Goal: Task Accomplishment & Management: Manage account settings

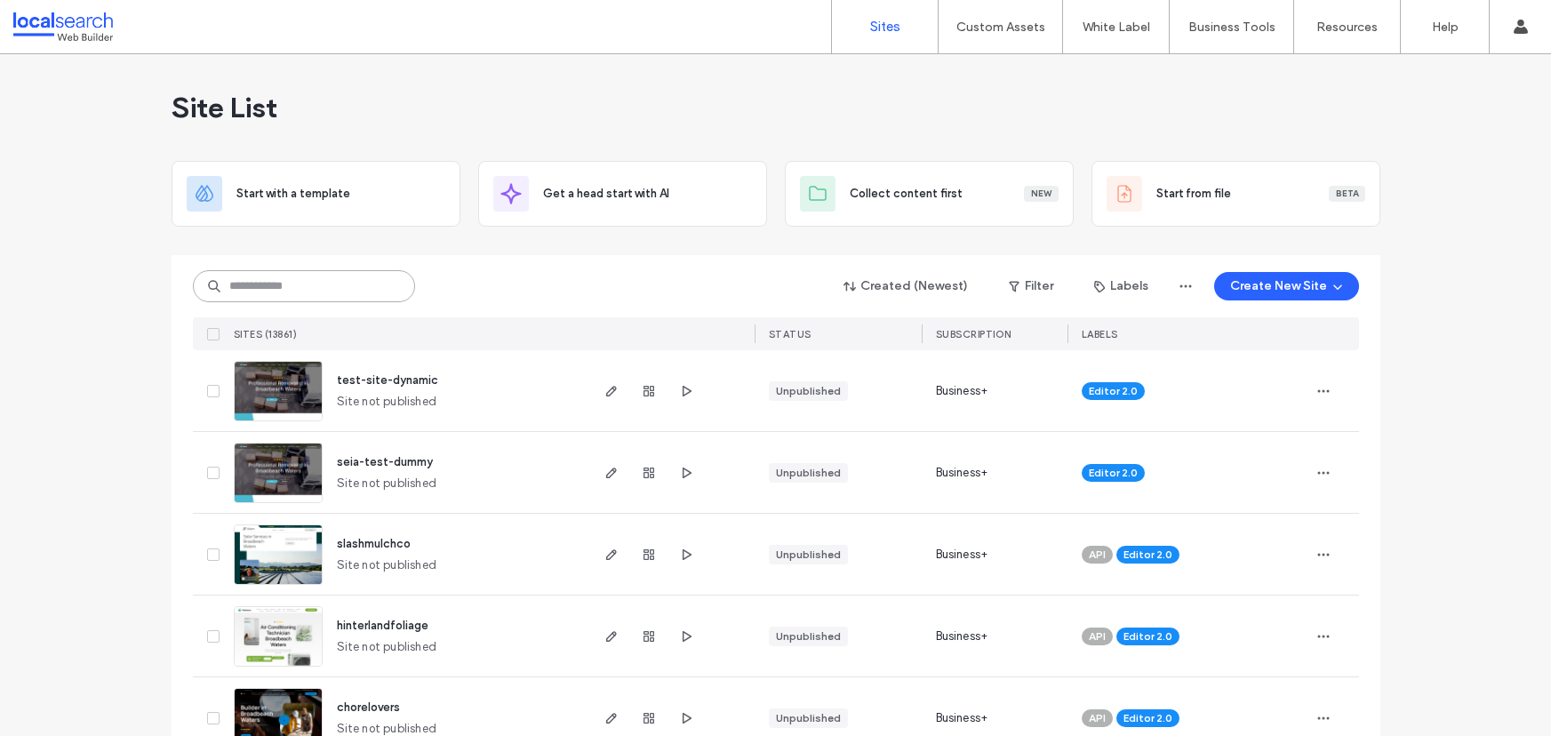
click at [258, 283] on input at bounding box center [304, 286] width 222 height 32
paste input "********"
type input "********"
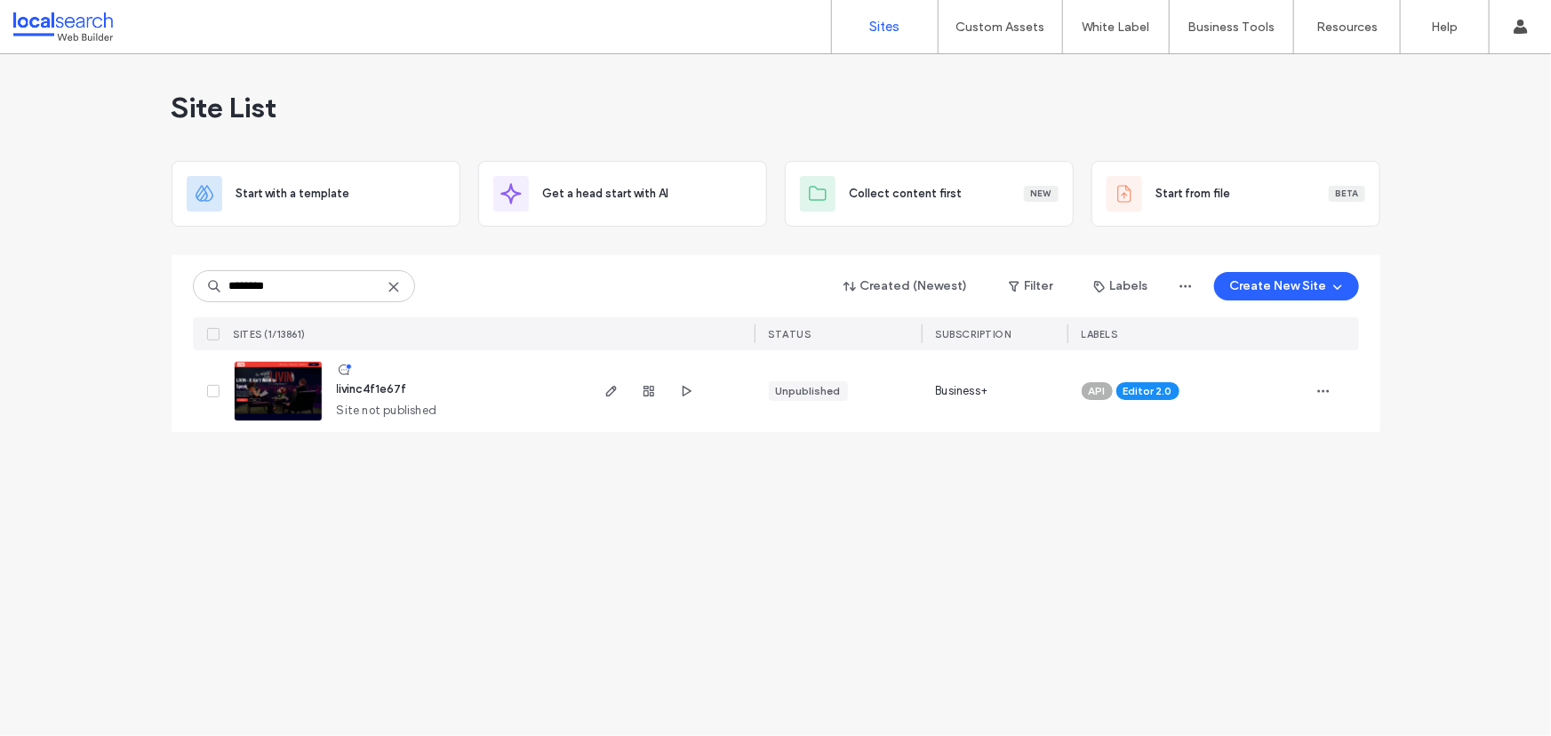
click at [290, 385] on img at bounding box center [278, 422] width 87 height 121
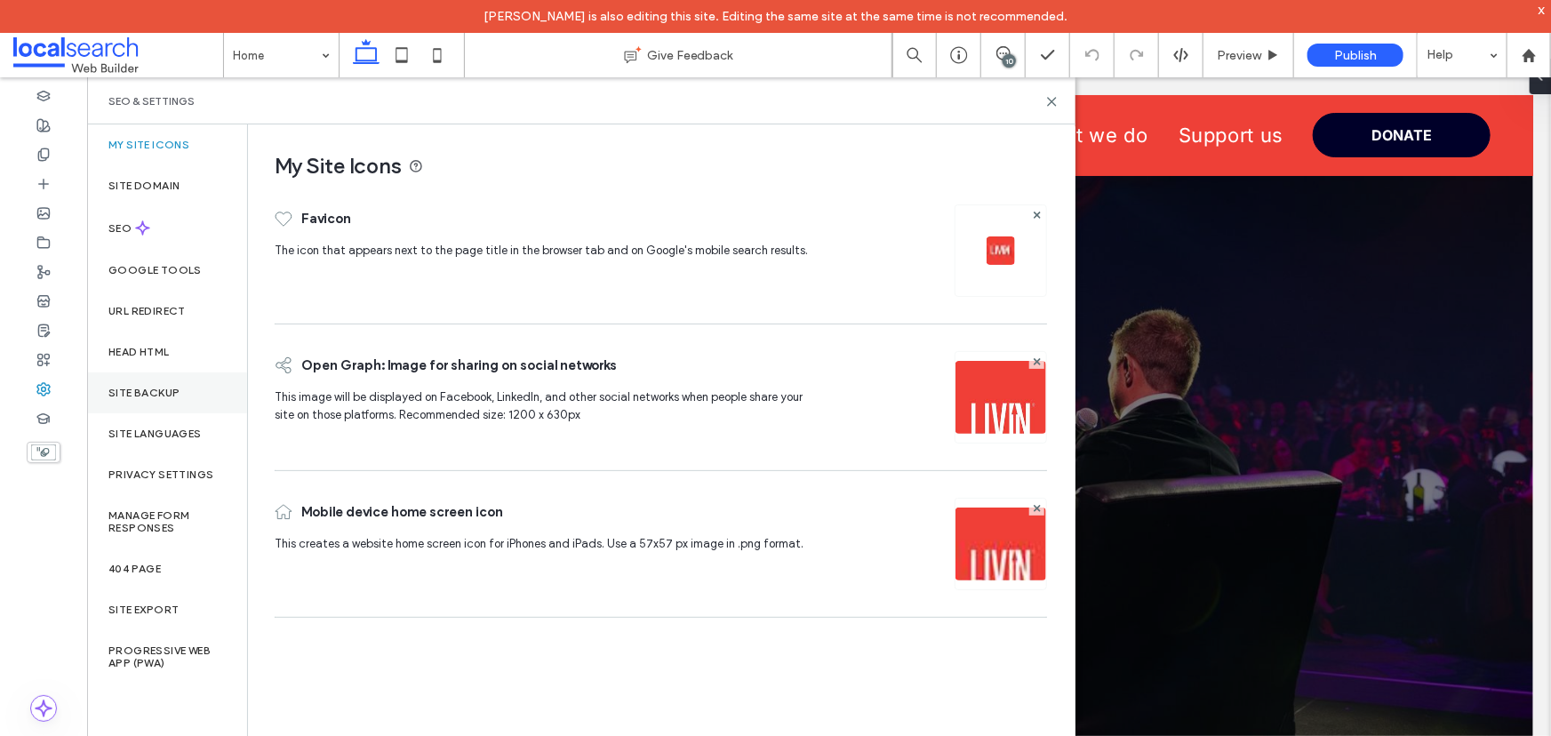
click at [156, 392] on label "Site Backup" at bounding box center [143, 393] width 71 height 12
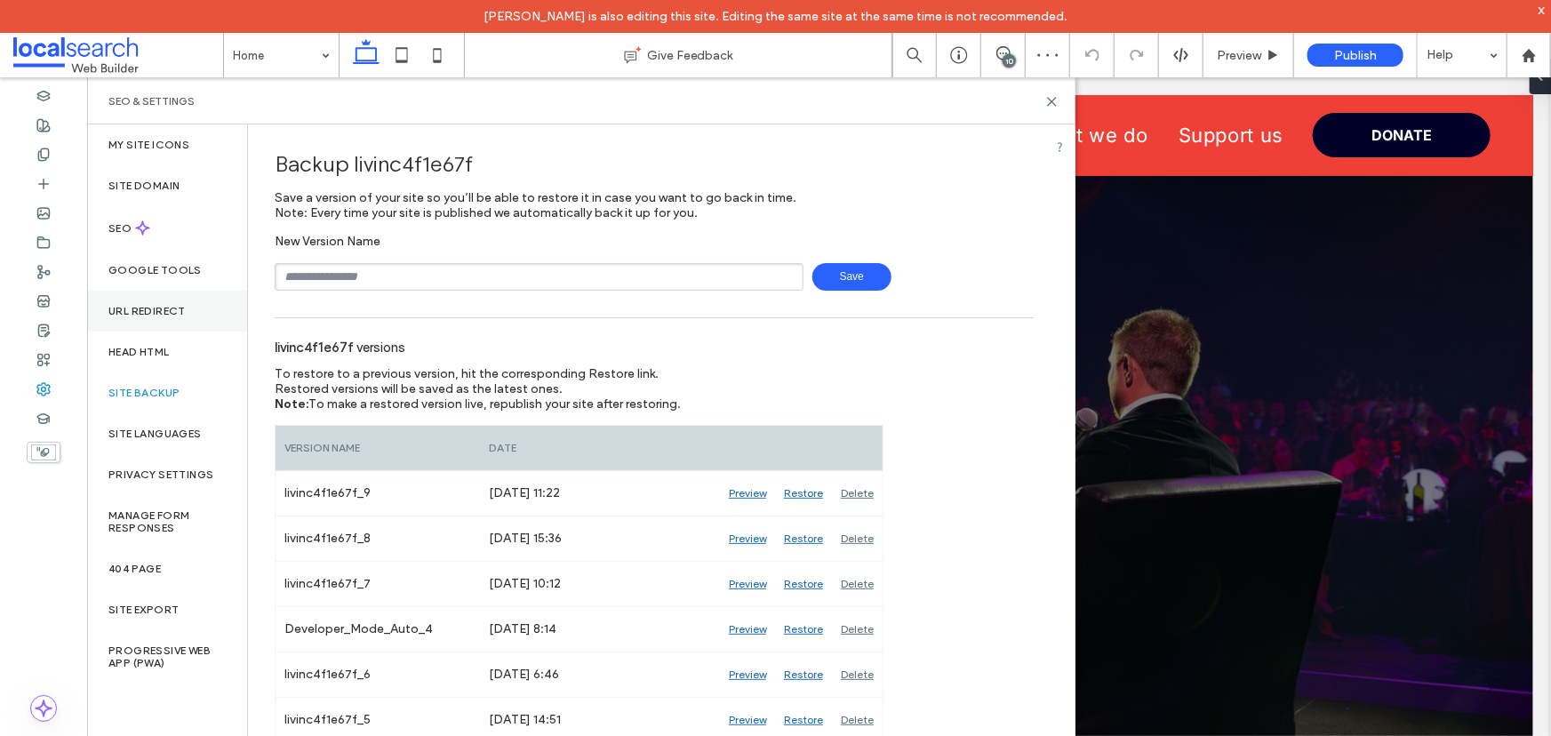
click at [160, 315] on label "URL Redirect" at bounding box center [146, 311] width 77 height 12
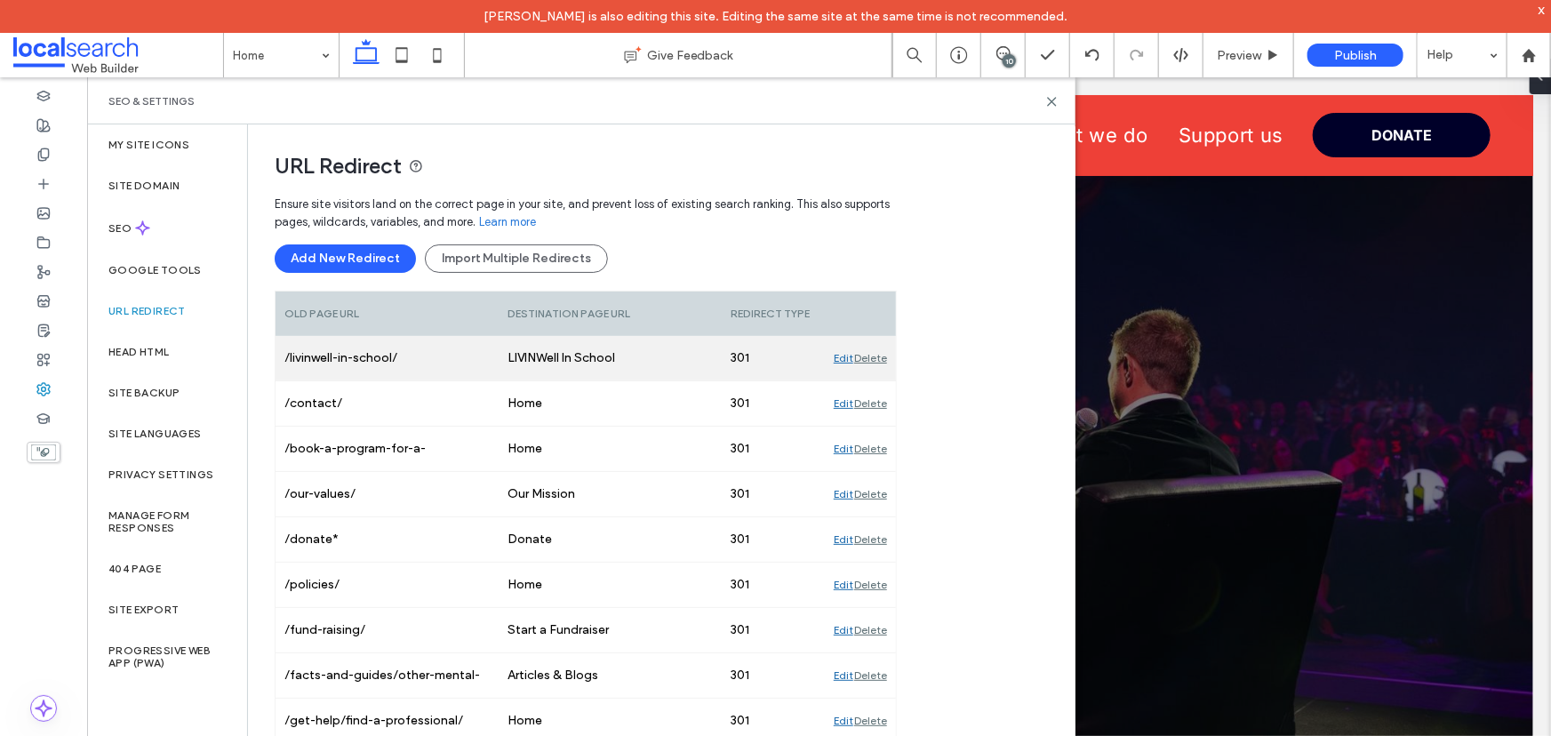
drag, startPoint x: 582, startPoint y: 482, endPoint x: 652, endPoint y: 349, distance: 150.6
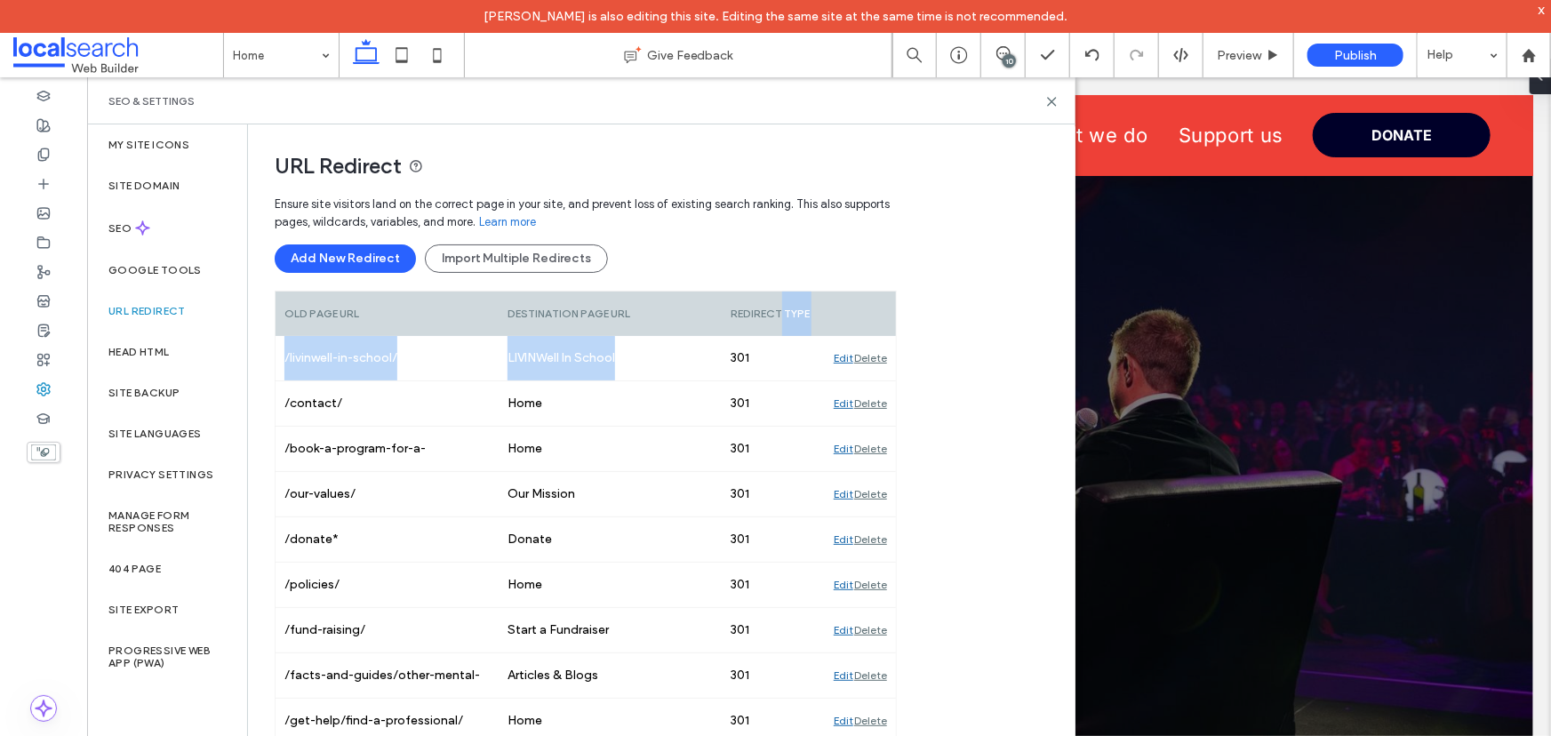
drag, startPoint x: 652, startPoint y: 349, endPoint x: 793, endPoint y: 273, distance: 159.8
click at [779, 244] on div "Add New Redirect Import Multiple Redirects" at bounding box center [586, 258] width 622 height 28
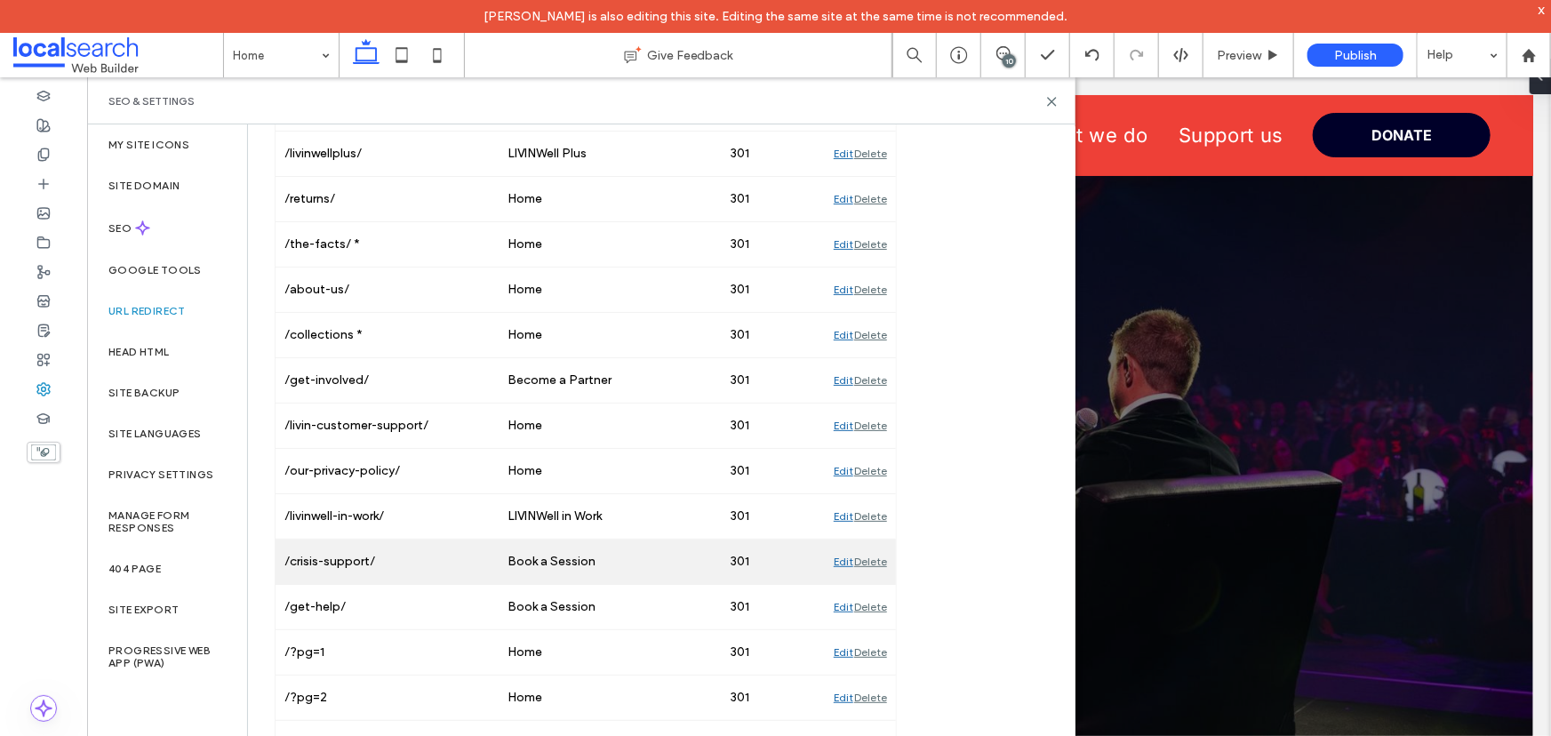
scroll to position [1615, 0]
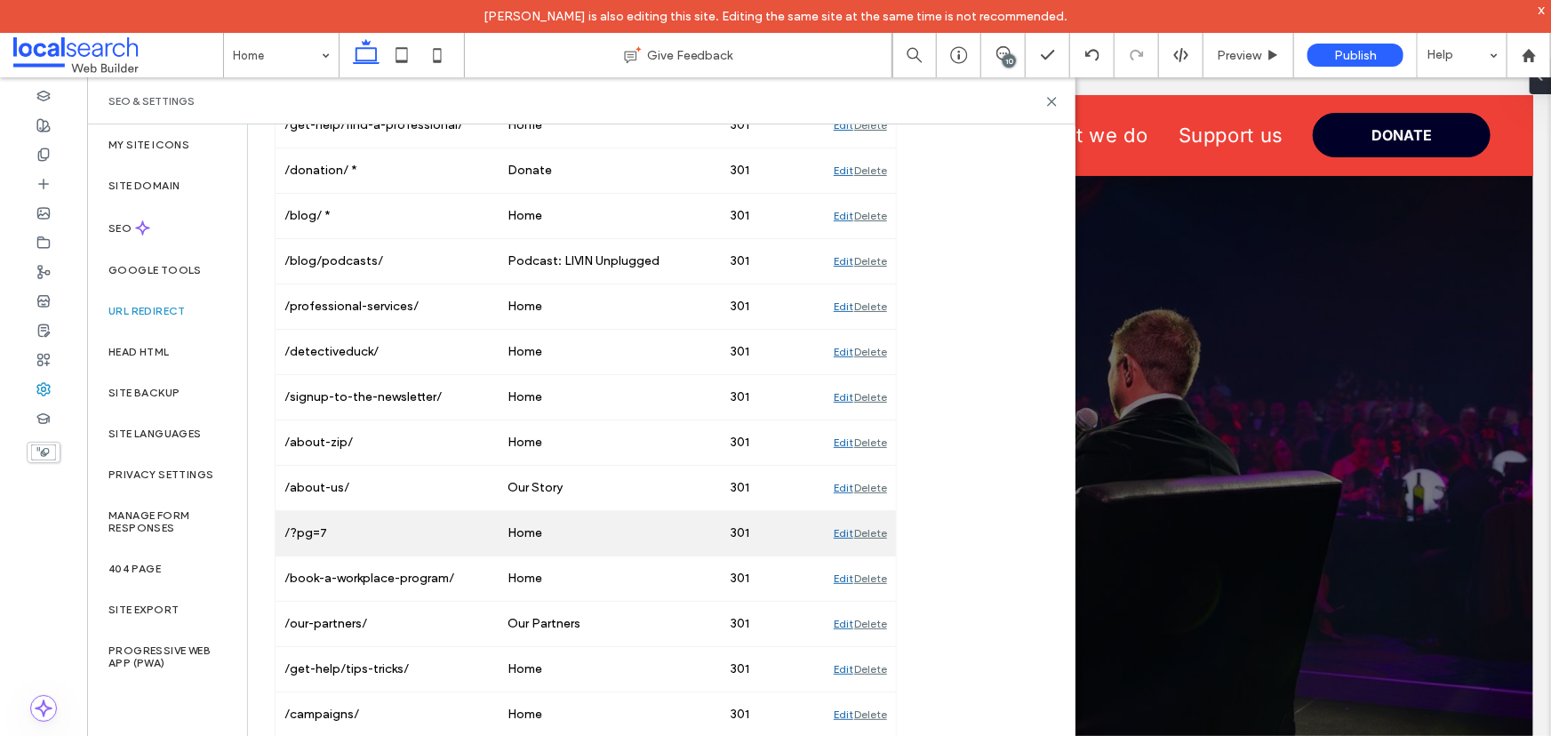
scroll to position [573, 0]
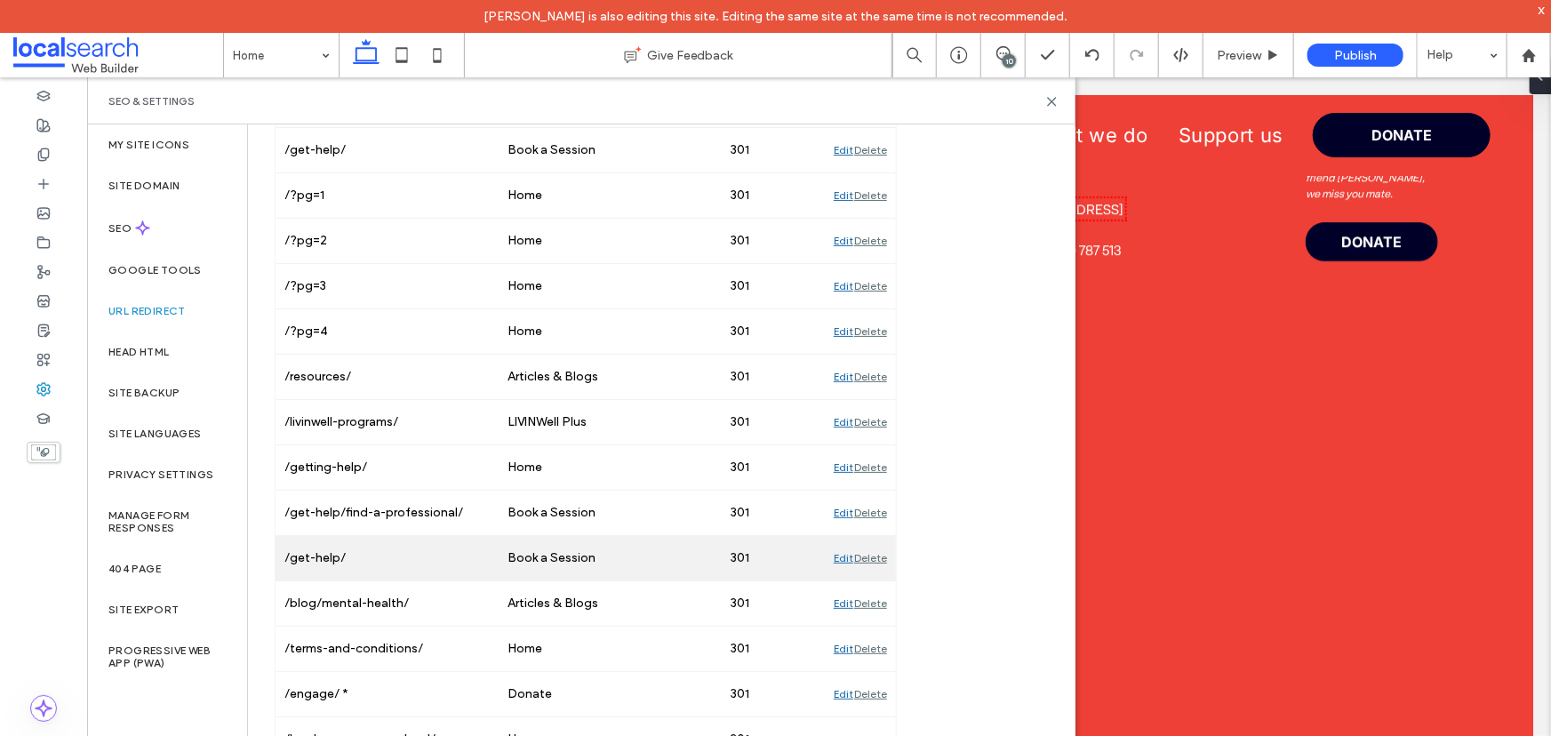
scroll to position [1785, 0]
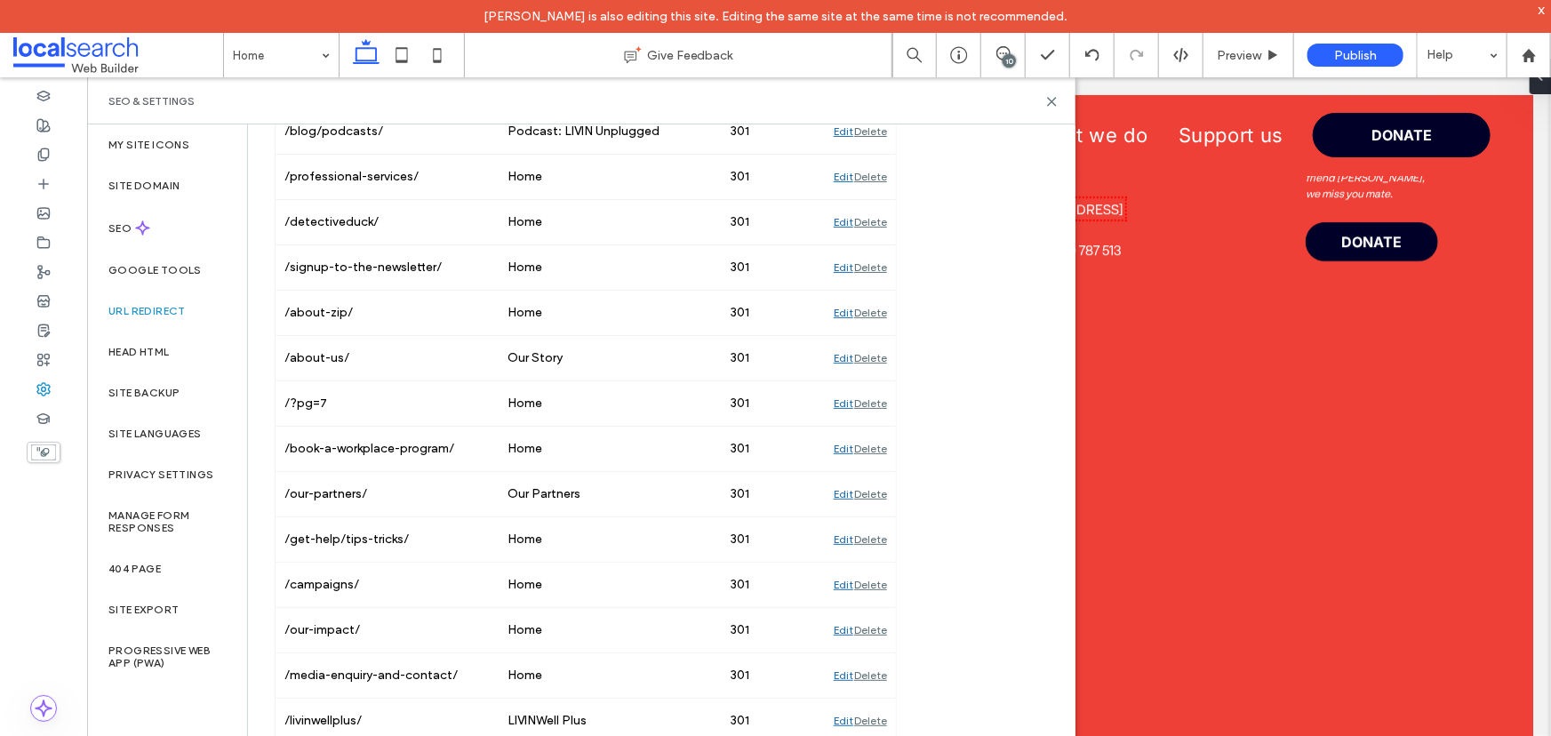
click at [945, 503] on div "URL Redirect Ensure site visitors land on the correct page in your site, and pr…" at bounding box center [654, 615] width 812 height 2432
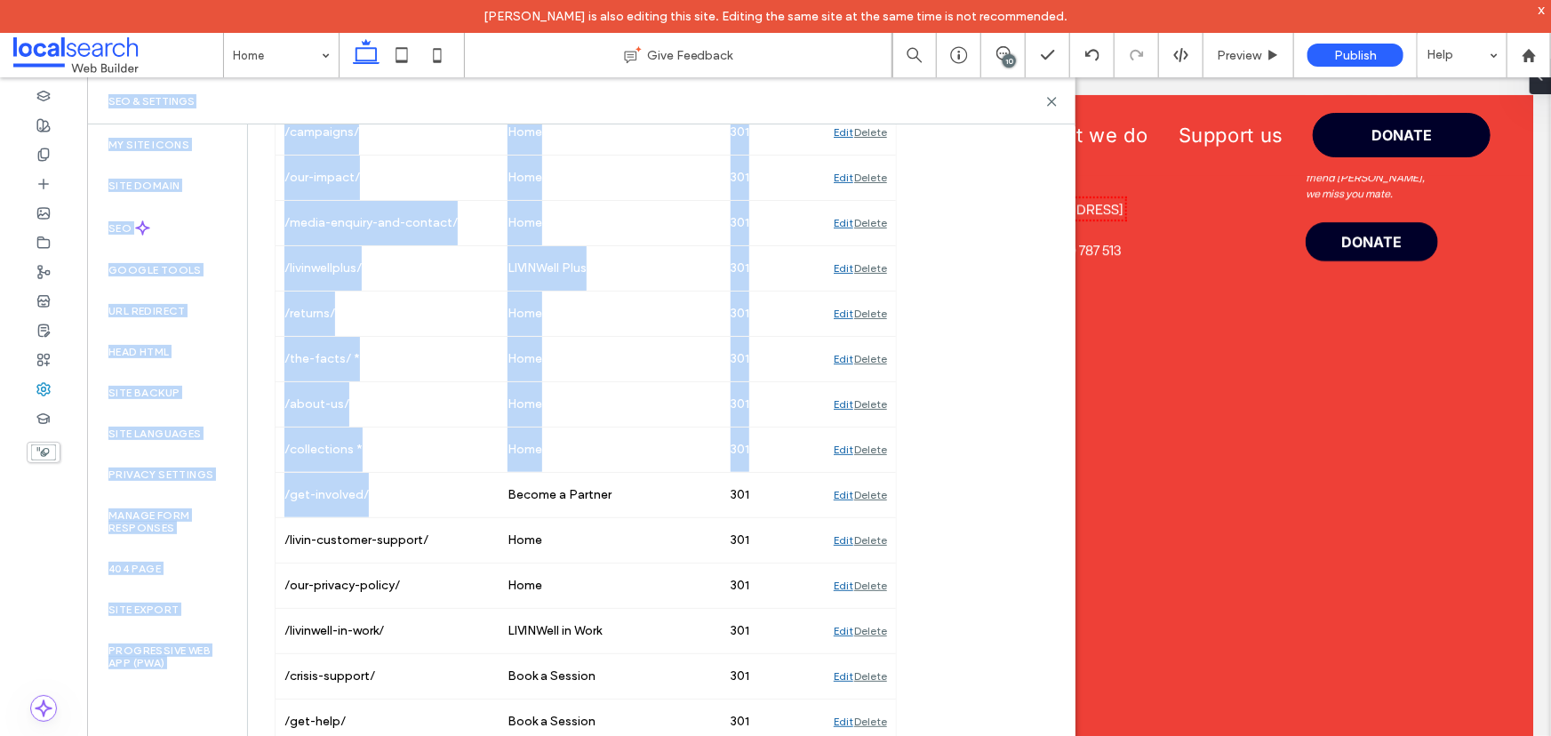
drag, startPoint x: 390, startPoint y: 475, endPoint x: -1116, endPoint y: 516, distance: 1506.6
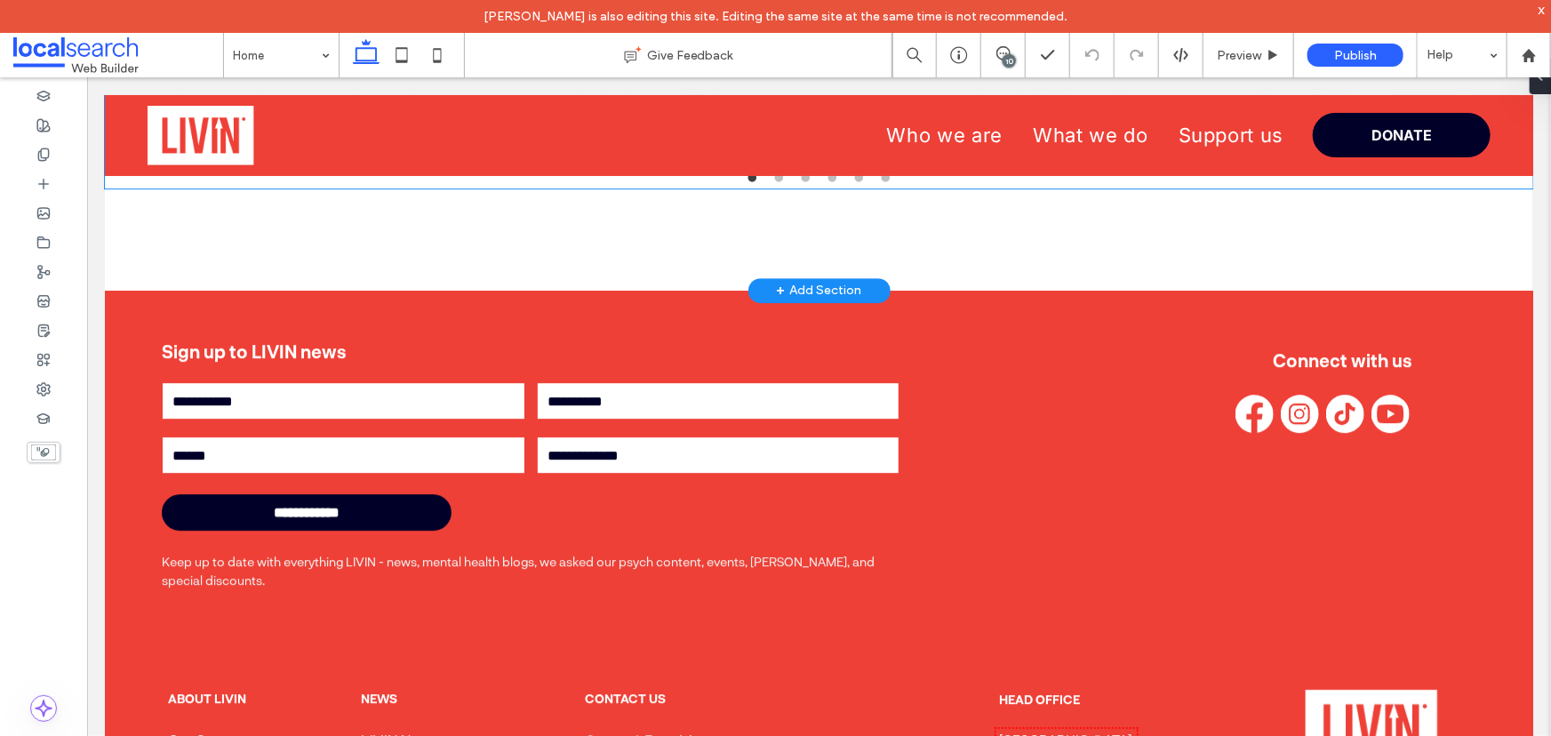
scroll to position [5823, 0]
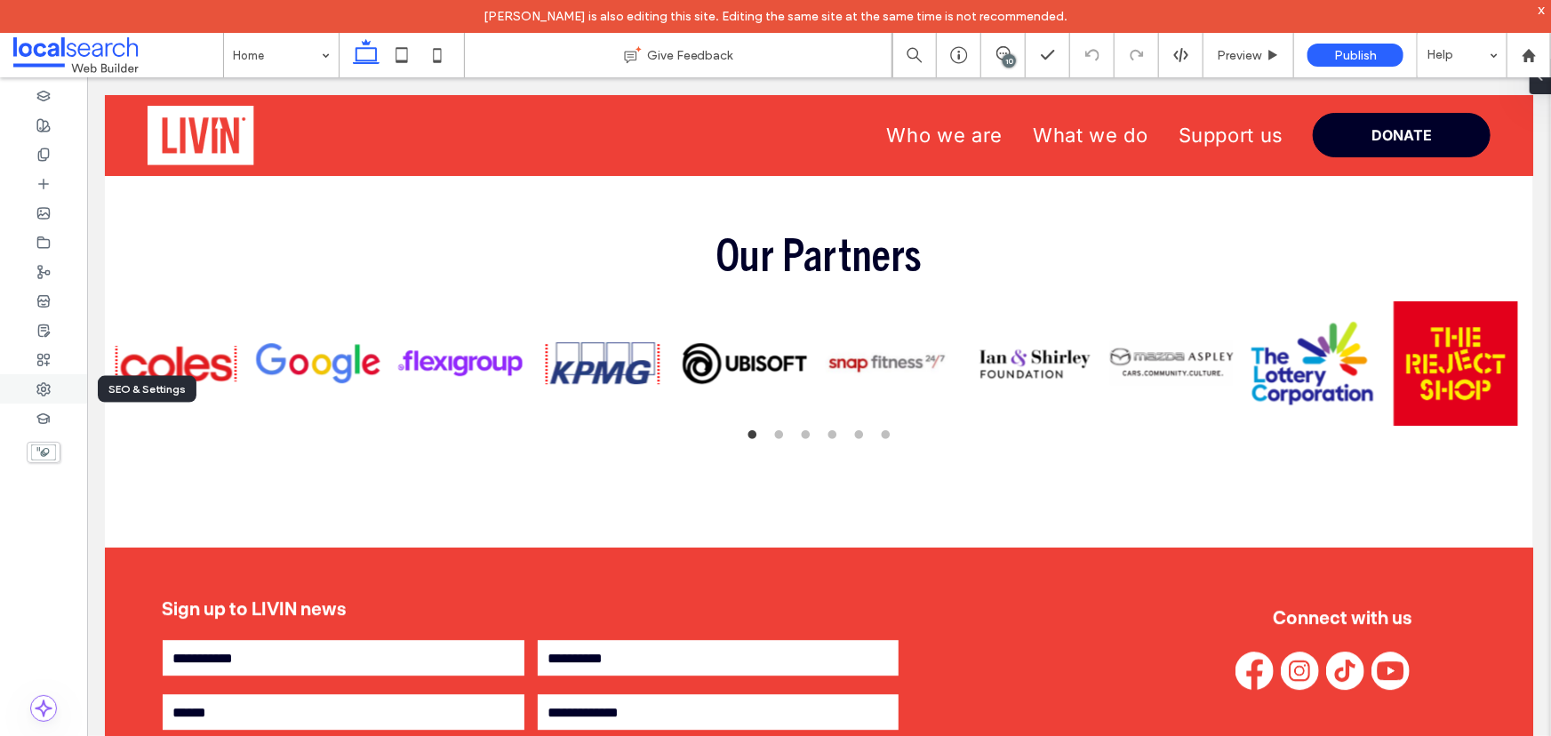
click at [36, 390] on div at bounding box center [43, 388] width 87 height 29
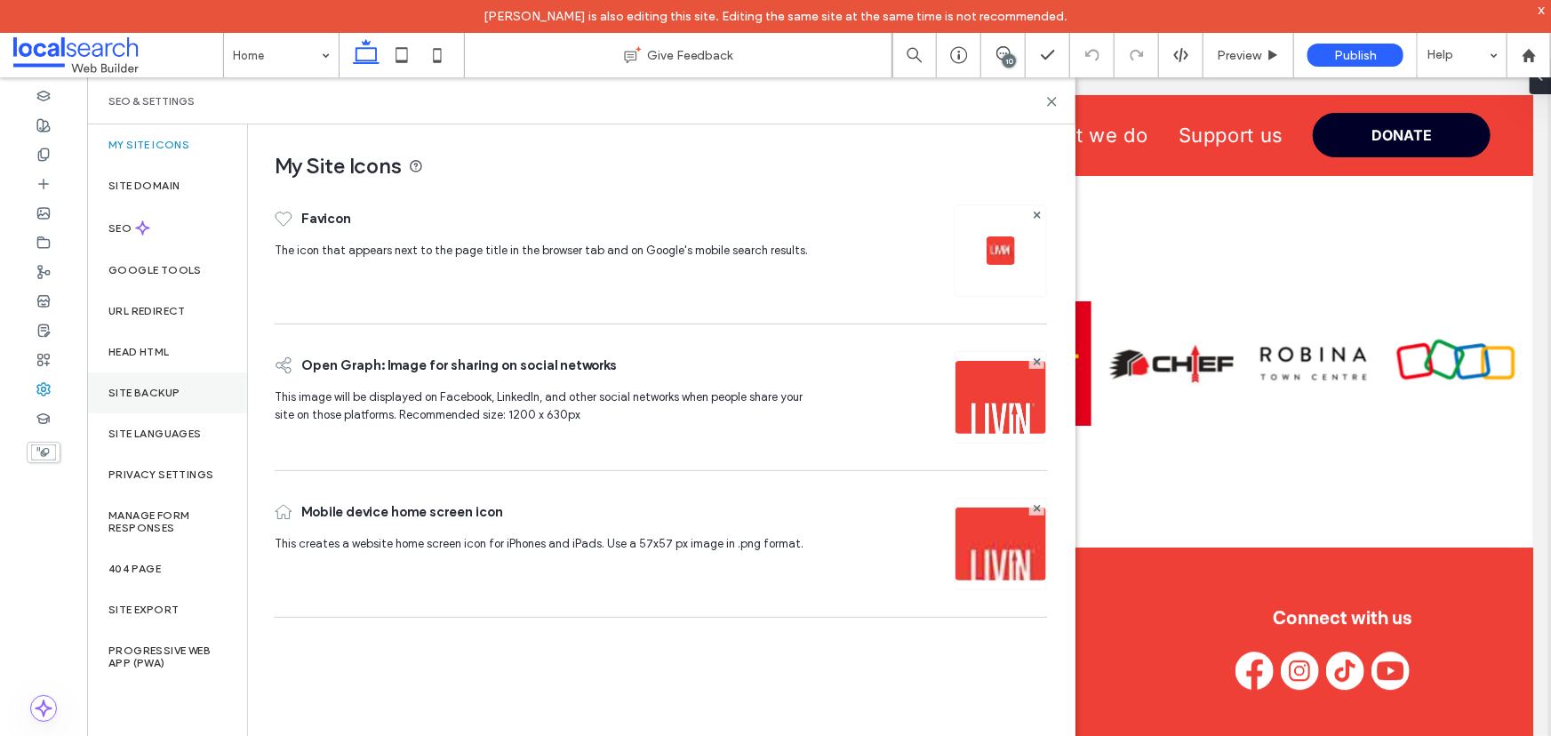
click at [147, 392] on label "Site Backup" at bounding box center [143, 393] width 71 height 12
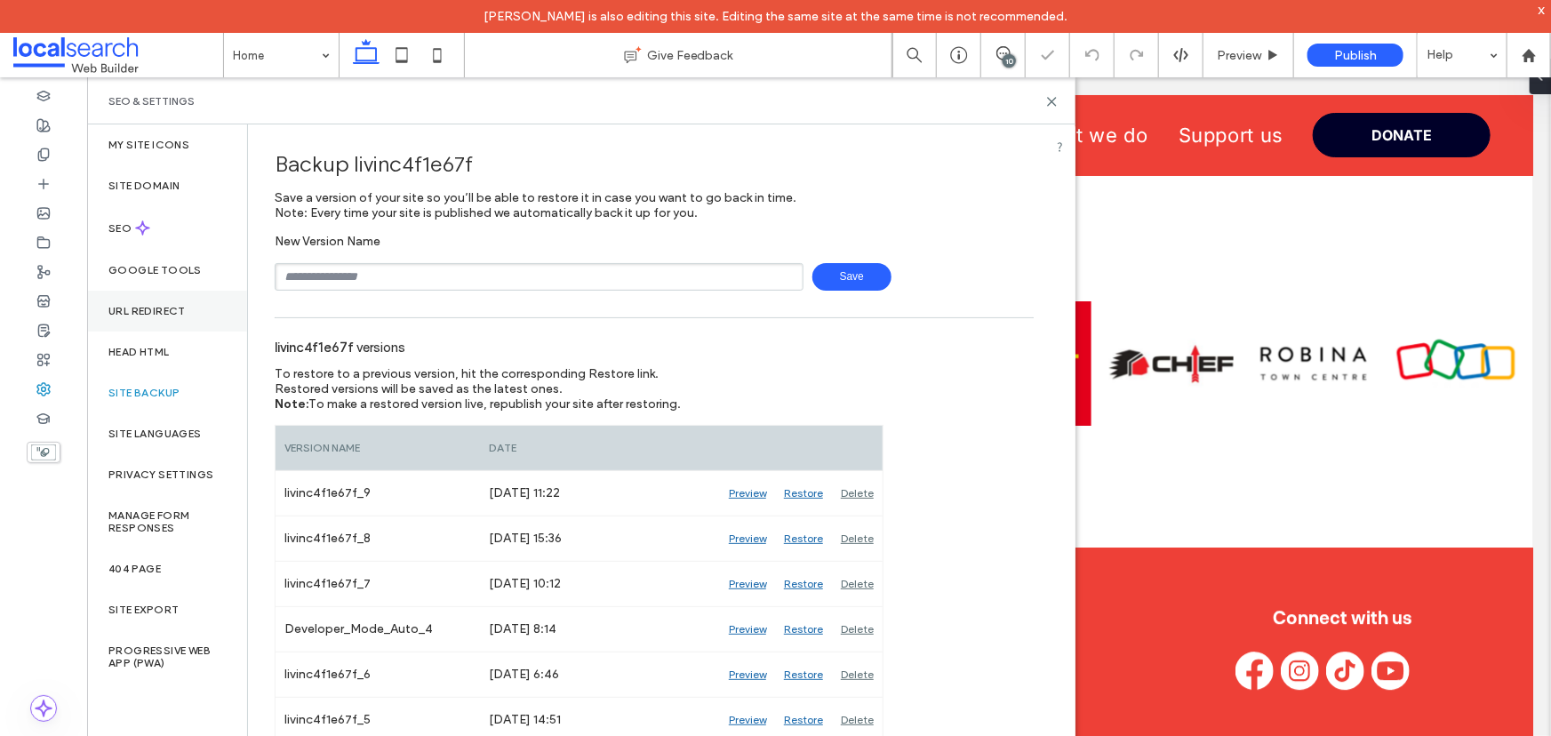
click at [161, 302] on div "URL Redirect" at bounding box center [167, 311] width 160 height 41
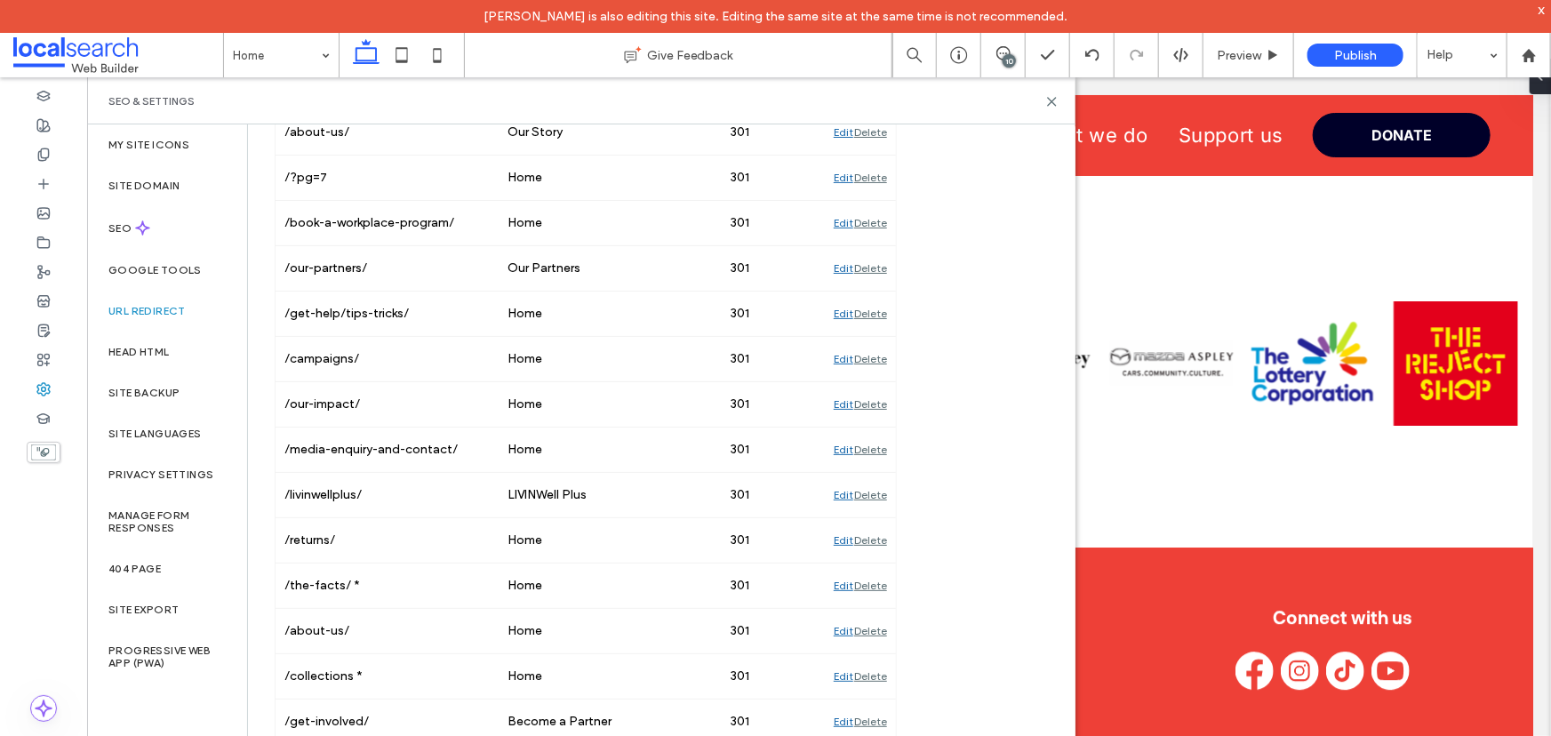
click at [933, 522] on div "URL Redirect Ensure site visitors land on the correct page in your site, and pr…" at bounding box center [654, 390] width 812 height 2432
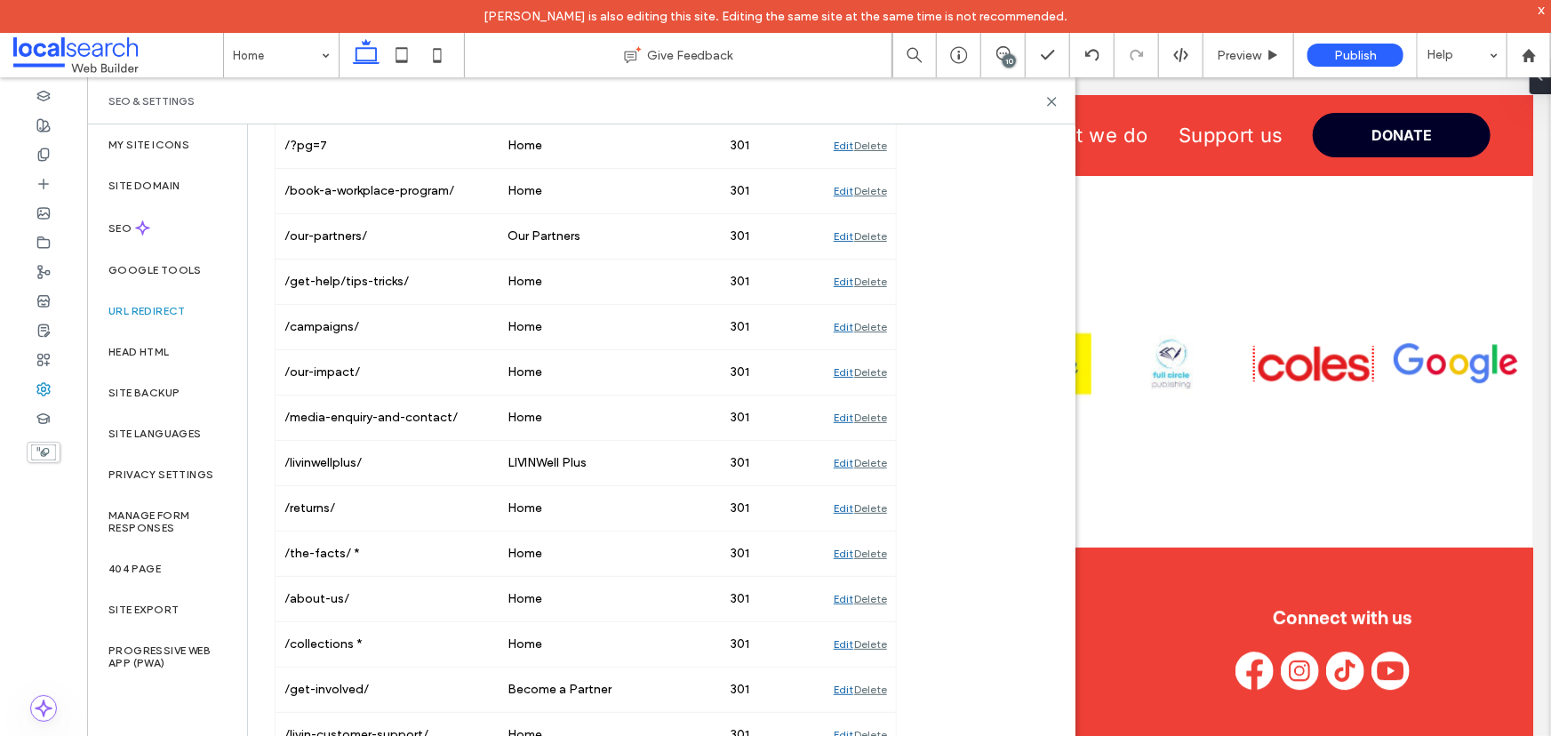
scroll to position [838, 0]
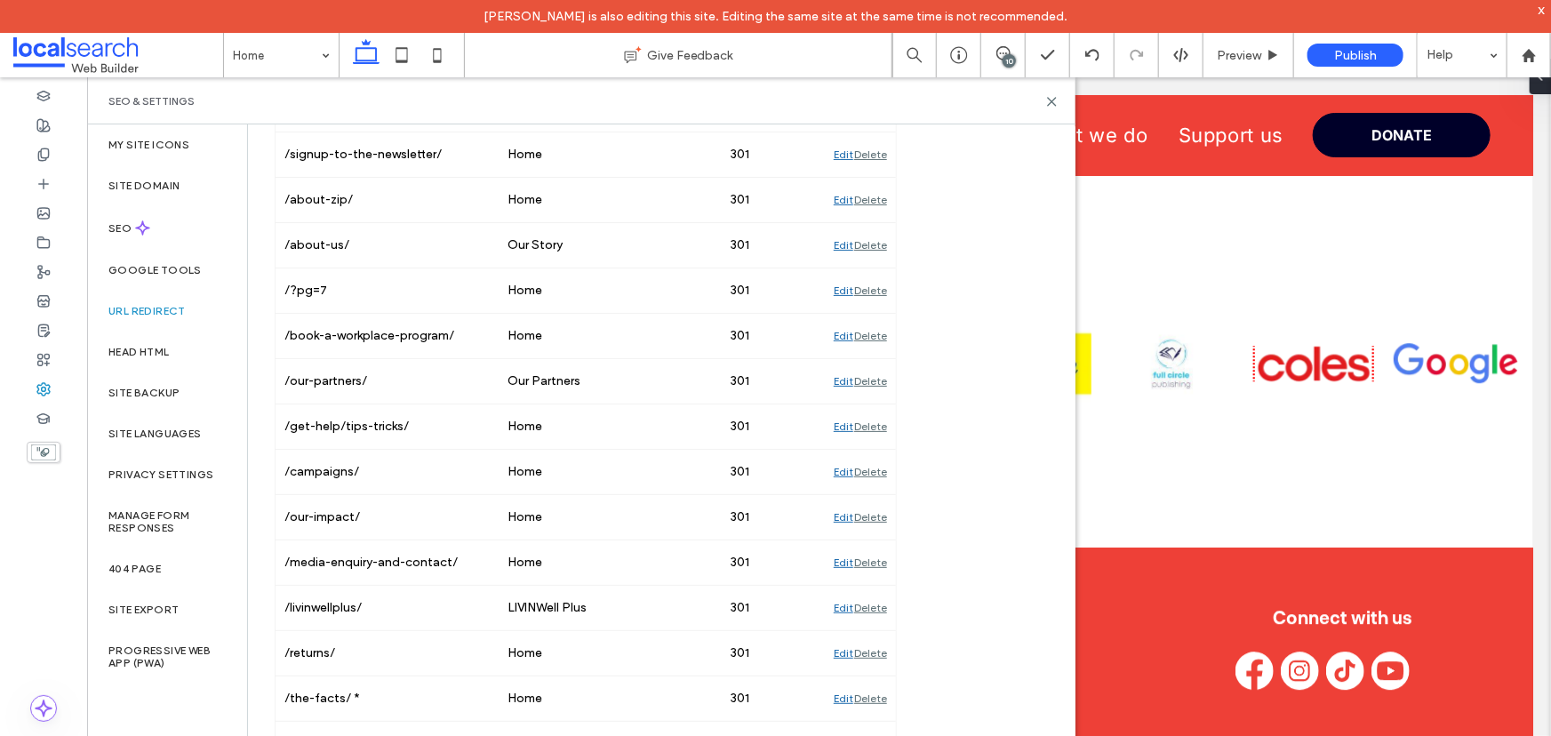
click at [968, 408] on div "URL Redirect Ensure site visitors land on the correct page in your site, and pr…" at bounding box center [654, 502] width 812 height 2432
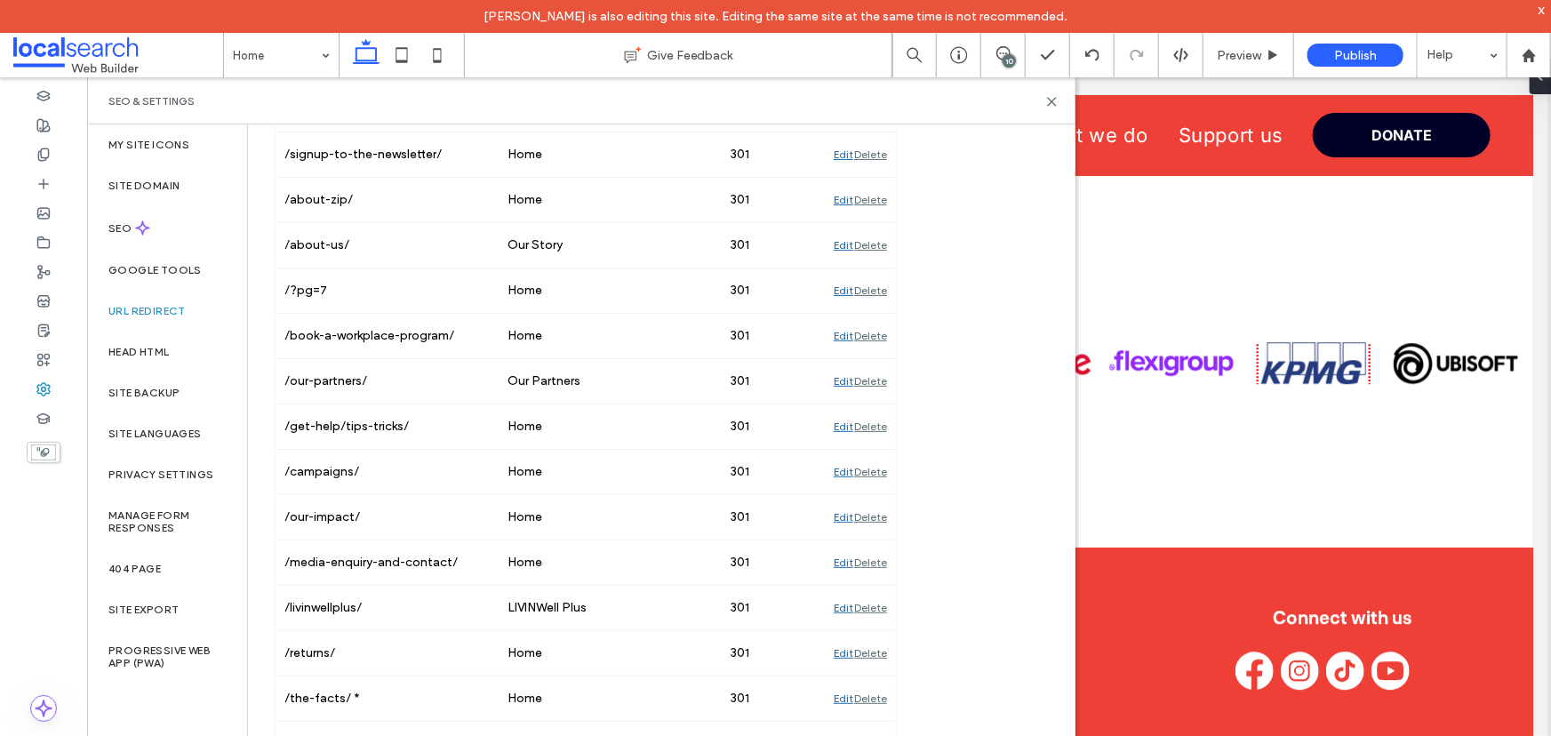
scroll to position [498, 0]
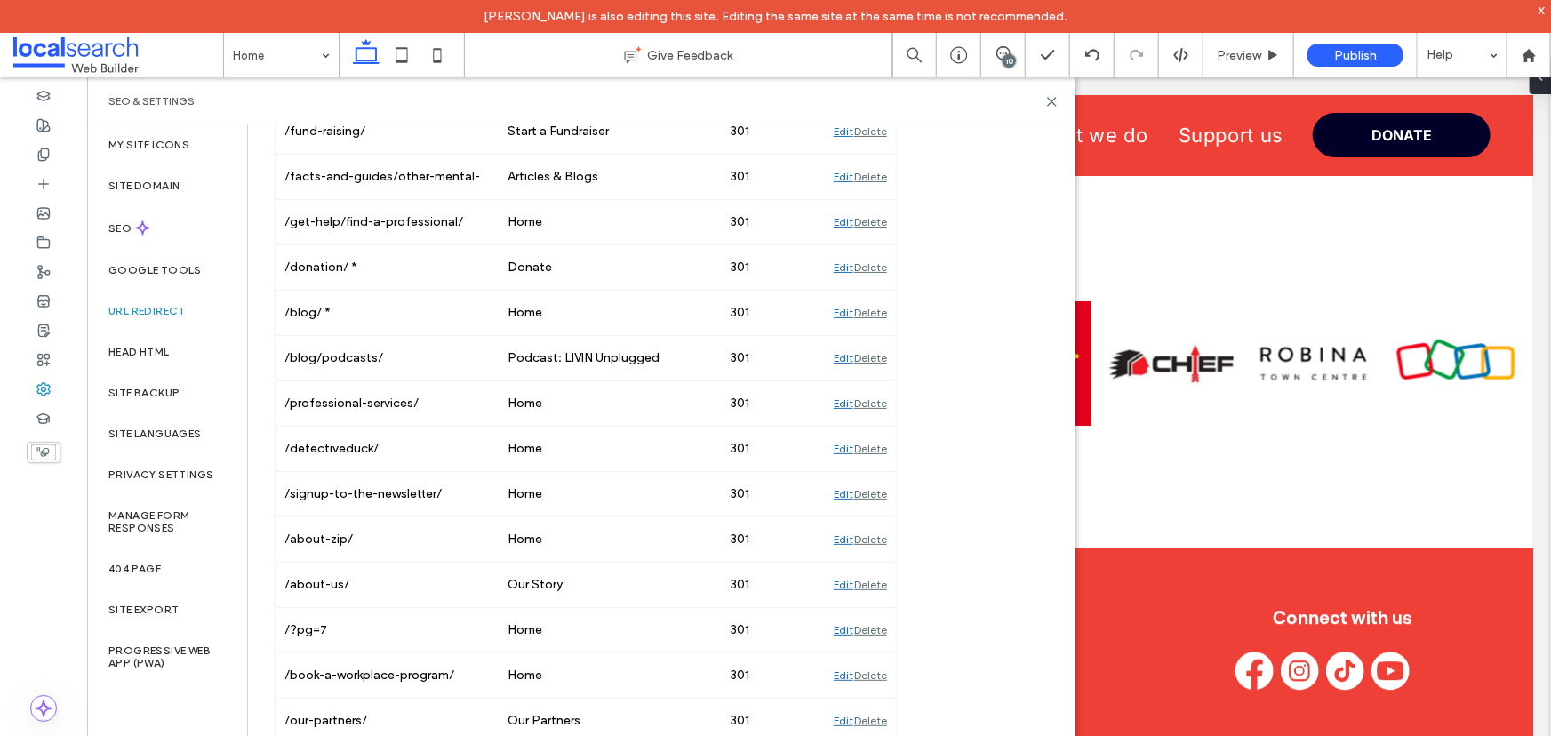
scroll to position [92, 0]
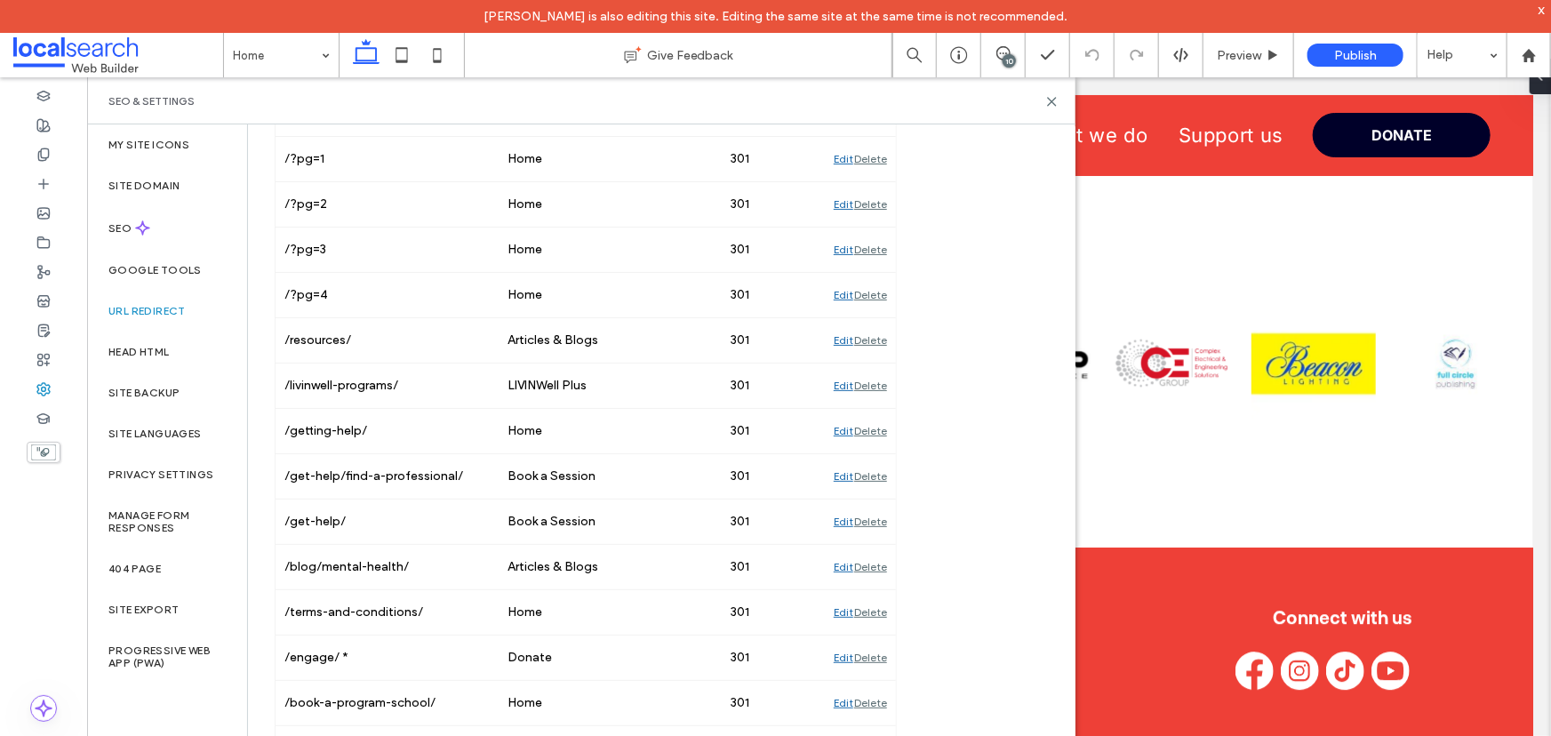
scroll to position [235, 0]
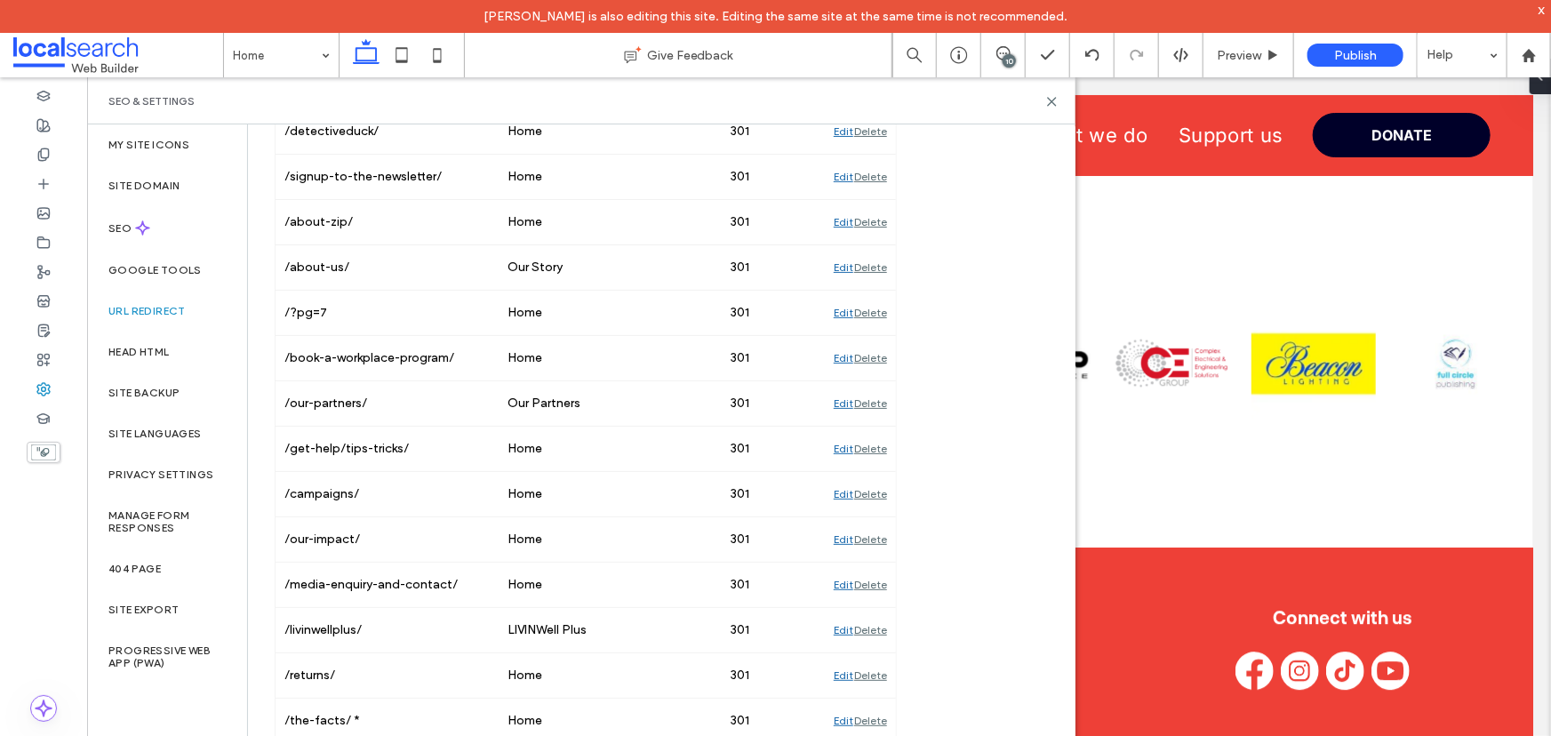
scroll to position [1448, 0]
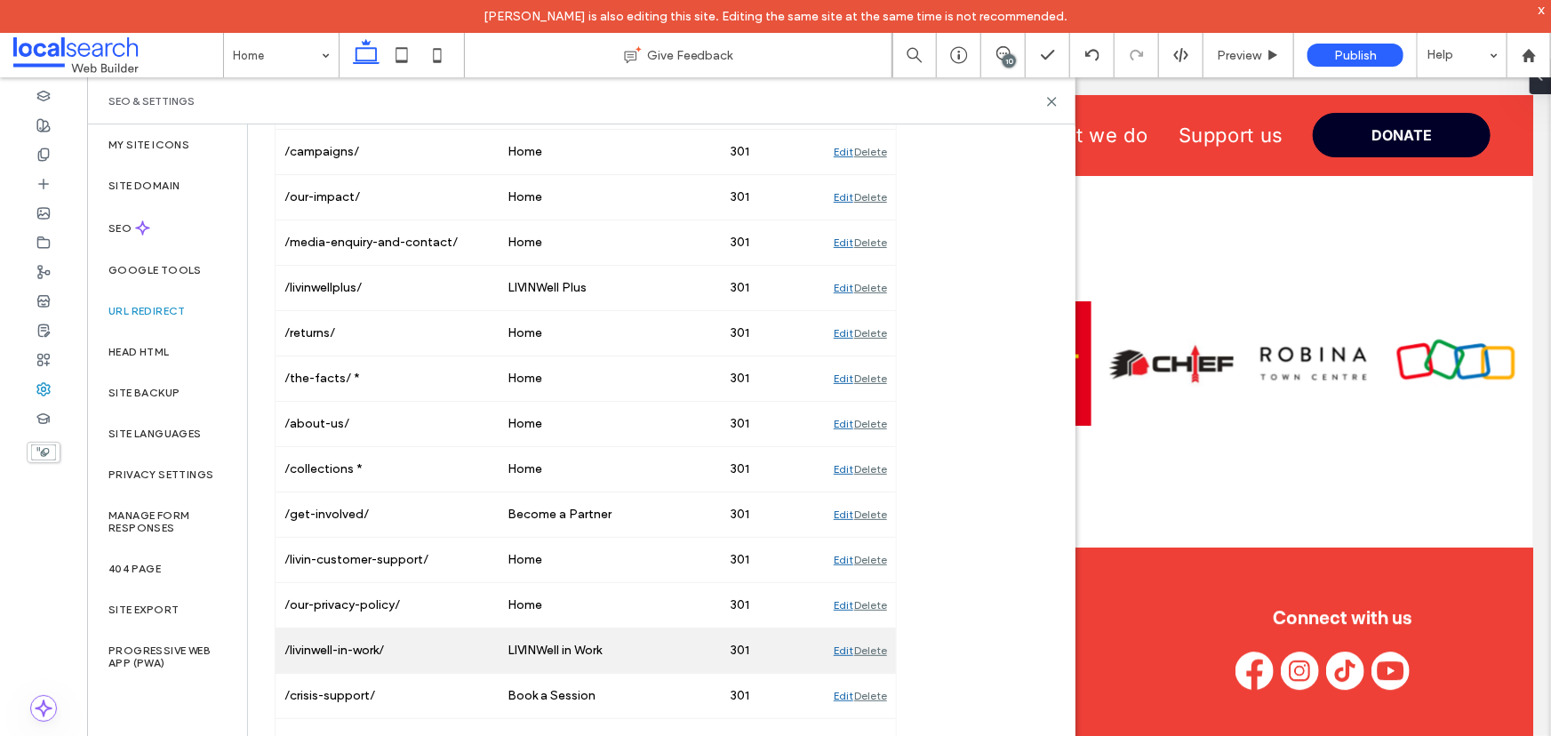
scroll to position [1300, 0]
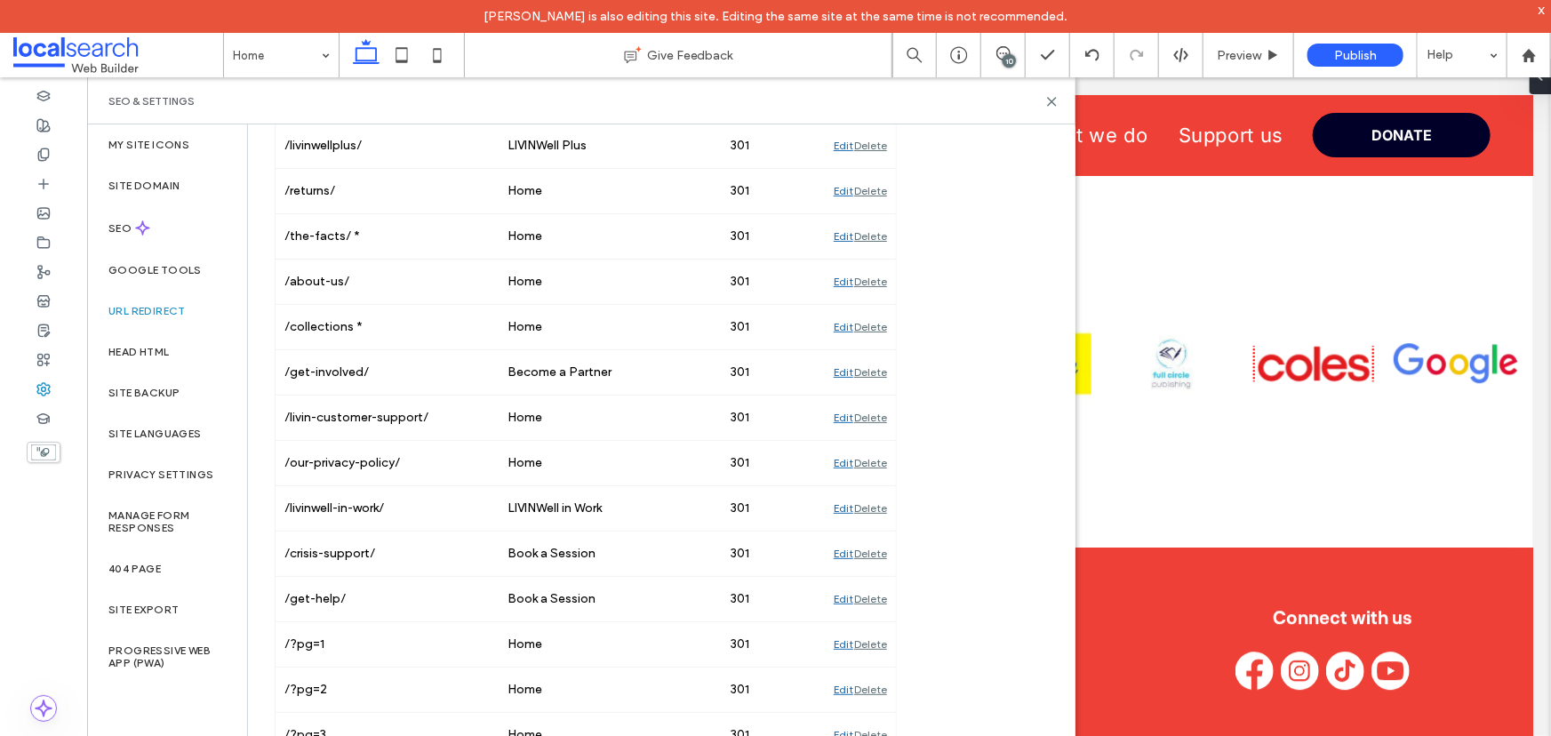
click at [1005, 434] on div "URL Redirect Ensure site visitors land on the correct page in your site, and pr…" at bounding box center [654, 40] width 812 height 2432
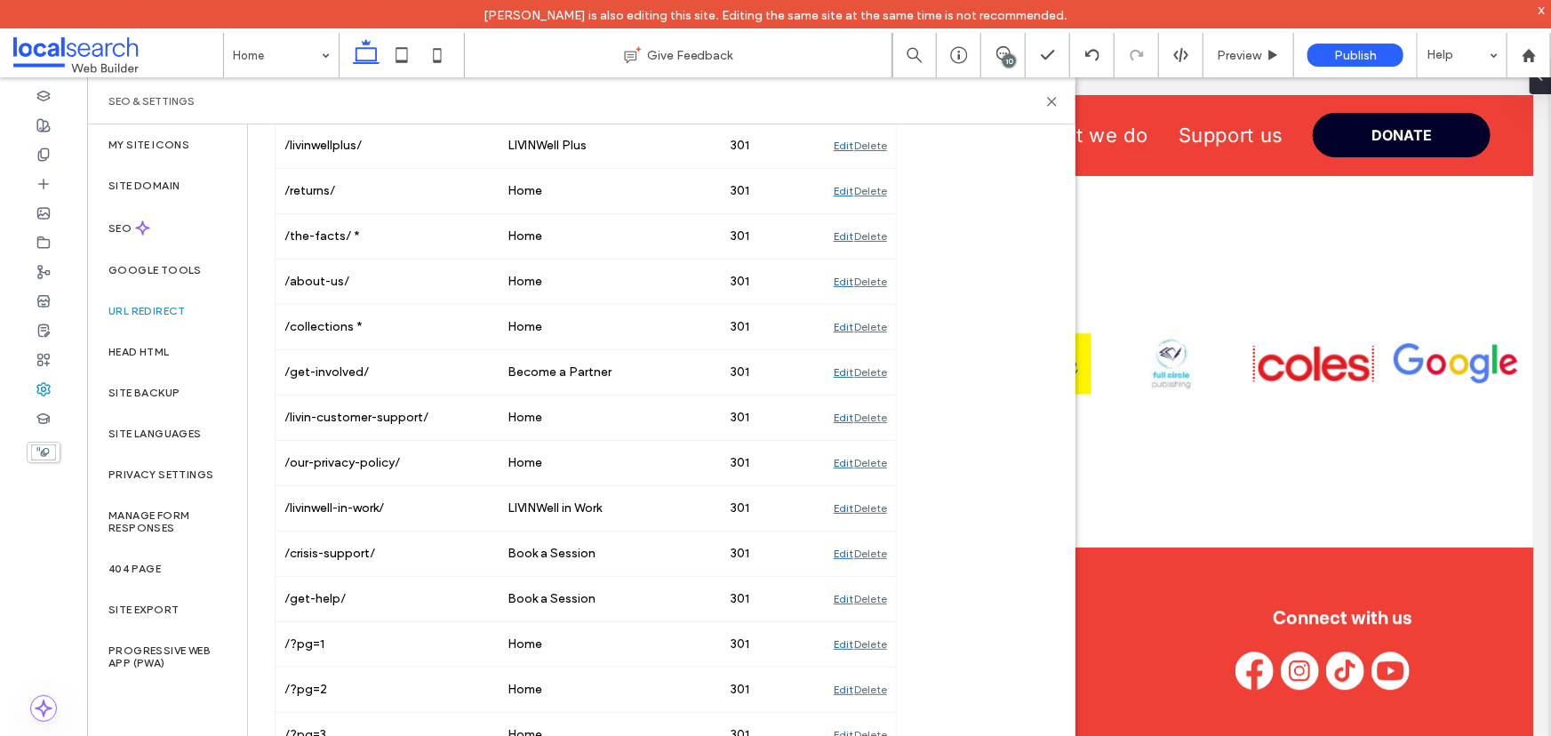
scroll to position [1766, 0]
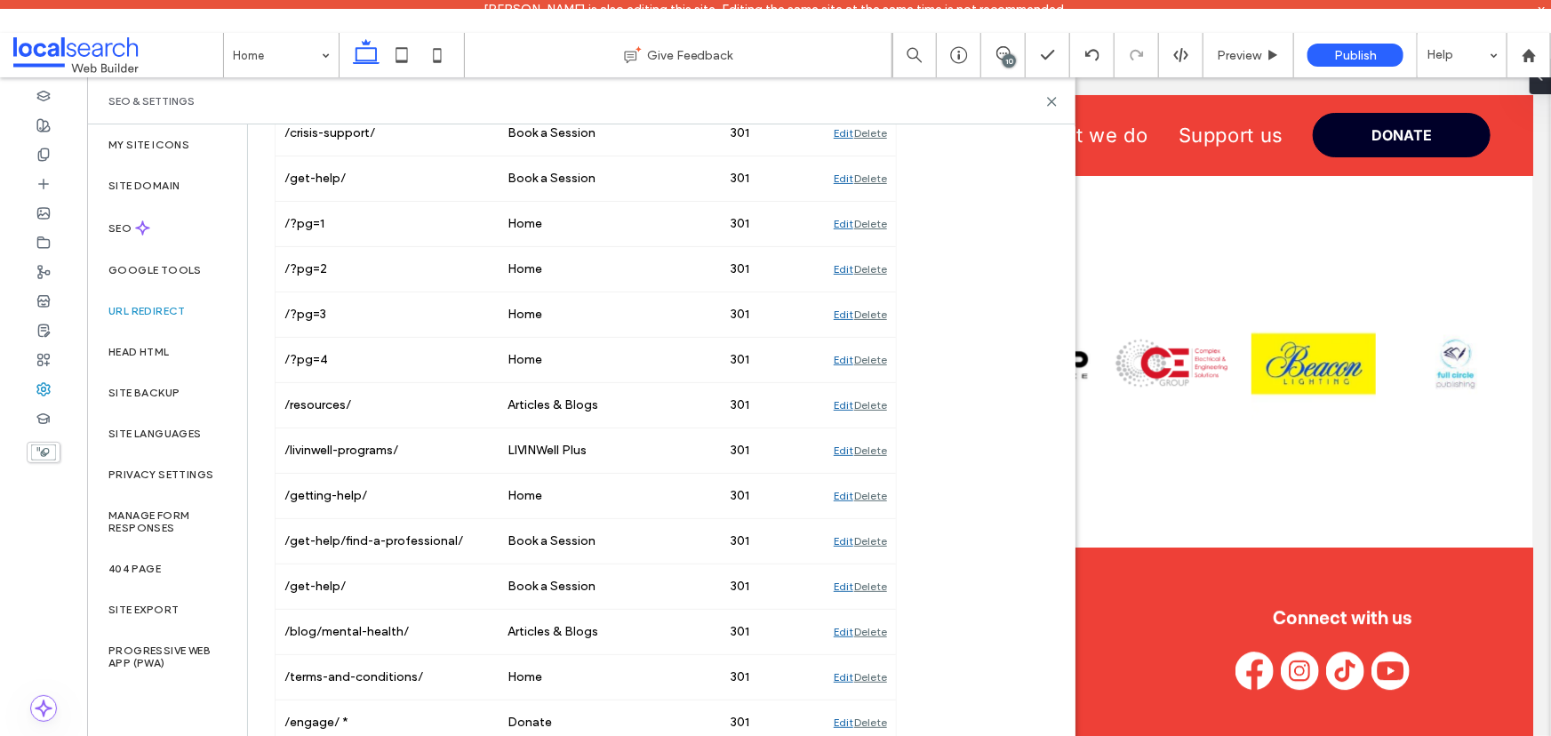
scroll to position [996, 0]
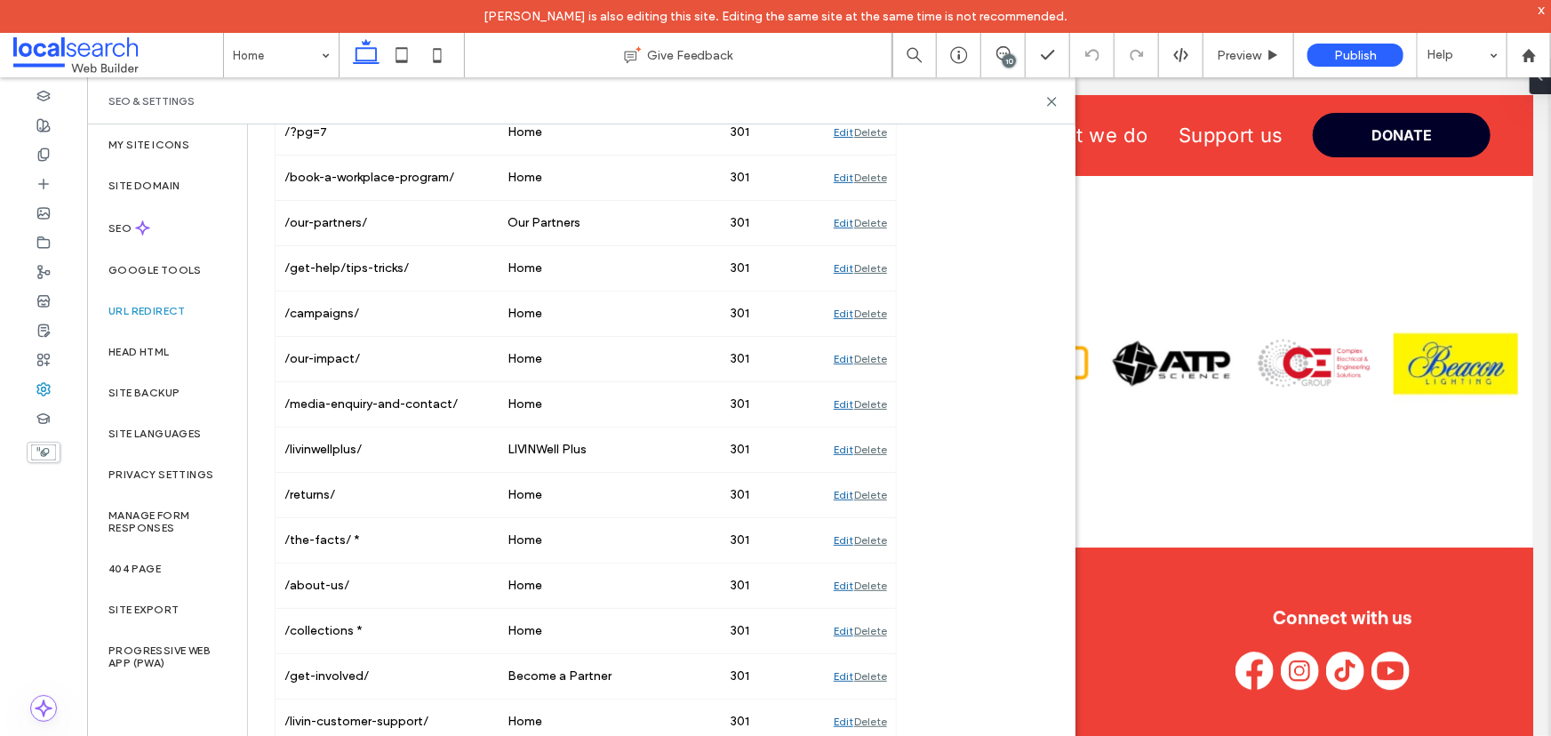
click at [968, 435] on div "URL Redirect Ensure site visitors land on the correct page in your site, and pr…" at bounding box center [654, 344] width 812 height 2432
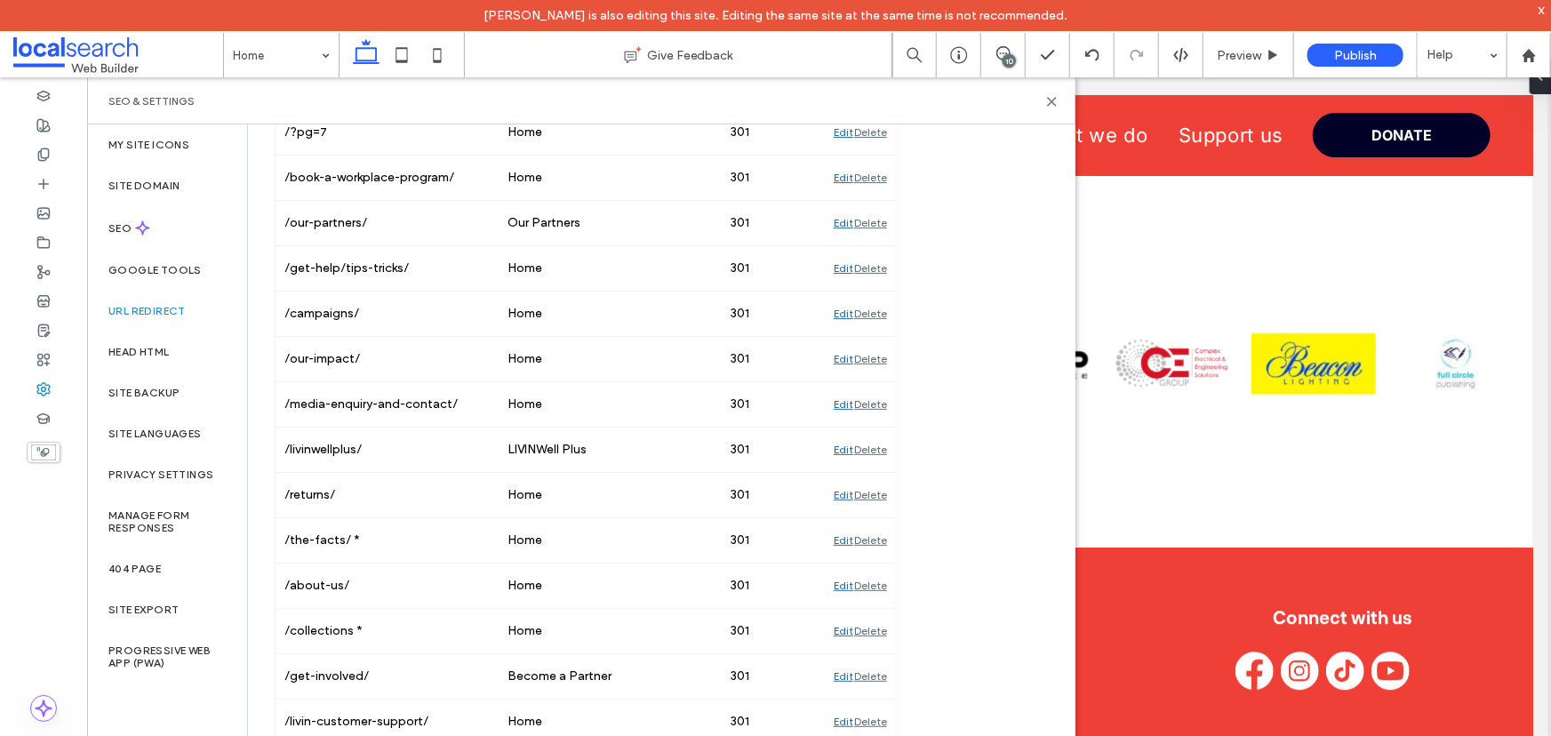
click at [1004, 407] on div "URL Redirect Ensure site visitors land on the correct page in your site, and pr…" at bounding box center [654, 344] width 812 height 2432
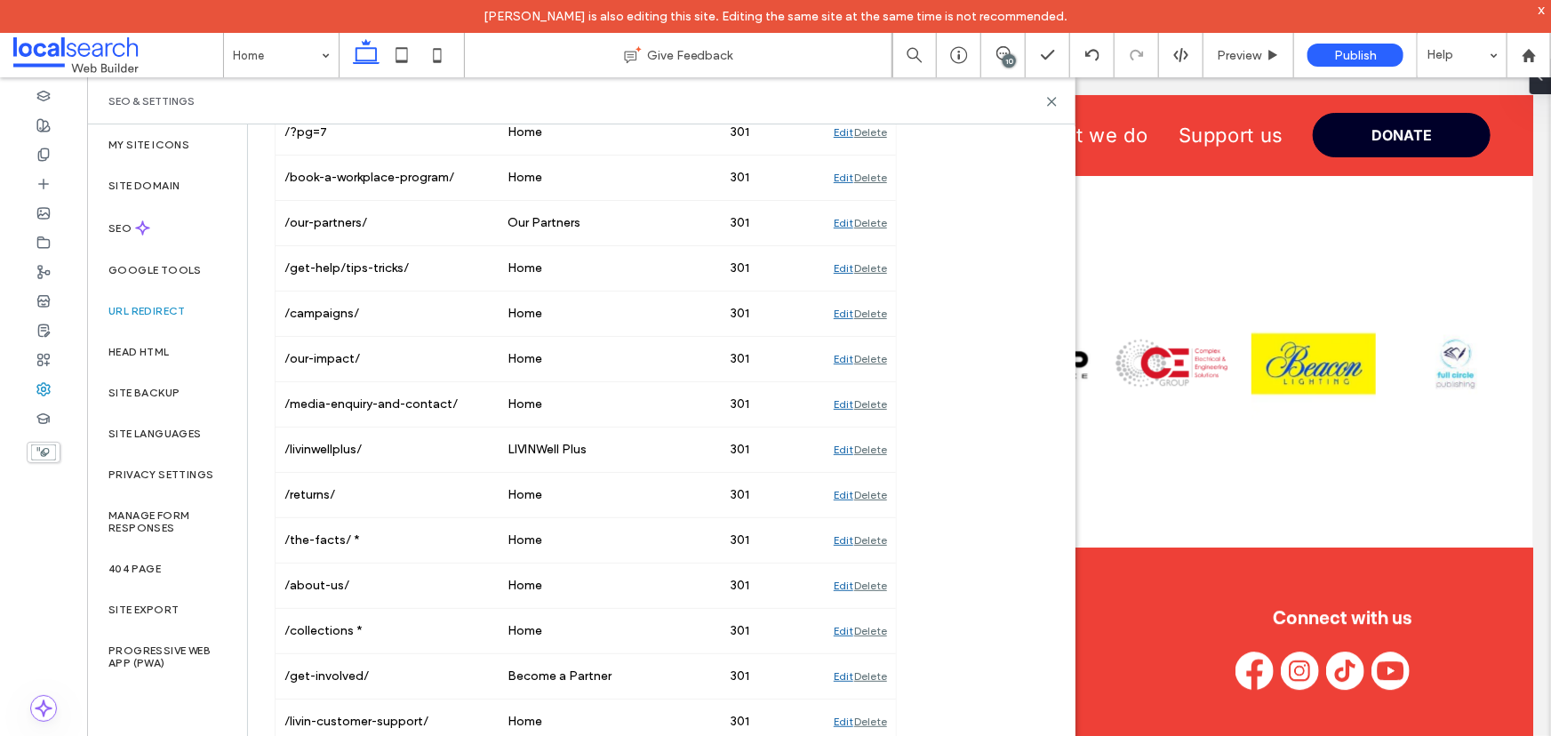
click at [1009, 401] on div "URL Redirect Ensure site visitors land on the correct page in your site, and pr…" at bounding box center [654, 344] width 812 height 2432
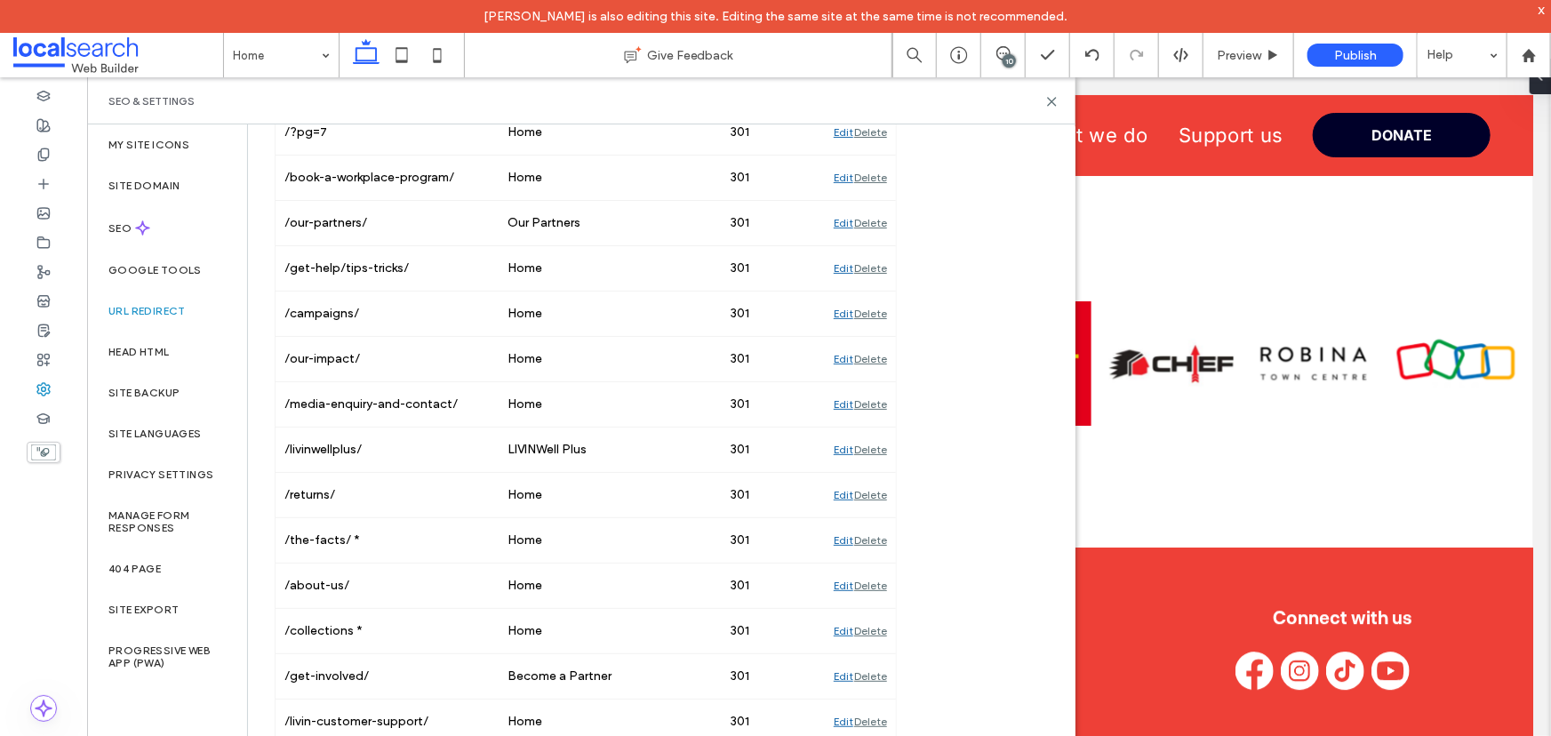
click at [1004, 275] on div "URL Redirect Ensure site visitors land on the correct page in your site, and pr…" at bounding box center [654, 344] width 812 height 2432
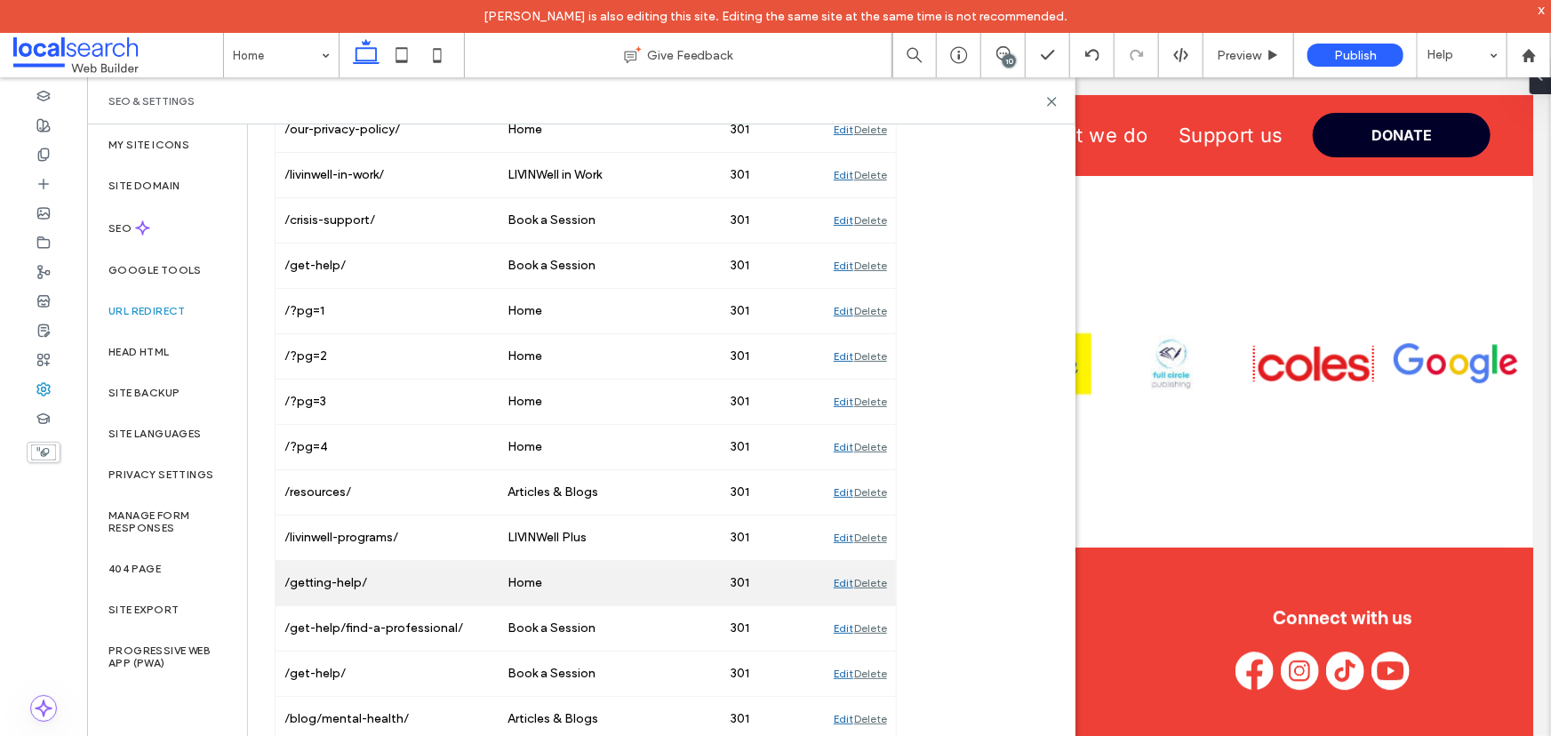
scroll to position [1454, 0]
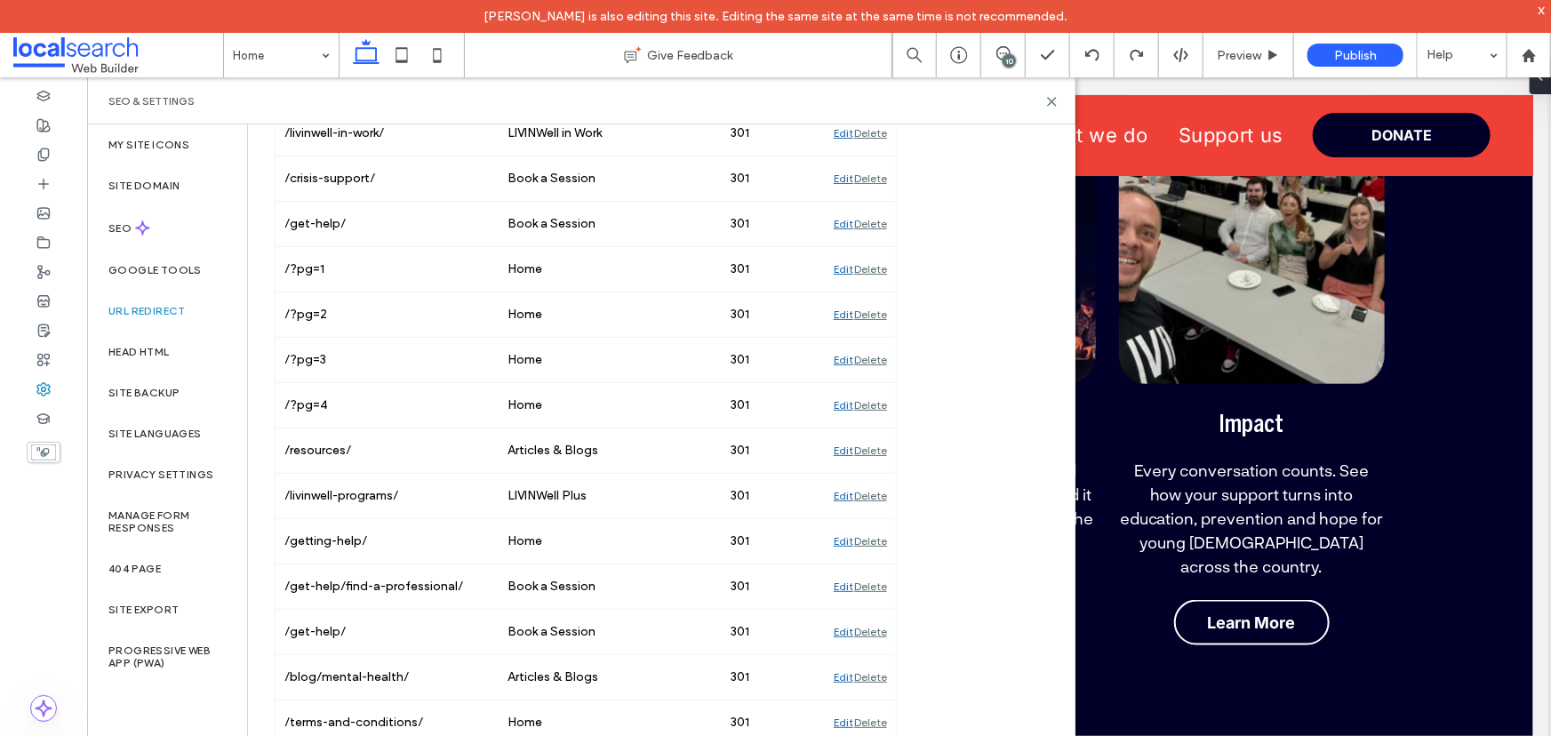
scroll to position [6600, 0]
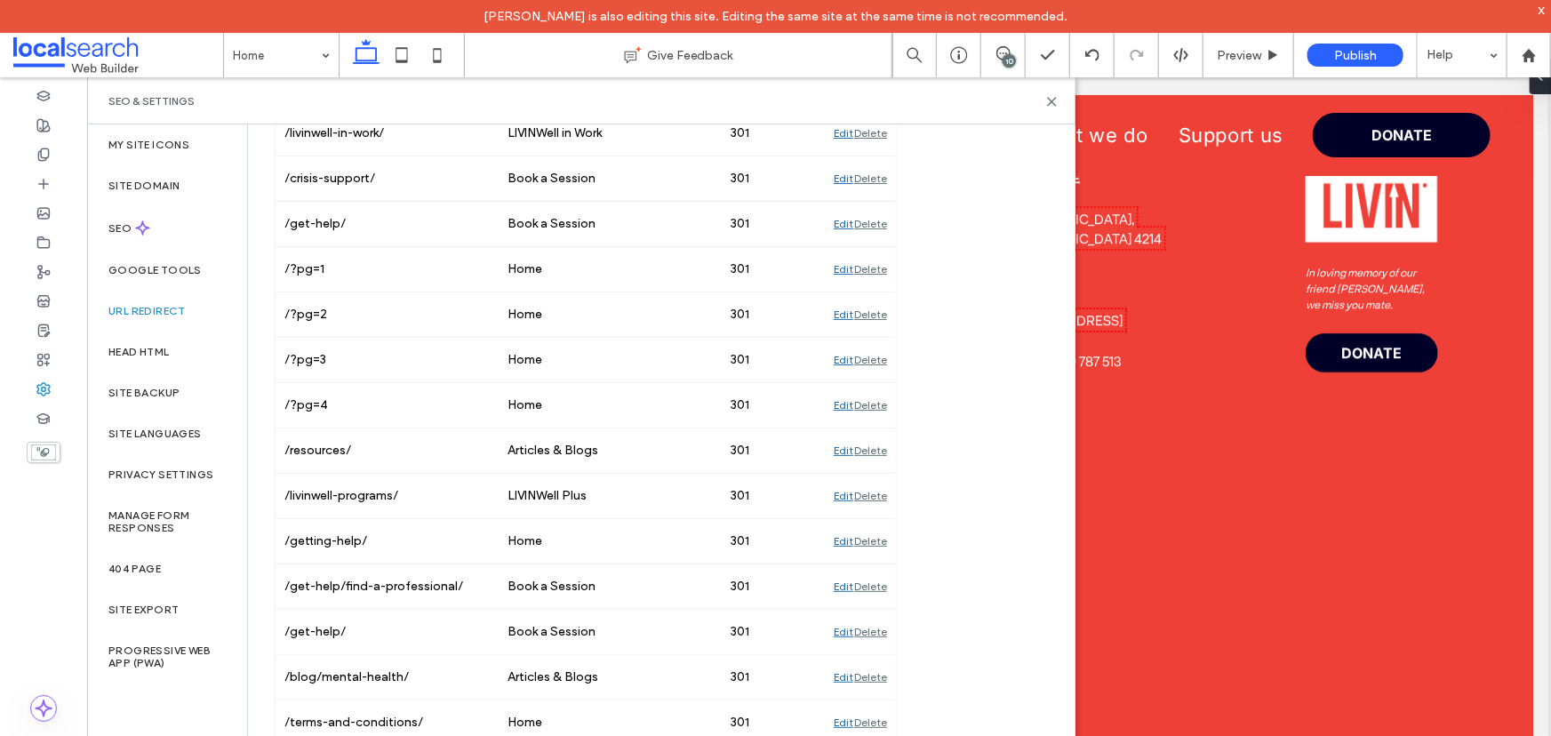
scroll to position [1041, 0]
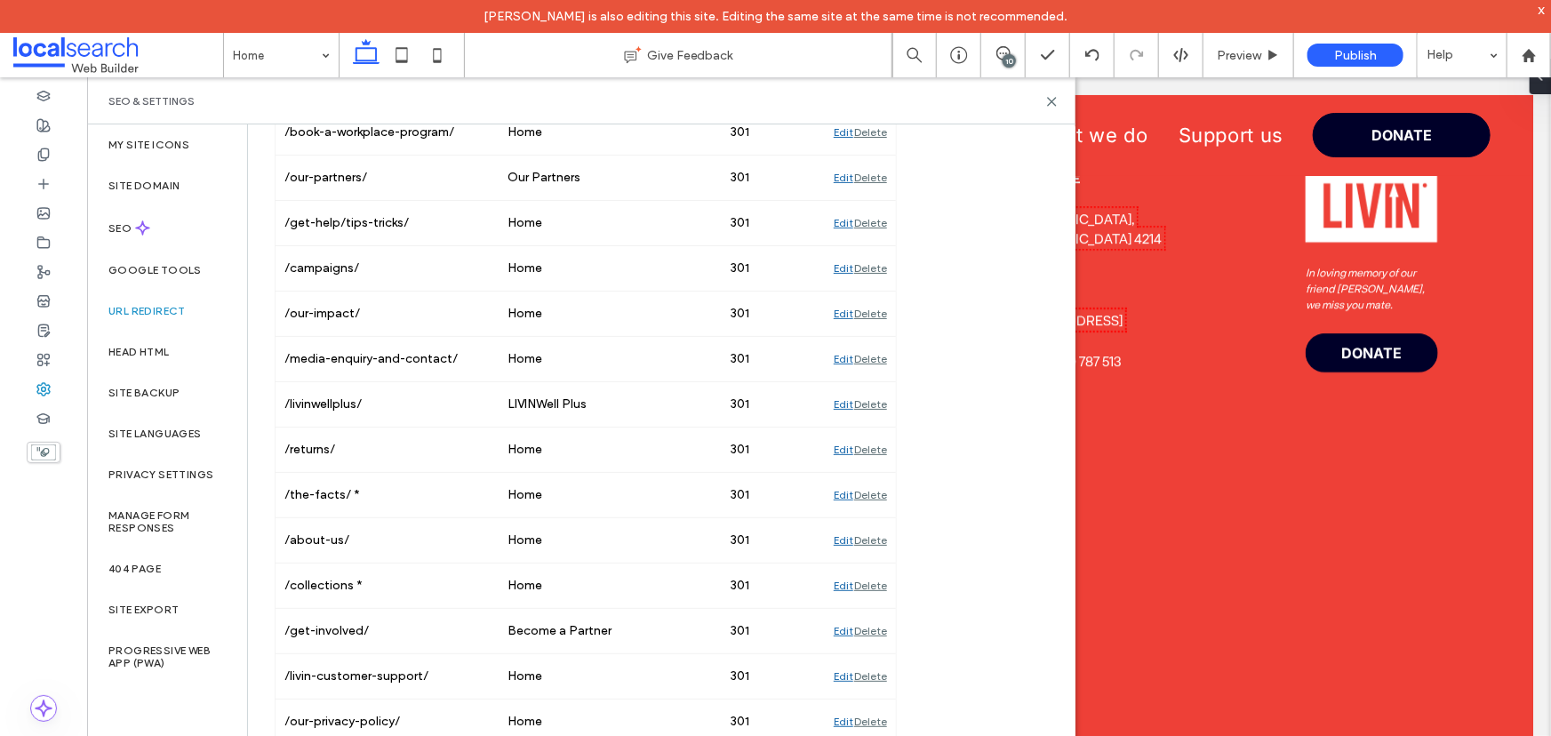
click at [1024, 524] on div "URL Redirect Ensure site visitors land on the correct page in your site, and pr…" at bounding box center [654, 299] width 812 height 2432
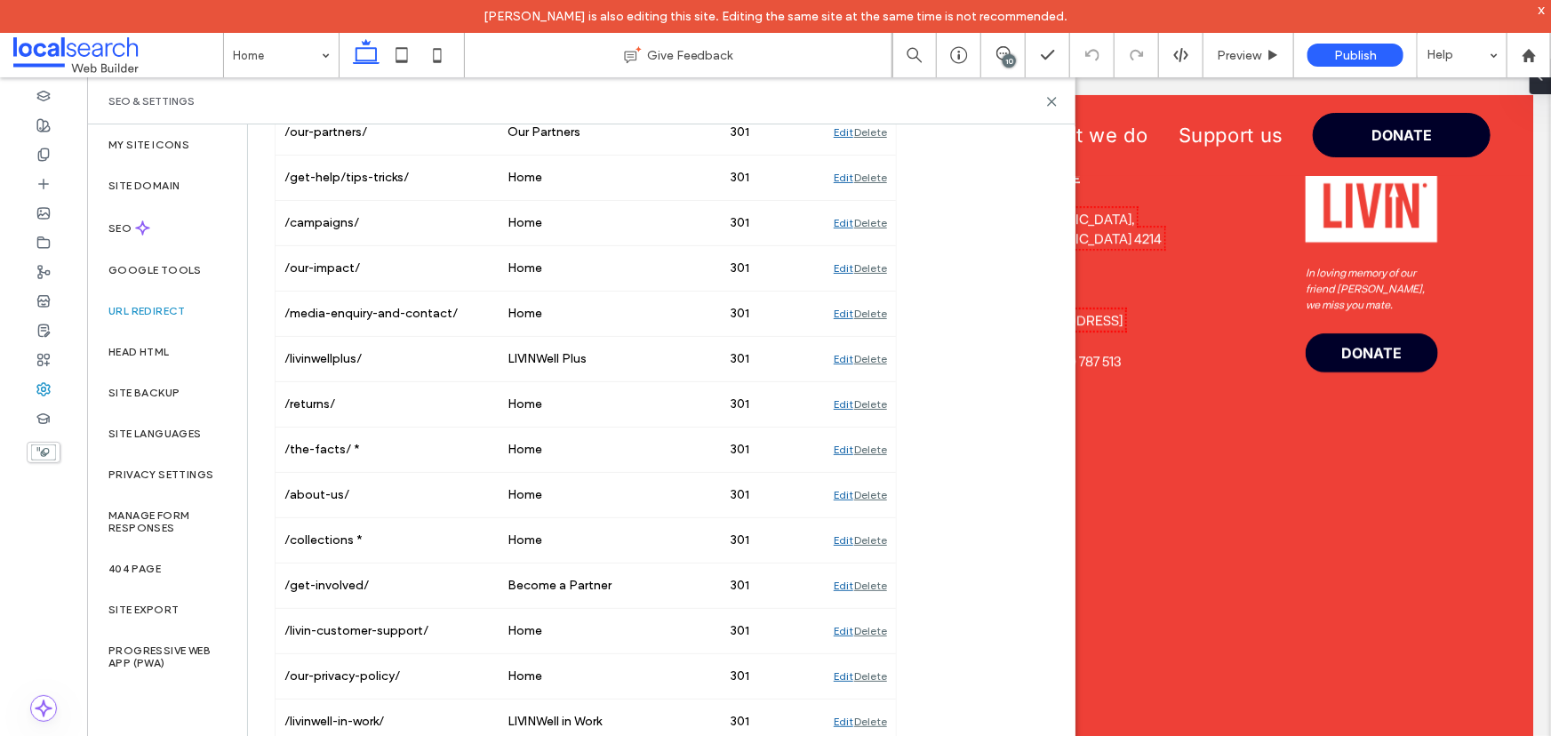
click at [942, 418] on div "URL Redirect Ensure site visitors land on the correct page in your site, and pr…" at bounding box center [654, 254] width 812 height 2432
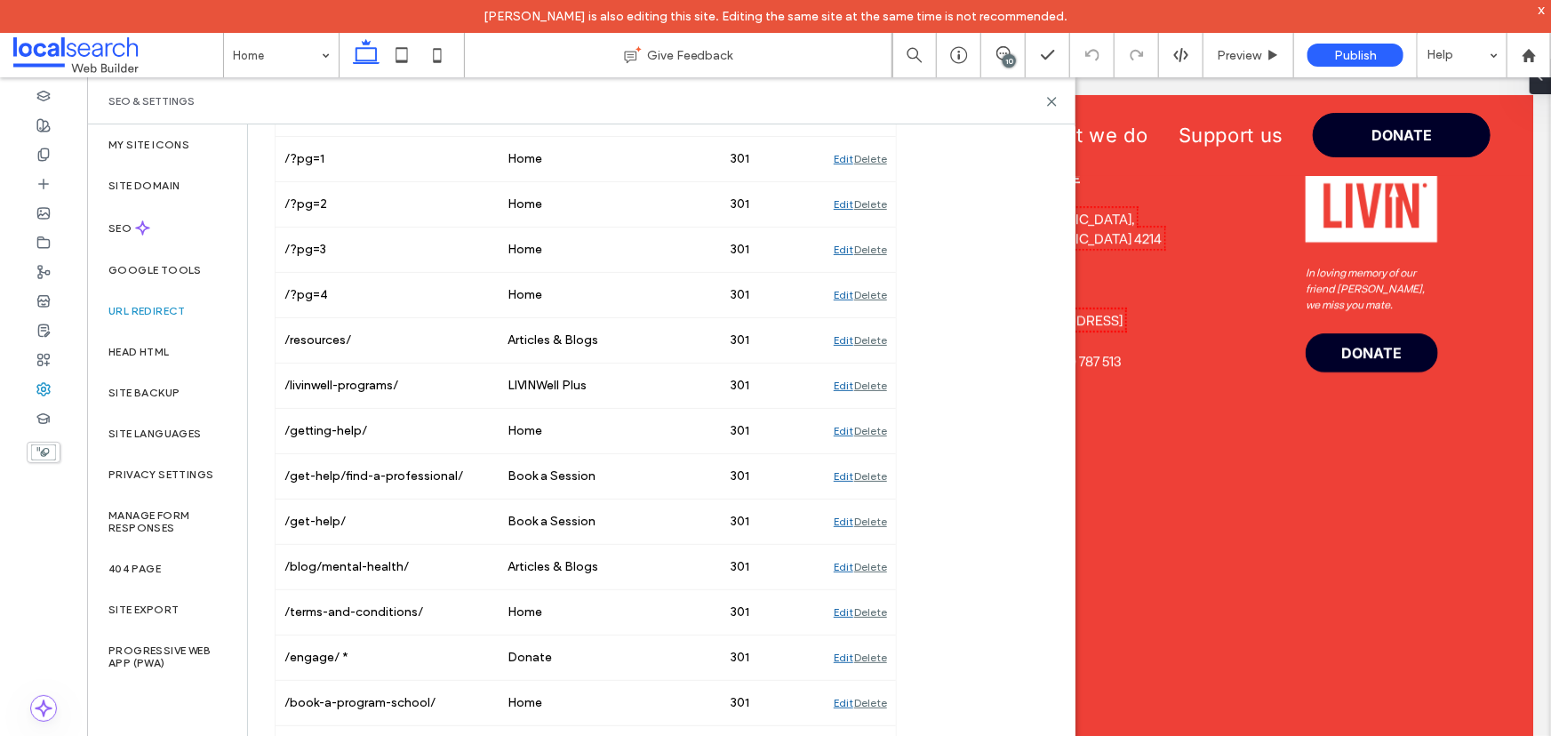
drag, startPoint x: 942, startPoint y: 411, endPoint x: 994, endPoint y: 395, distance: 54.8
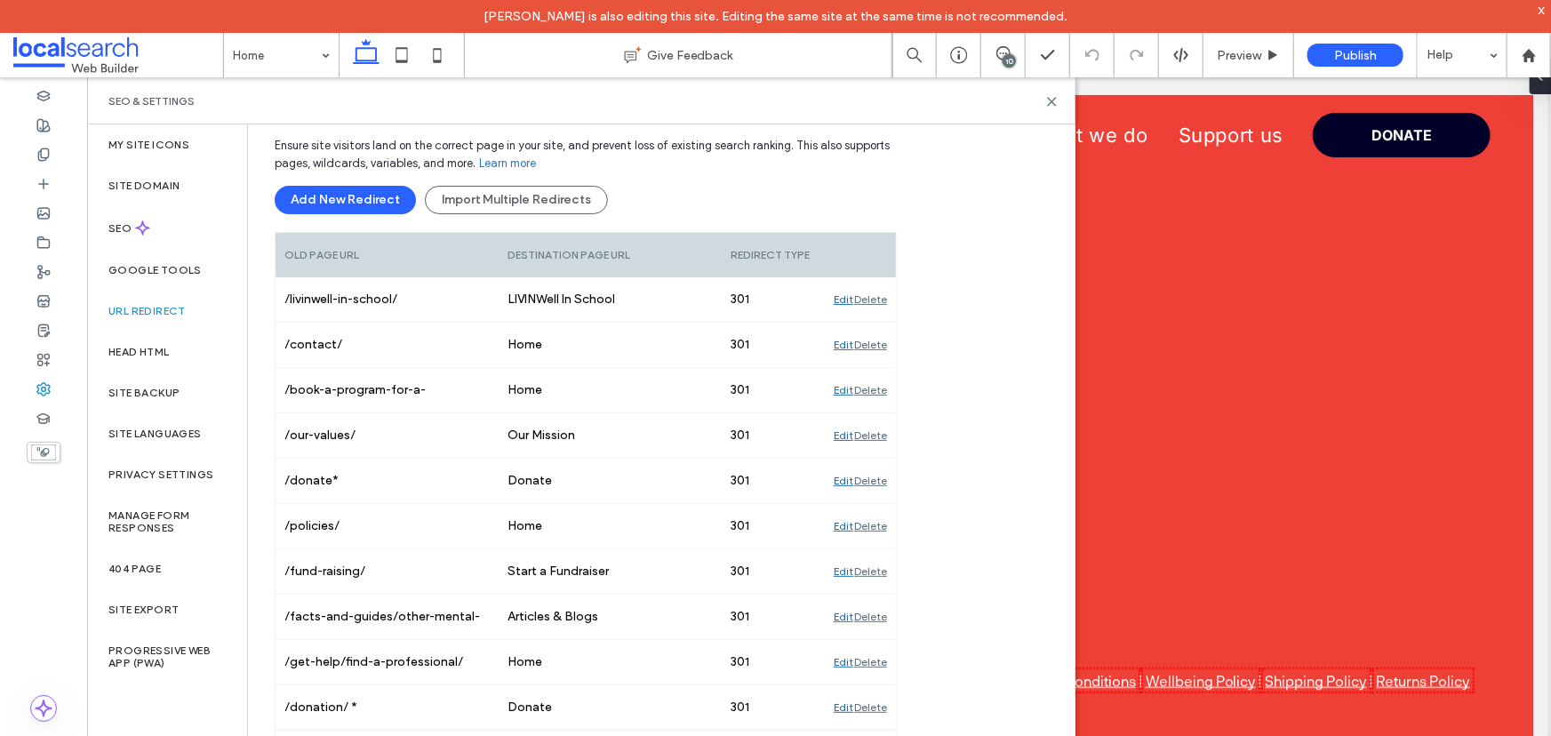
scroll to position [0, 0]
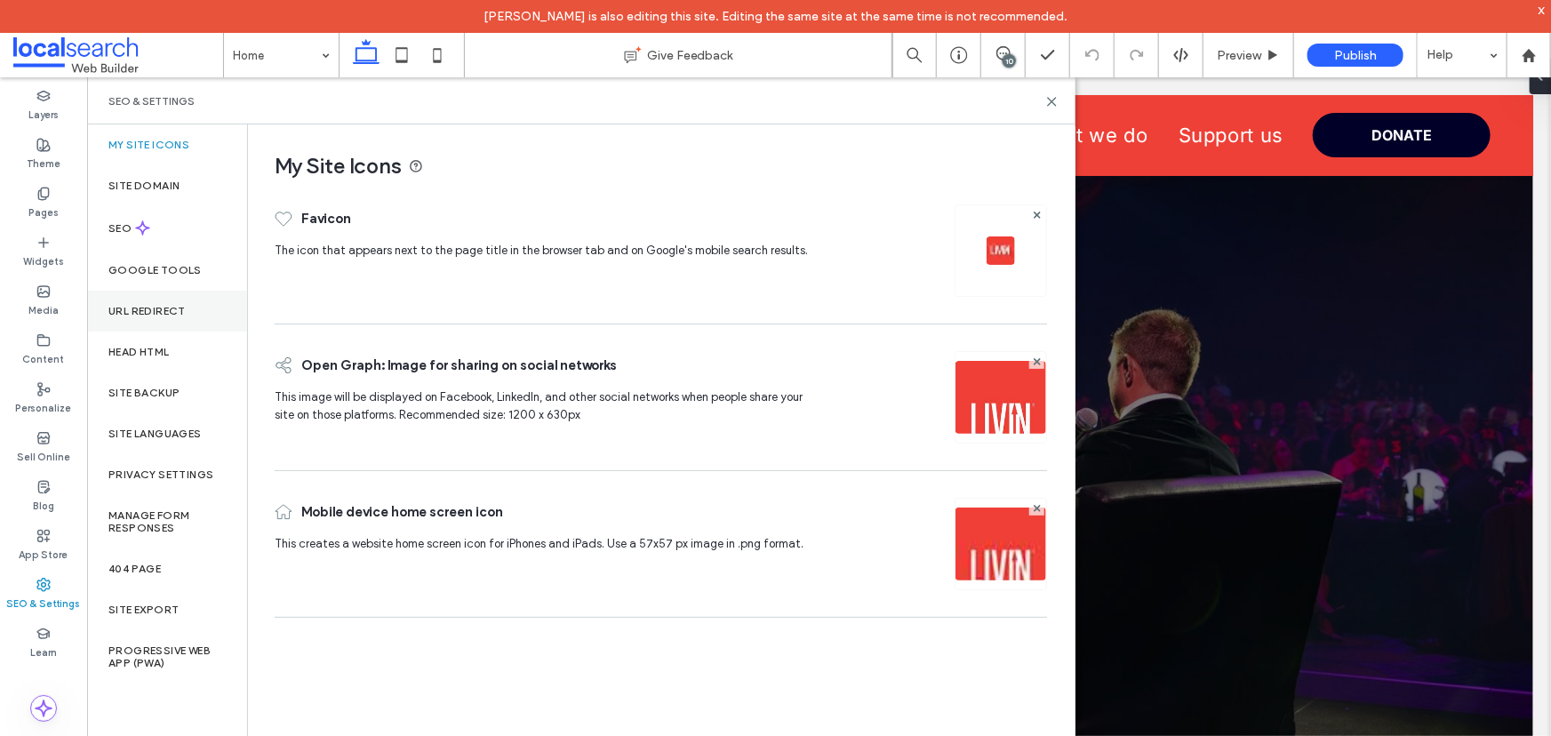
click at [154, 314] on label "URL Redirect" at bounding box center [146, 311] width 77 height 12
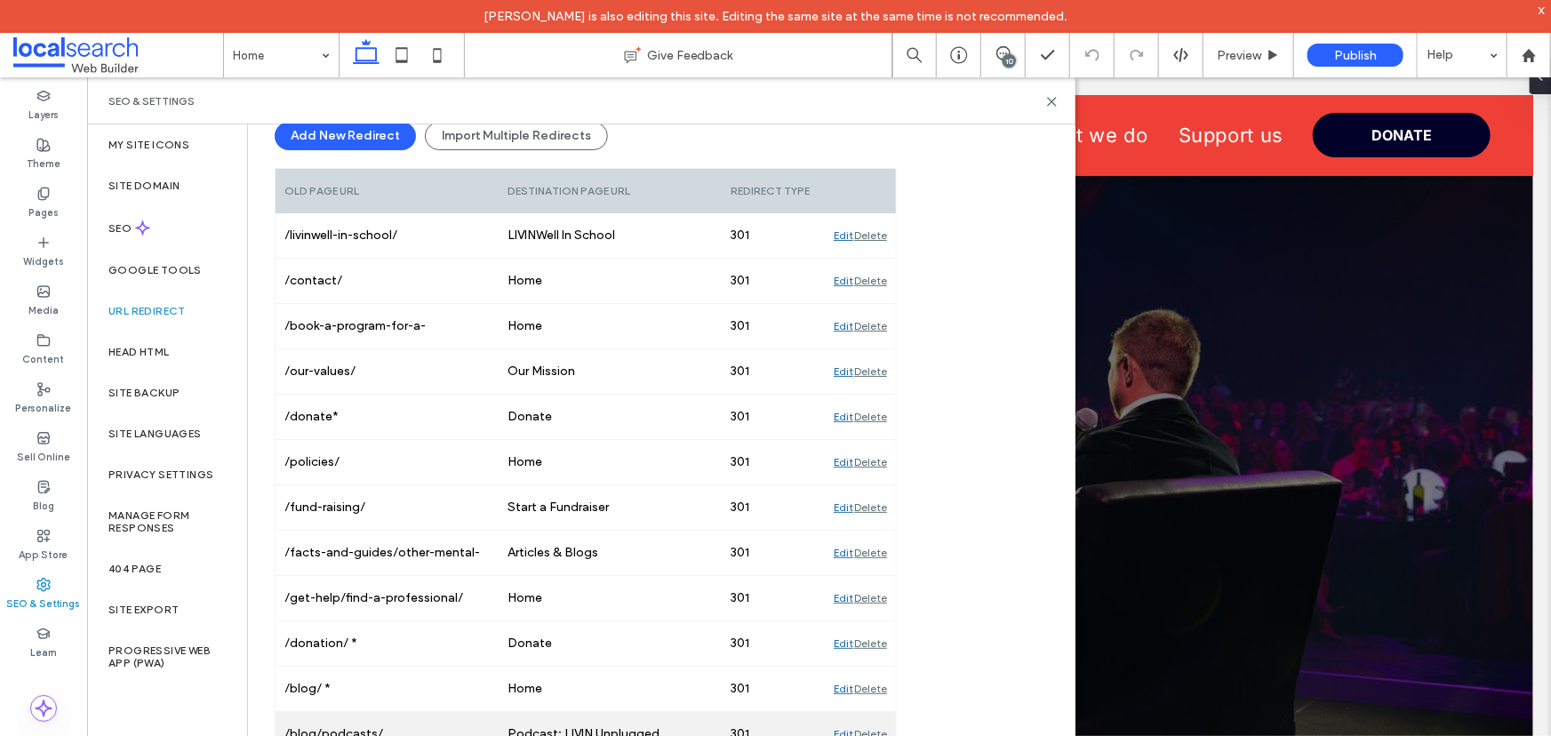
scroll to position [331, 0]
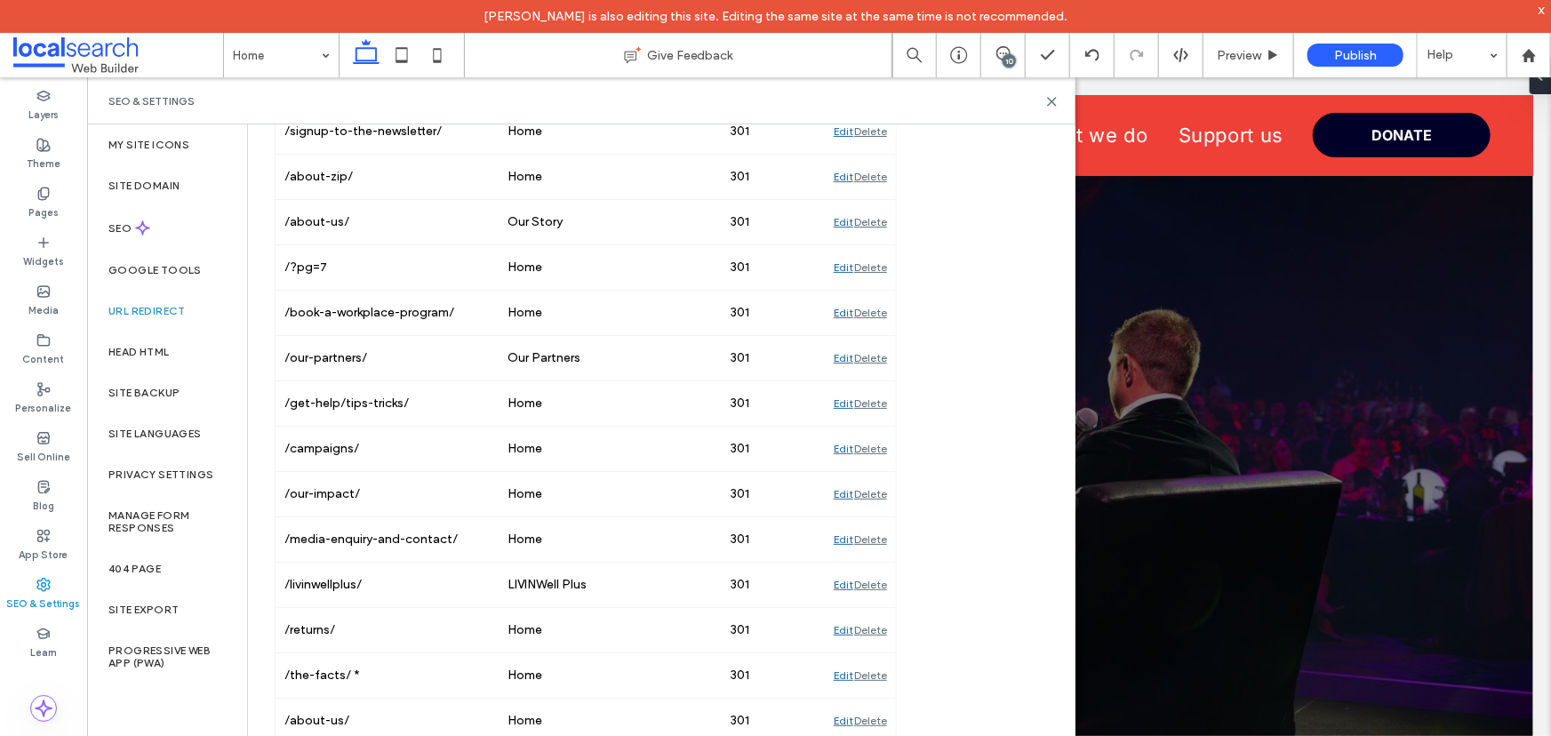
click at [998, 482] on div "URL Redirect Ensure site visitors land on the correct page in your site, and pr…" at bounding box center [654, 479] width 812 height 2432
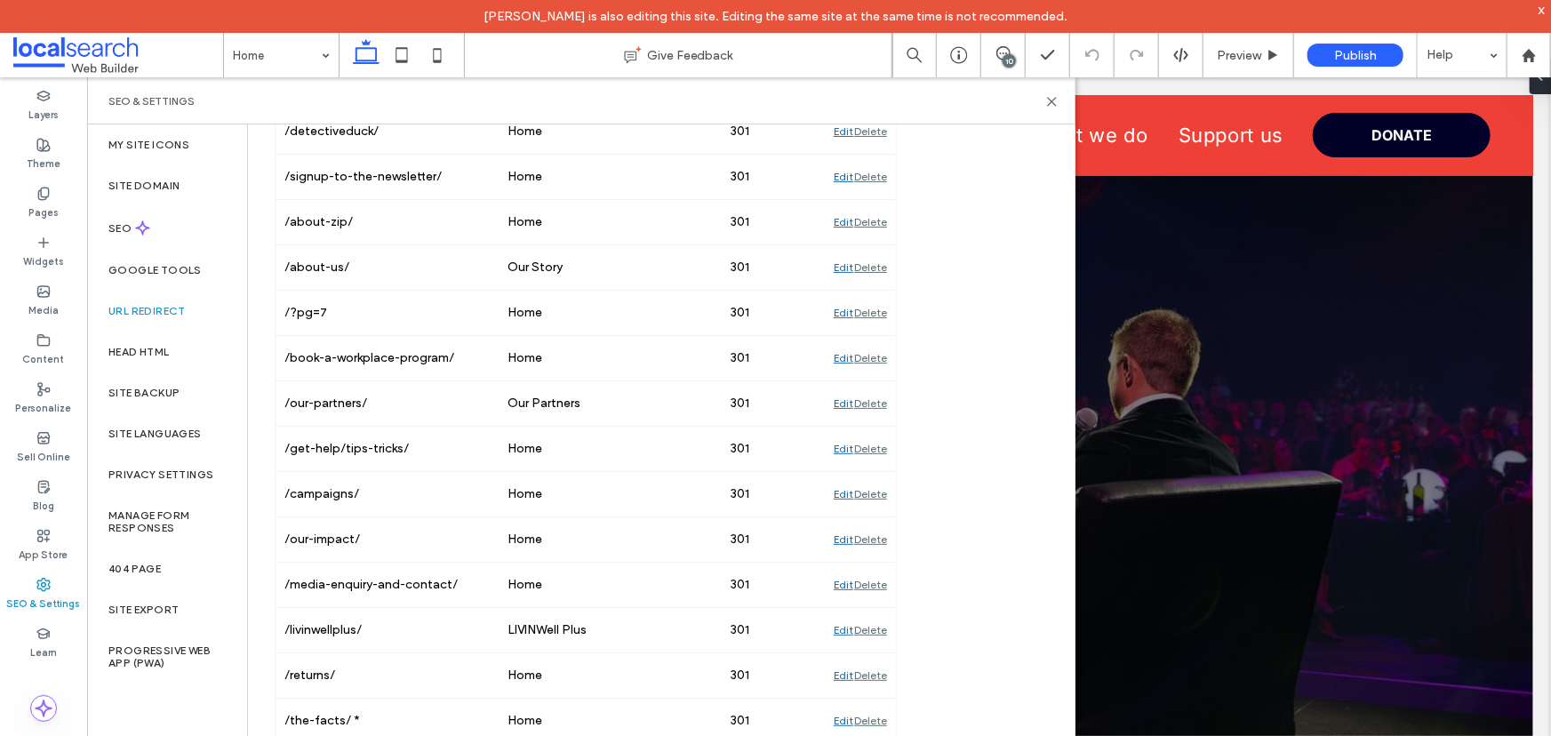
scroll to position [1268, 0]
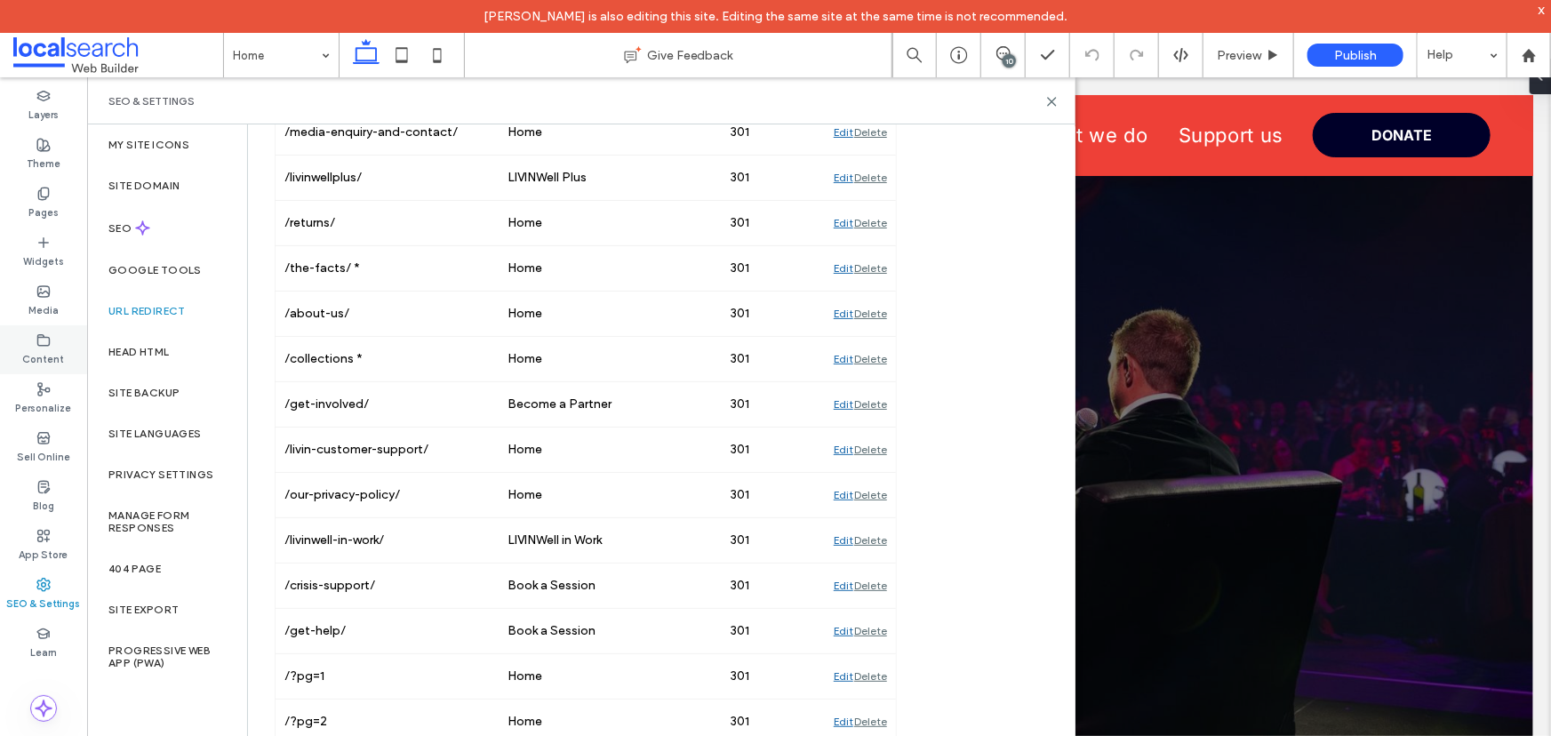
click at [39, 352] on label "Content" at bounding box center [44, 357] width 42 height 20
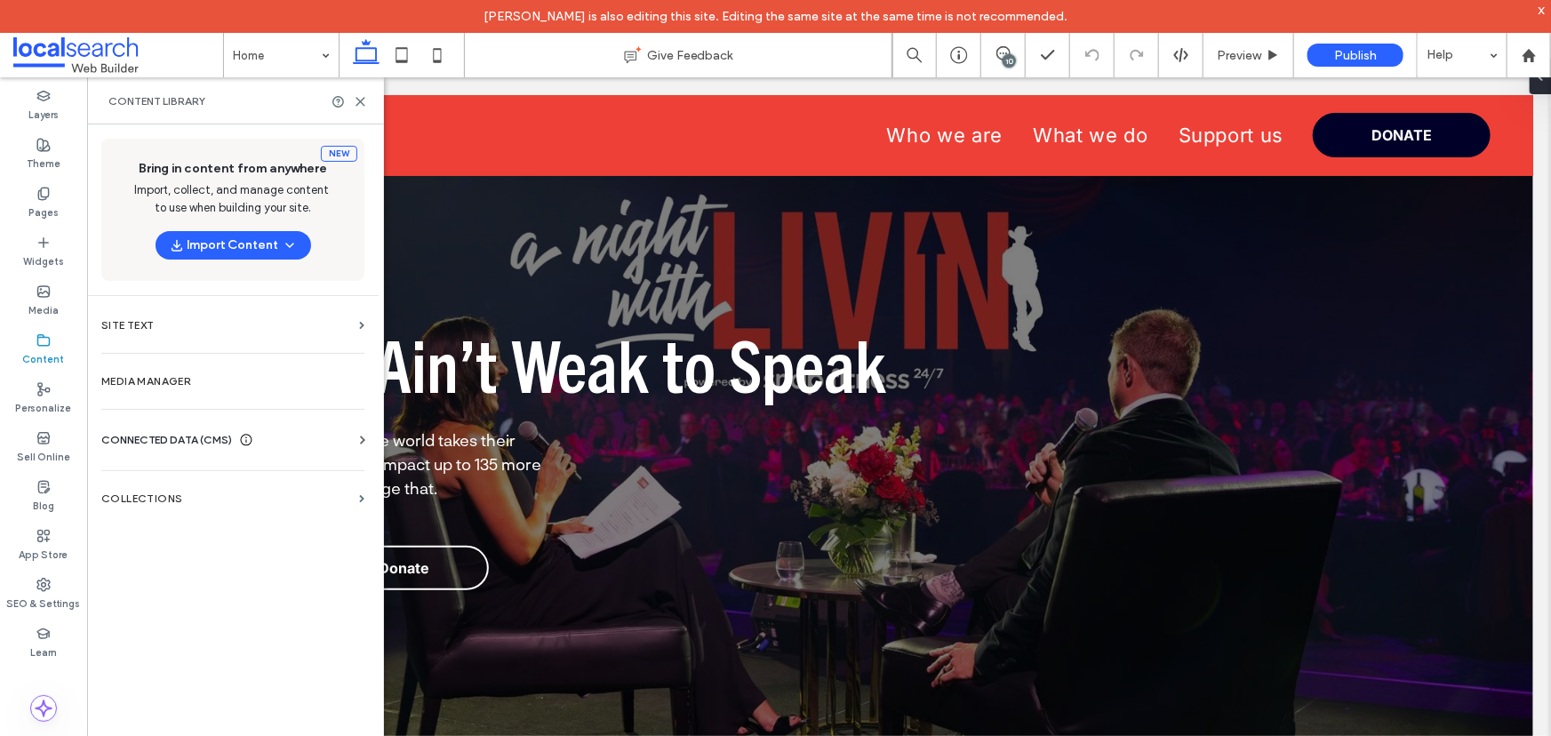
click at [195, 436] on span "CONNECTED DATA (CMS)" at bounding box center [166, 440] width 131 height 18
click at [177, 472] on section "Business Info" at bounding box center [236, 483] width 270 height 41
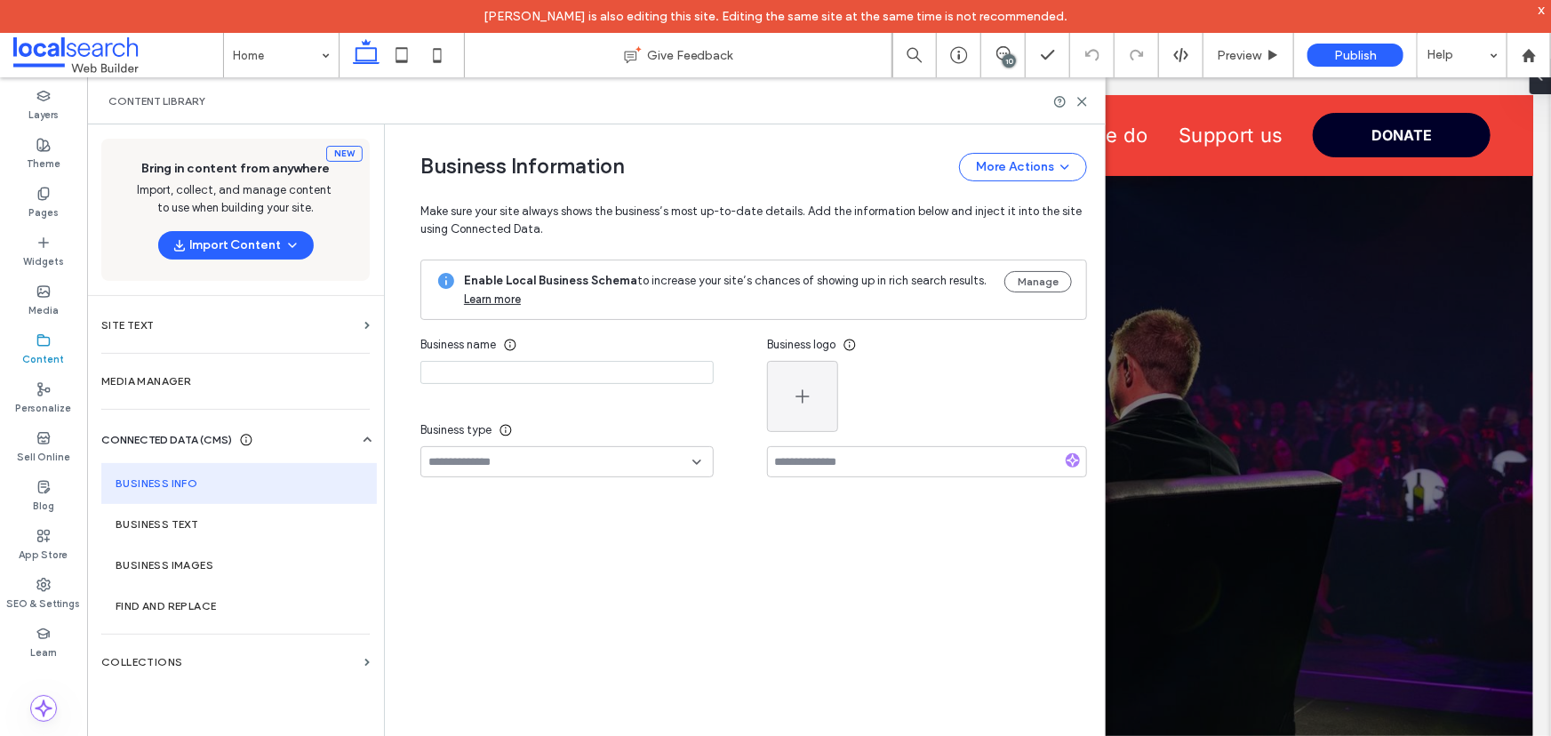
type input "*****"
type input "**********"
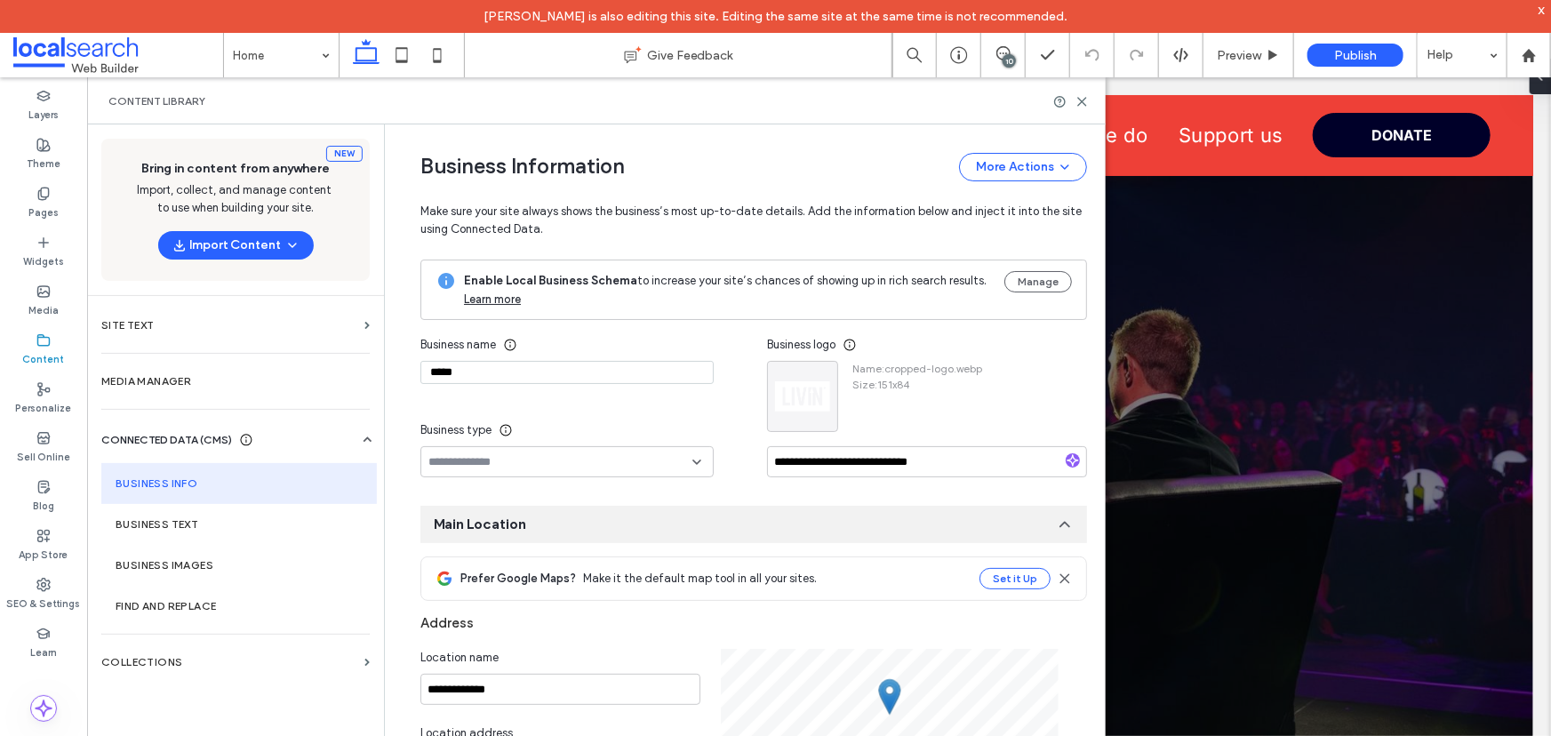
scroll to position [222, 0]
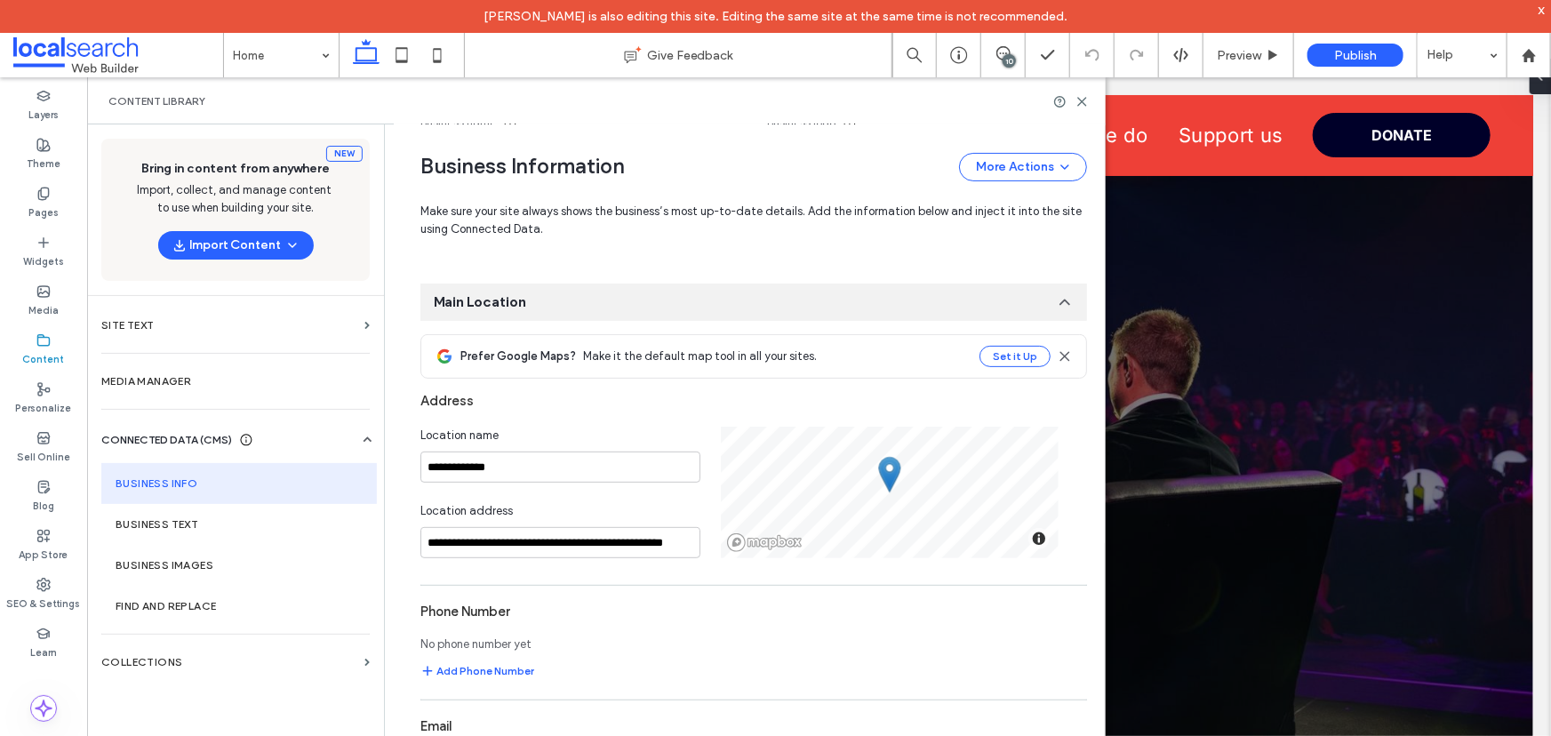
click at [811, 153] on div "Business Information More Actions" at bounding box center [753, 167] width 666 height 28
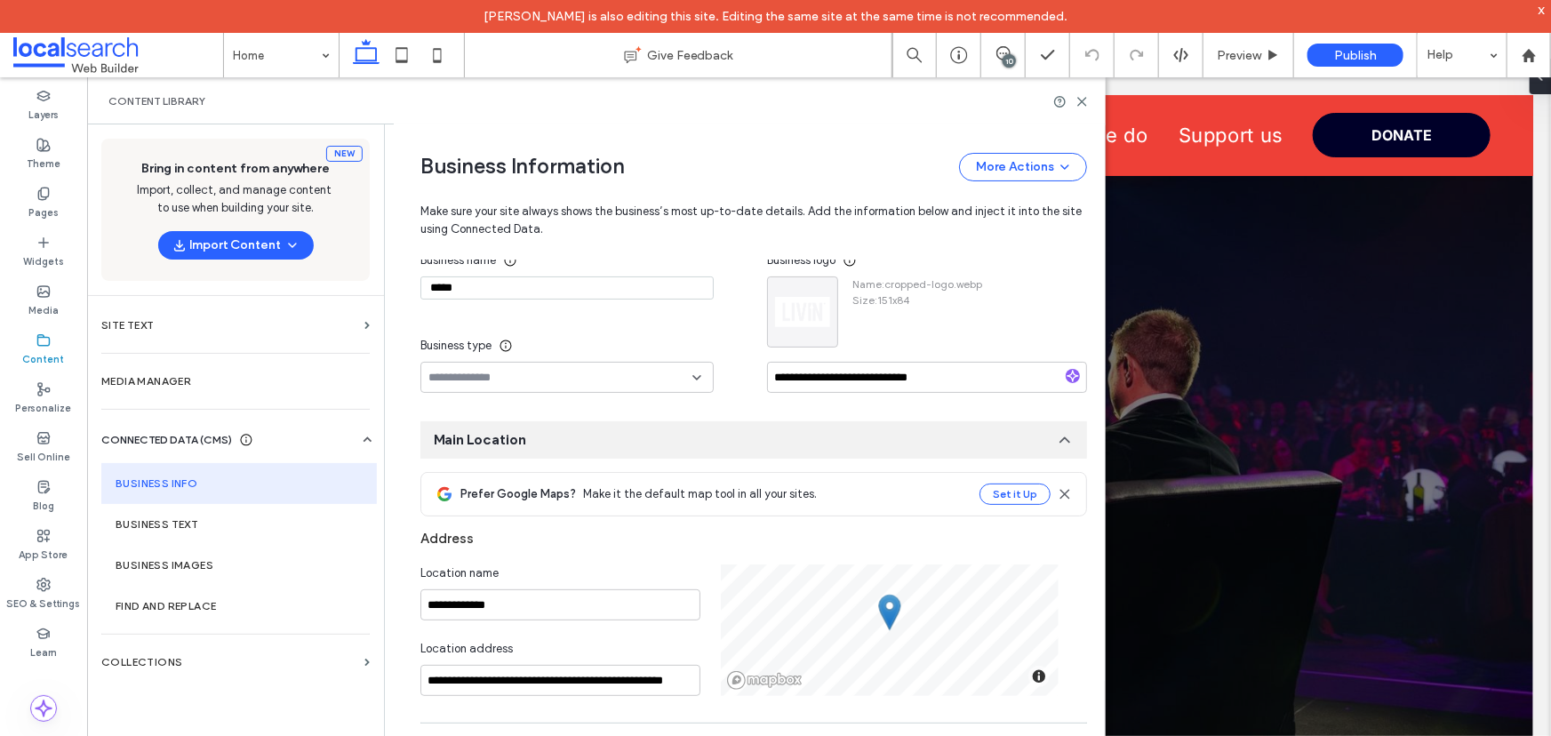
scroll to position [0, 0]
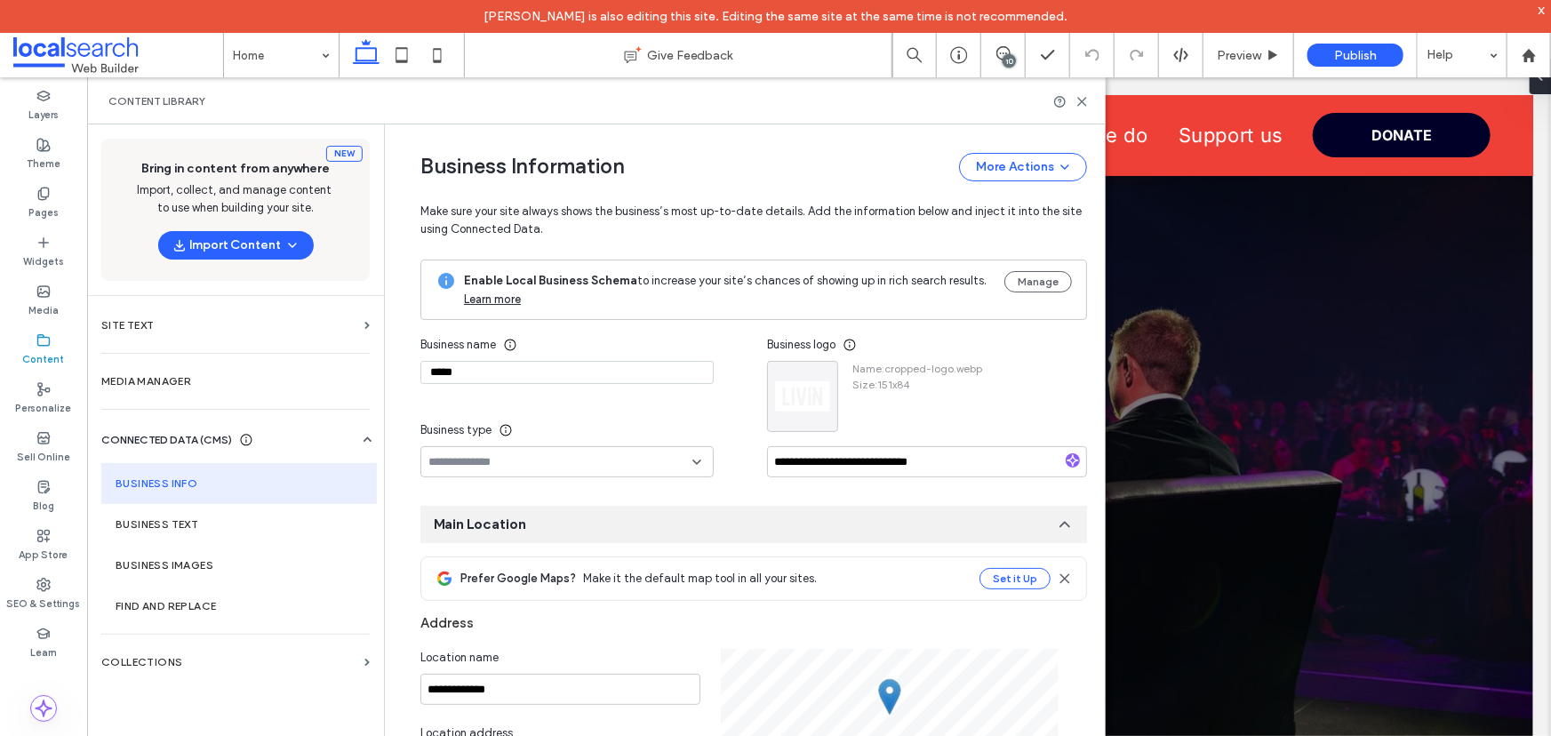
click at [714, 329] on div "Business name ***** Business type" at bounding box center [593, 403] width 347 height 148
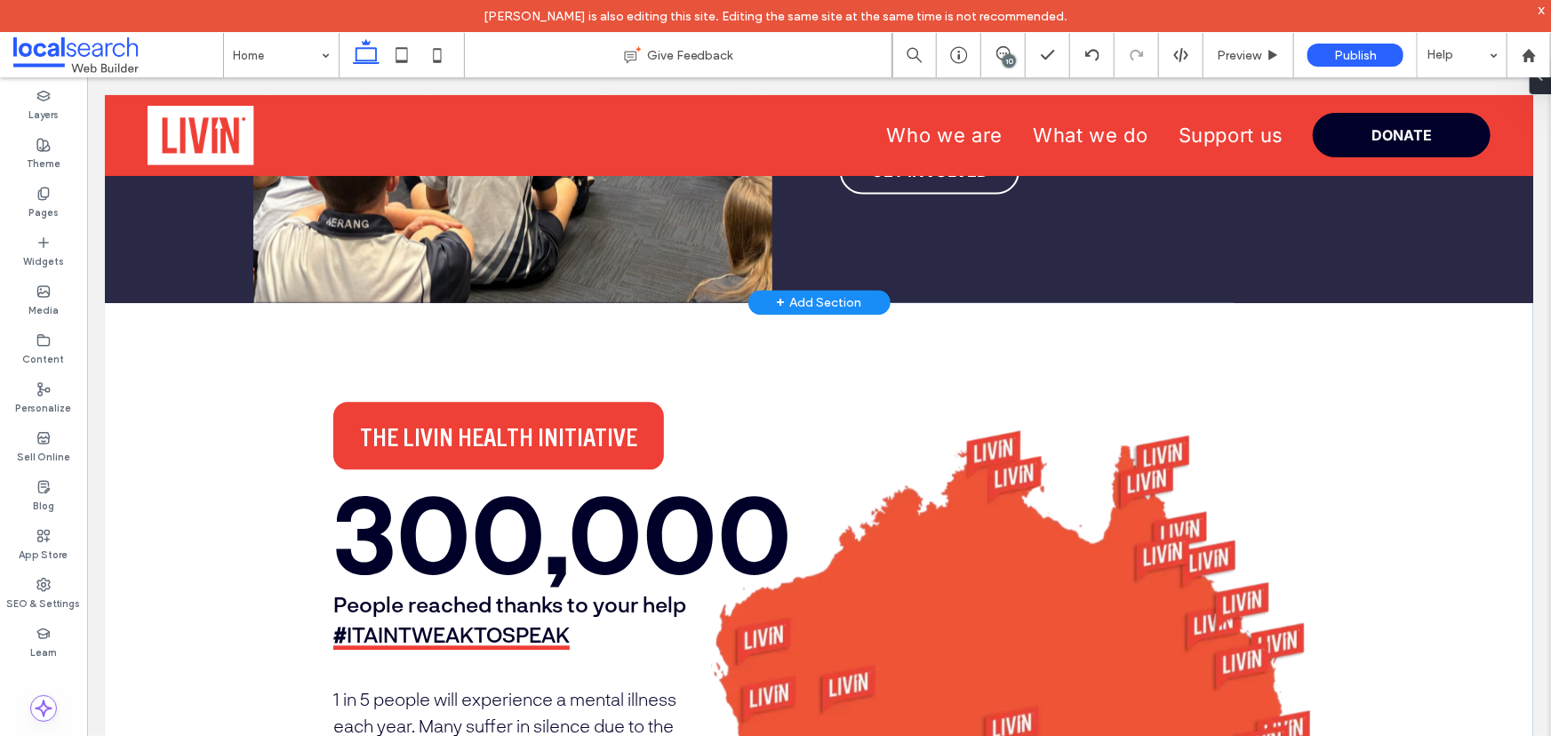
scroll to position [1696, 0]
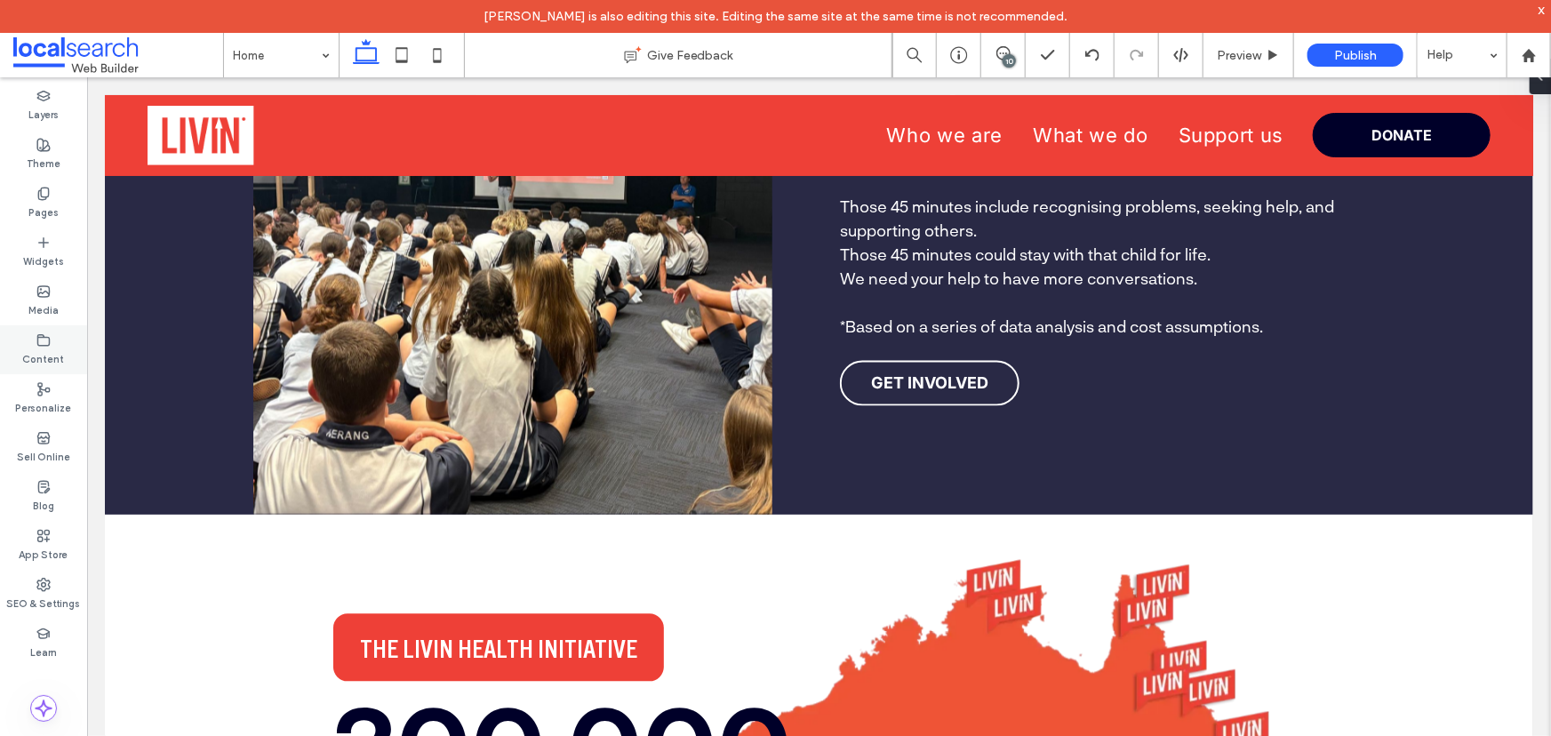
click at [36, 356] on label "Content" at bounding box center [44, 357] width 42 height 20
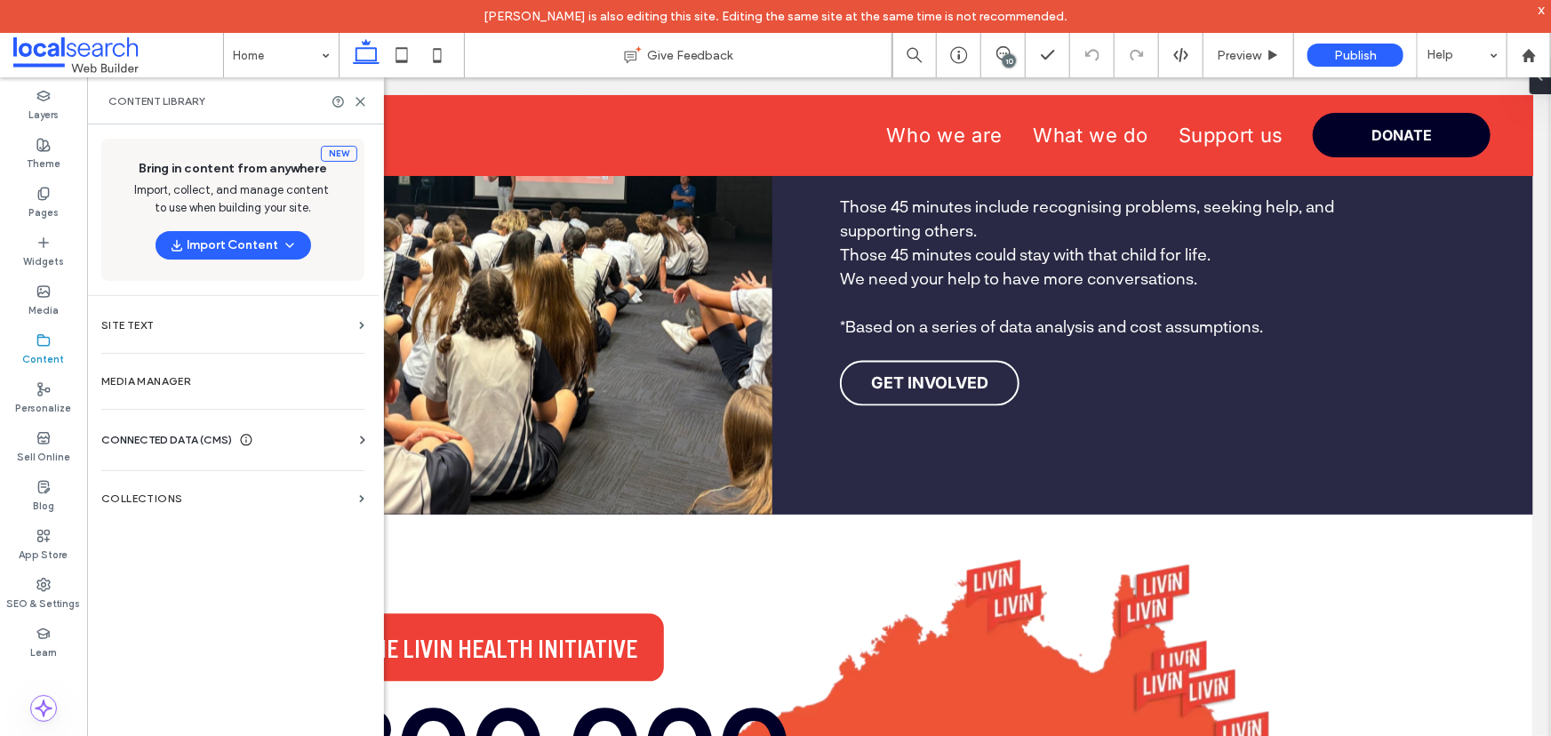
click at [169, 443] on span "CONNECTED DATA (CMS)" at bounding box center [166, 440] width 131 height 18
click at [159, 478] on label "Business Info" at bounding box center [237, 483] width 242 height 12
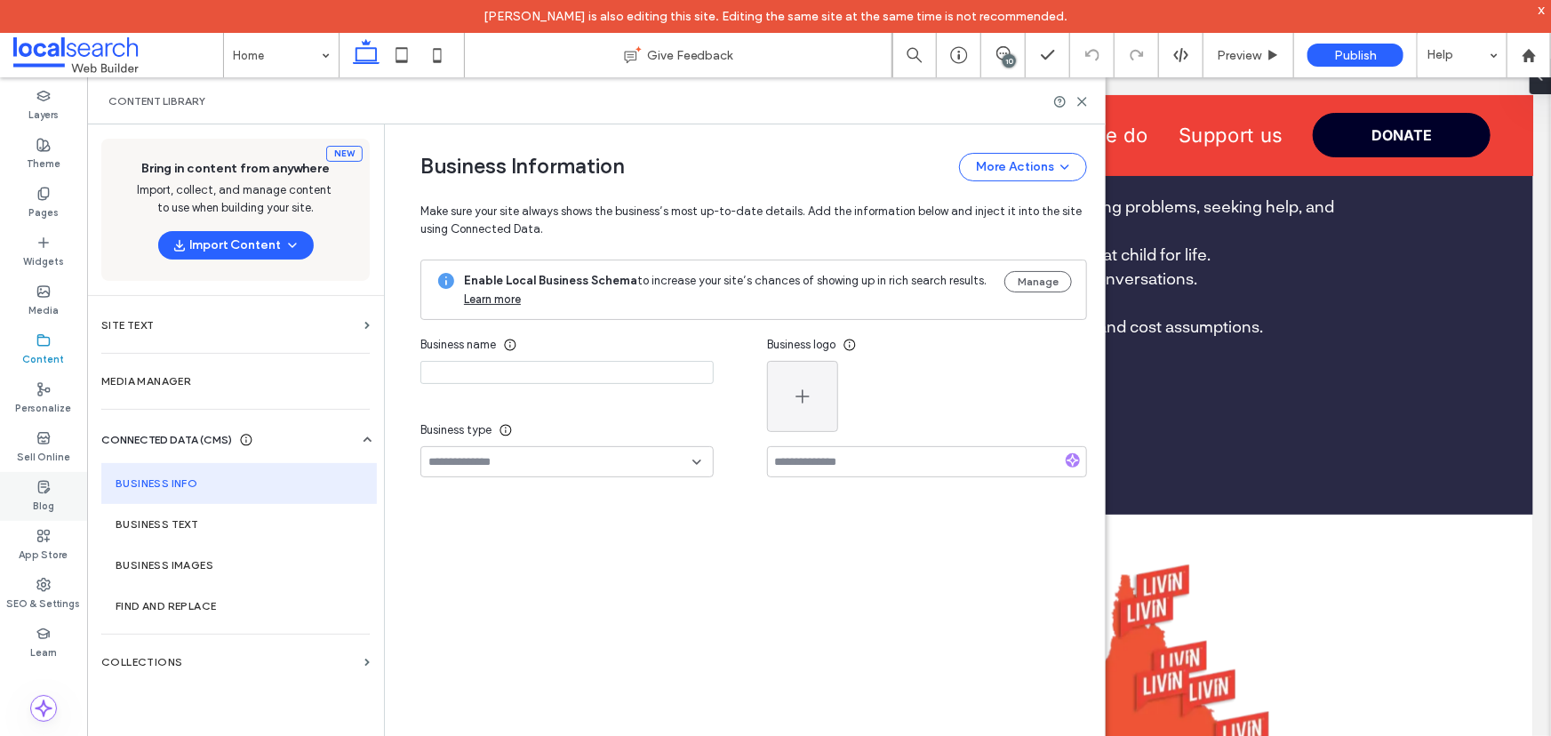
type input "*****"
type input "**********"
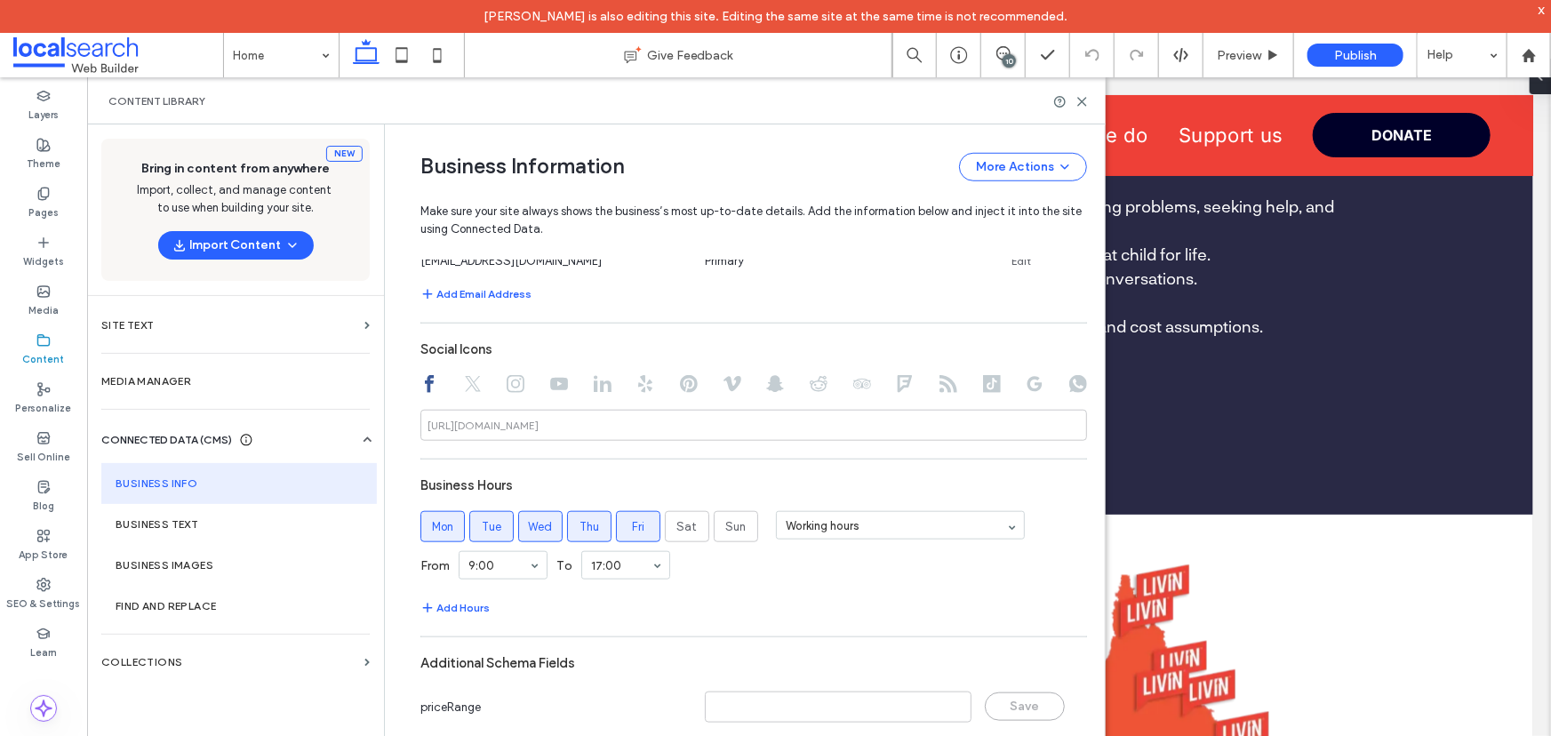
scroll to position [778, 0]
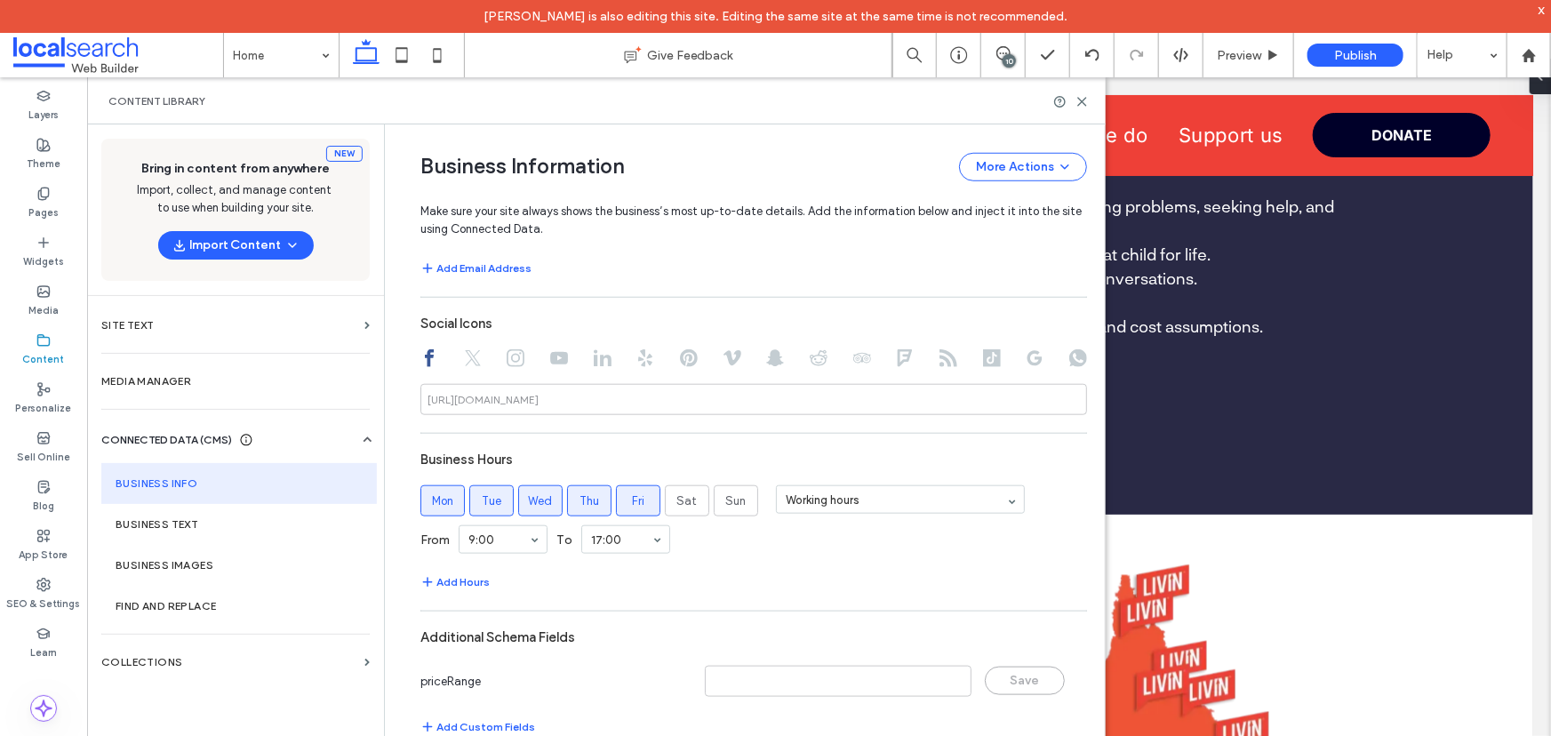
click at [933, 283] on div "**********" at bounding box center [753, 262] width 666 height 969
drag, startPoint x: 1076, startPoint y: 103, endPoint x: 985, endPoint y: 25, distance: 119.7
click at [1076, 103] on icon at bounding box center [1081, 101] width 13 height 13
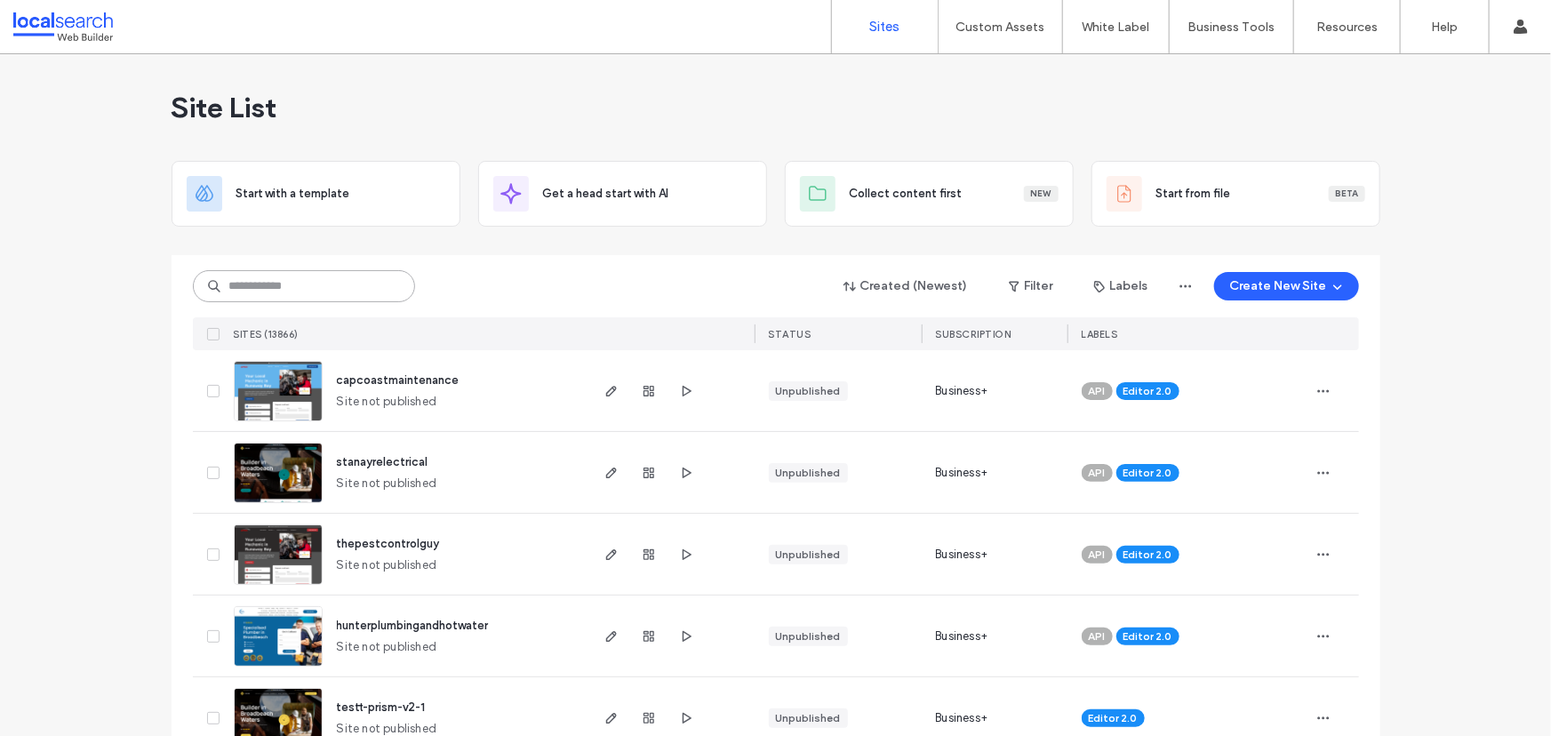
click at [279, 299] on input at bounding box center [304, 286] width 222 height 32
drag, startPoint x: 291, startPoint y: 293, endPoint x: 334, endPoint y: 283, distance: 43.8
click at [311, 292] on input at bounding box center [304, 286] width 222 height 32
paste input "********"
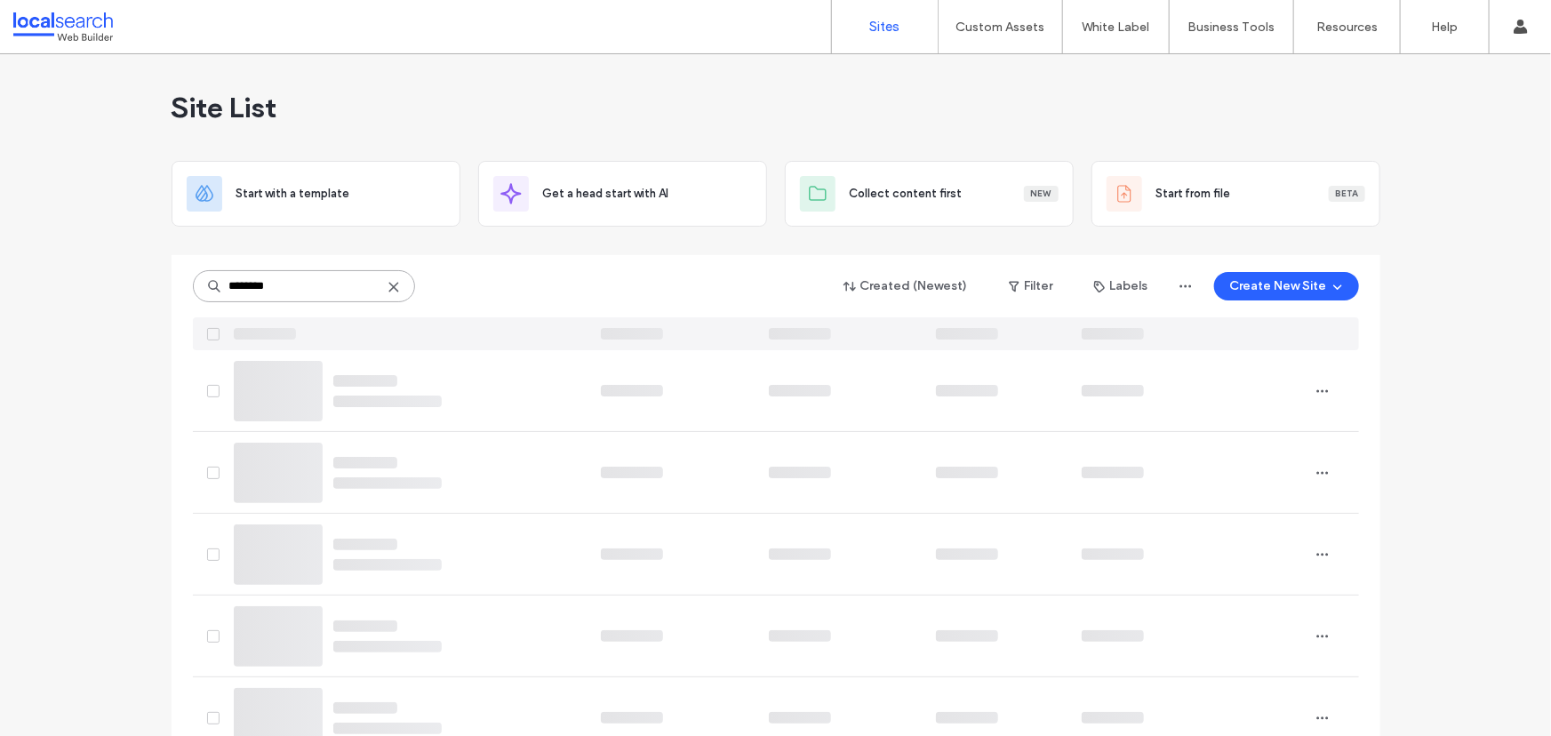
type input "********"
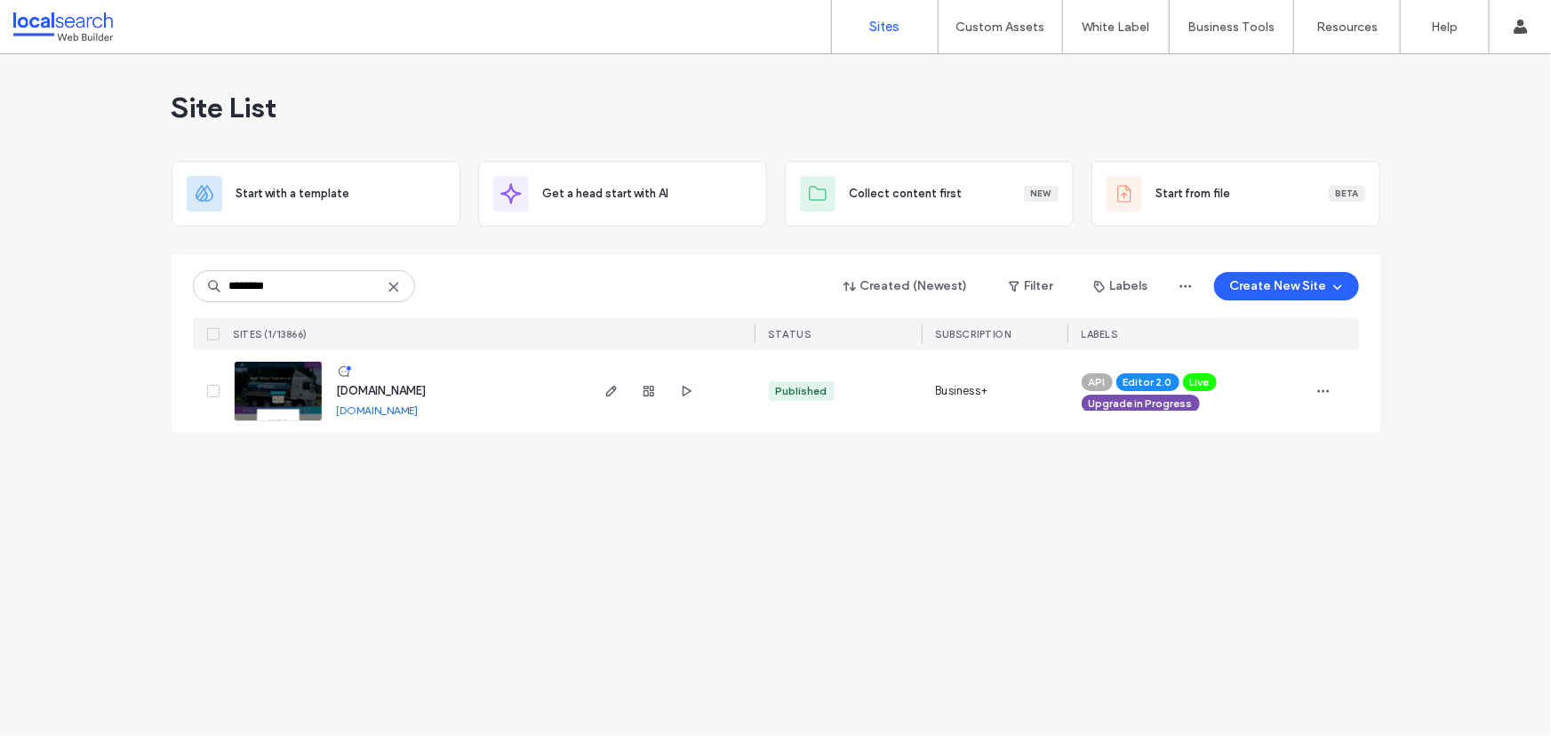
click at [275, 402] on img at bounding box center [278, 422] width 87 height 121
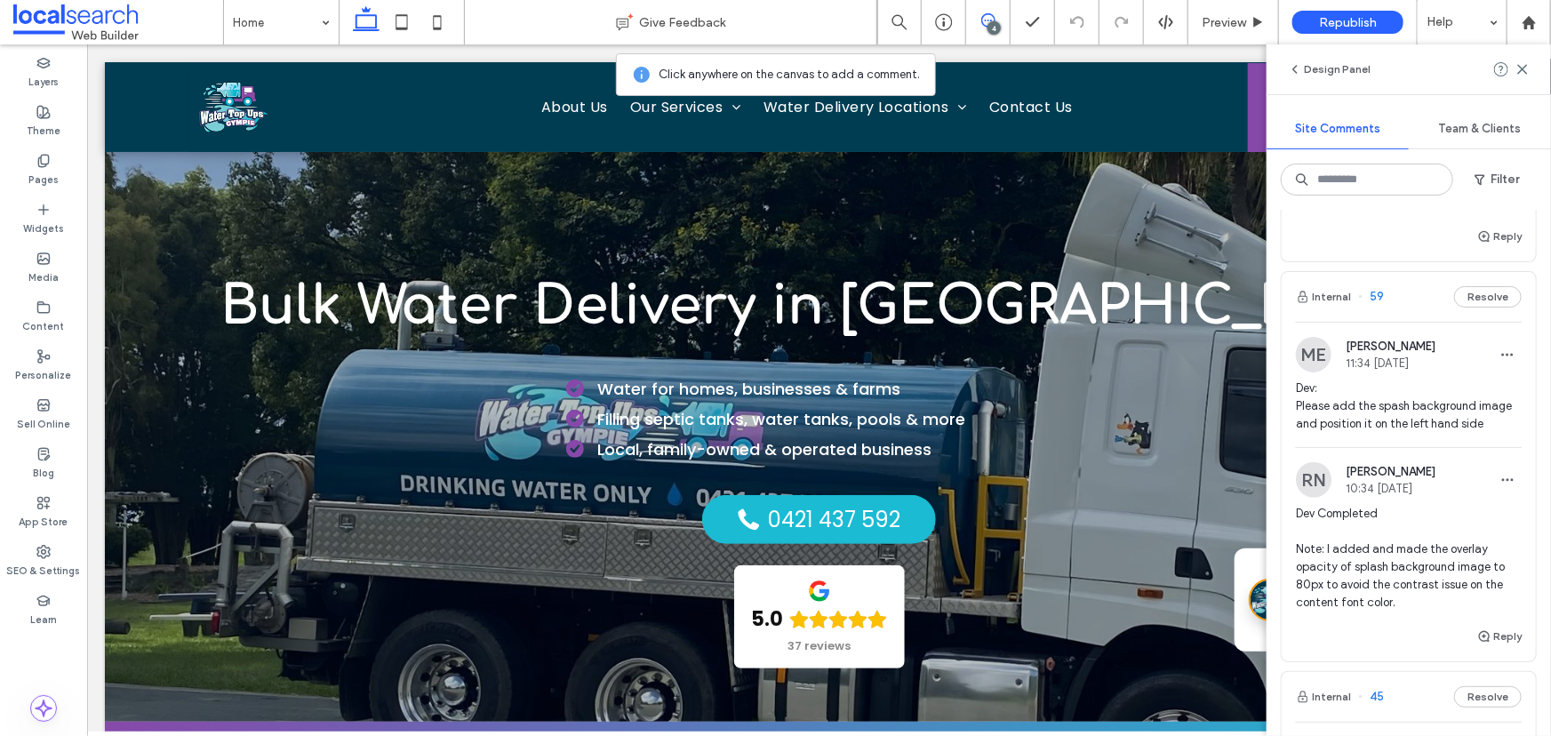
scroll to position [565, 0]
click at [1357, 396] on span "Dev: Please add the spash background image and position it on the left hand side" at bounding box center [1409, 406] width 226 height 53
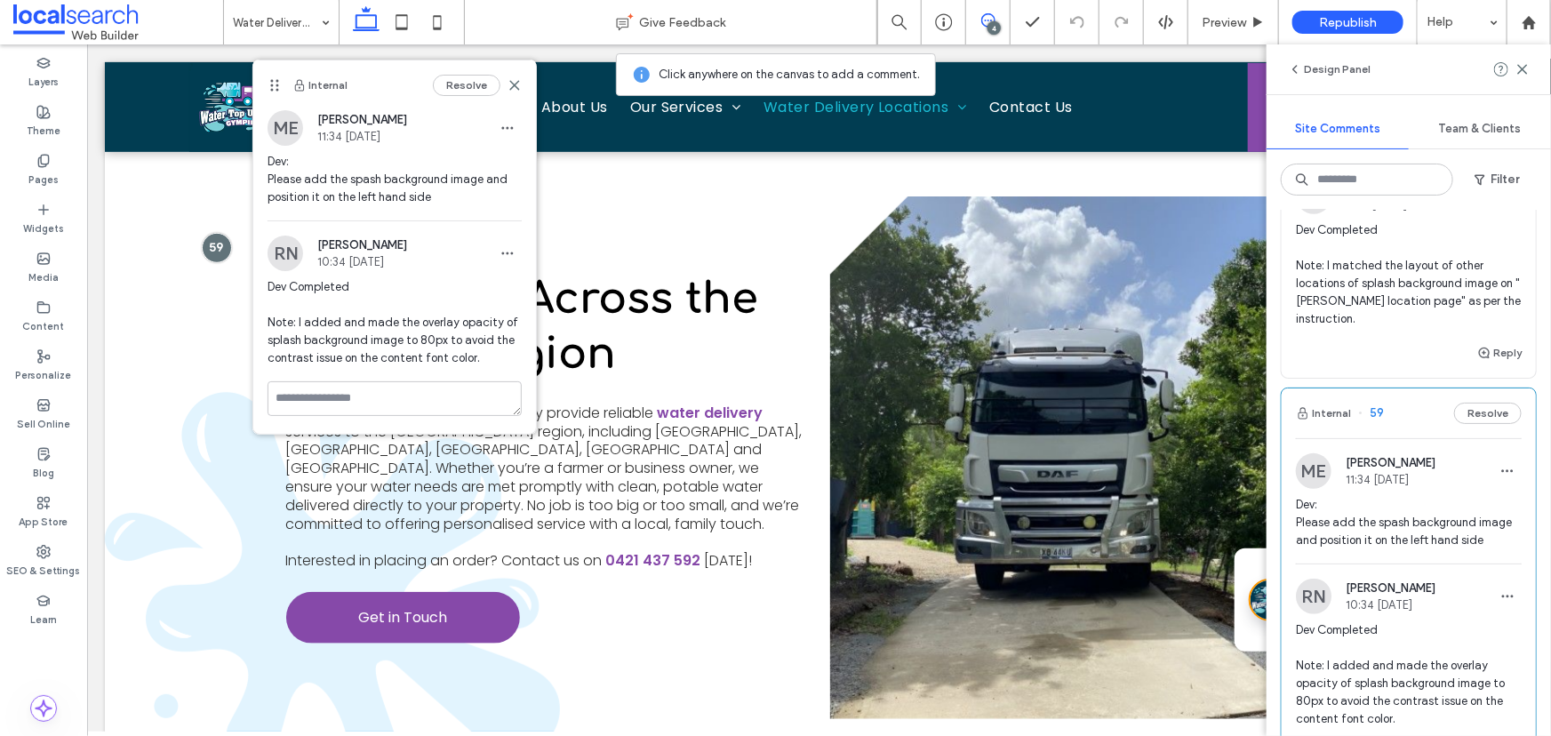
scroll to position [403, 0]
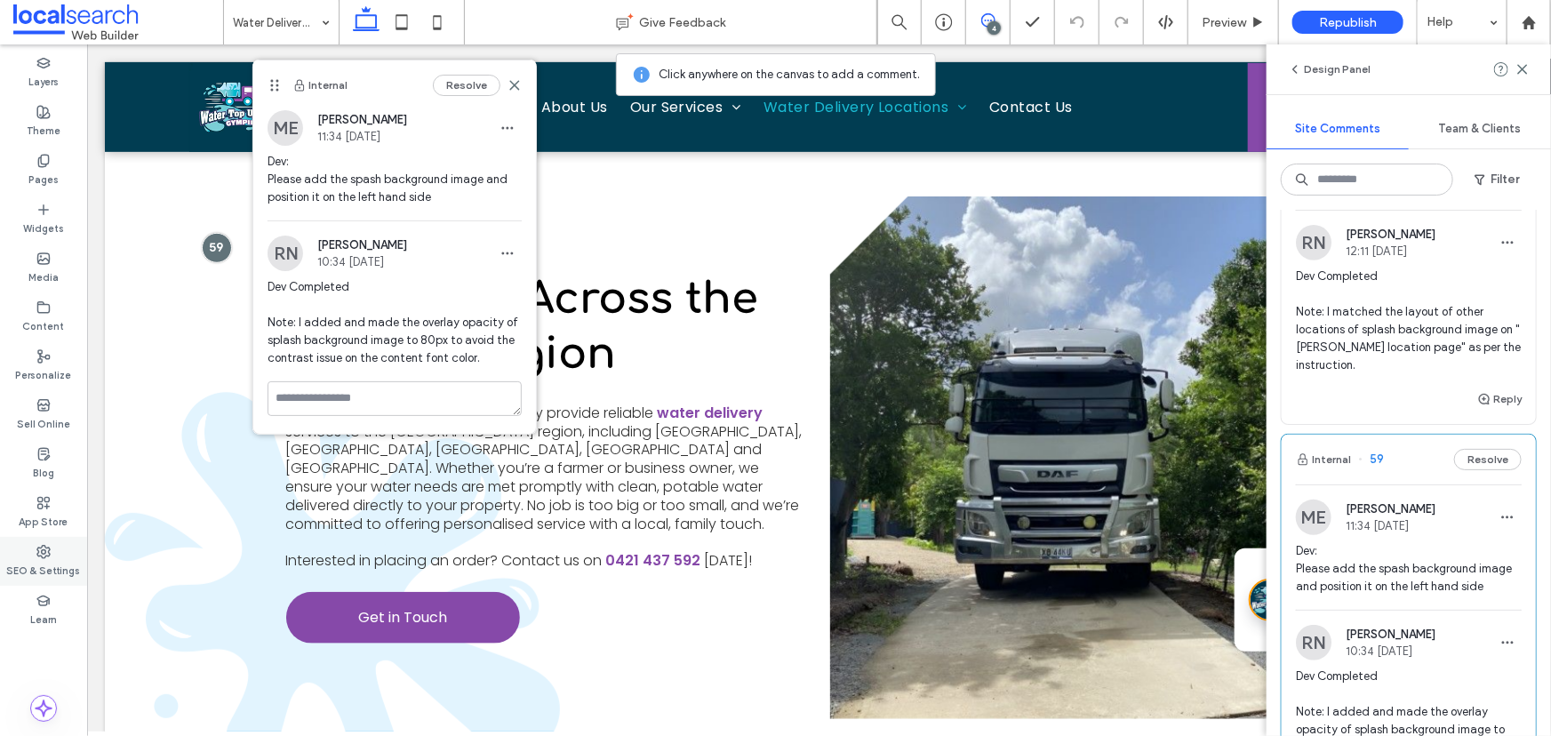
click at [55, 567] on label "SEO & Settings" at bounding box center [44, 569] width 74 height 20
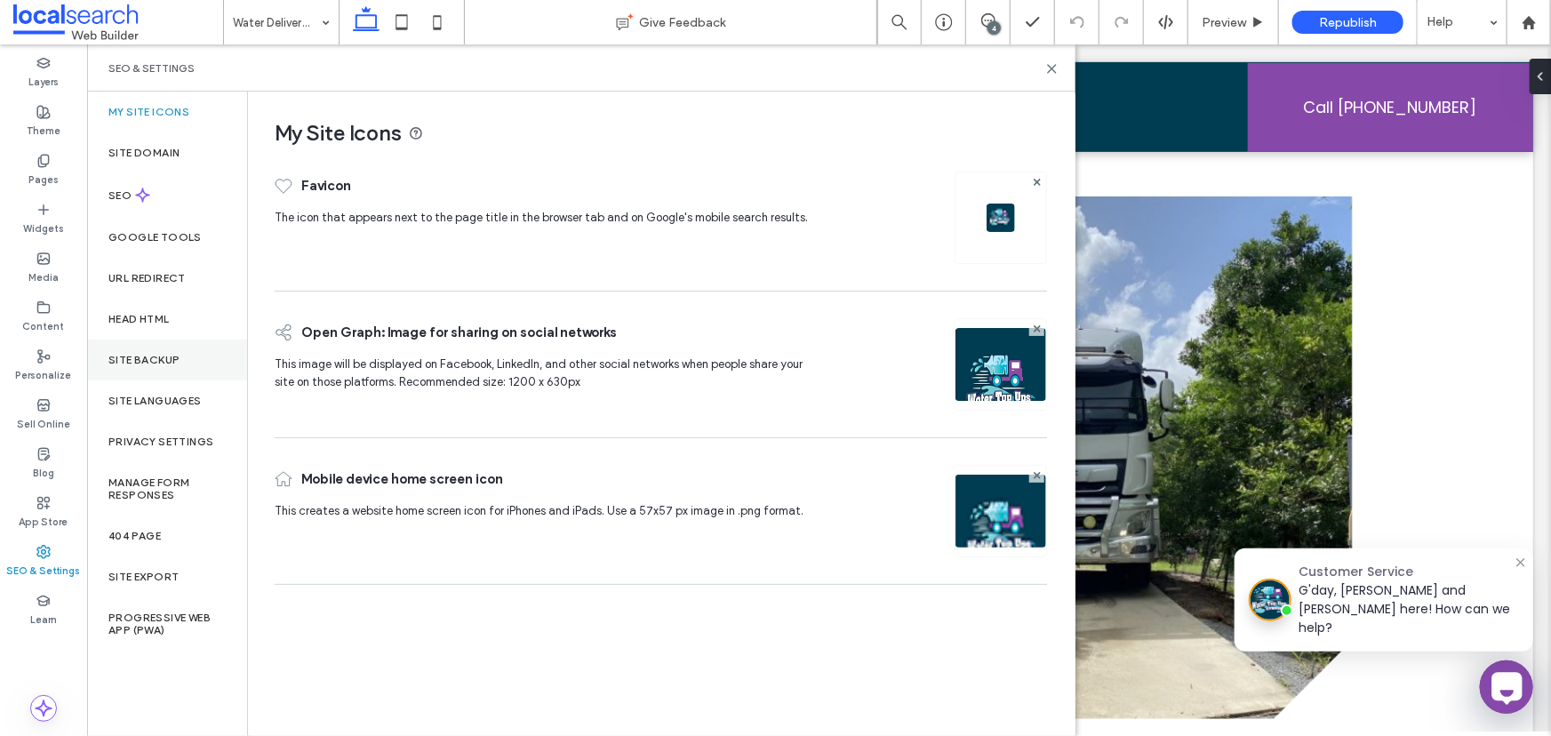
click at [148, 357] on label "Site Backup" at bounding box center [143, 360] width 71 height 12
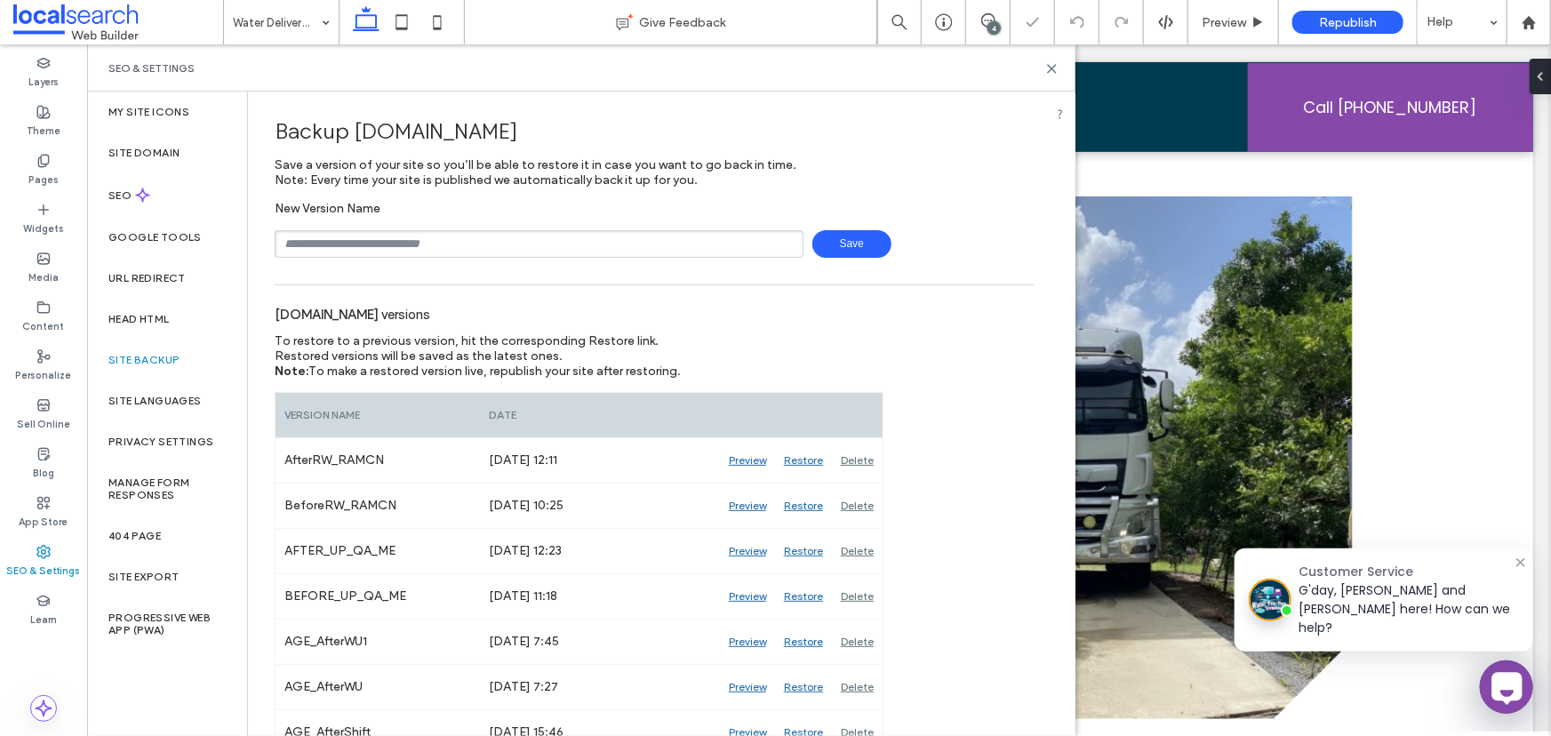
click at [344, 254] on input "text" at bounding box center [539, 244] width 529 height 28
type input "**********"
click at [845, 243] on span "Save" at bounding box center [851, 244] width 79 height 28
click at [133, 140] on div "Site Domain" at bounding box center [167, 152] width 160 height 41
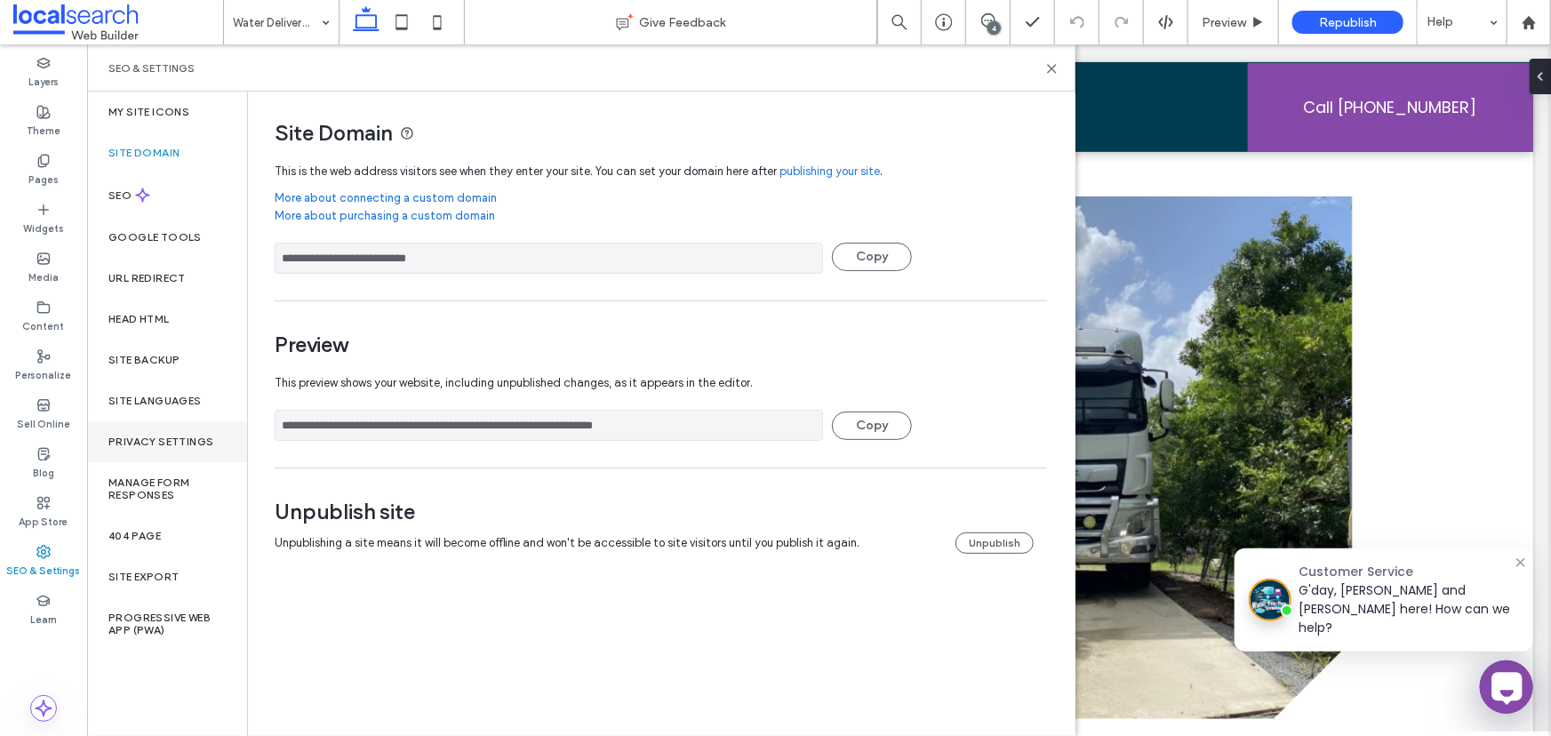
drag, startPoint x: 594, startPoint y: 426, endPoint x: 235, endPoint y: 427, distance: 359.0
click at [235, 427] on div "**********" at bounding box center [581, 414] width 988 height 644
click at [1057, 73] on icon at bounding box center [1051, 68] width 13 height 13
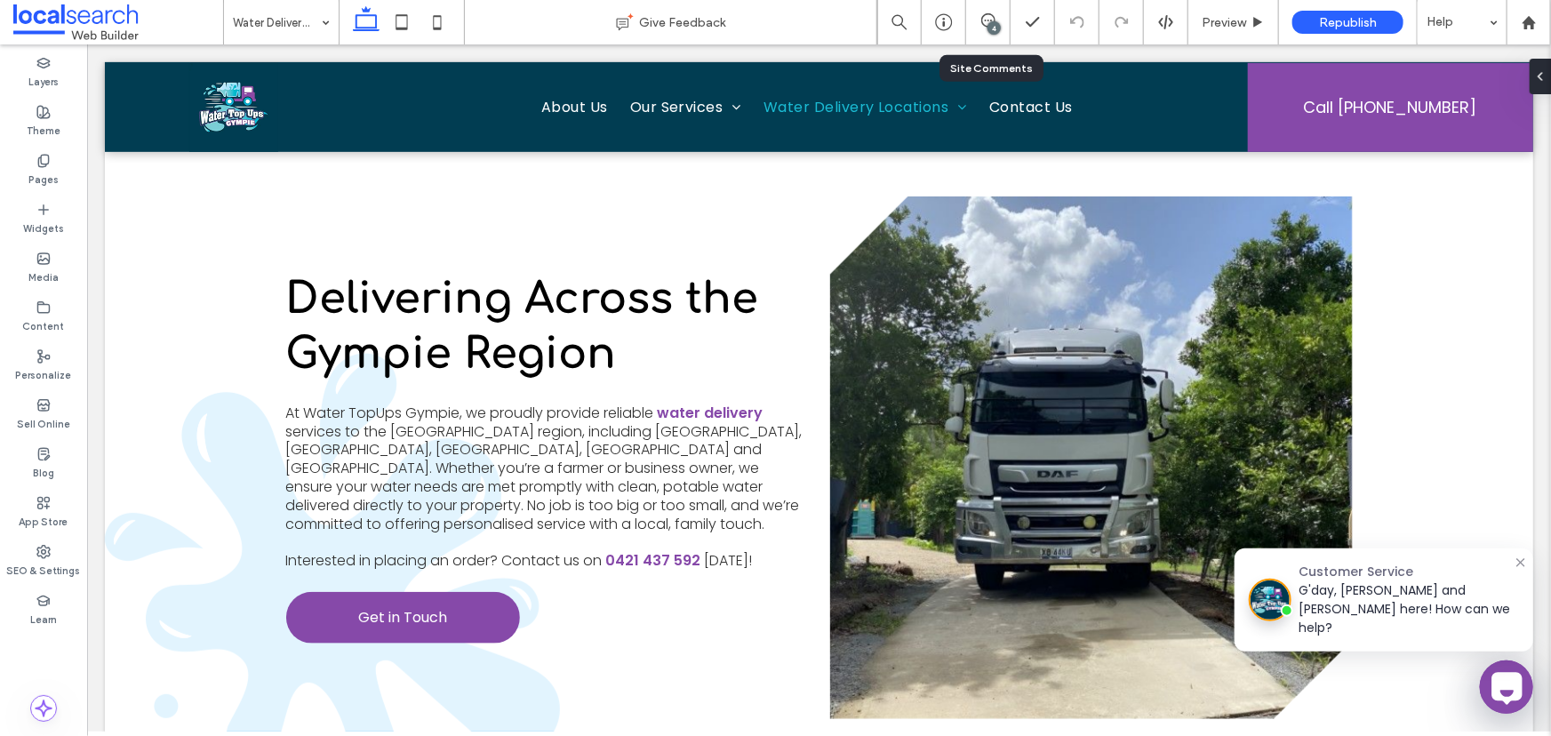
click at [1009, 38] on div "4" at bounding box center [988, 22] width 44 height 44
click at [989, 28] on div "4" at bounding box center [993, 27] width 13 height 13
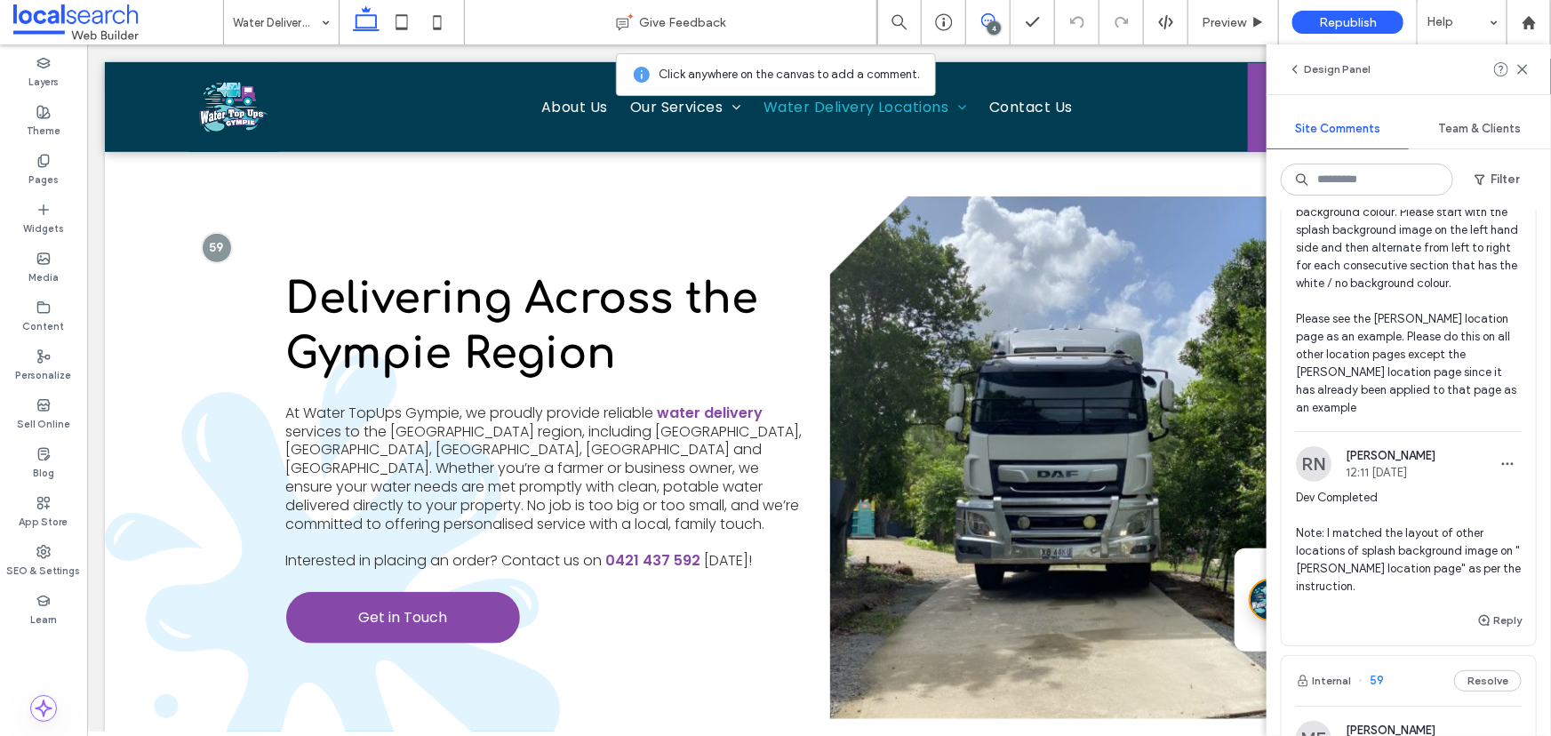
scroll to position [403, 0]
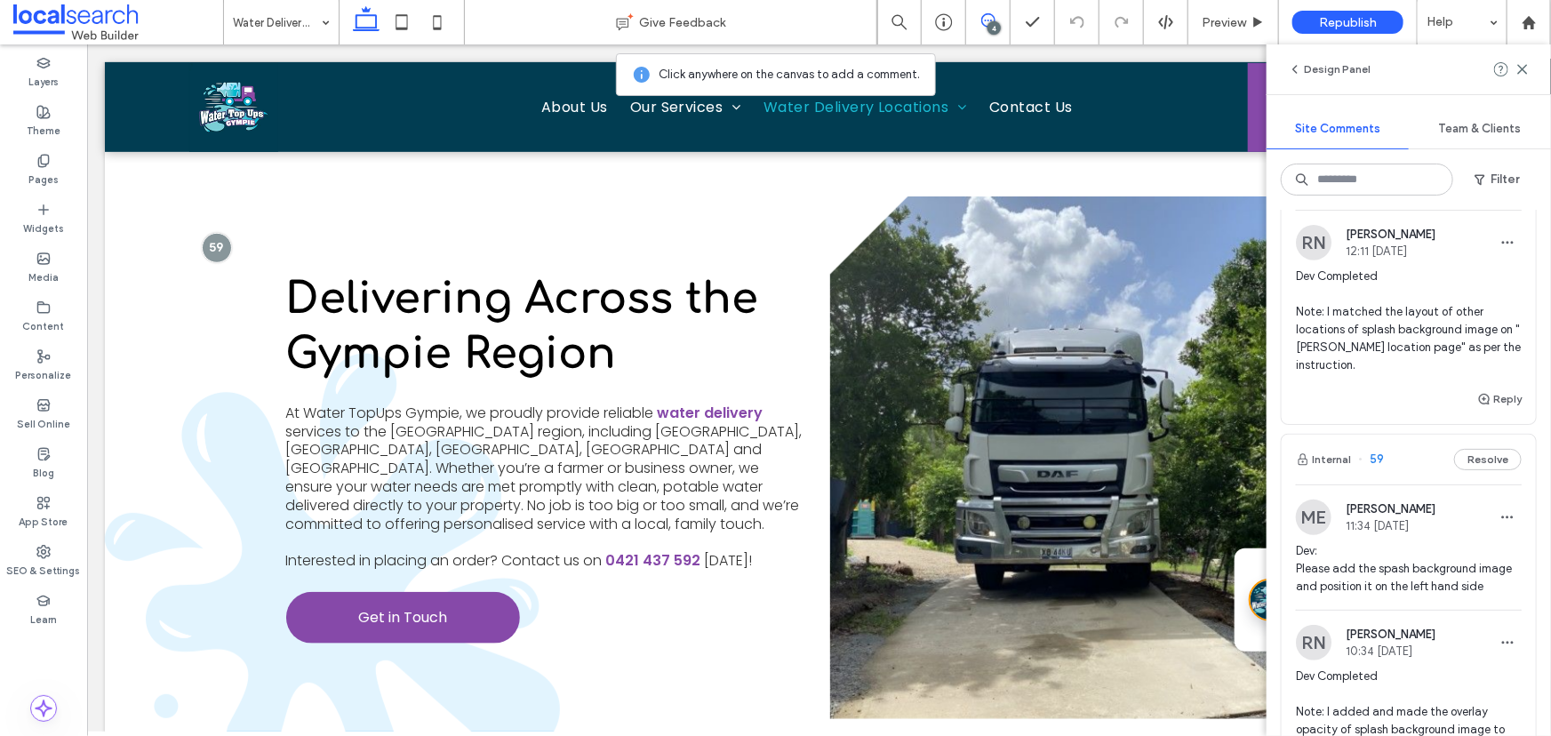
click at [1357, 564] on span "Dev: Please add the spash background image and position it on the left hand side" at bounding box center [1409, 568] width 226 height 53
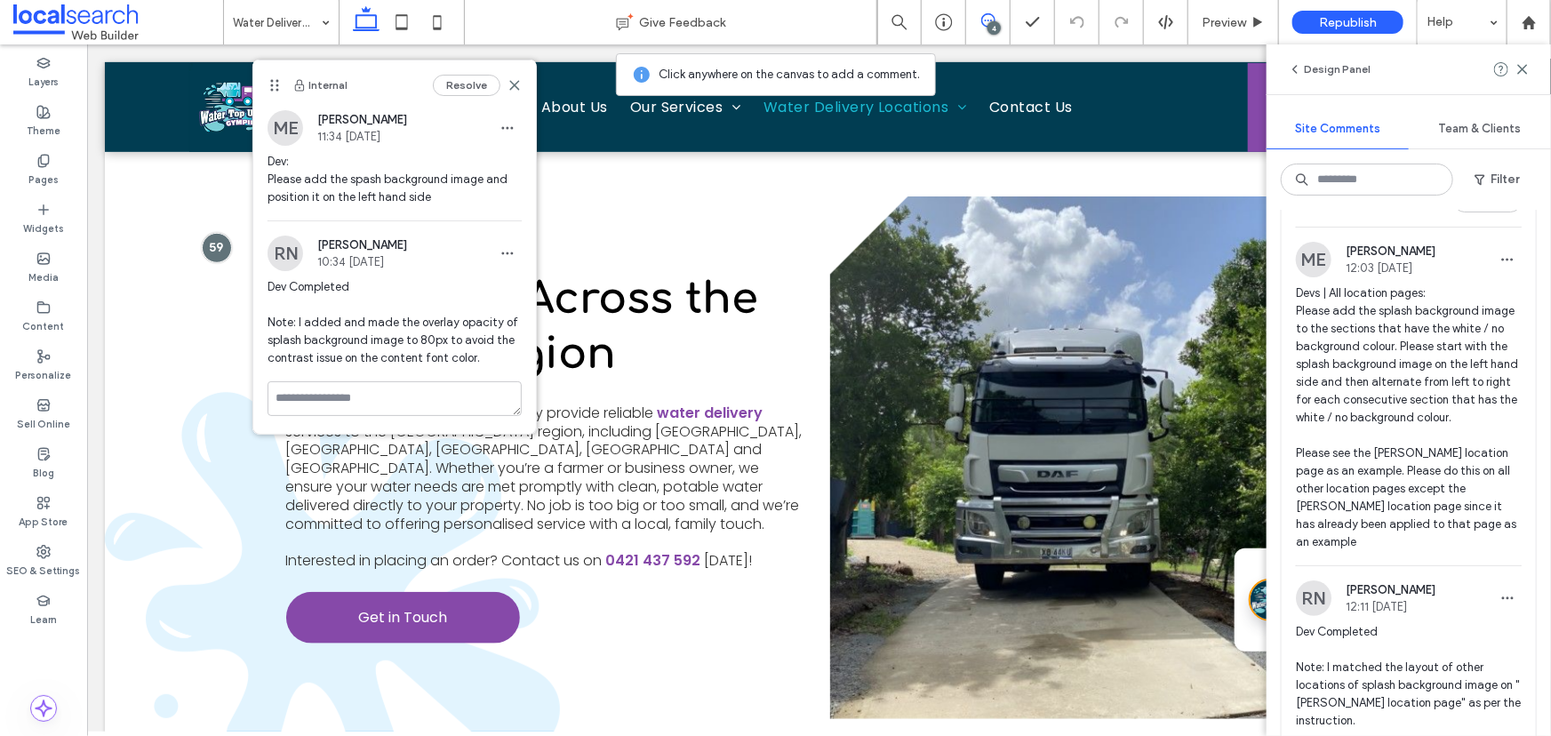
scroll to position [0, 0]
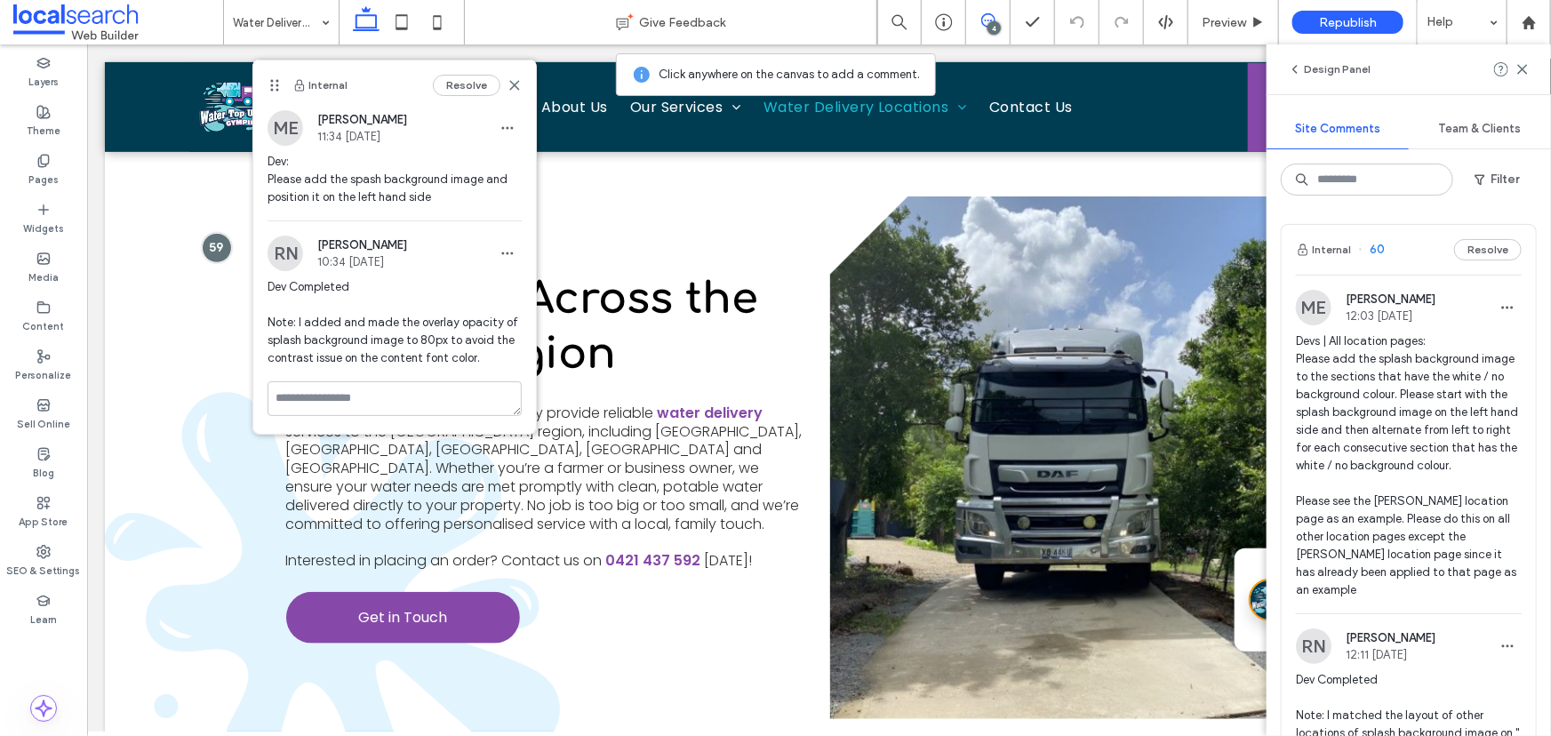
click at [1380, 429] on span "Devs | All location pages: Please add the splash background image to the sectio…" at bounding box center [1409, 465] width 226 height 267
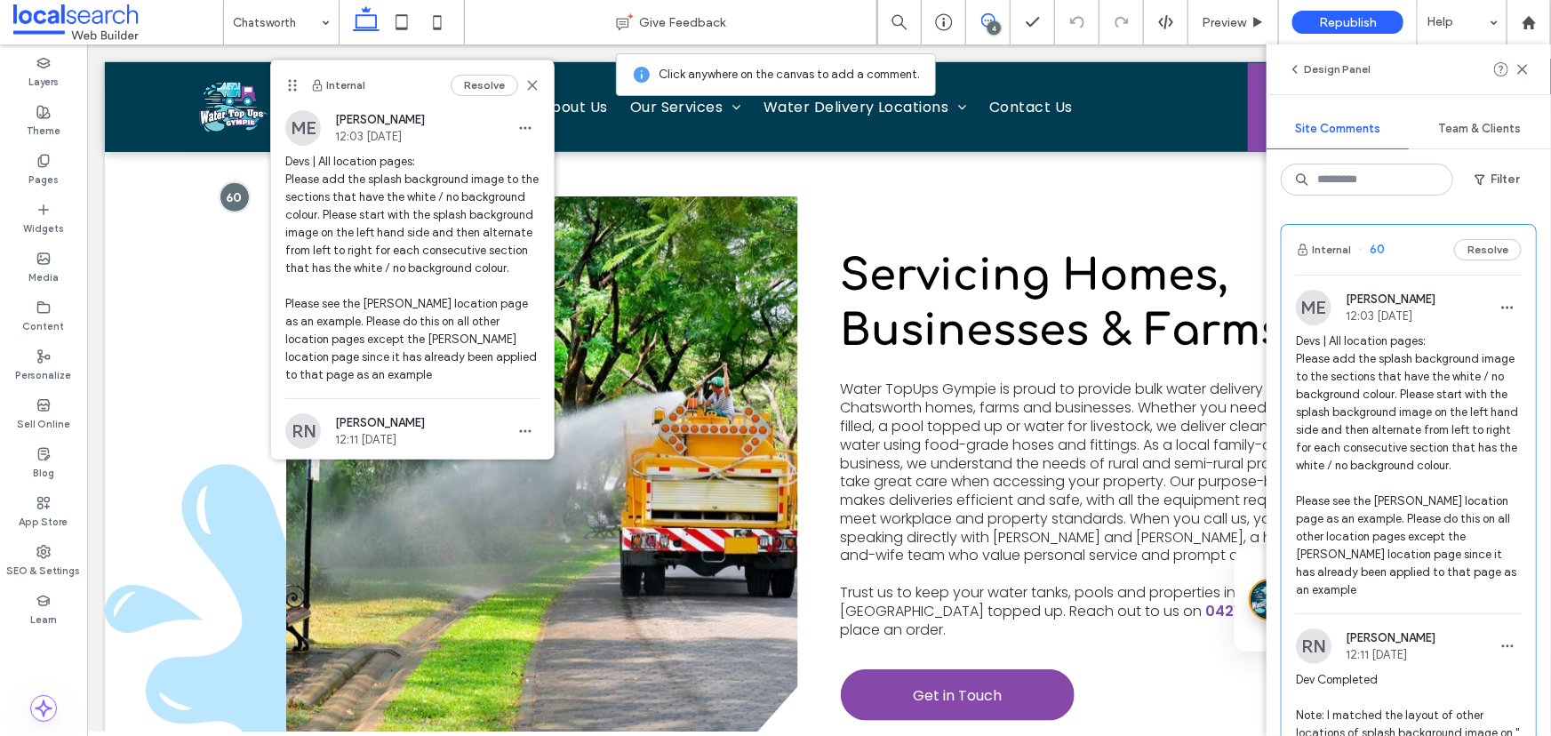
click at [1456, 411] on span "Devs | All location pages: Please add the splash background image to the sectio…" at bounding box center [1409, 465] width 226 height 267
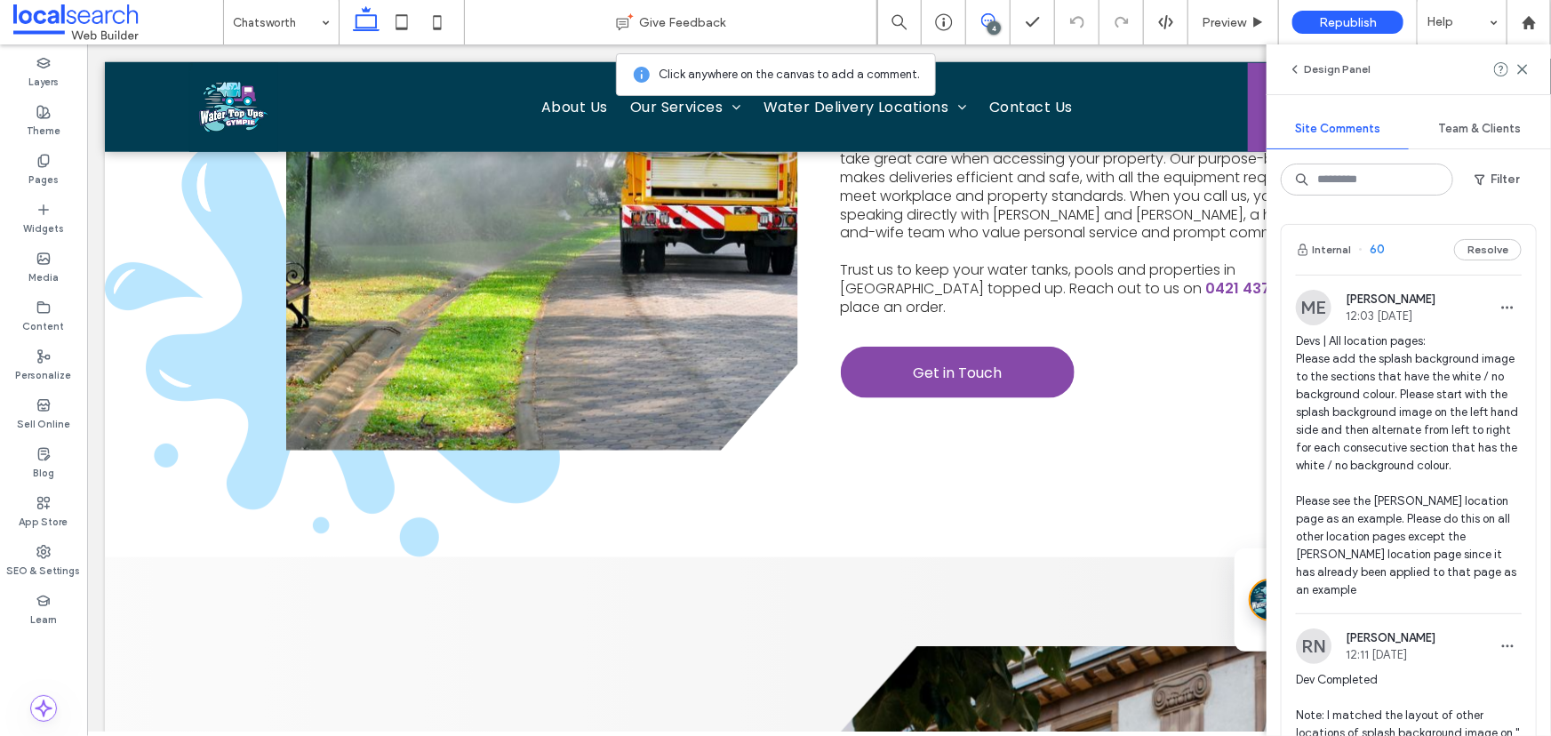
click at [1331, 373] on span "Devs | All location pages: Please add the splash background image to the sectio…" at bounding box center [1409, 465] width 226 height 267
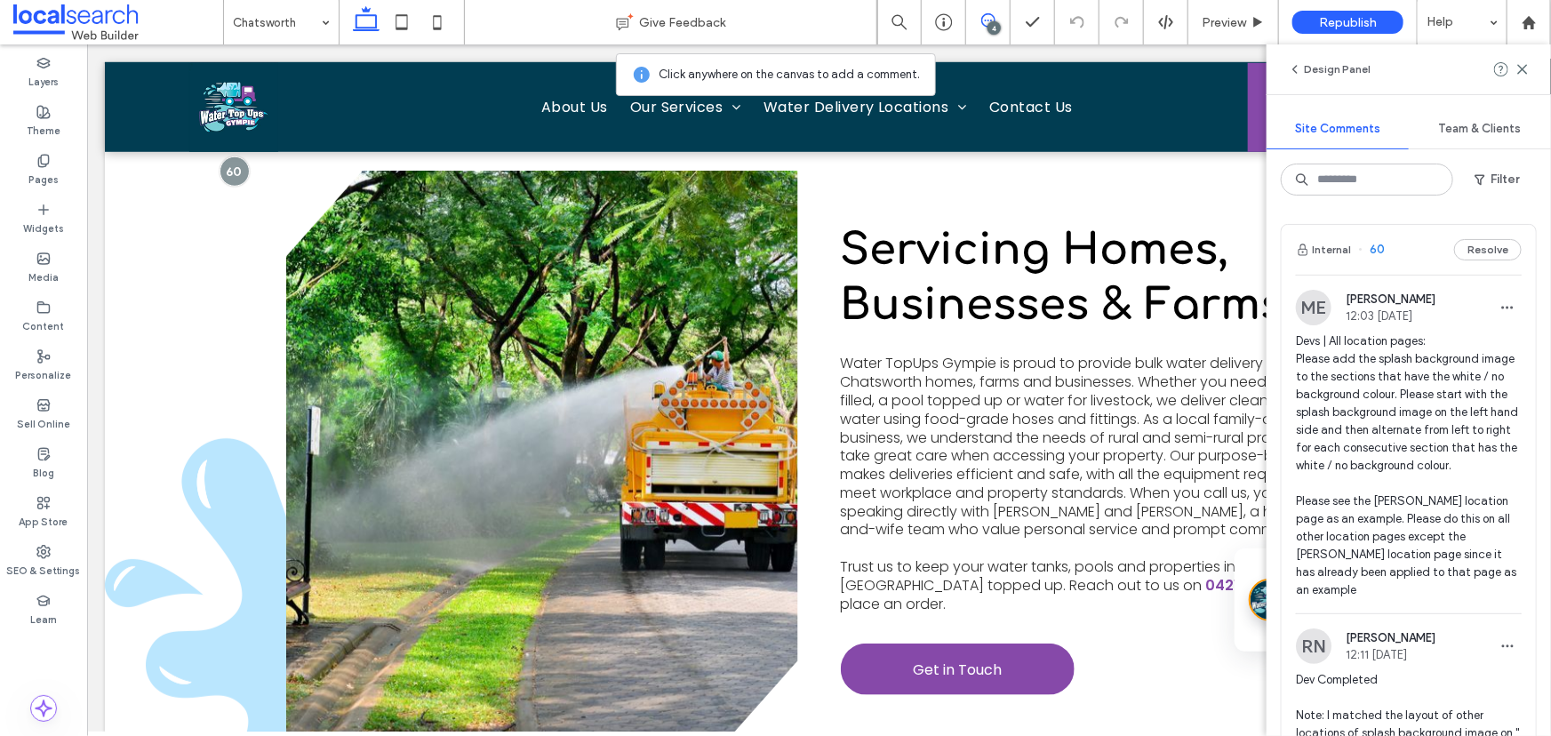
scroll to position [640, 0]
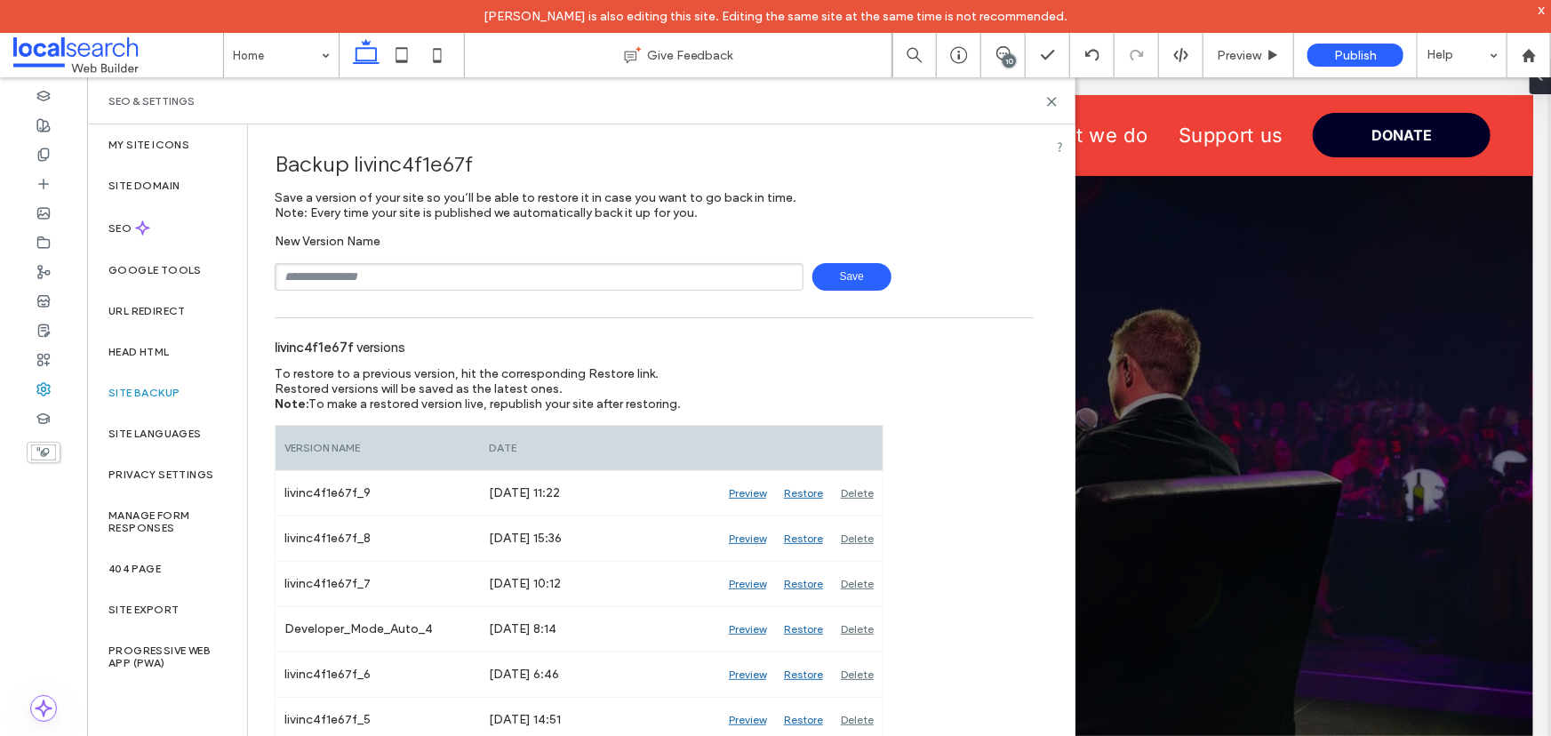
click at [1007, 61] on div "10" at bounding box center [1008, 60] width 13 height 13
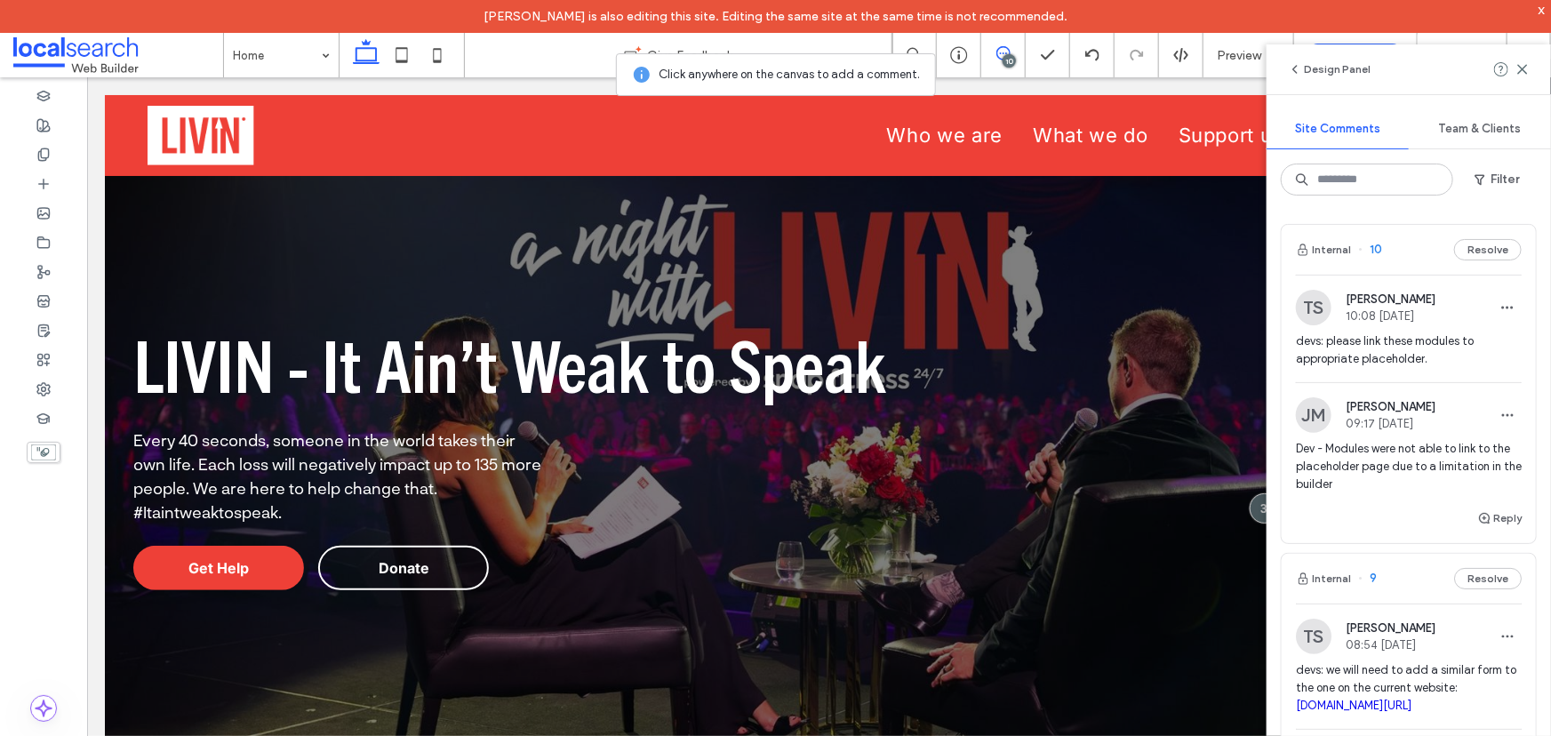
click at [1530, 67] on div "Design Panel" at bounding box center [1408, 69] width 284 height 50
drag, startPoint x: 1522, startPoint y: 70, endPoint x: 865, endPoint y: 57, distance: 656.8
click at [1522, 70] on use at bounding box center [1522, 69] width 8 height 8
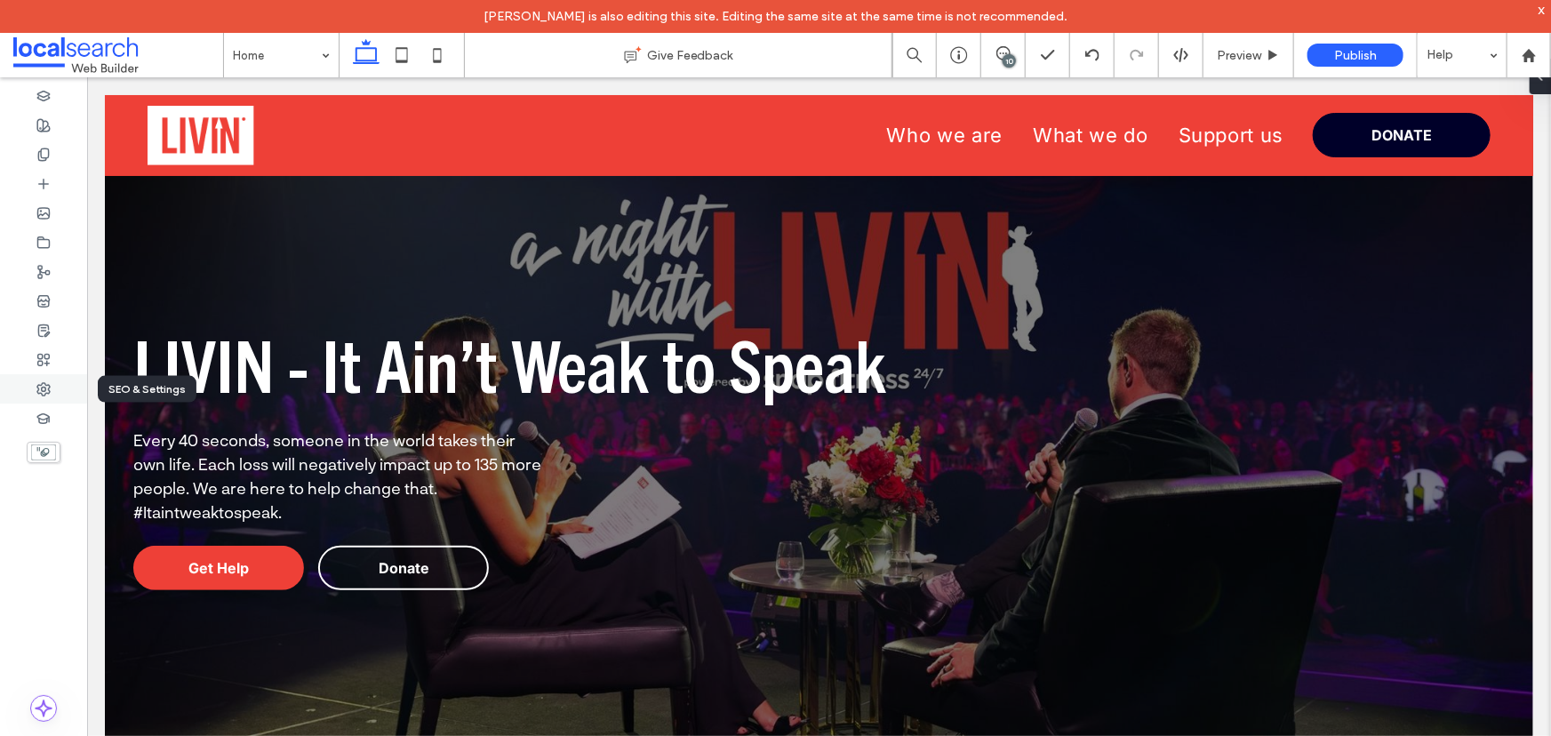
click at [36, 385] on div at bounding box center [43, 388] width 87 height 29
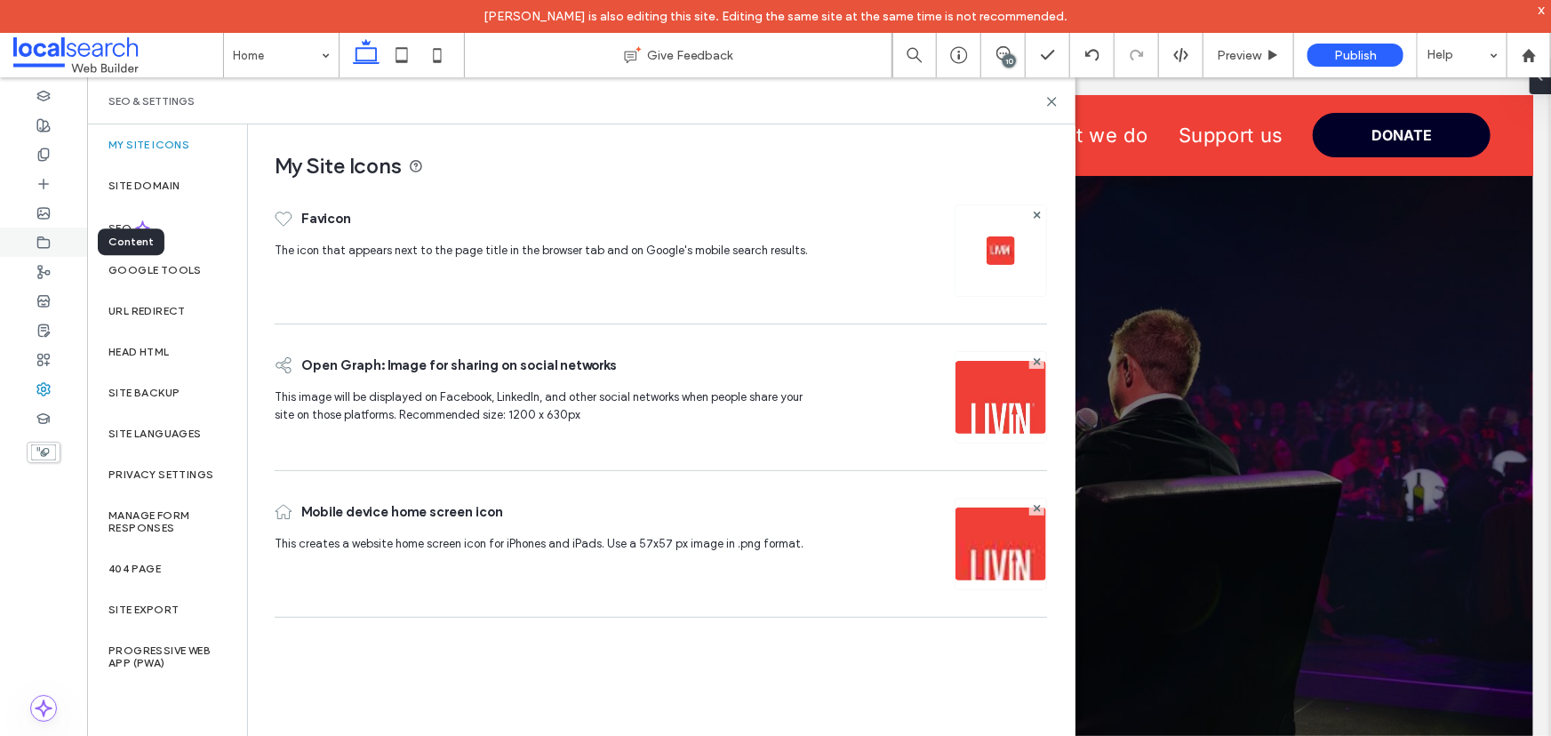
click at [52, 240] on div at bounding box center [43, 241] width 87 height 29
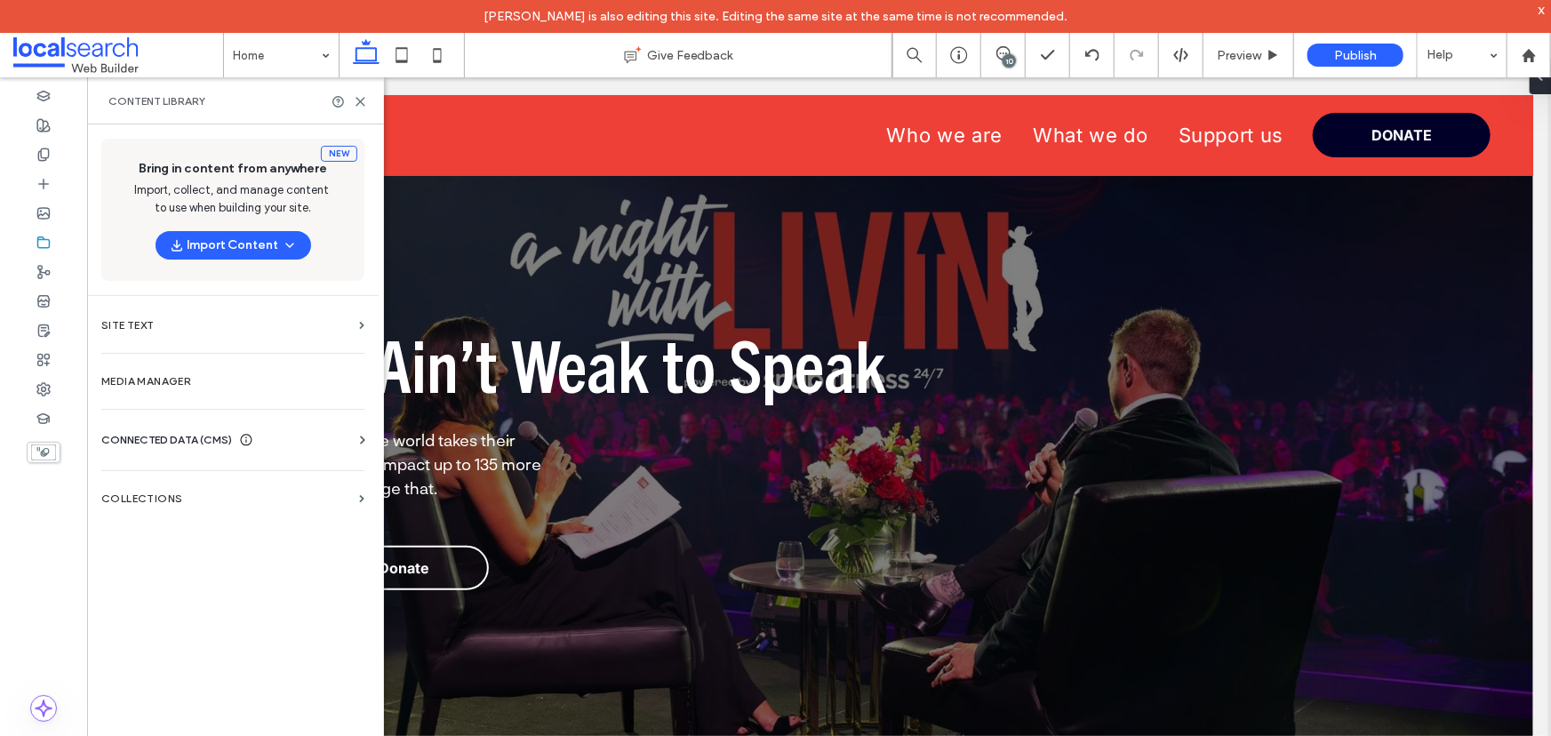
click at [157, 435] on span "CONNECTED DATA (CMS)" at bounding box center [166, 440] width 131 height 18
click at [182, 485] on label "Business Info" at bounding box center [237, 483] width 242 height 12
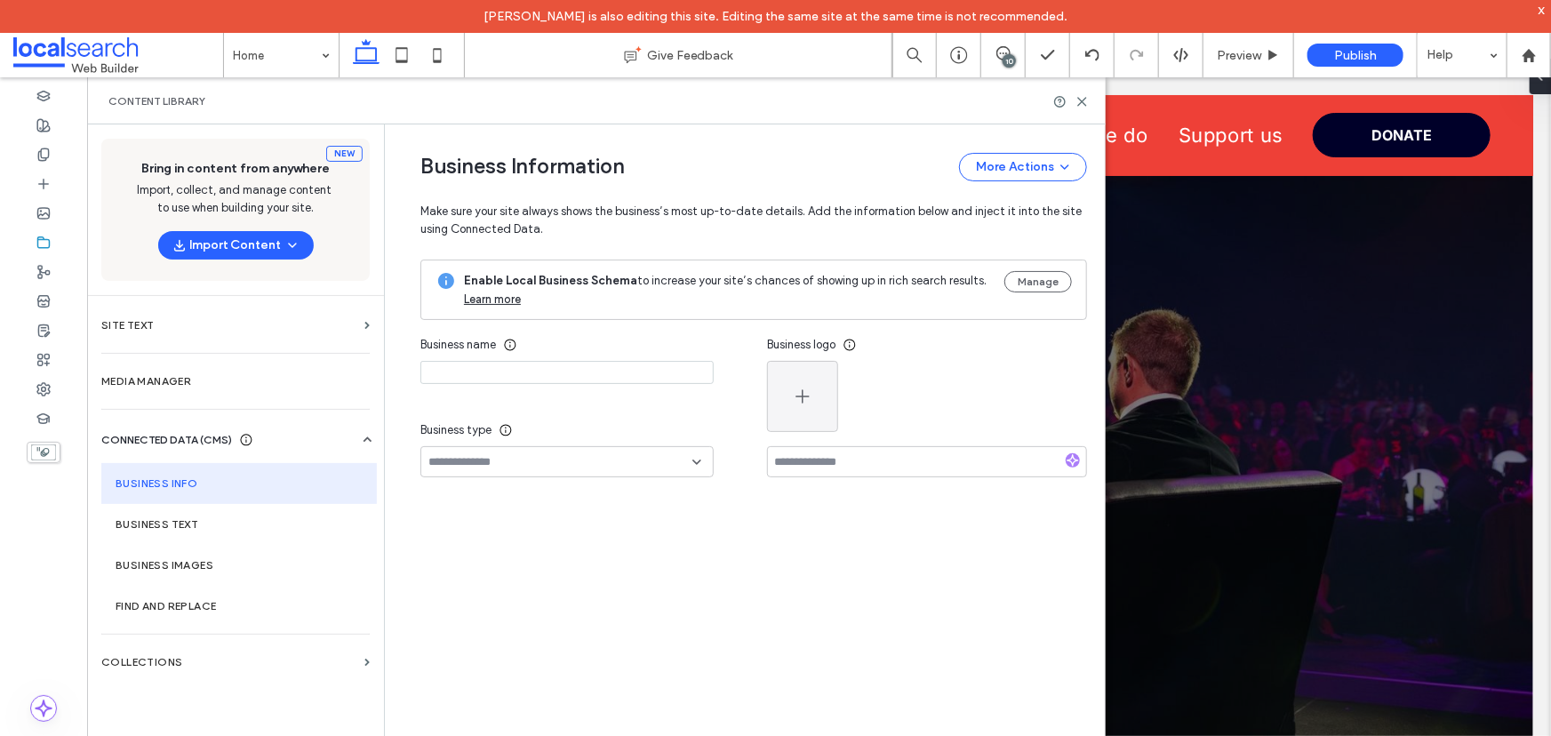
type input "*****"
type input "**********"
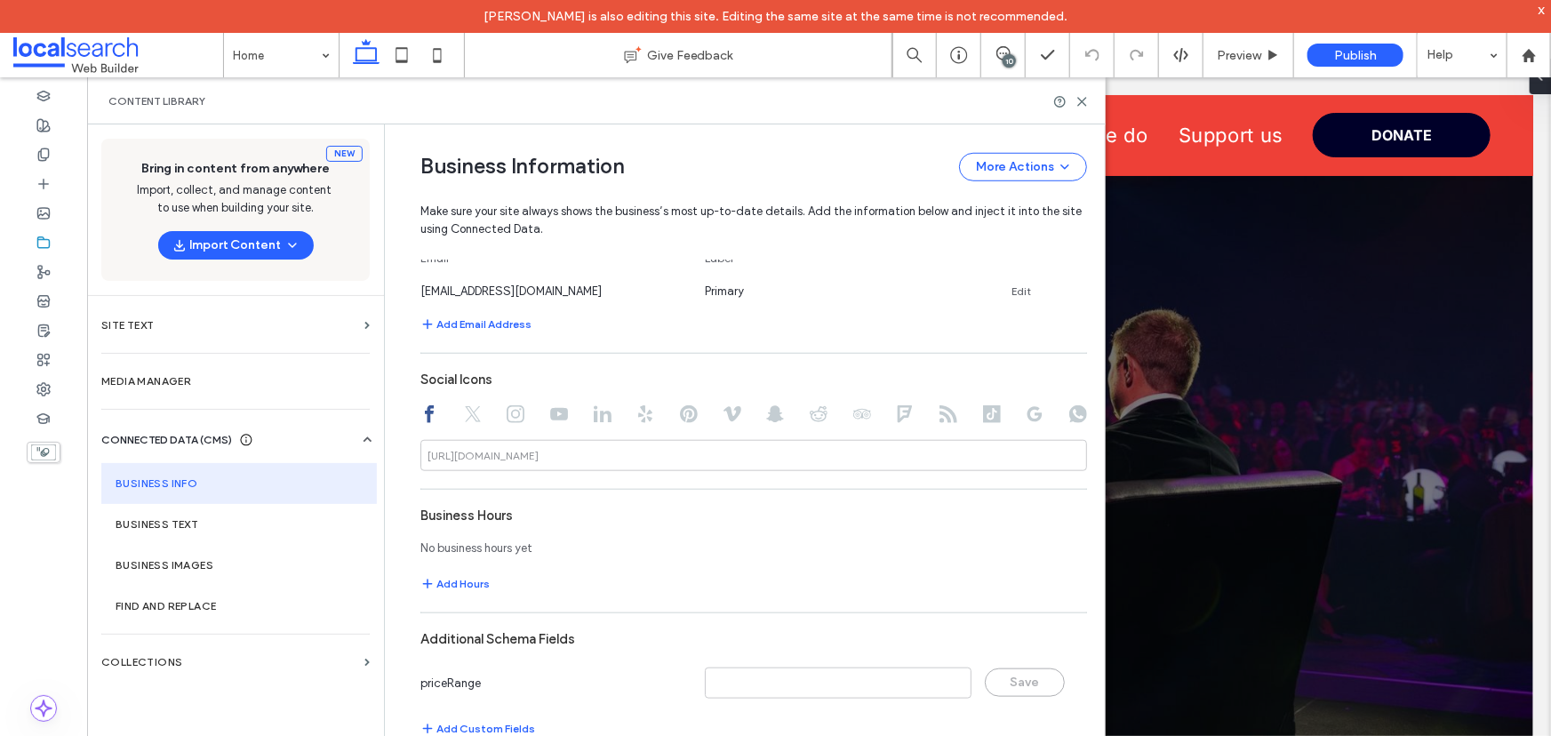
scroll to position [724, 0]
drag, startPoint x: 1082, startPoint y: 101, endPoint x: 991, endPoint y: 24, distance: 119.8
click at [1082, 101] on use at bounding box center [1082, 102] width 8 height 8
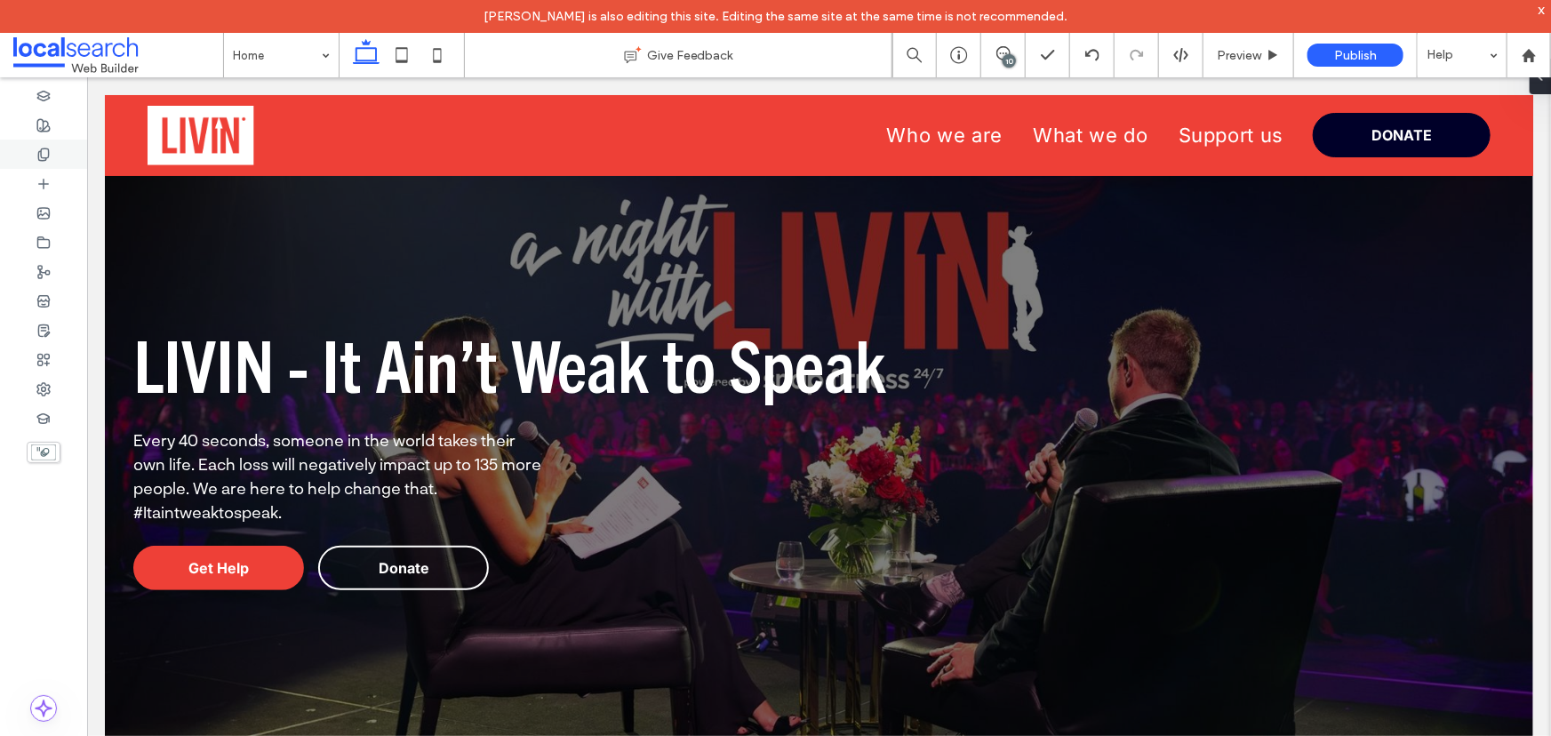
click at [44, 151] on icon at bounding box center [43, 154] width 14 height 14
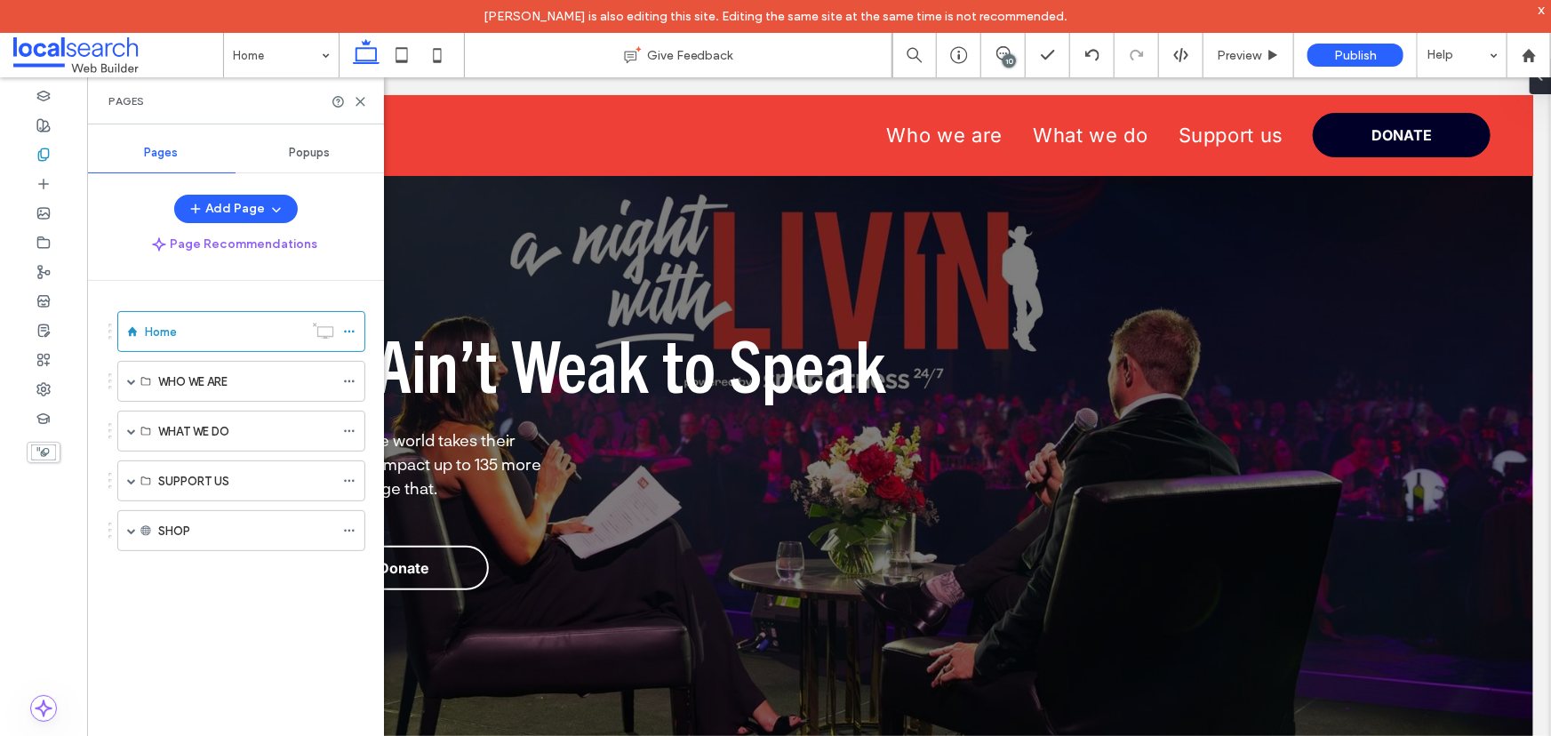
scroll to position [0, 0]
click at [128, 383] on span at bounding box center [131, 381] width 9 height 9
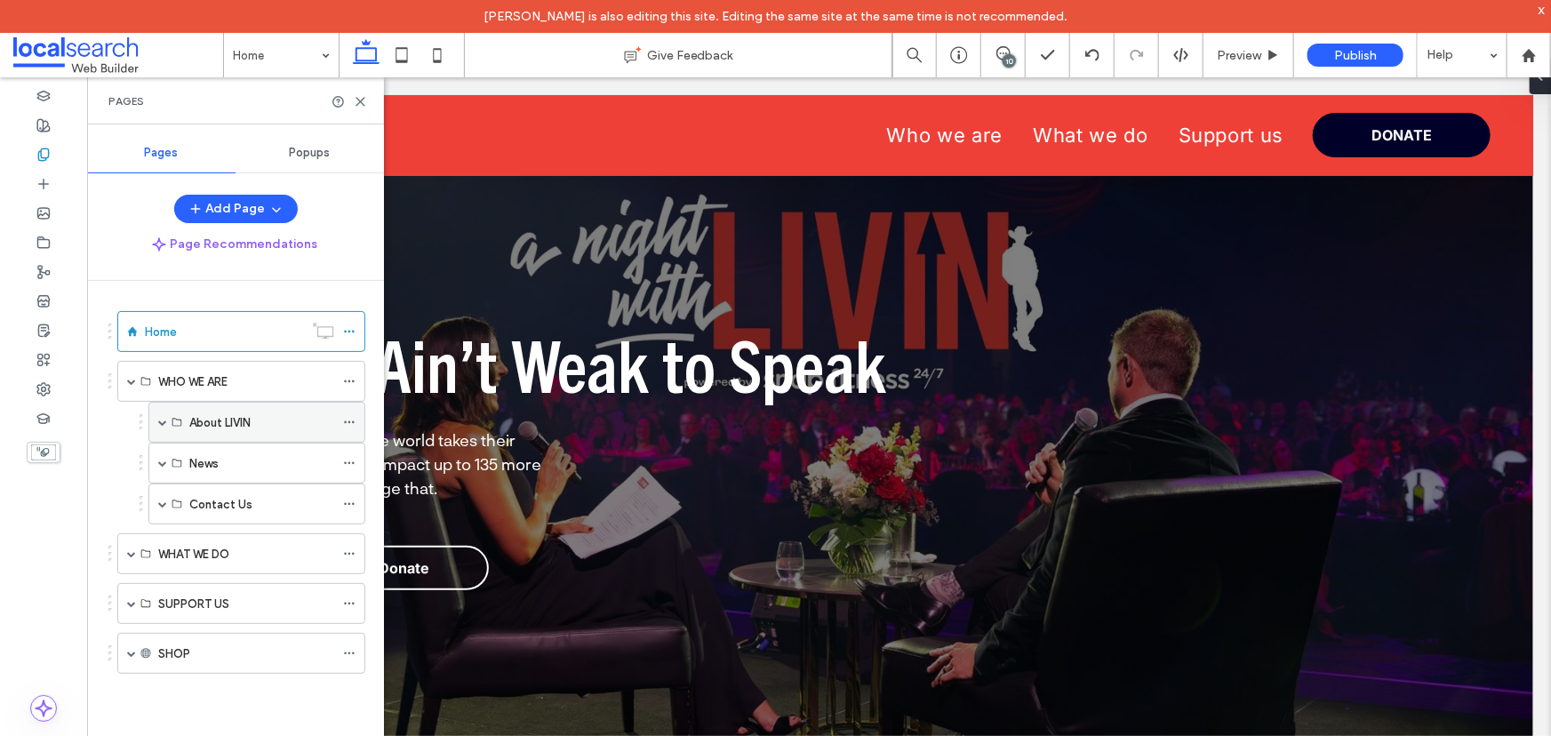
click at [155, 420] on div "About LIVIN" at bounding box center [256, 422] width 217 height 41
click at [162, 421] on span at bounding box center [162, 422] width 9 height 9
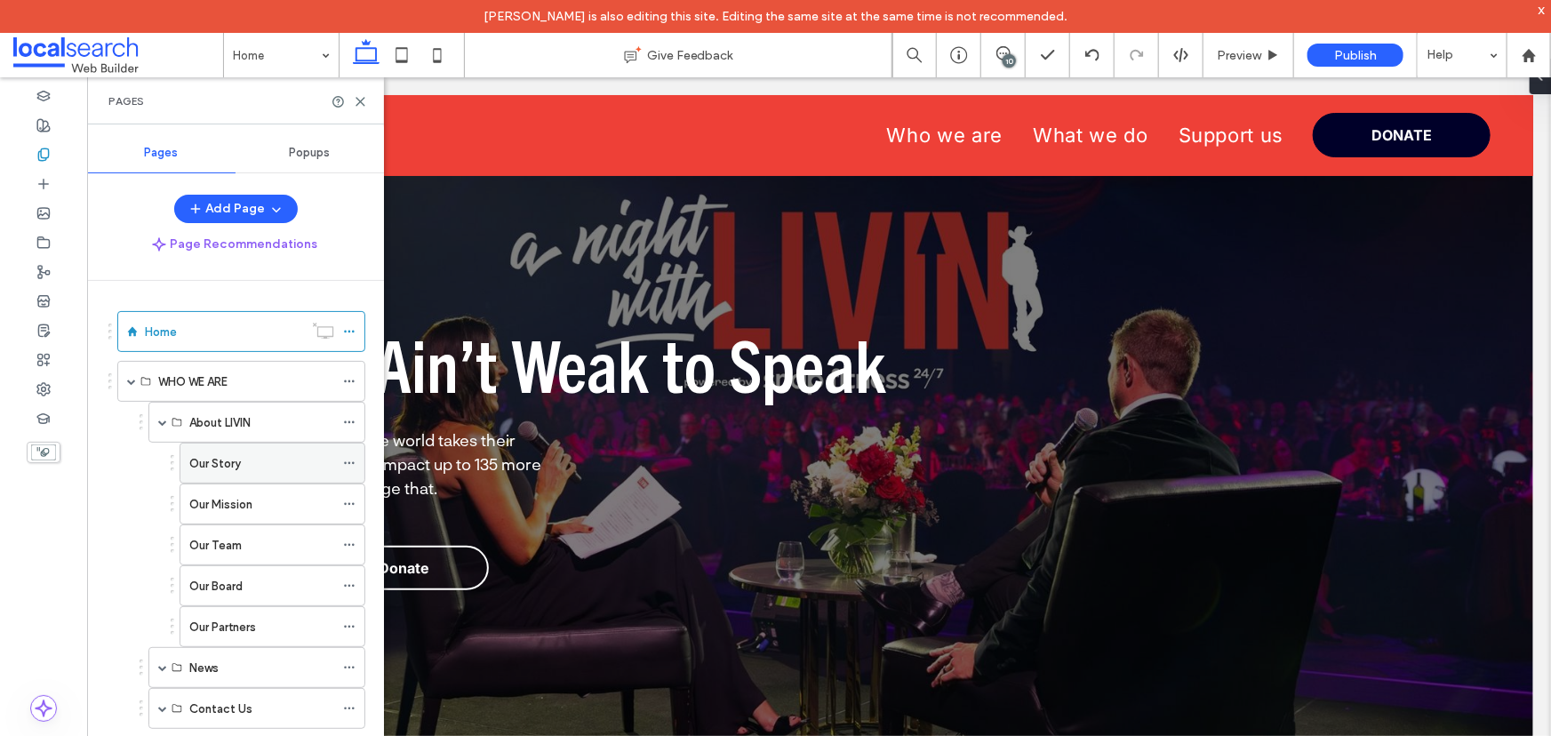
click at [235, 458] on label "Our Story" at bounding box center [215, 463] width 52 height 31
click at [363, 98] on use at bounding box center [360, 102] width 8 height 8
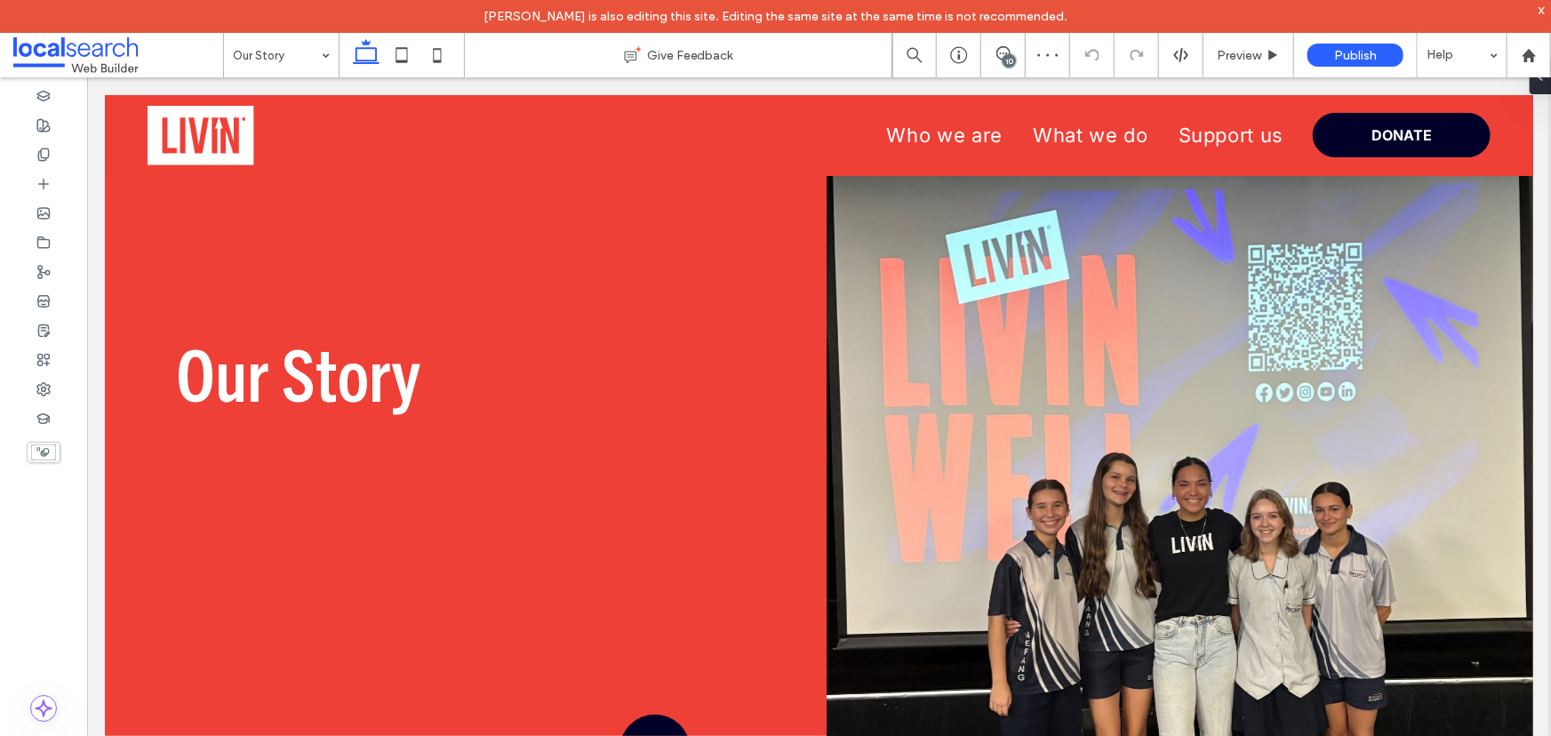
scroll to position [323, 0]
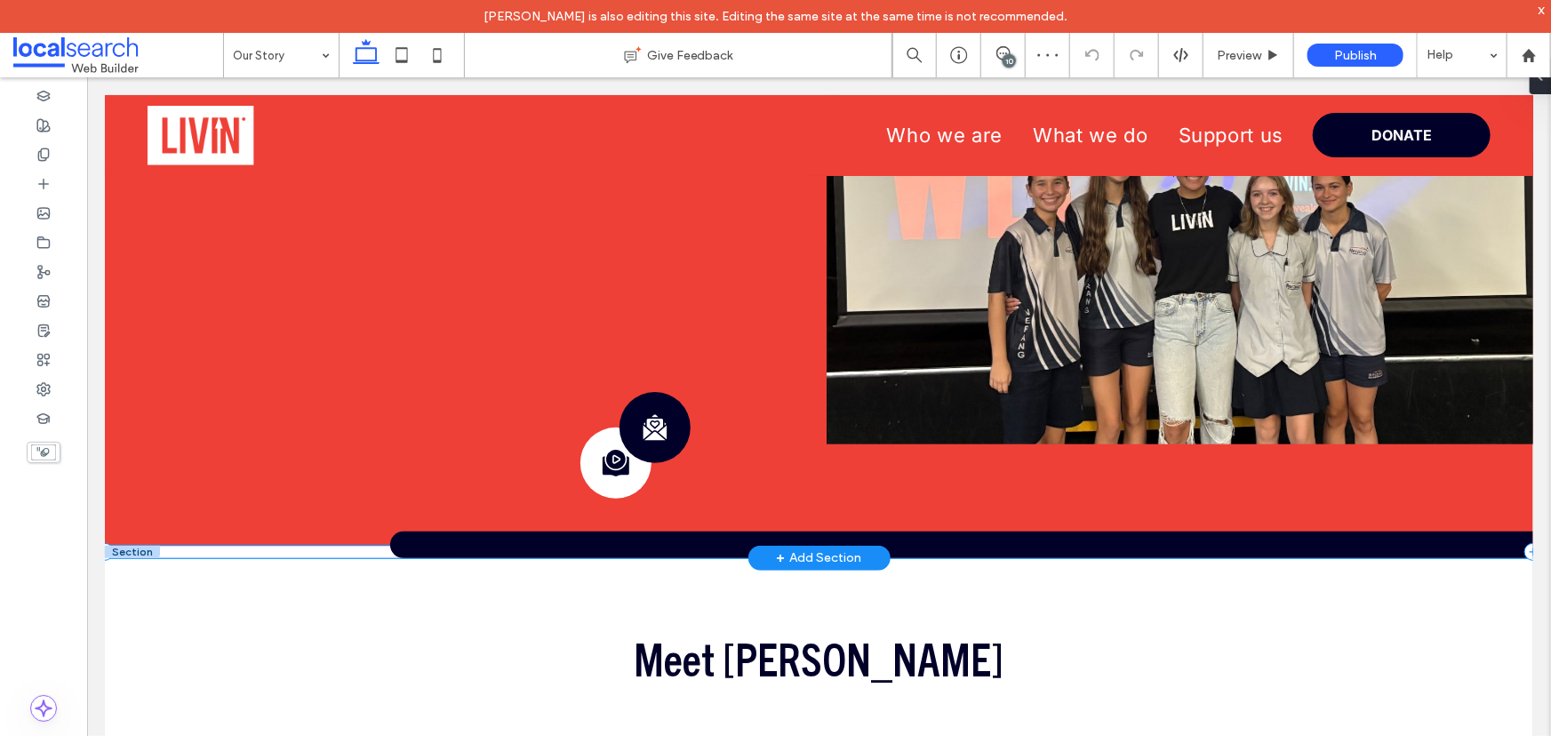
click at [313, 550] on div at bounding box center [818, 551] width 1428 height 12
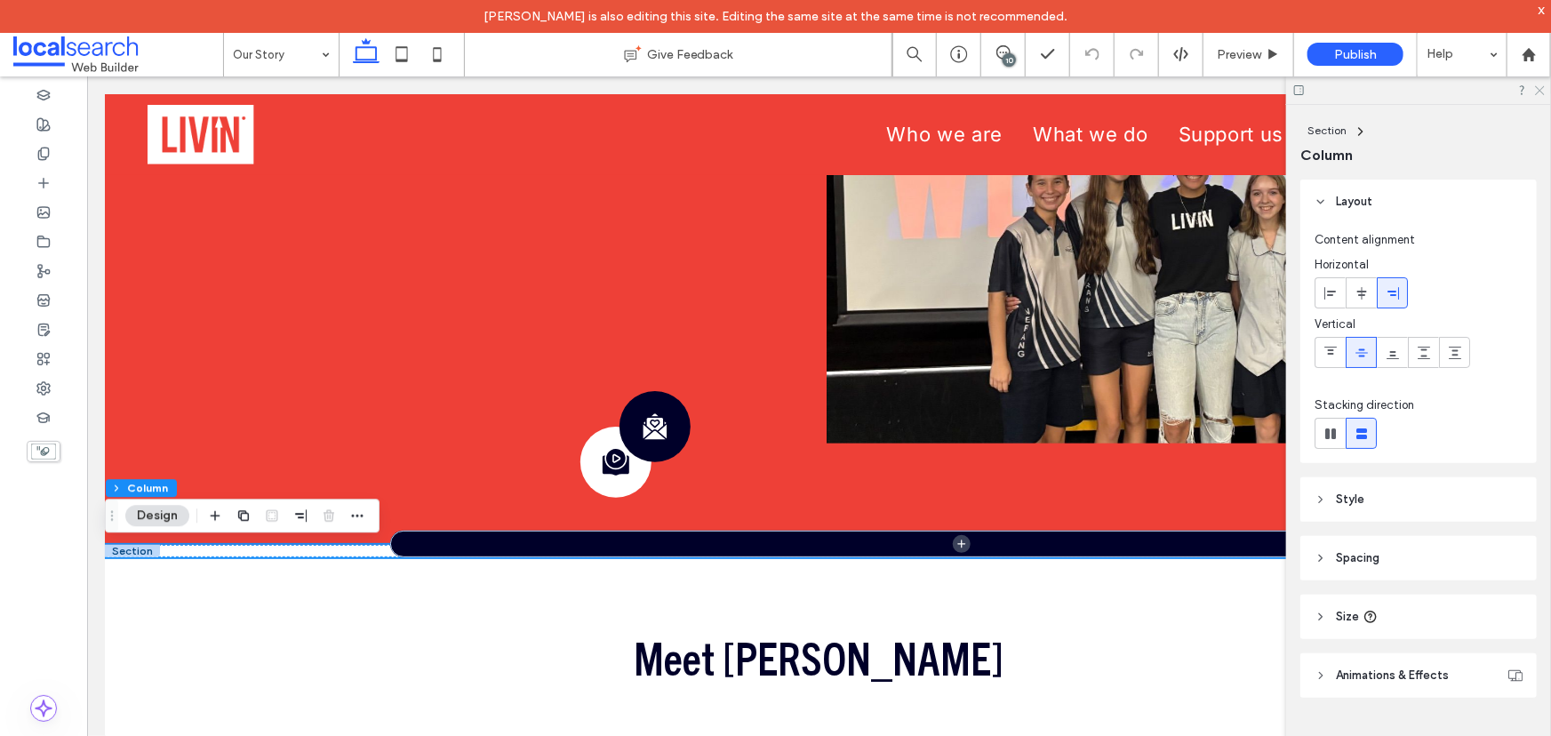
click at [1543, 87] on use at bounding box center [1540, 91] width 10 height 10
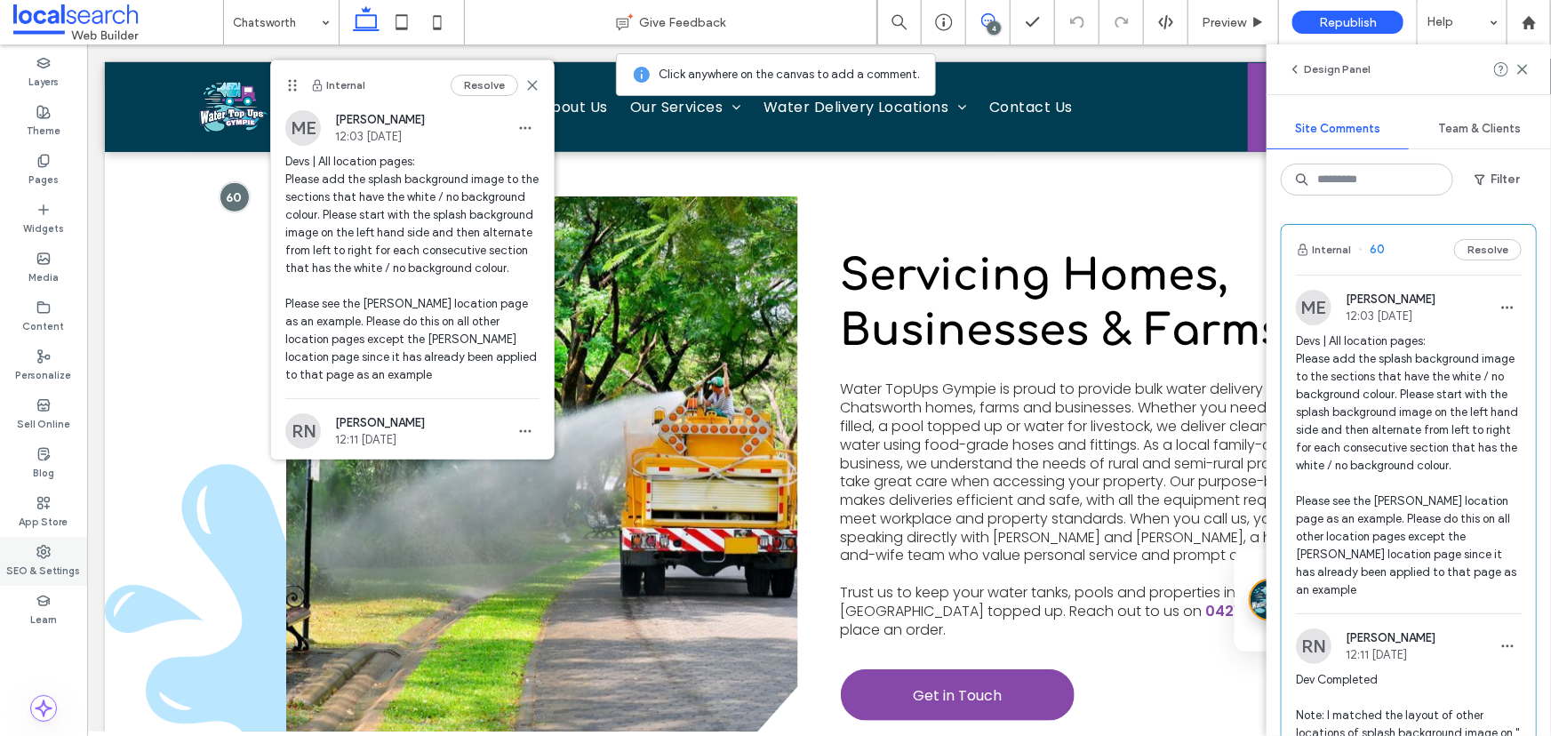
click at [52, 560] on label "SEO & Settings" at bounding box center [44, 569] width 74 height 20
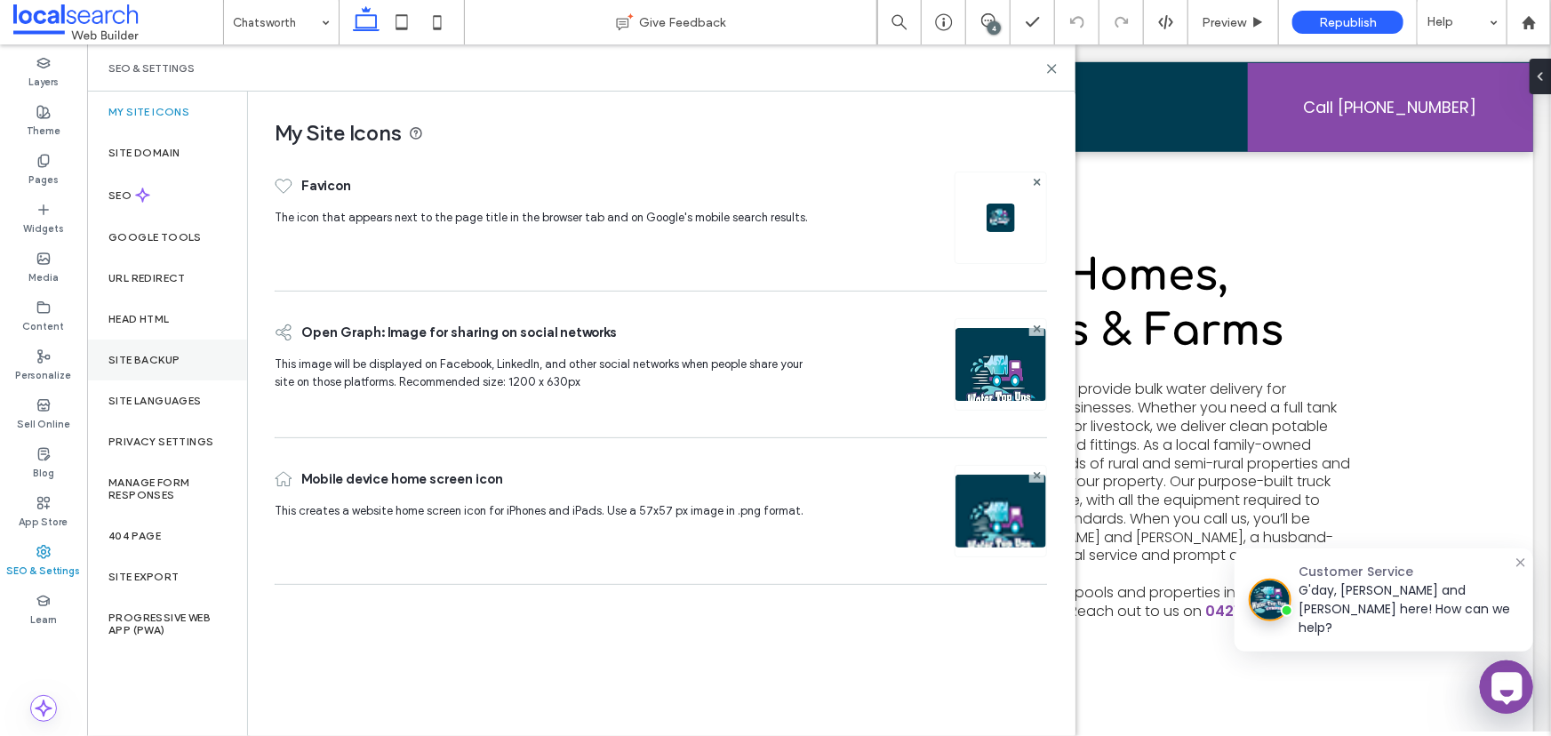
click at [147, 349] on div "Site Backup" at bounding box center [167, 359] width 160 height 41
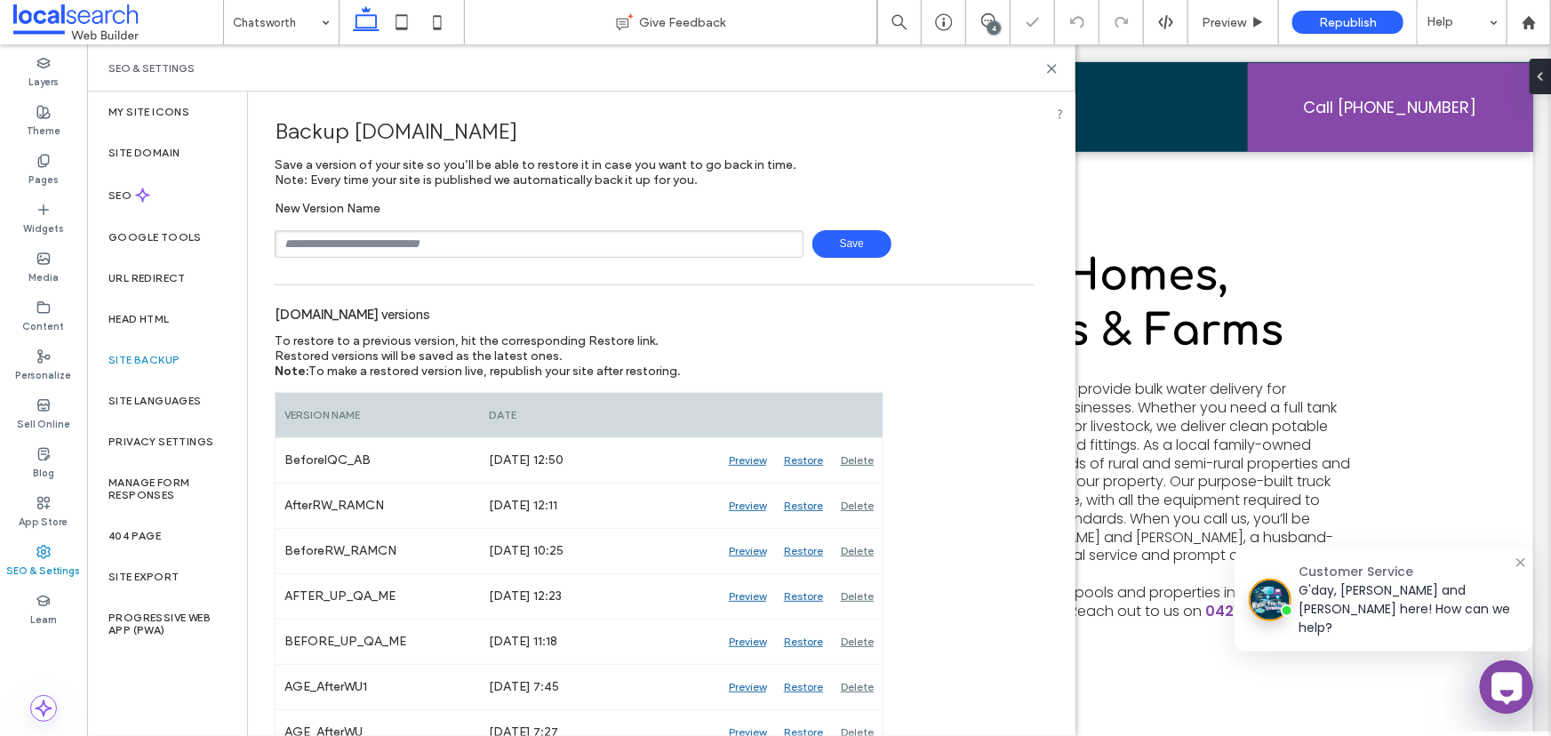
click at [342, 256] on input "text" at bounding box center [539, 244] width 529 height 28
click at [831, 241] on span "Save" at bounding box center [851, 244] width 79 height 28
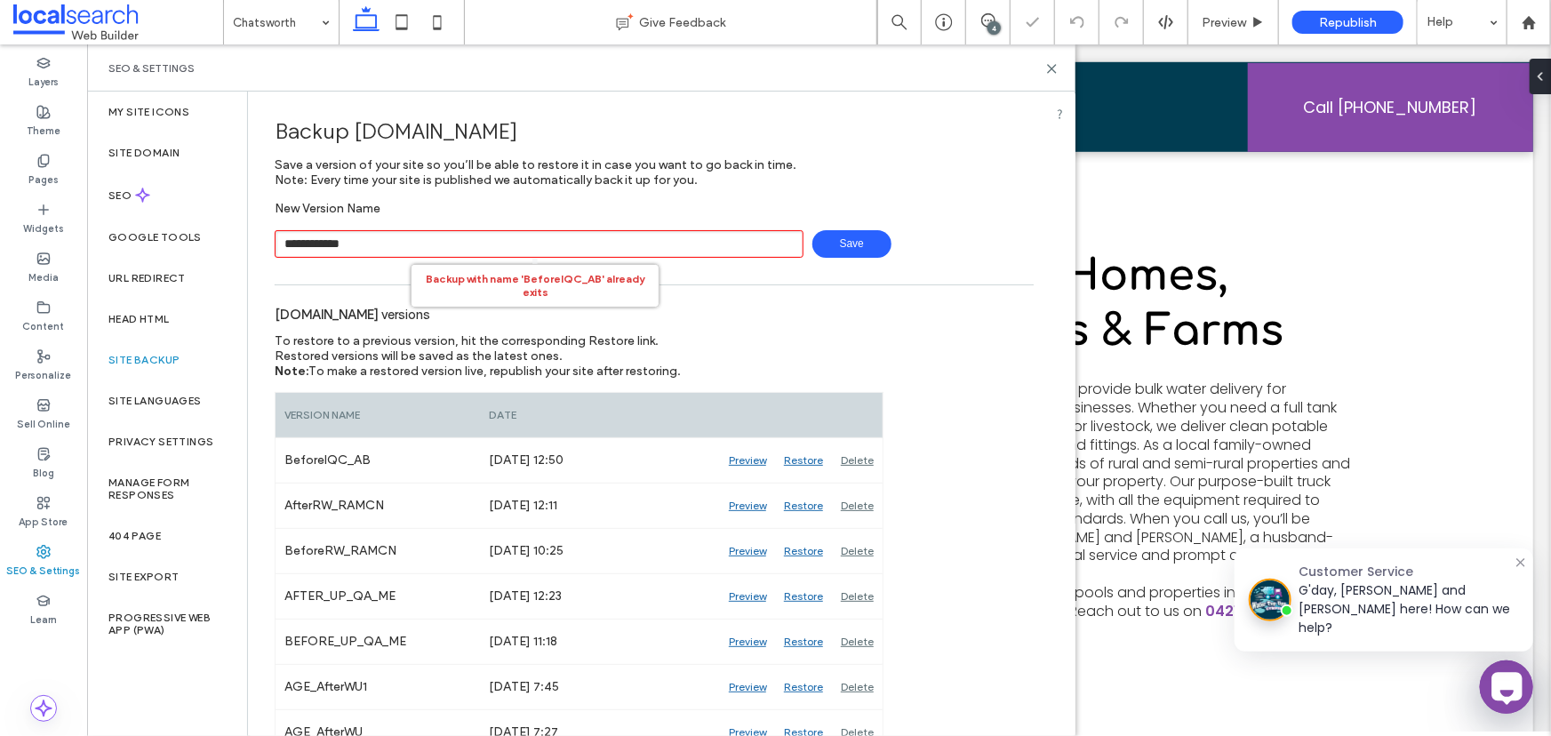
click at [508, 247] on input "**********" at bounding box center [539, 244] width 529 height 28
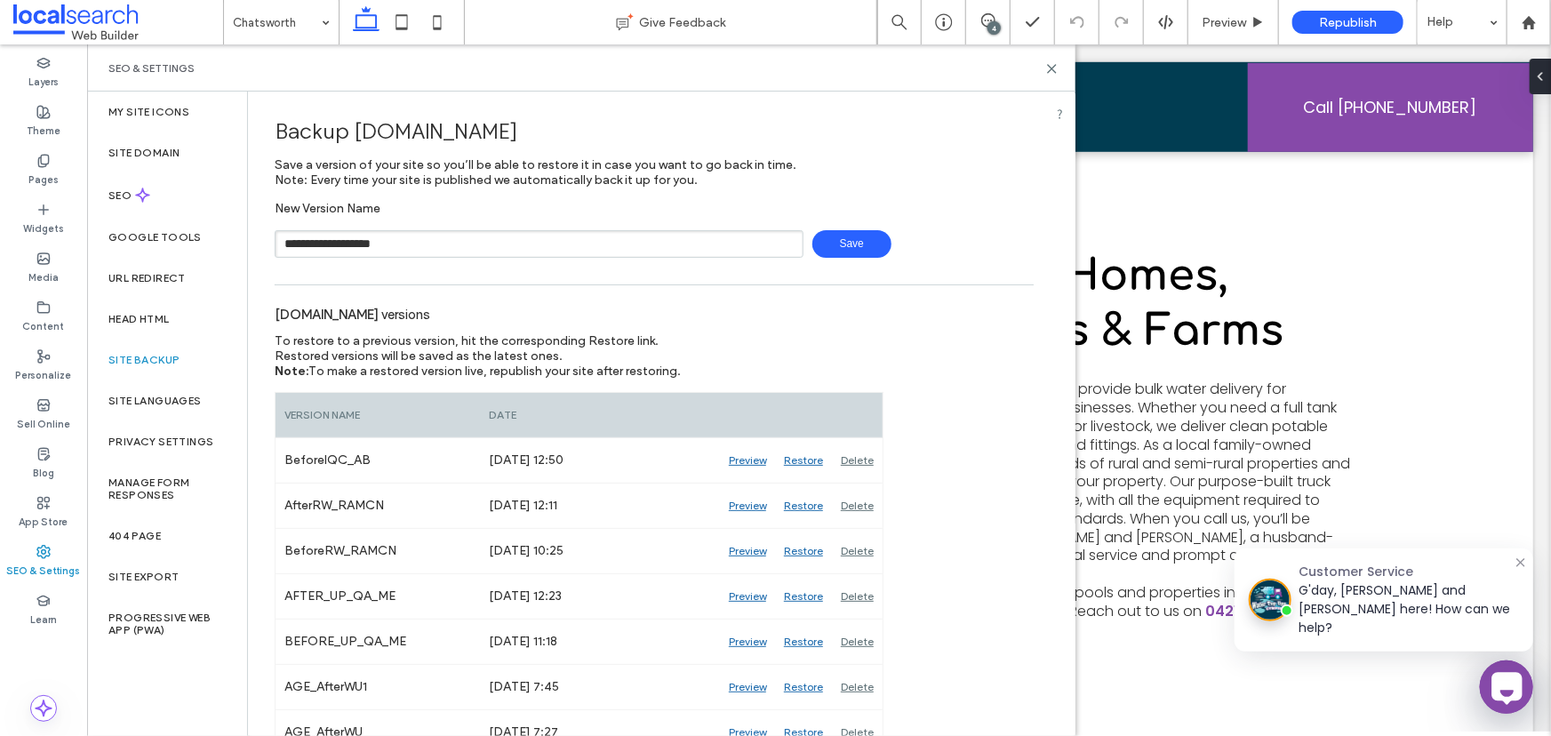
type input "**********"
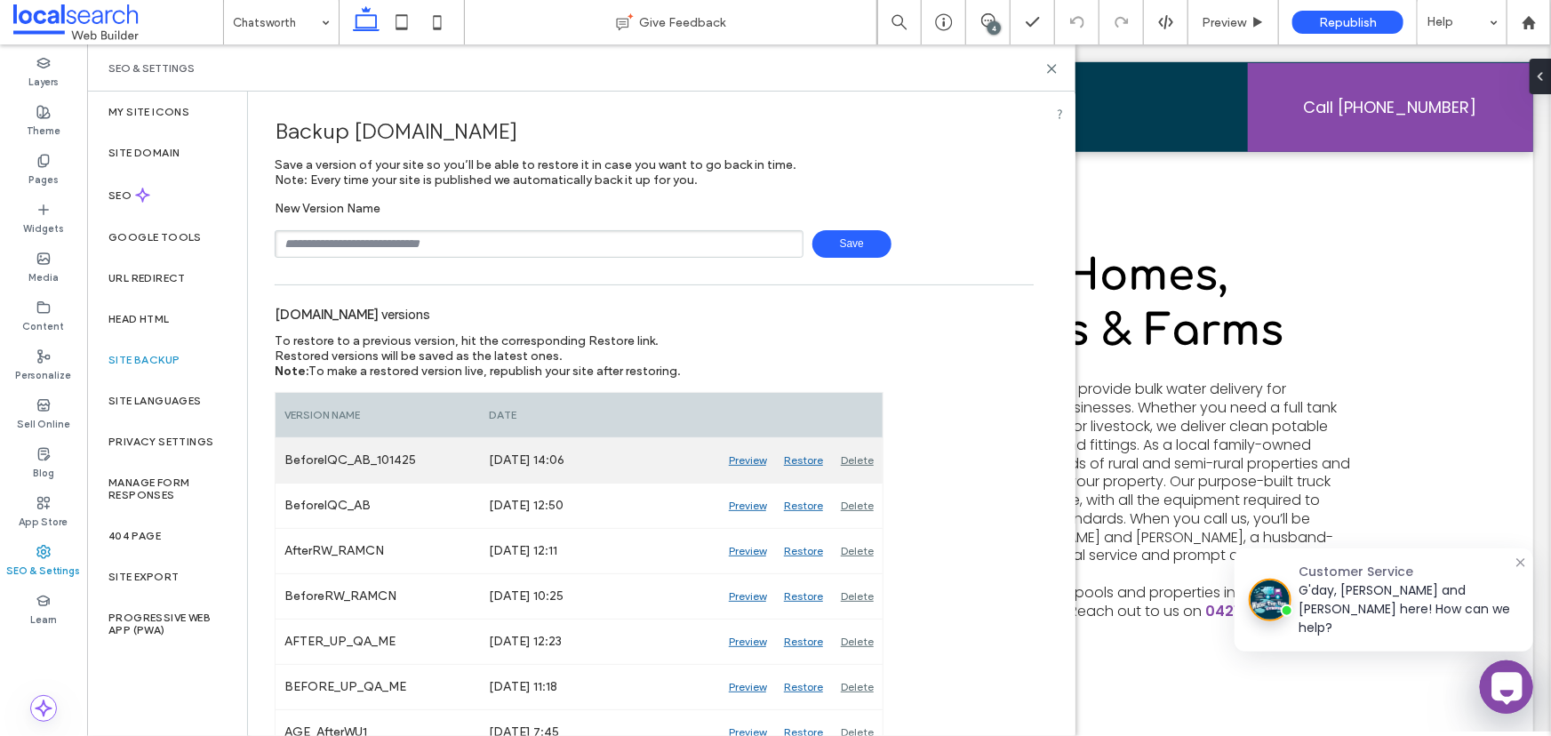
click at [865, 458] on div "Delete" at bounding box center [857, 460] width 51 height 44
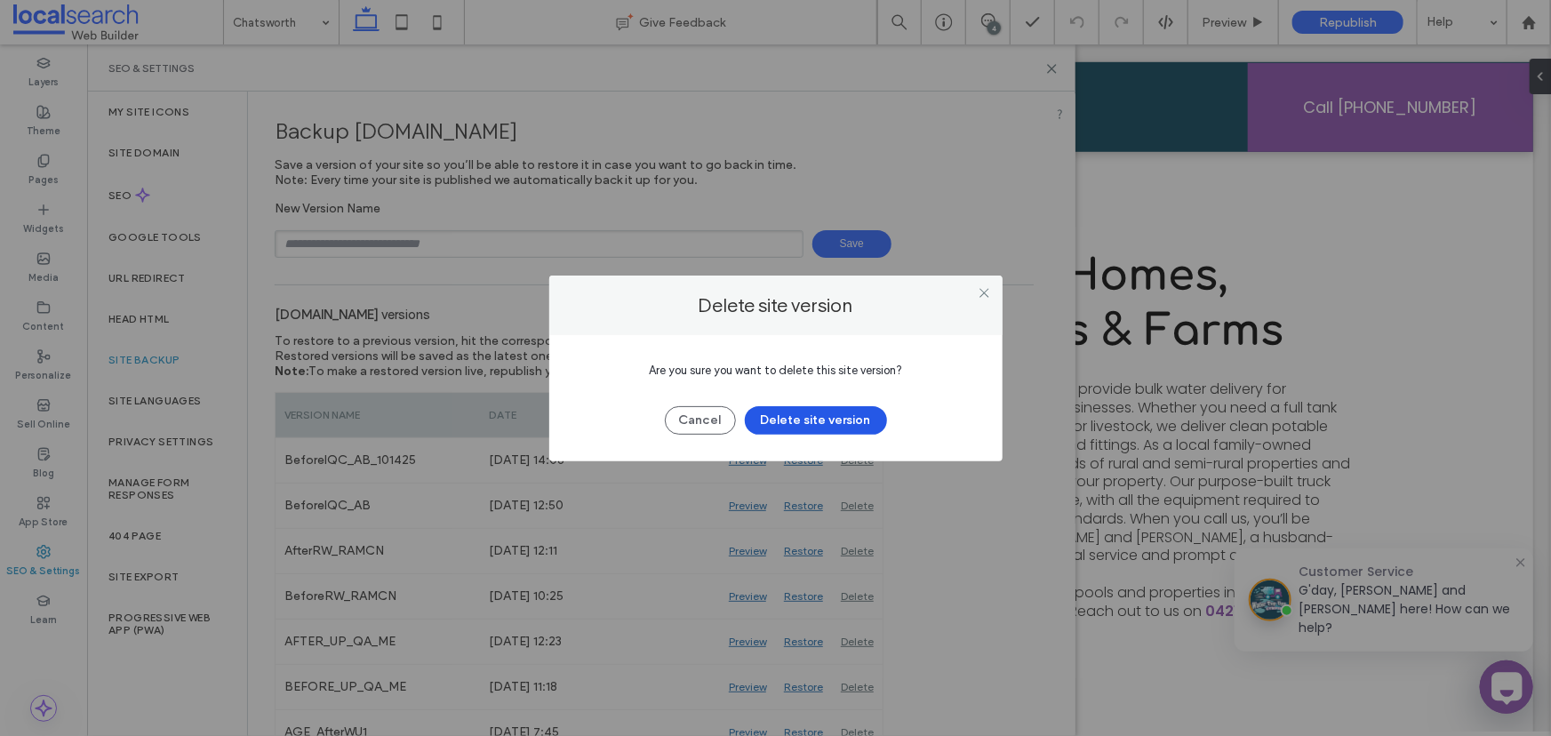
click at [819, 413] on button "Delete site version" at bounding box center [816, 420] width 142 height 28
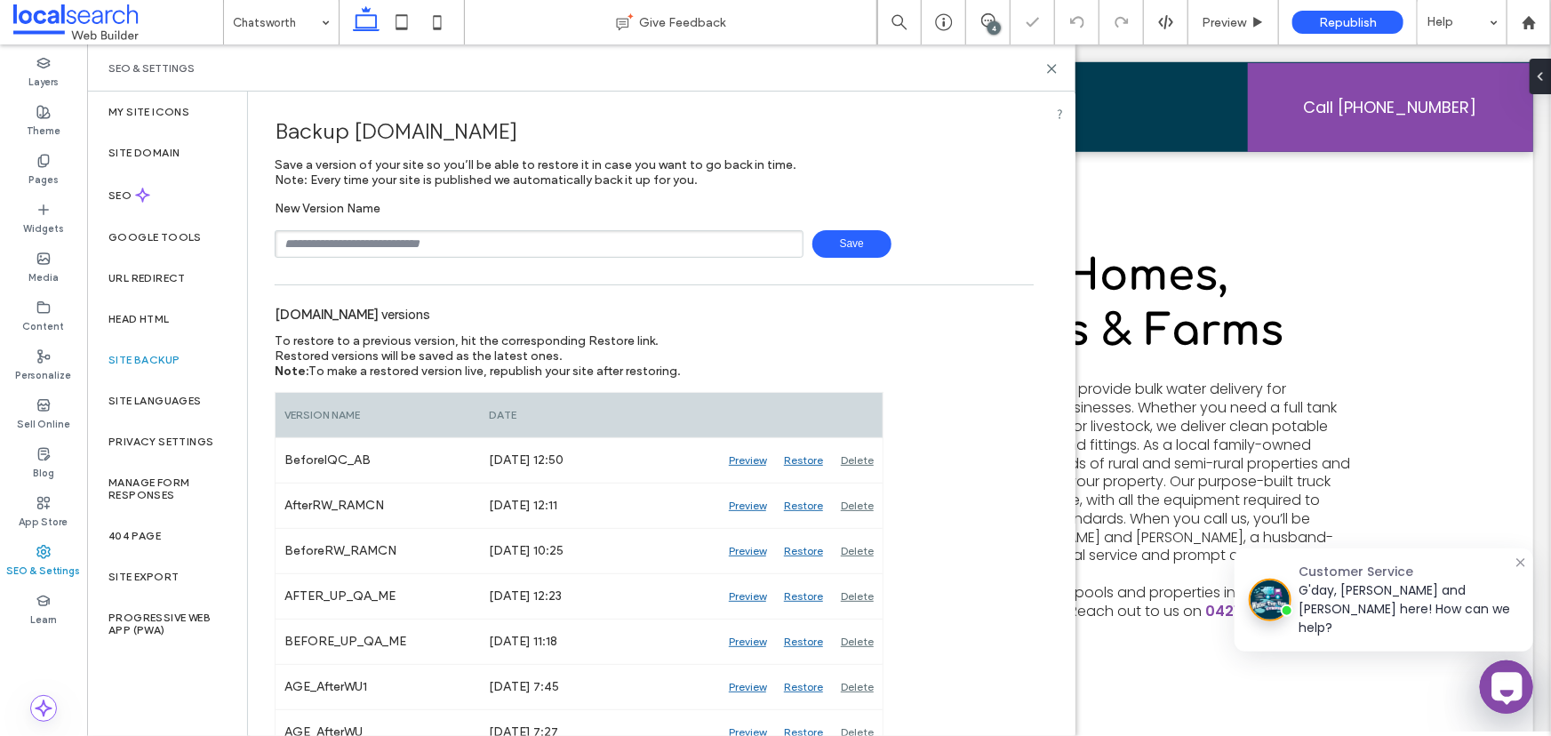
click at [331, 249] on input "text" at bounding box center [539, 244] width 529 height 28
click at [861, 246] on span "Save" at bounding box center [851, 244] width 79 height 28
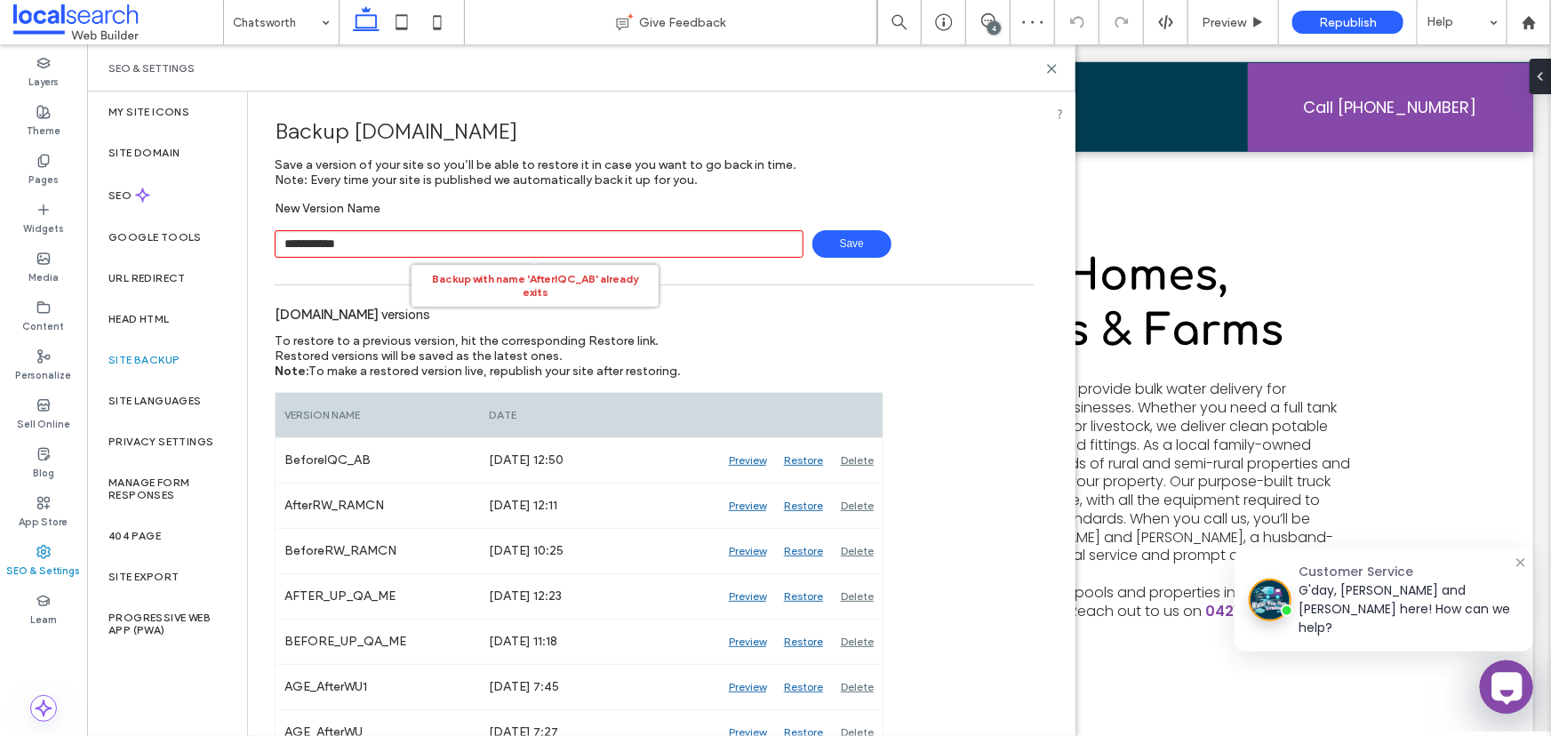
click at [369, 241] on input "**********" at bounding box center [539, 244] width 529 height 28
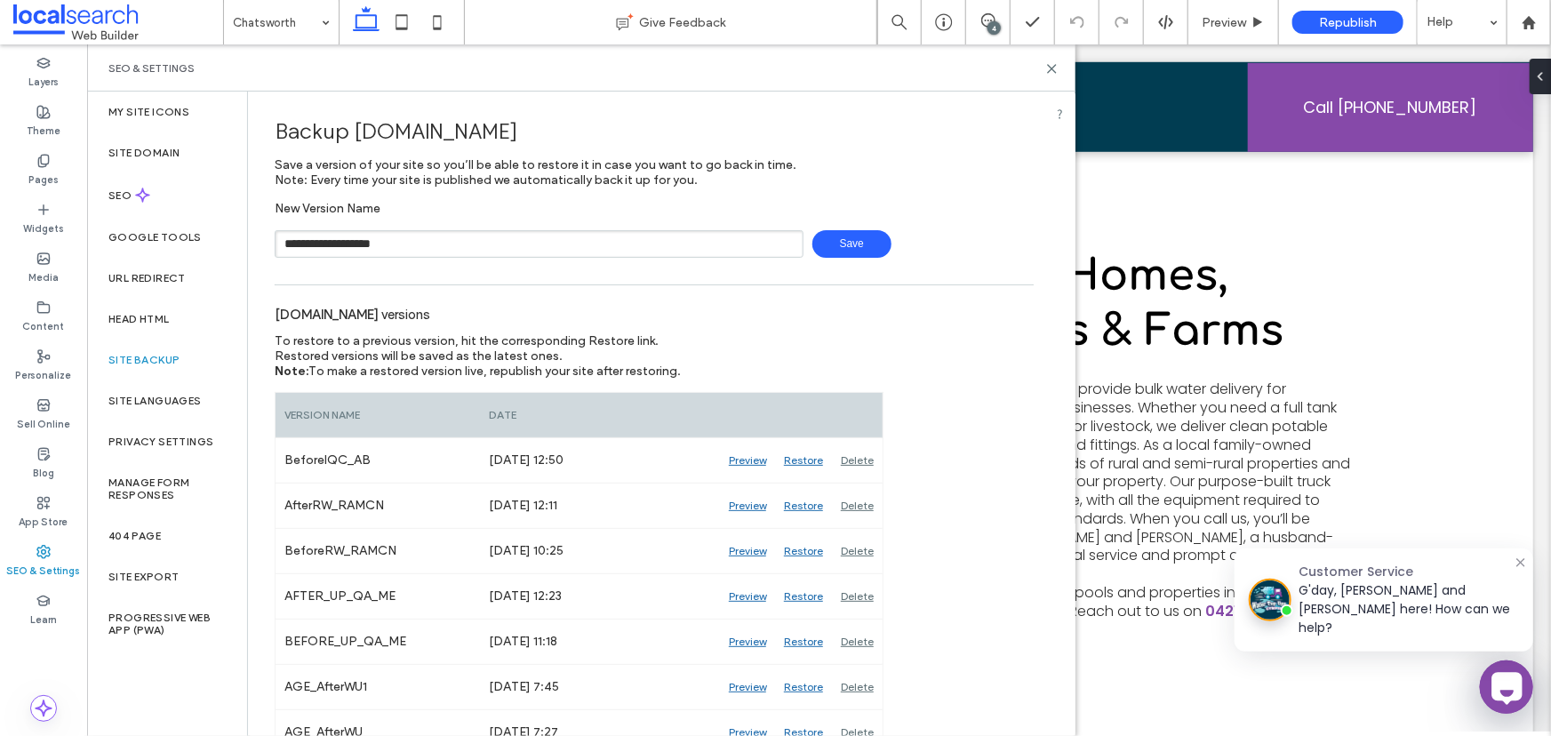
type input "**********"
click at [996, 18] on span at bounding box center [988, 20] width 44 height 14
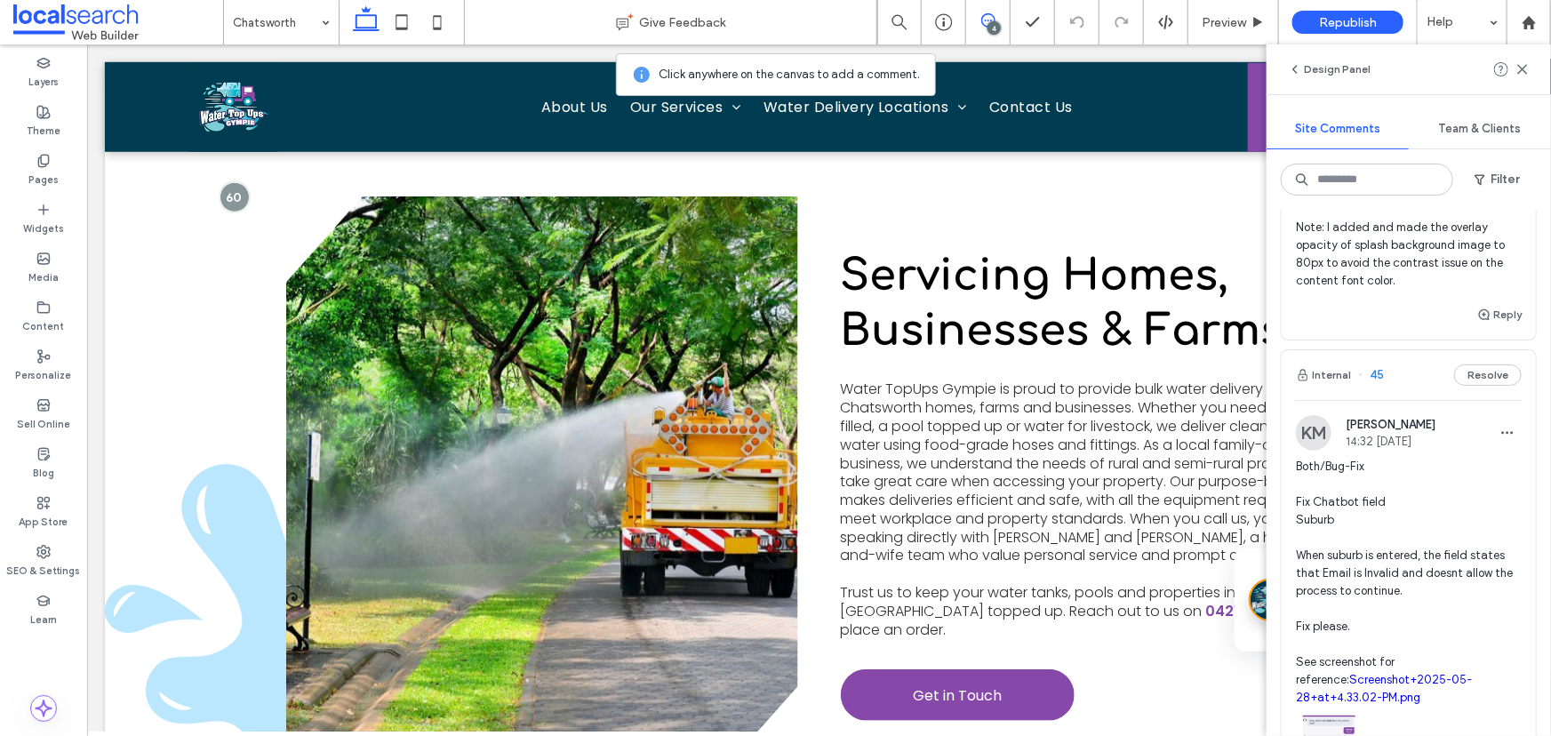
scroll to position [1130, 0]
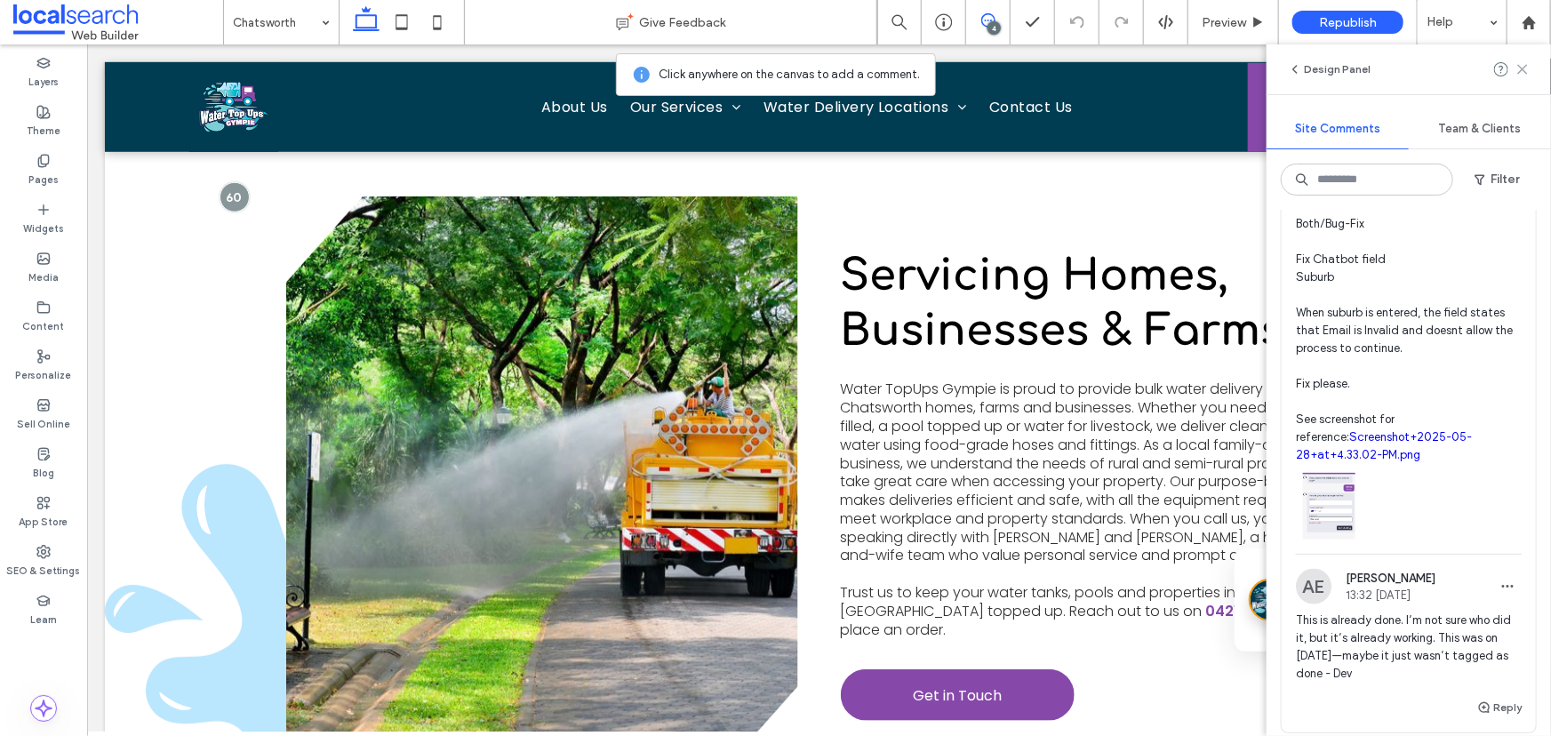
click at [1519, 69] on icon at bounding box center [1522, 69] width 14 height 14
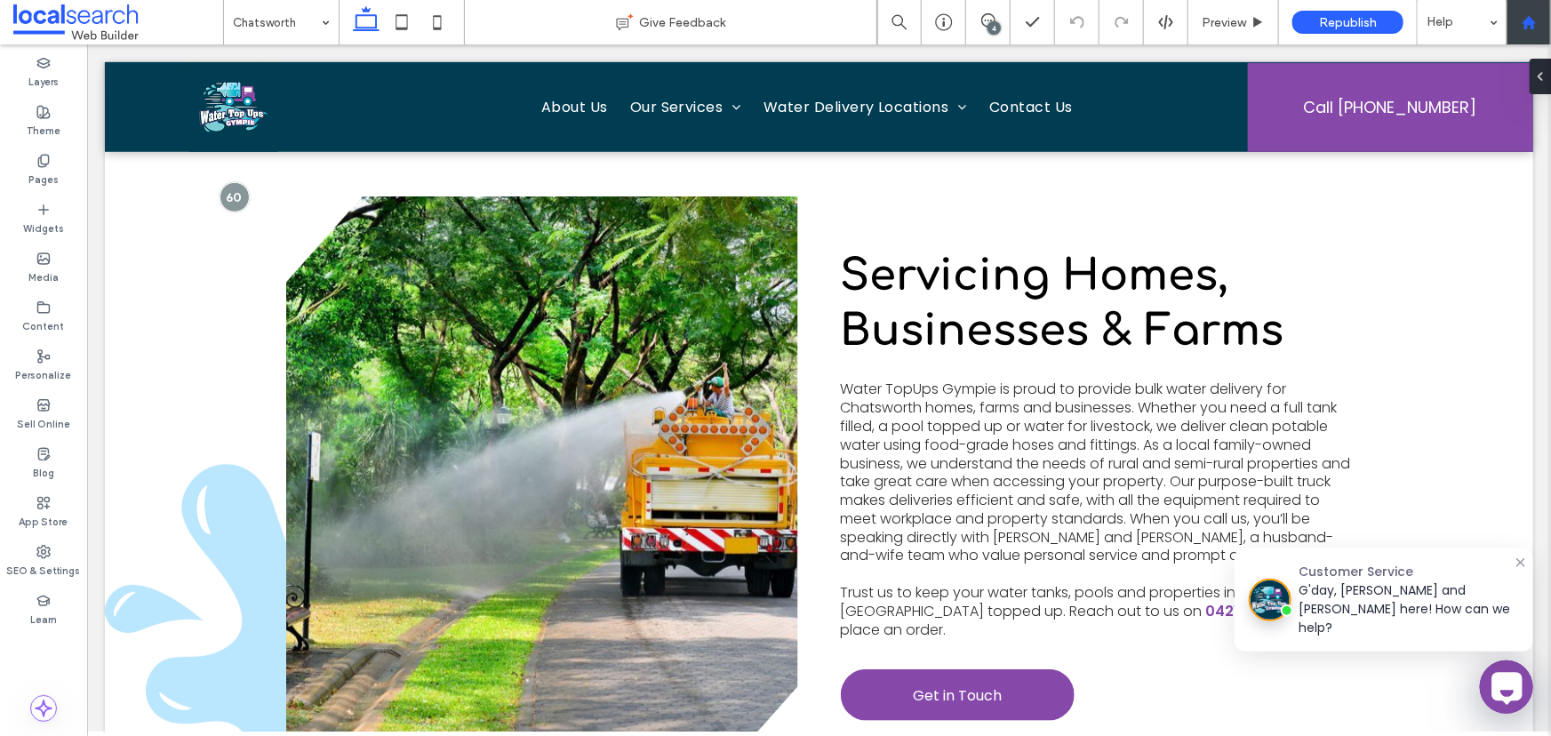
scroll to position [0, 0]
click at [1528, 34] on div at bounding box center [1528, 22] width 44 height 44
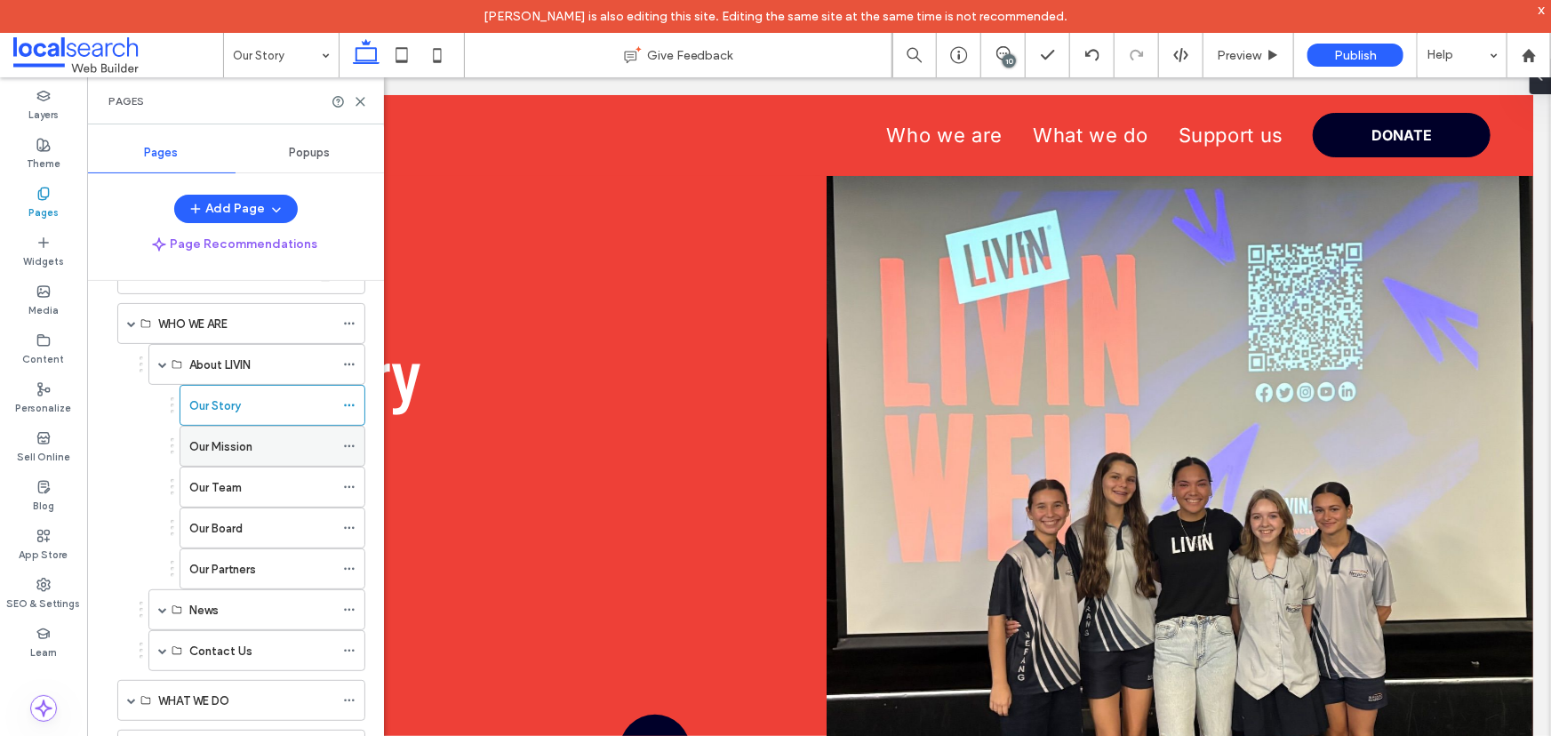
scroll to position [80, 0]
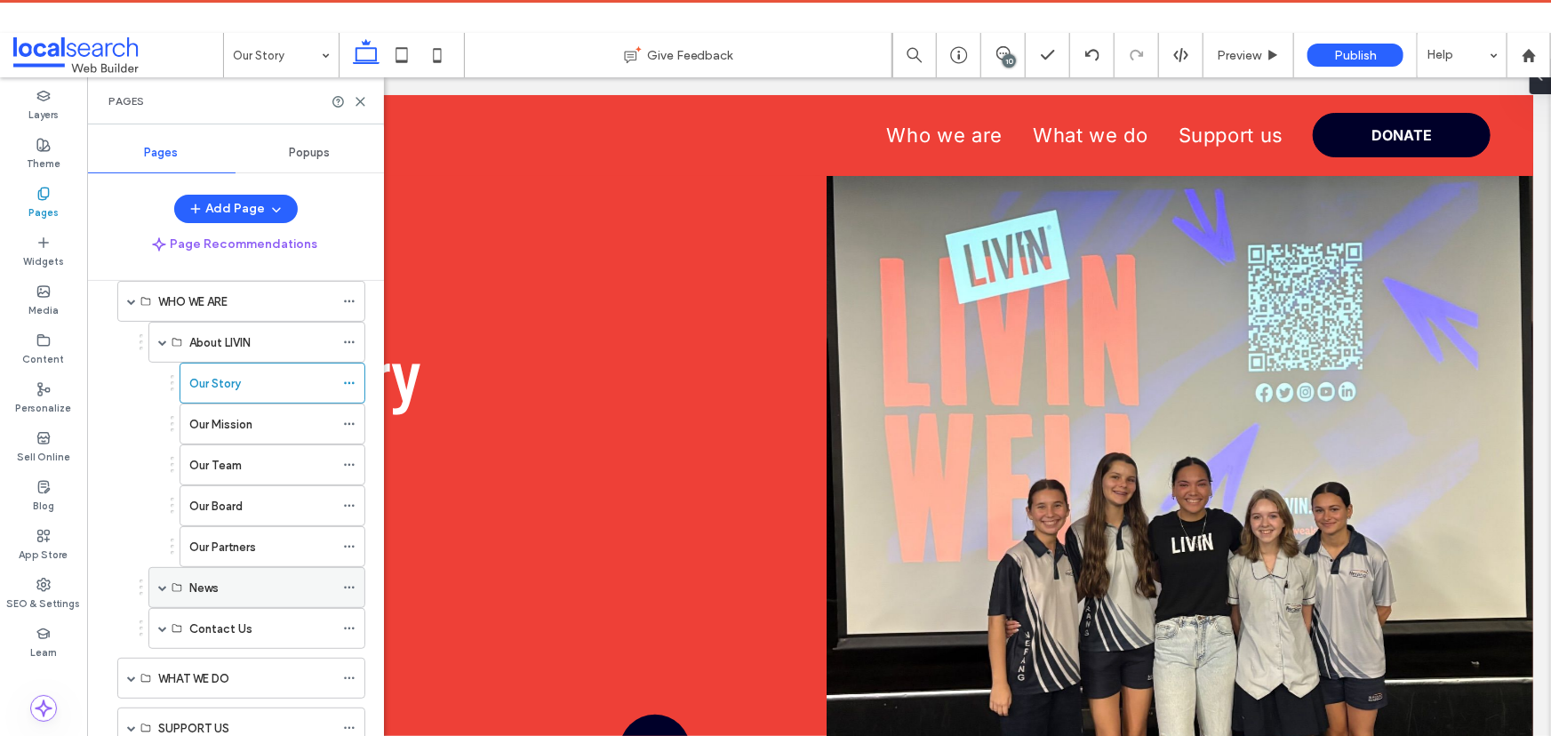
click at [167, 585] on div "News" at bounding box center [256, 587] width 217 height 41
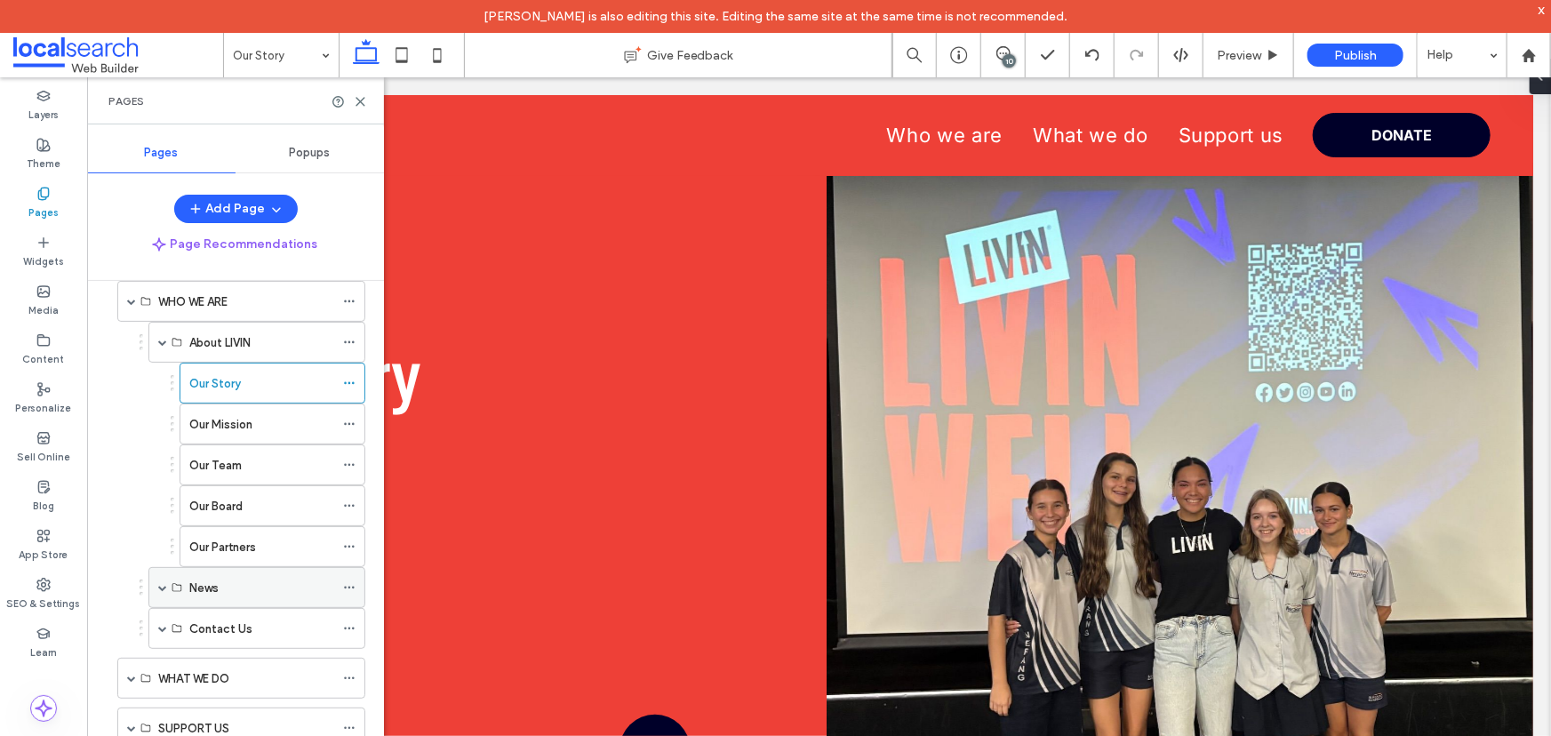
click at [160, 584] on span at bounding box center [162, 587] width 9 height 9
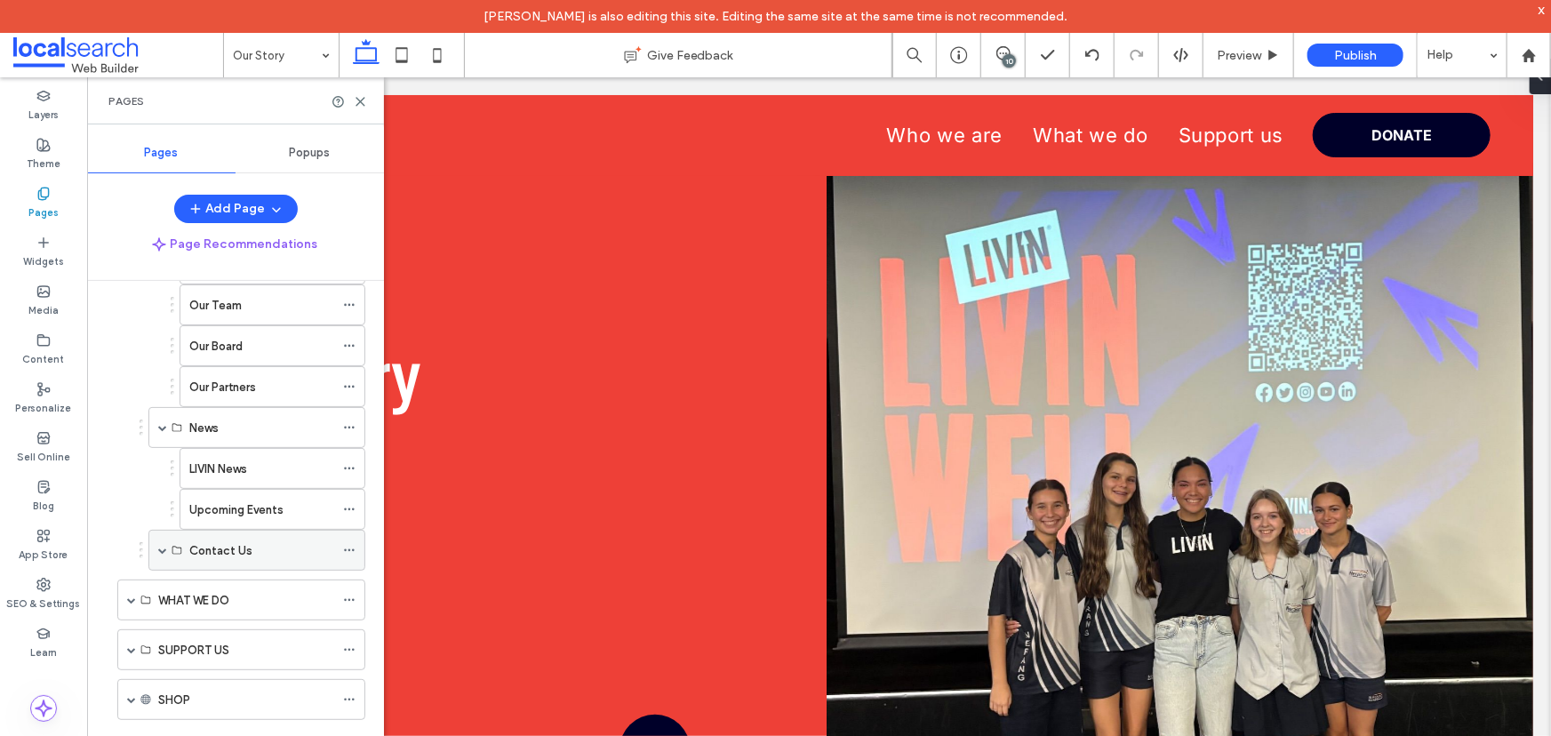
click at [161, 550] on span at bounding box center [162, 550] width 9 height 9
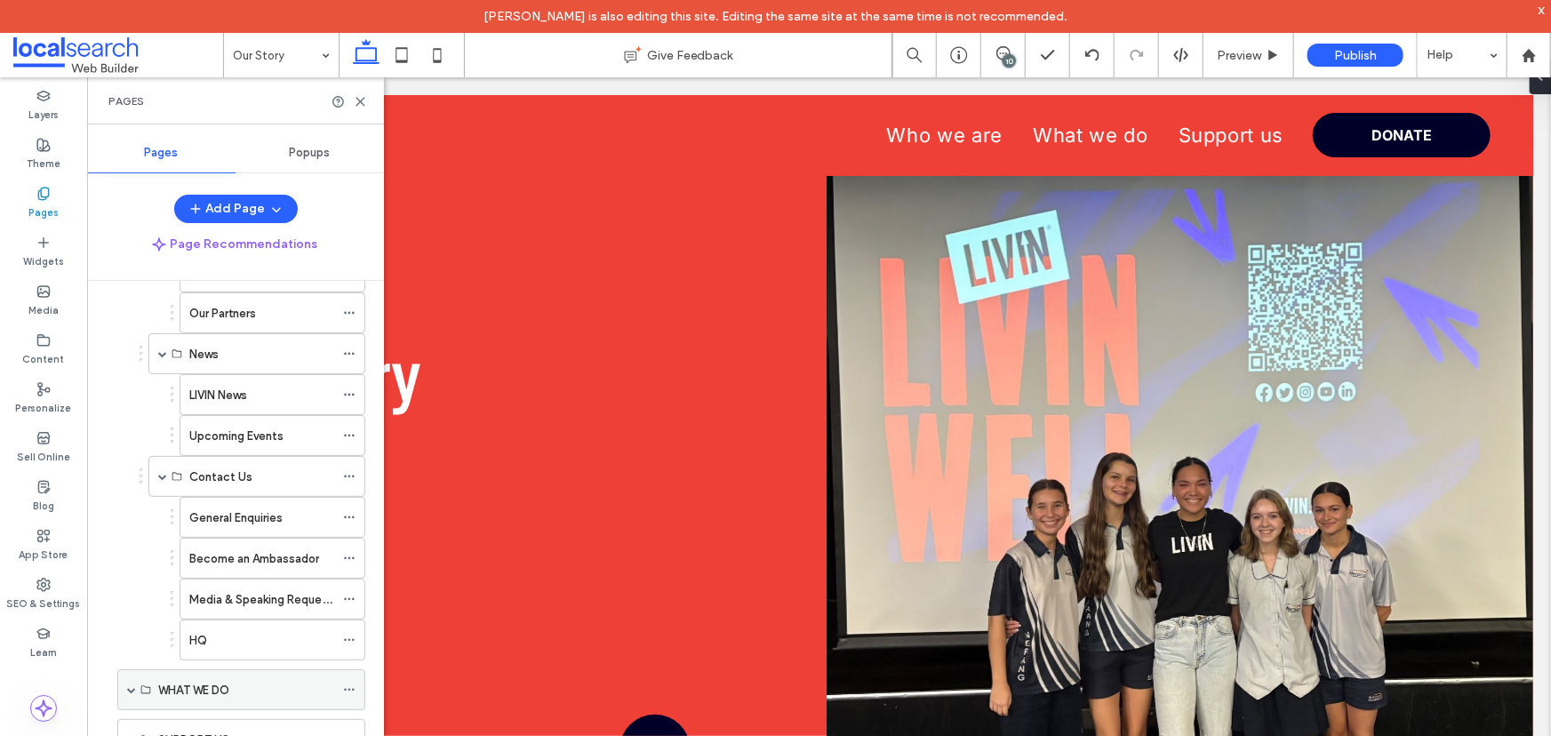
scroll to position [403, 0]
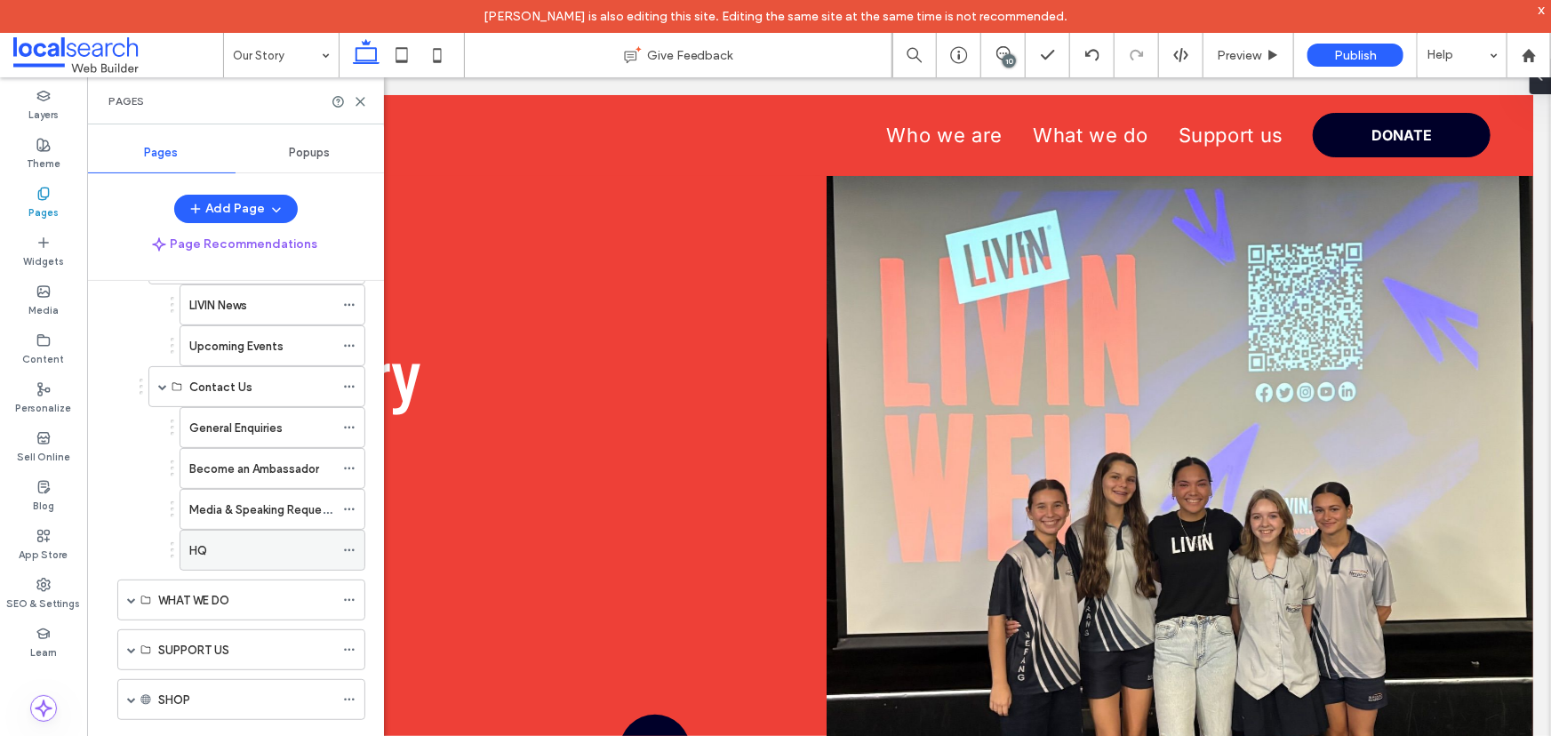
click at [267, 547] on div "HQ" at bounding box center [261, 550] width 145 height 19
click at [362, 103] on use at bounding box center [360, 102] width 8 height 8
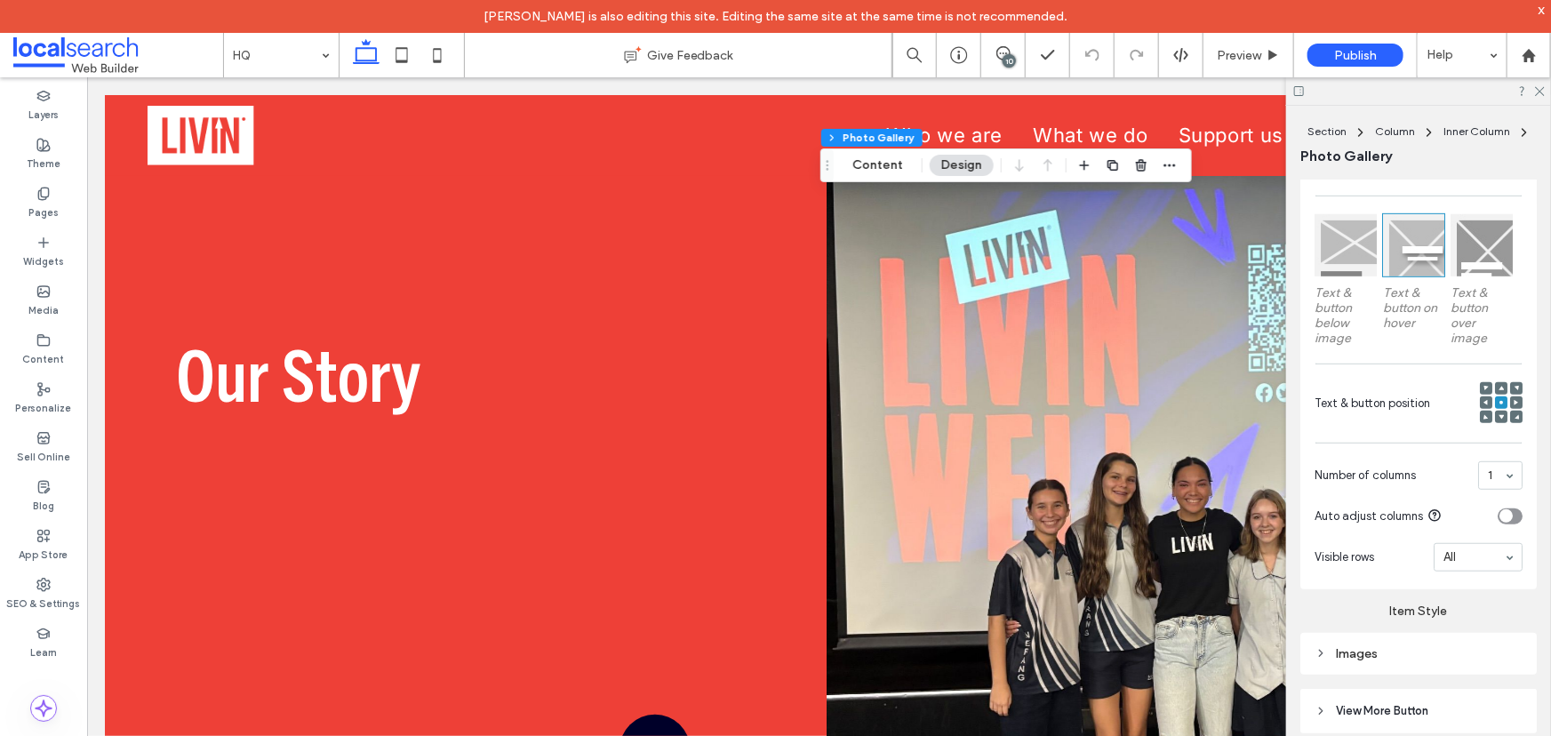
scroll to position [565, 0]
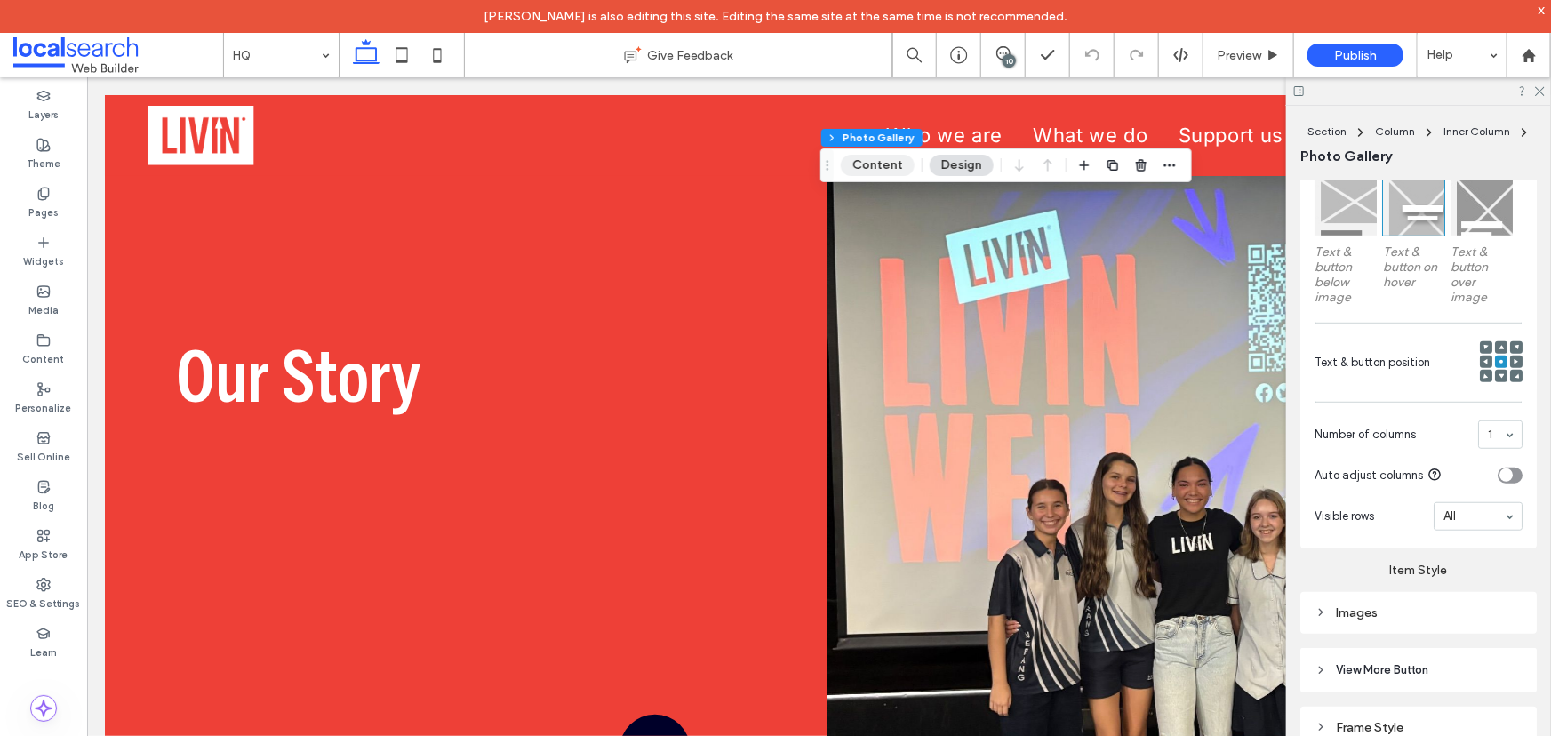
click at [872, 165] on button "Content" at bounding box center [878, 165] width 74 height 21
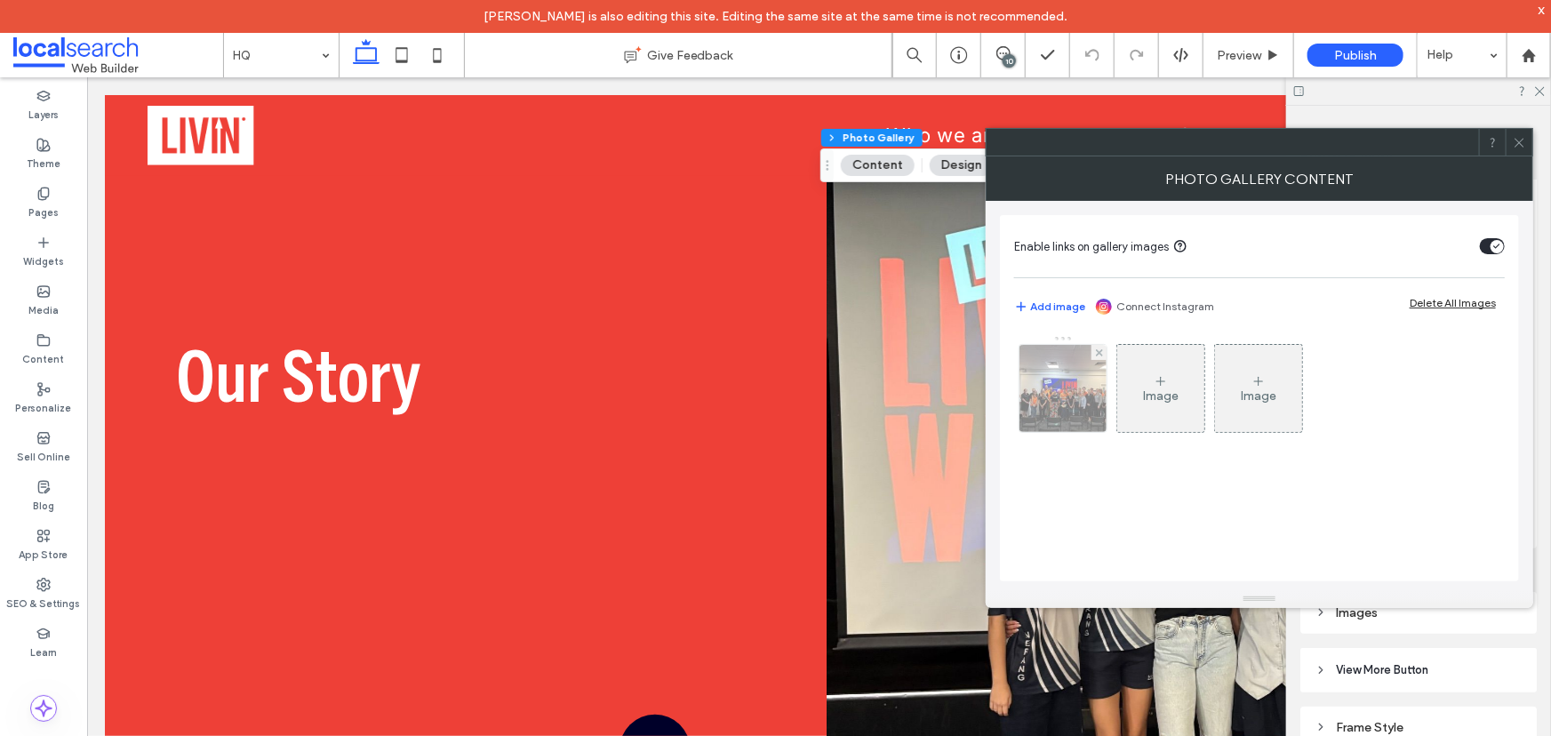
click at [1045, 389] on img at bounding box center [1062, 388] width 87 height 87
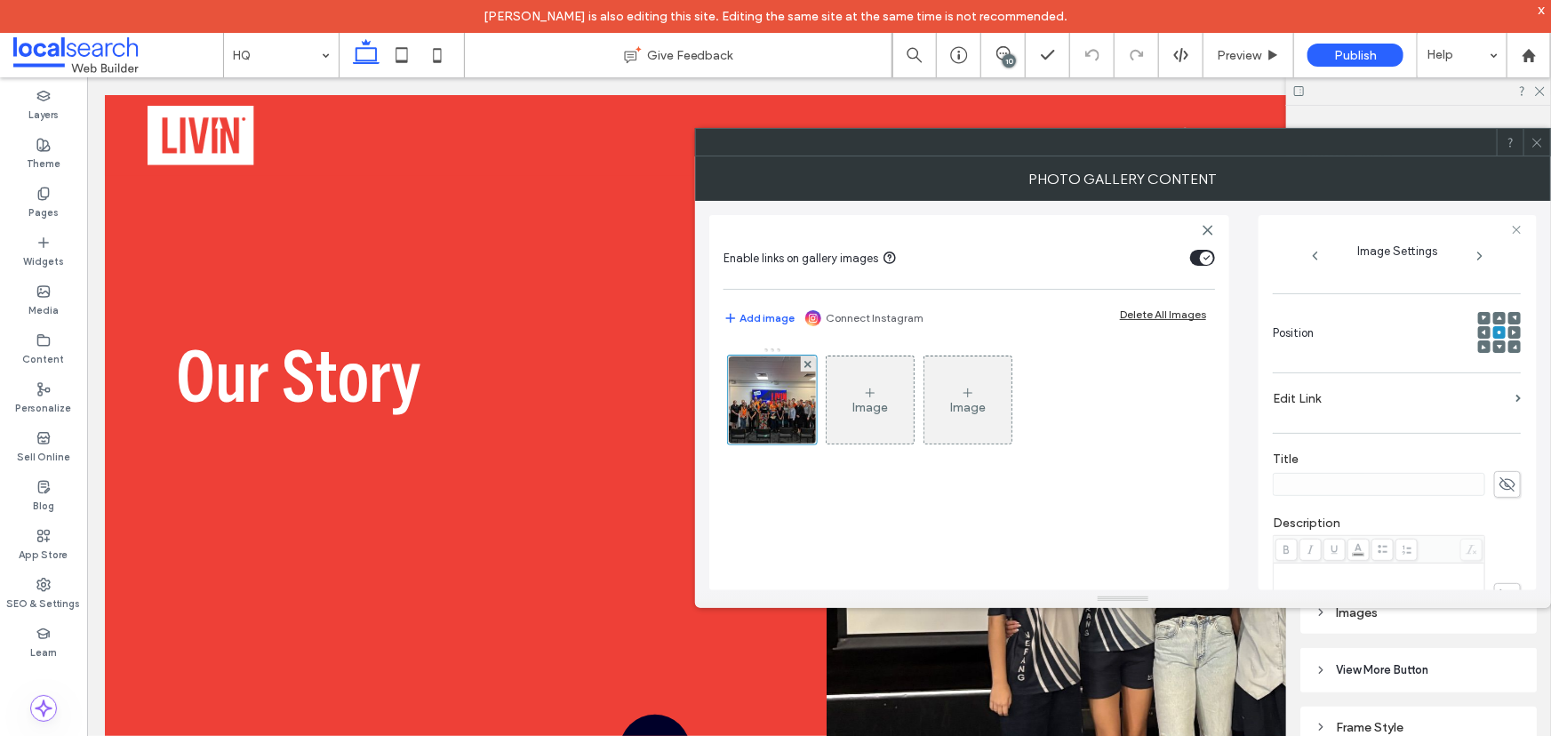
scroll to position [539, 0]
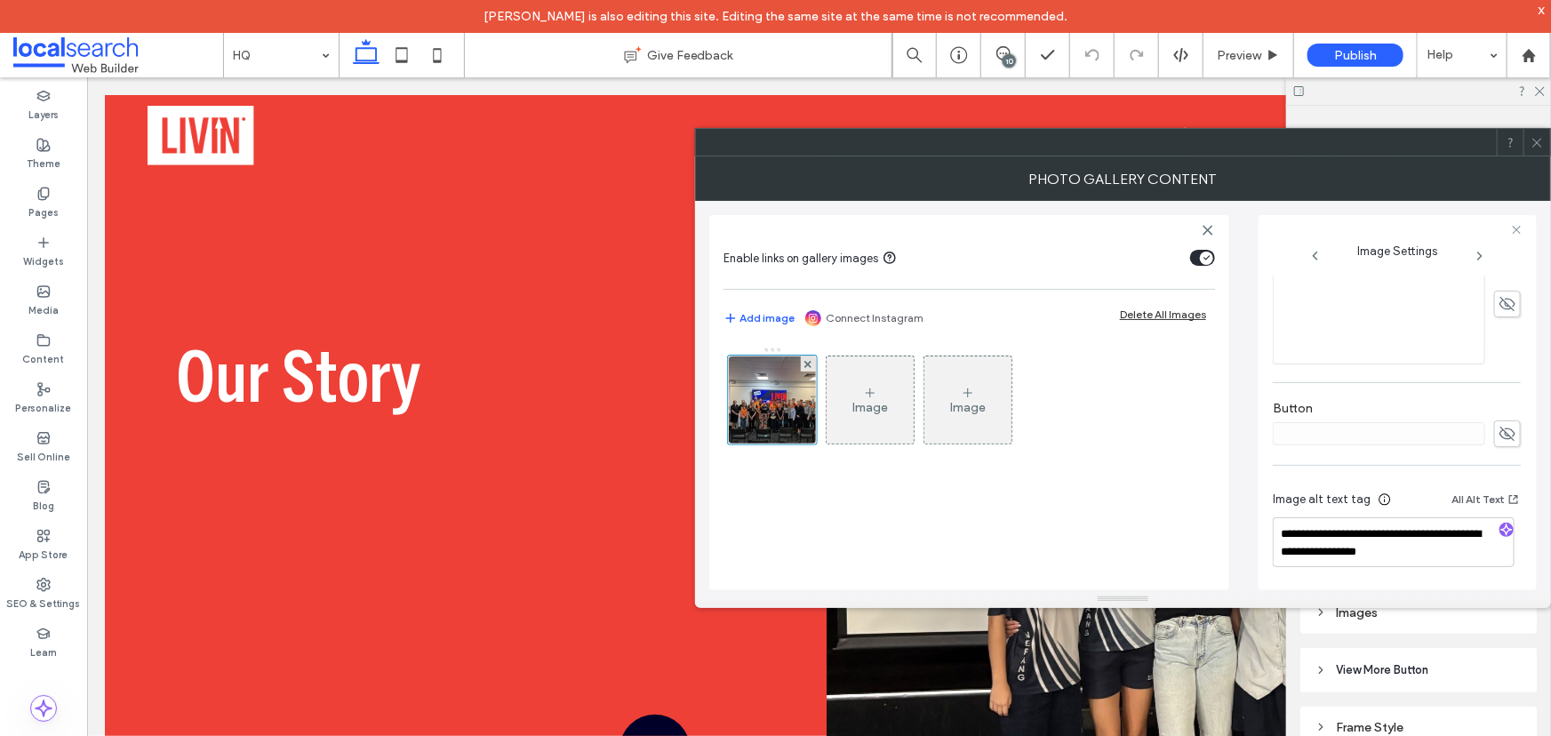
click at [1541, 144] on icon at bounding box center [1536, 142] width 13 height 13
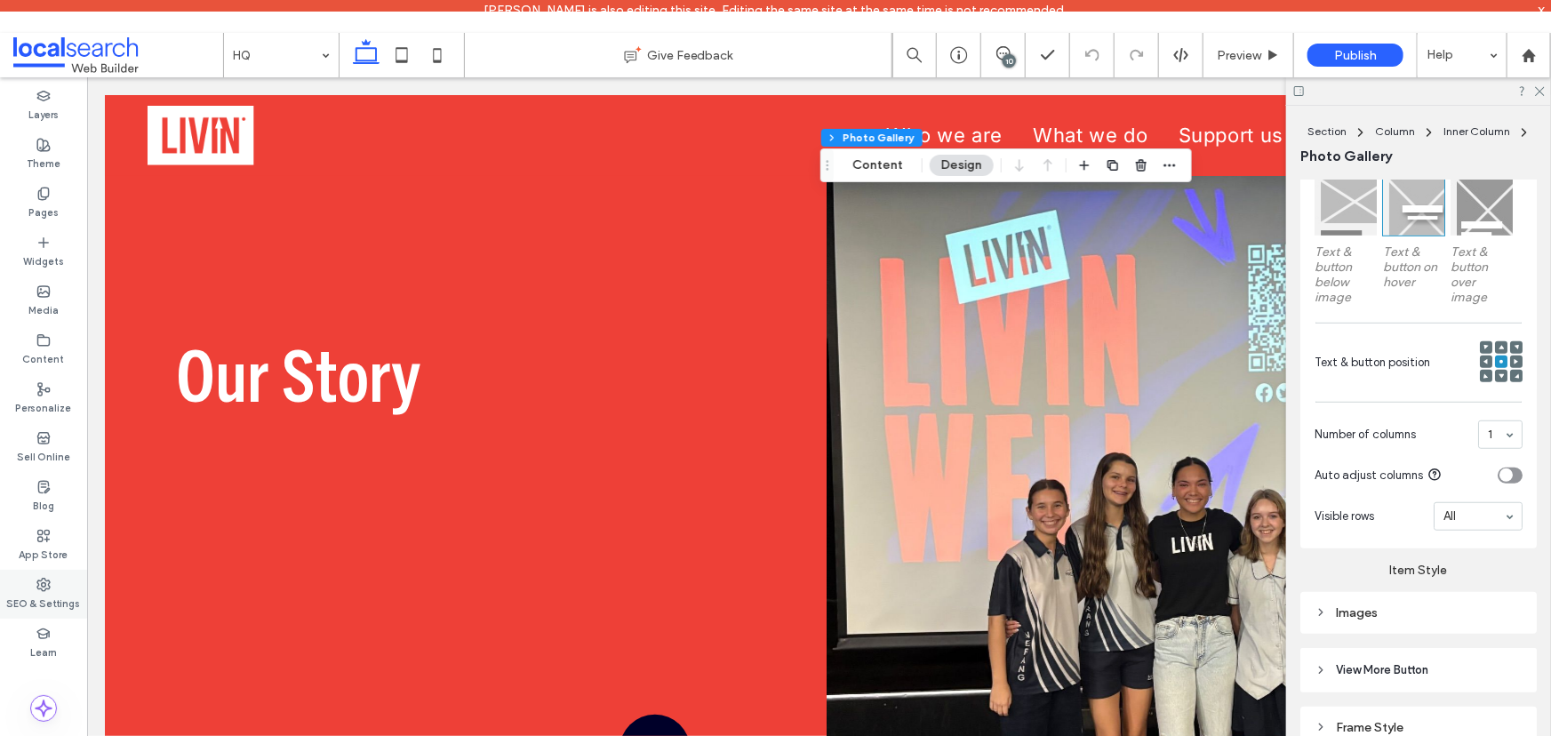
click at [58, 551] on label "App Store" at bounding box center [44, 553] width 49 height 20
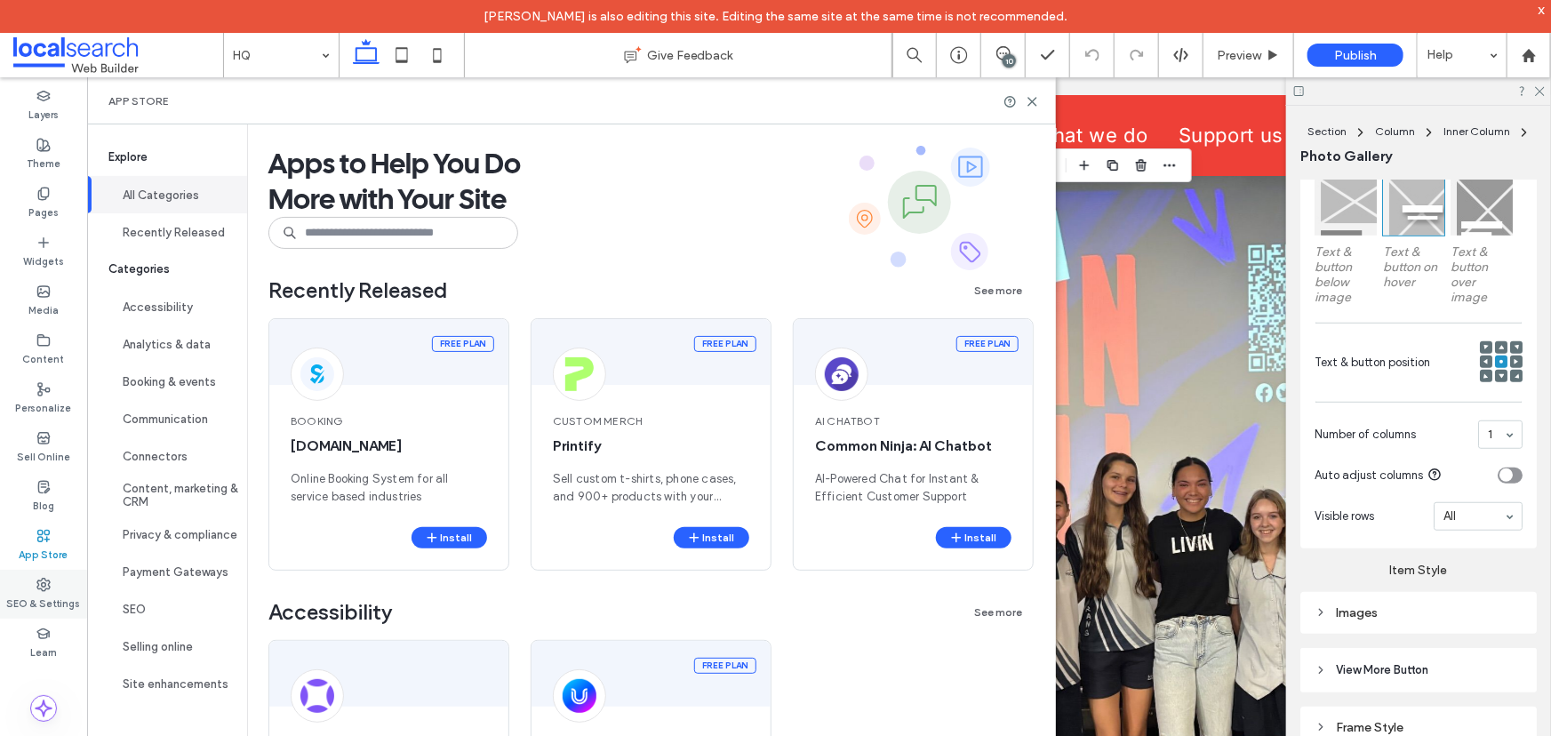
click at [43, 587] on icon at bounding box center [43, 585] width 14 height 14
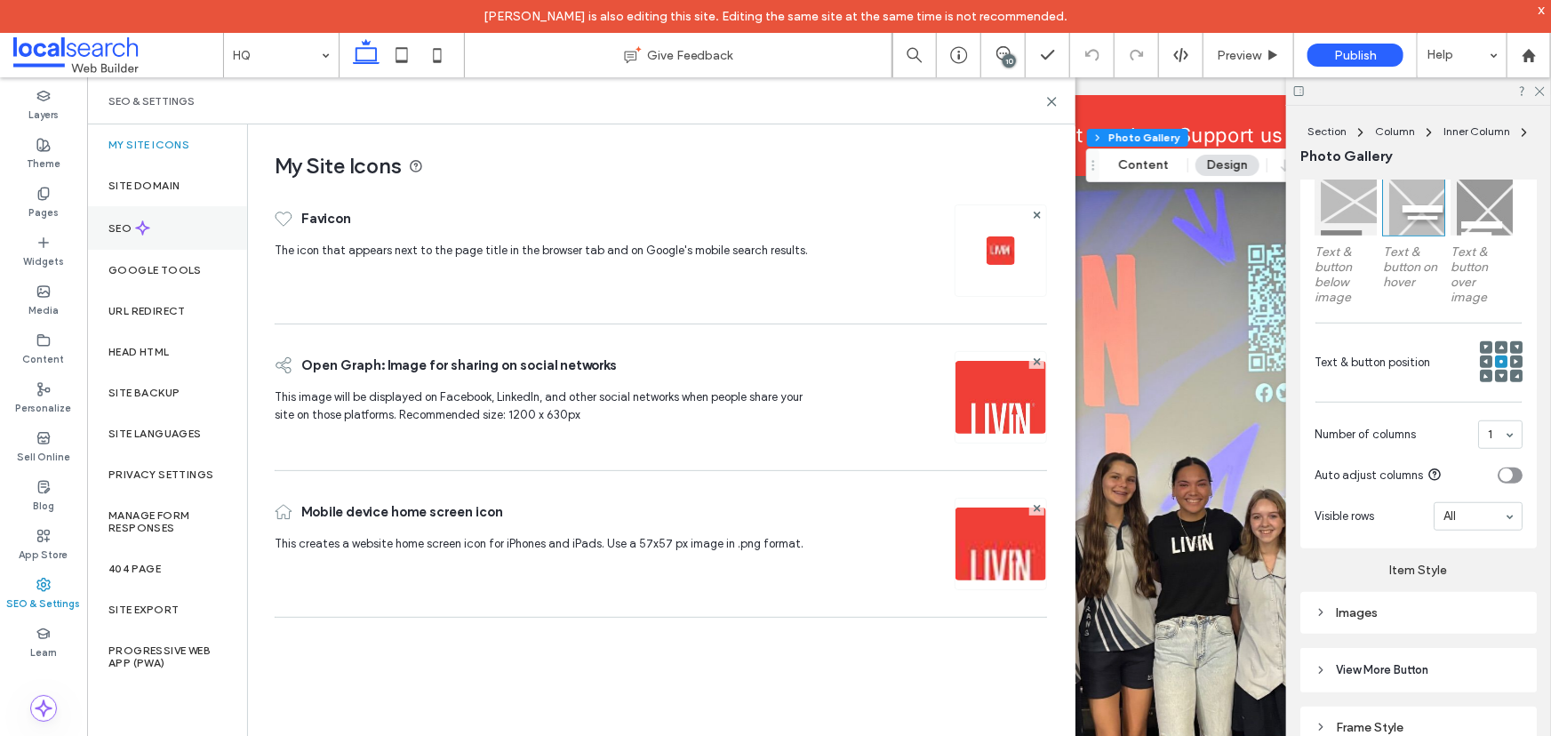
click at [128, 217] on div "SEO" at bounding box center [167, 228] width 160 height 44
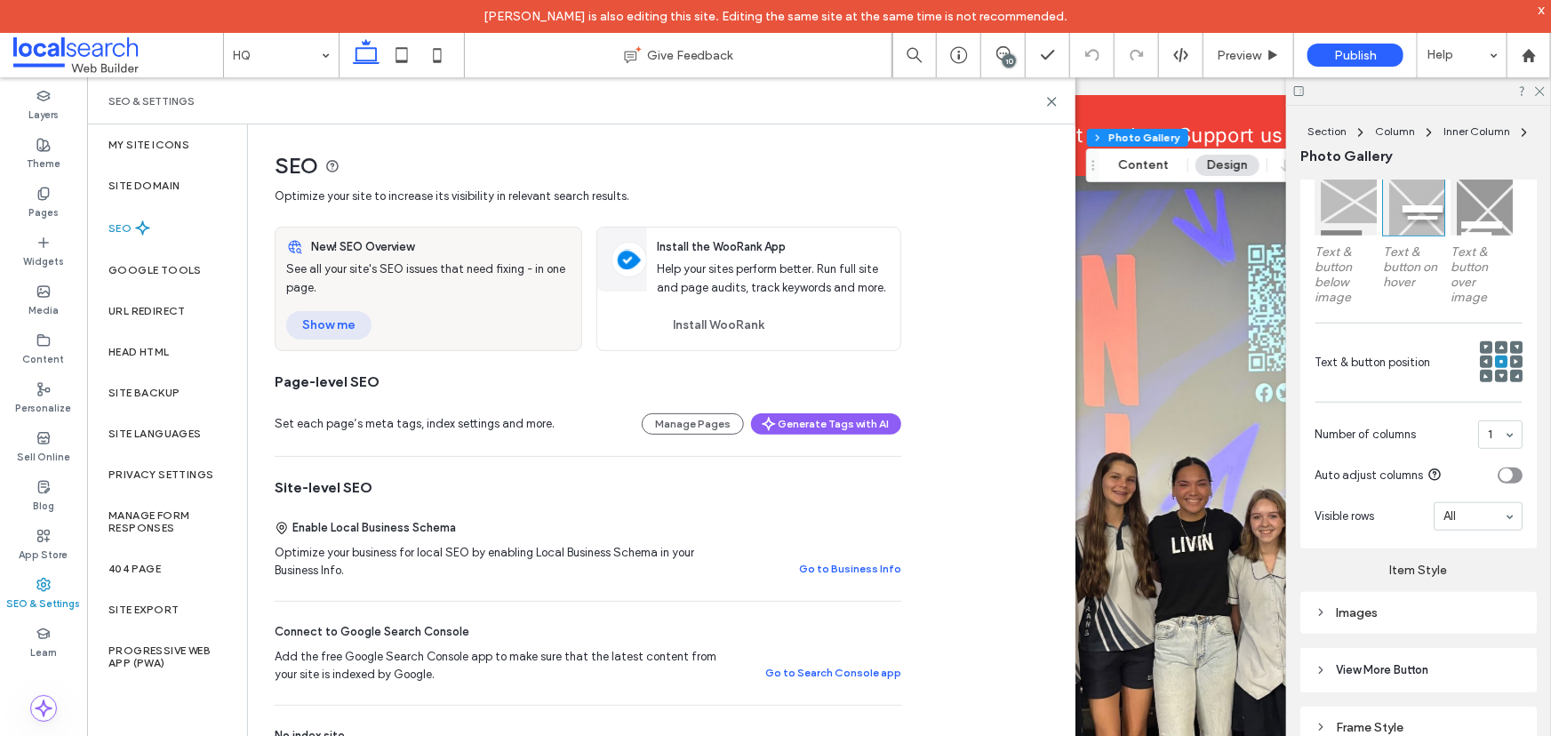
click at [307, 325] on button "Show me" at bounding box center [328, 325] width 85 height 28
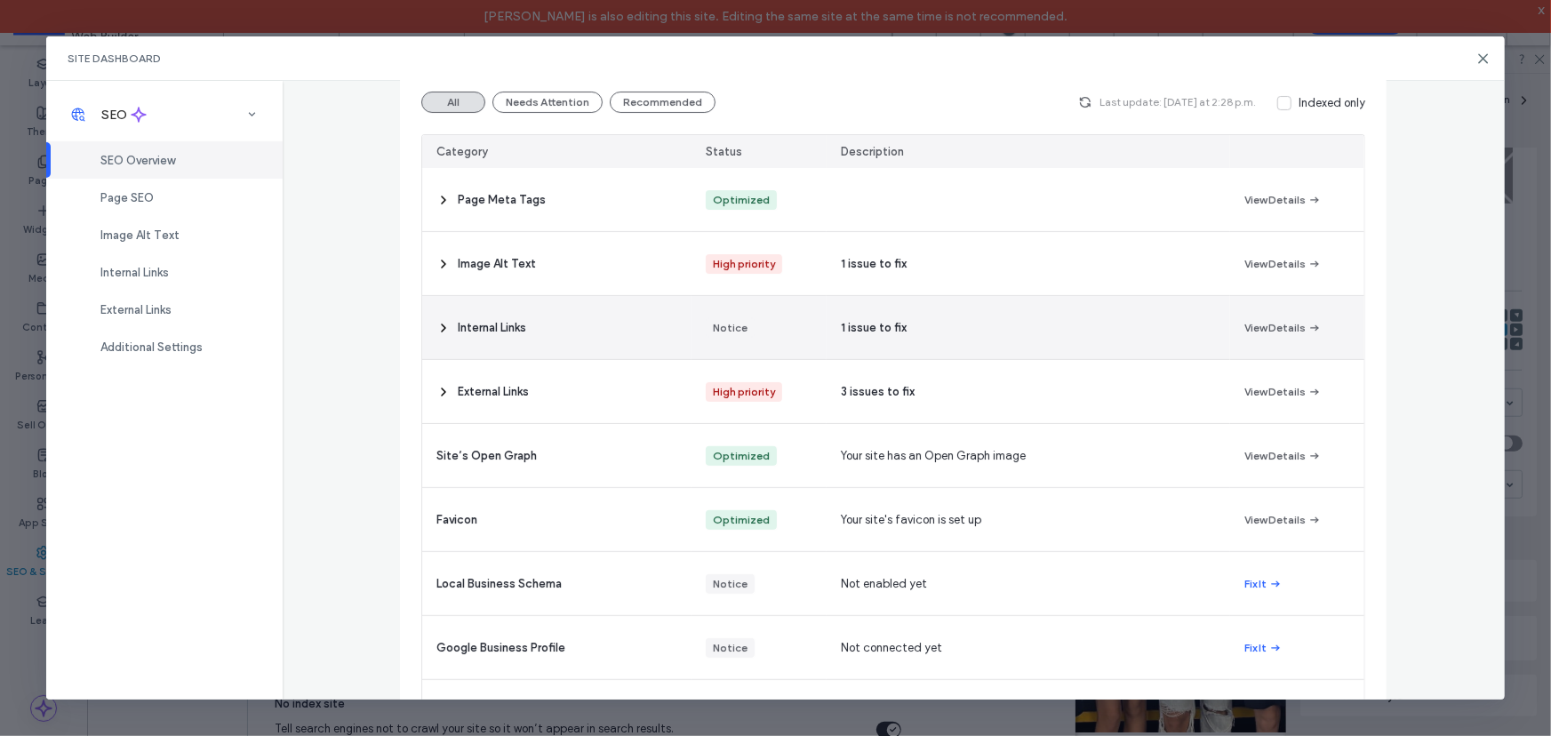
scroll to position [169, 0]
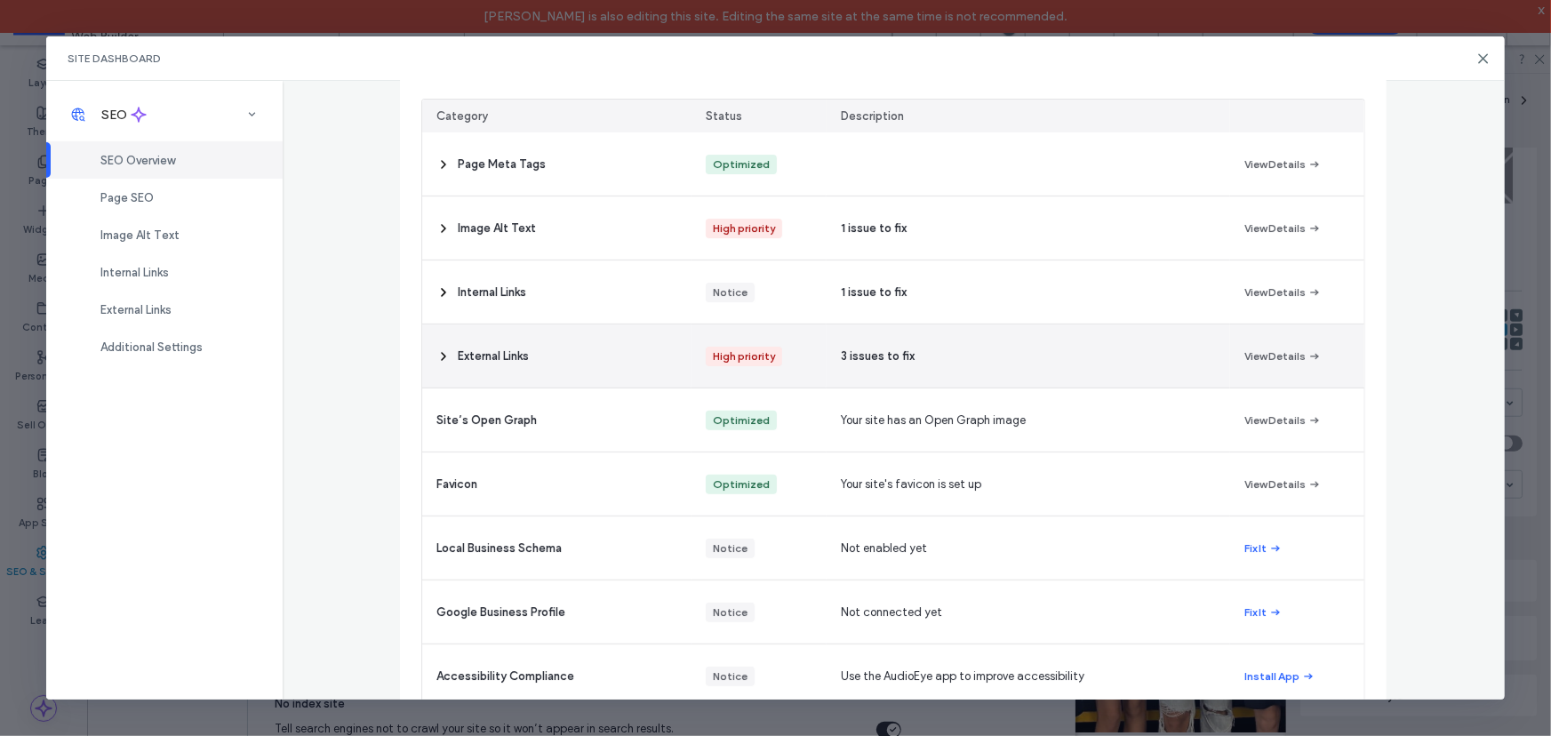
click at [502, 363] on span "External Links" at bounding box center [493, 356] width 71 height 18
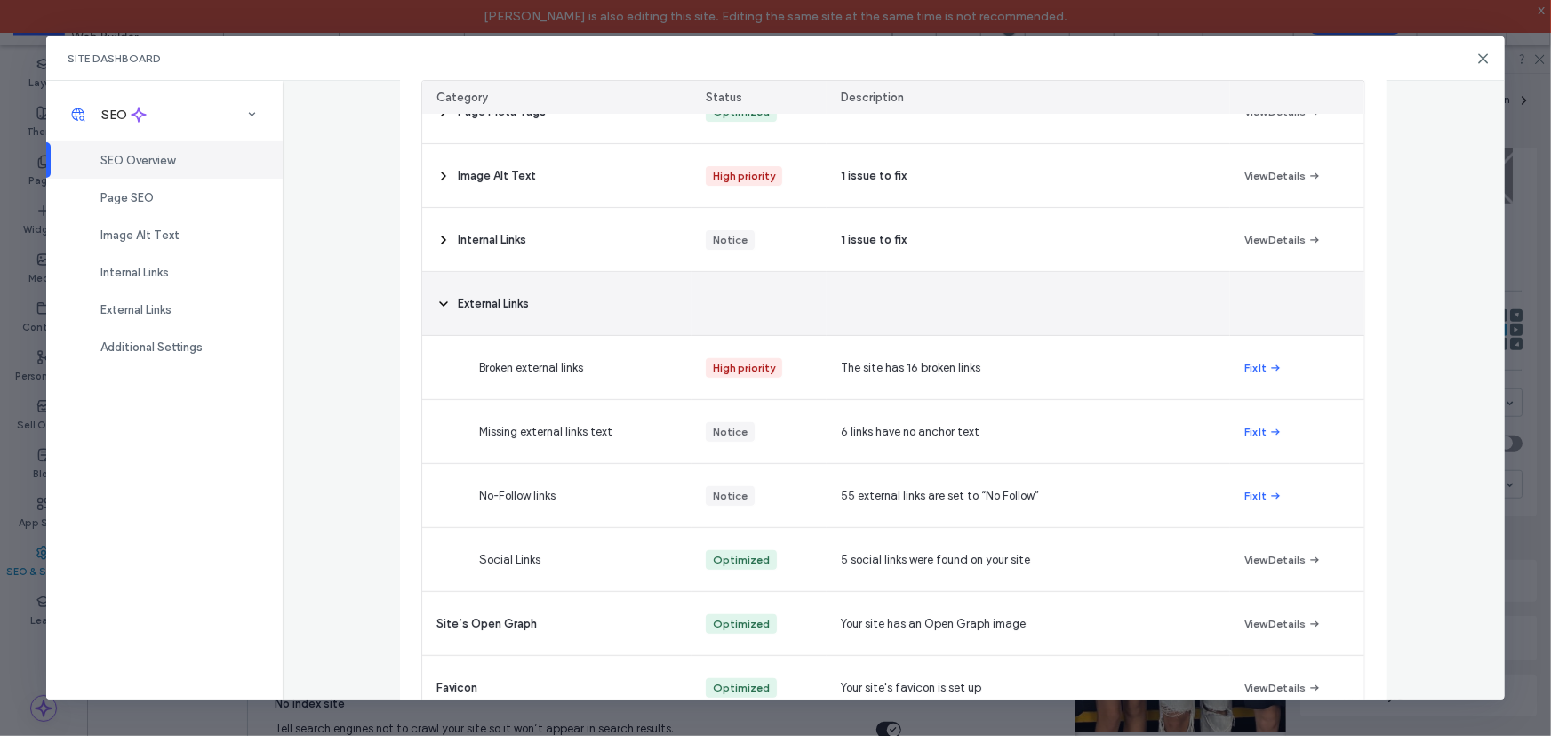
scroll to position [213, 0]
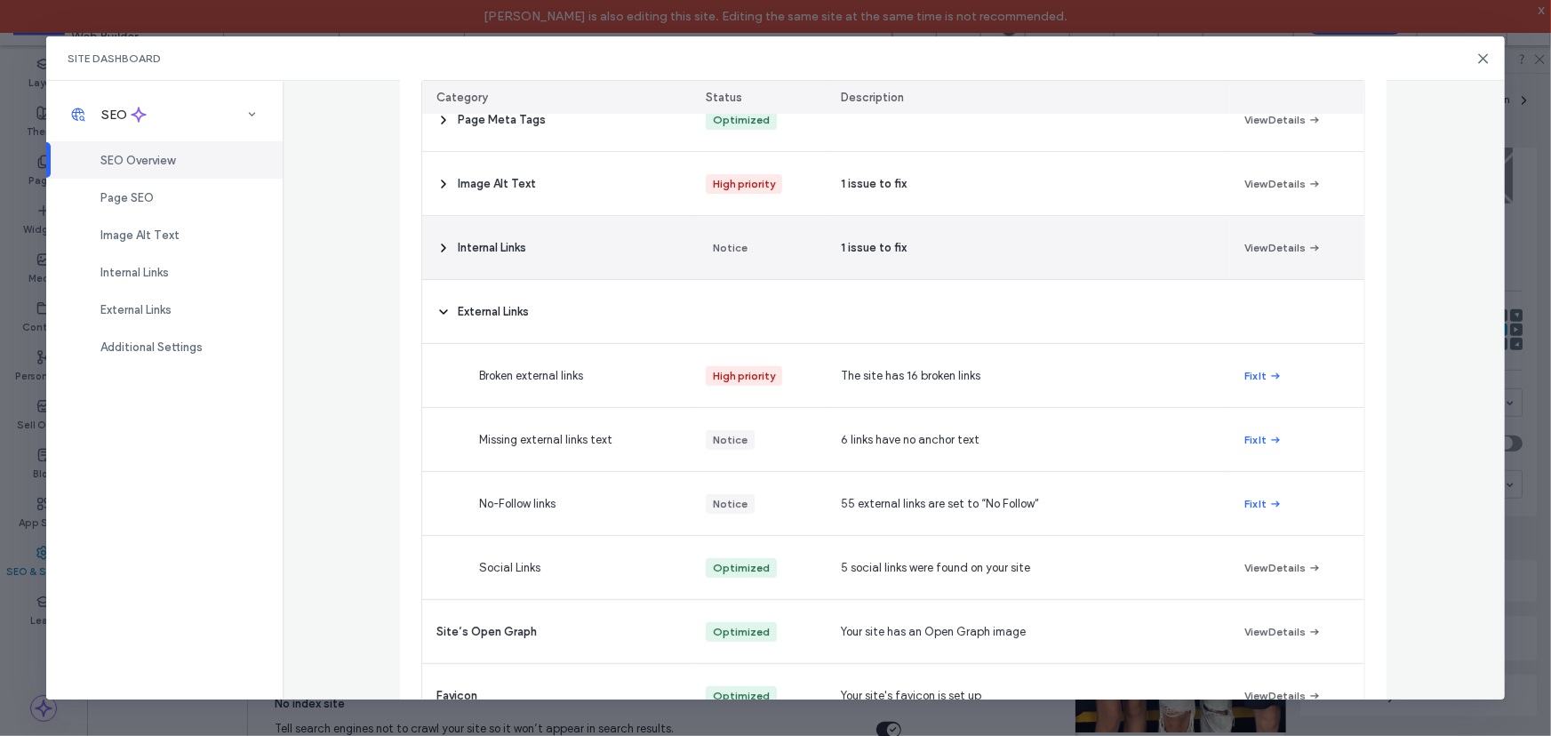
click at [483, 265] on div "Internal Links" at bounding box center [556, 247] width 269 height 63
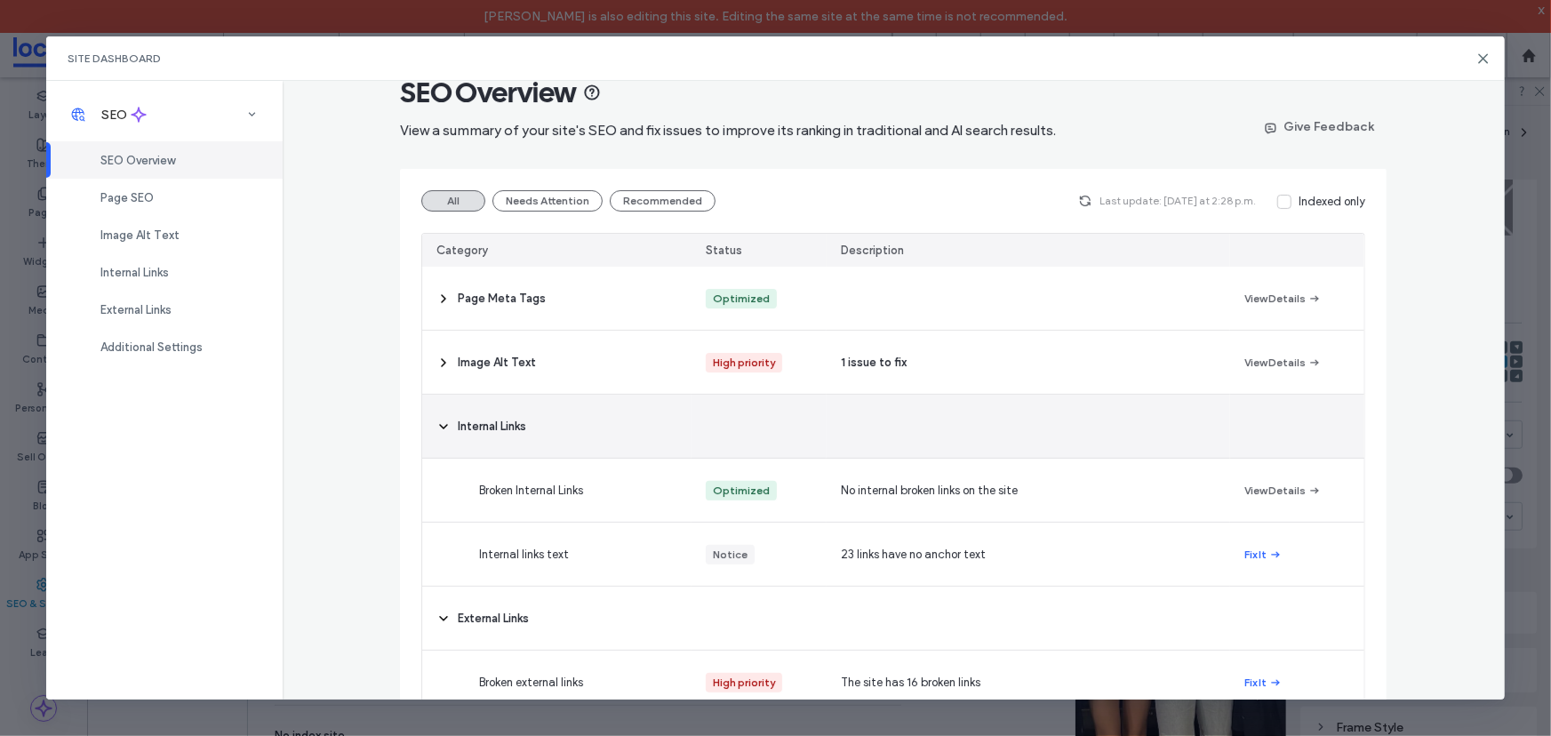
scroll to position [0, 0]
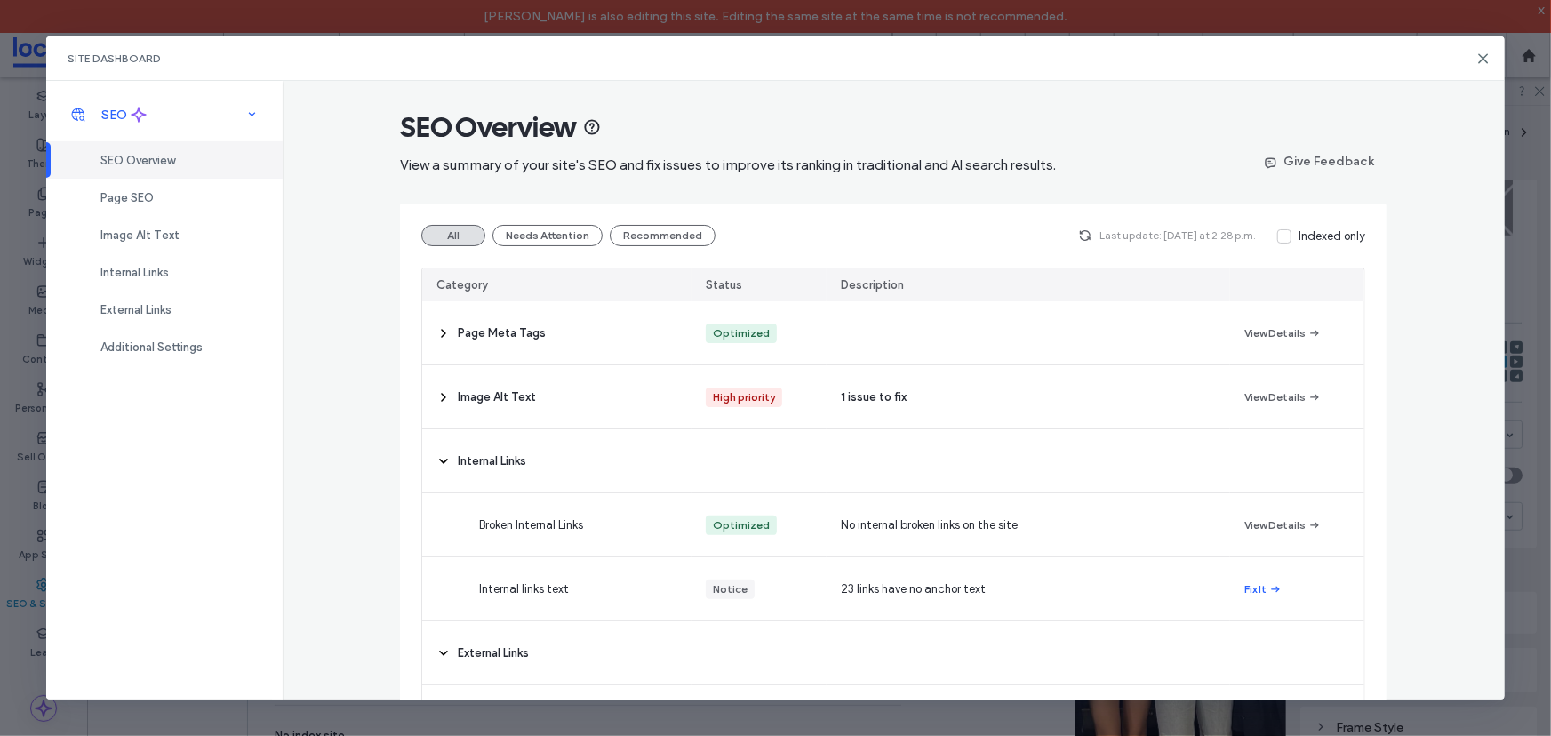
click at [120, 123] on div "SEO" at bounding box center [164, 114] width 236 height 39
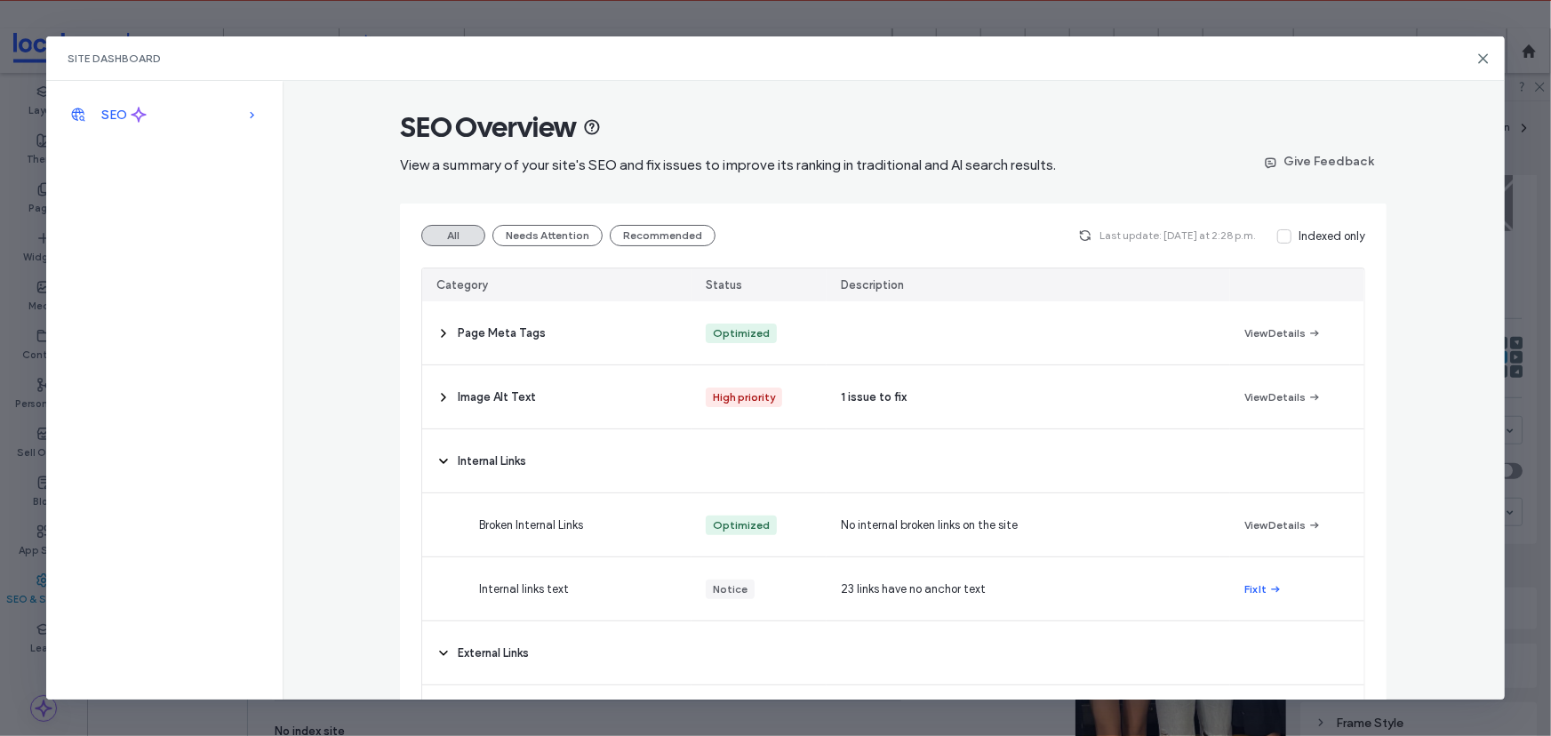
click at [116, 116] on span "SEO" at bounding box center [114, 115] width 26 height 15
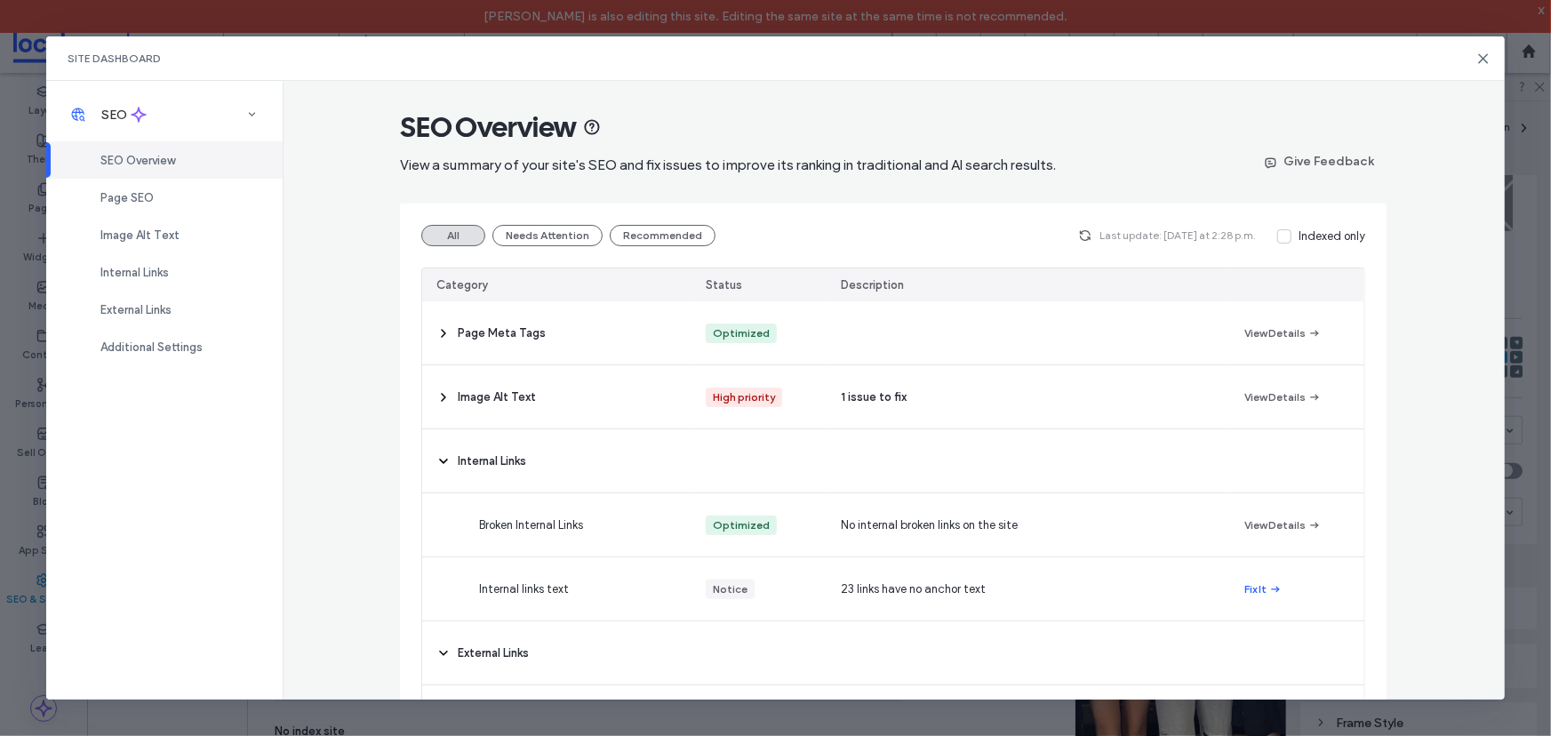
click at [119, 159] on span "SEO Overview" at bounding box center [137, 160] width 75 height 13
click at [455, 243] on button "All" at bounding box center [453, 235] width 64 height 21
click at [139, 262] on div "Internal Links" at bounding box center [164, 271] width 236 height 37
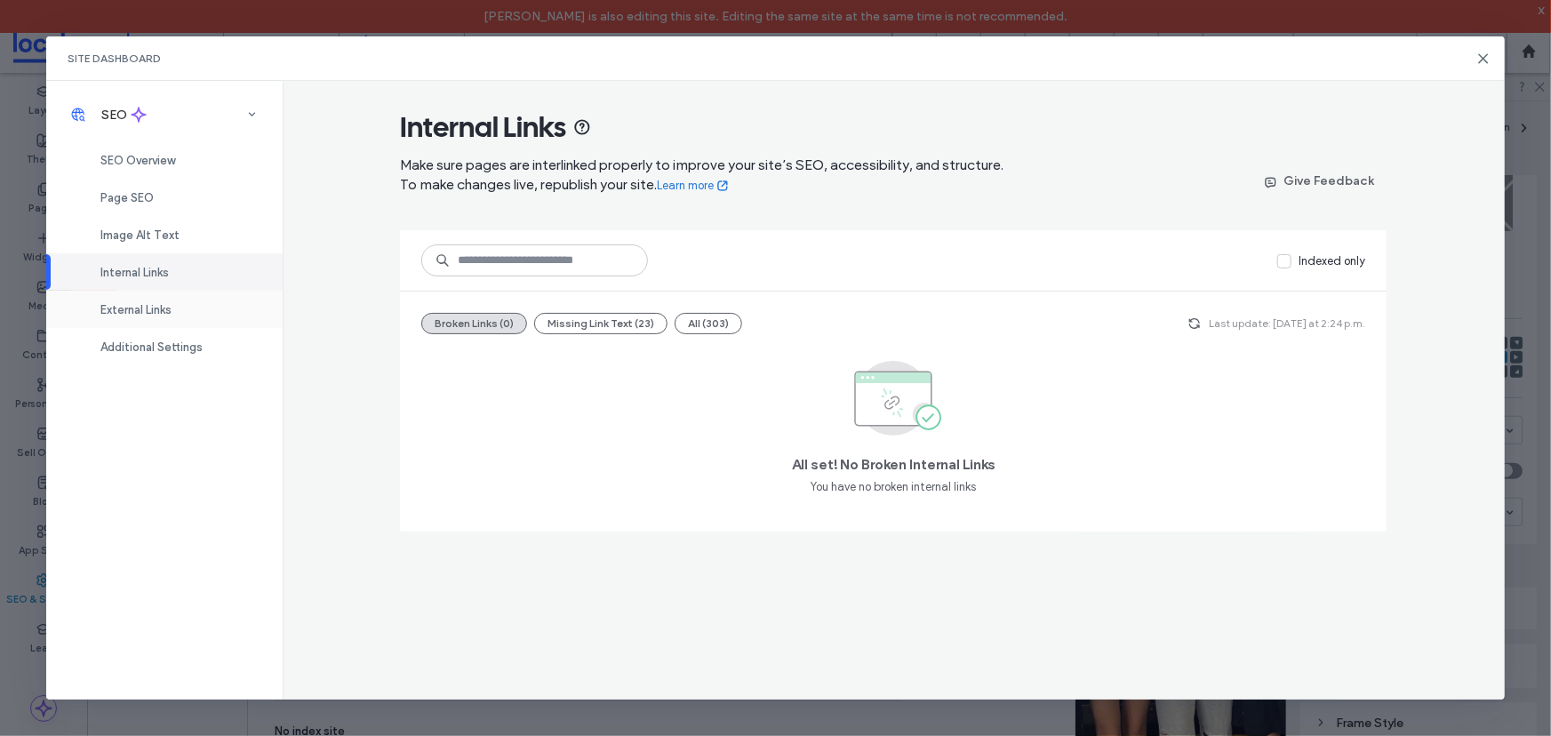
click at [147, 316] on span "External Links" at bounding box center [135, 309] width 71 height 13
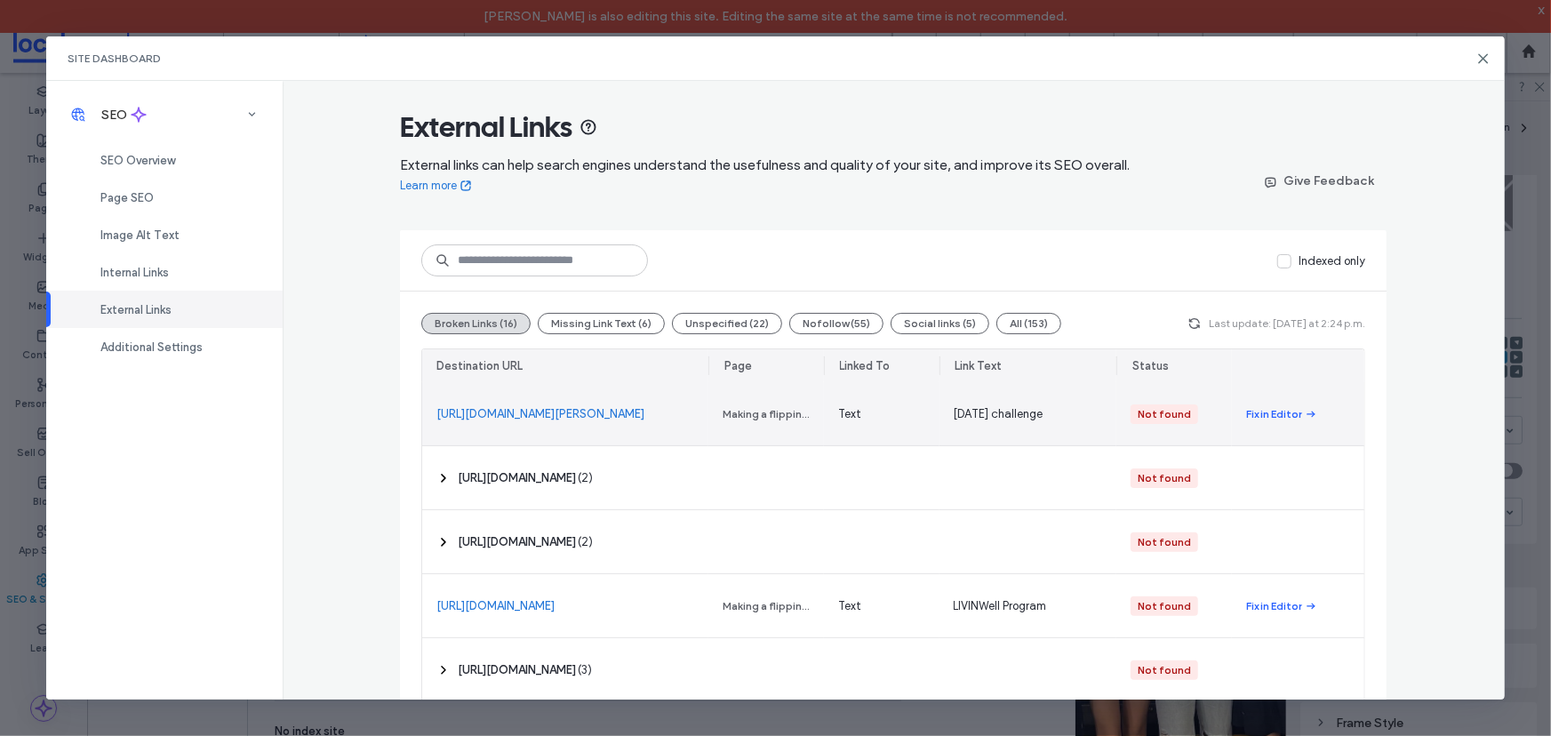
click at [583, 421] on link "https://give.everydayhero.com/au/5-5-75-with-curtis-young?fbclid=IwAR0pCJEXXSth…" at bounding box center [540, 414] width 208 height 18
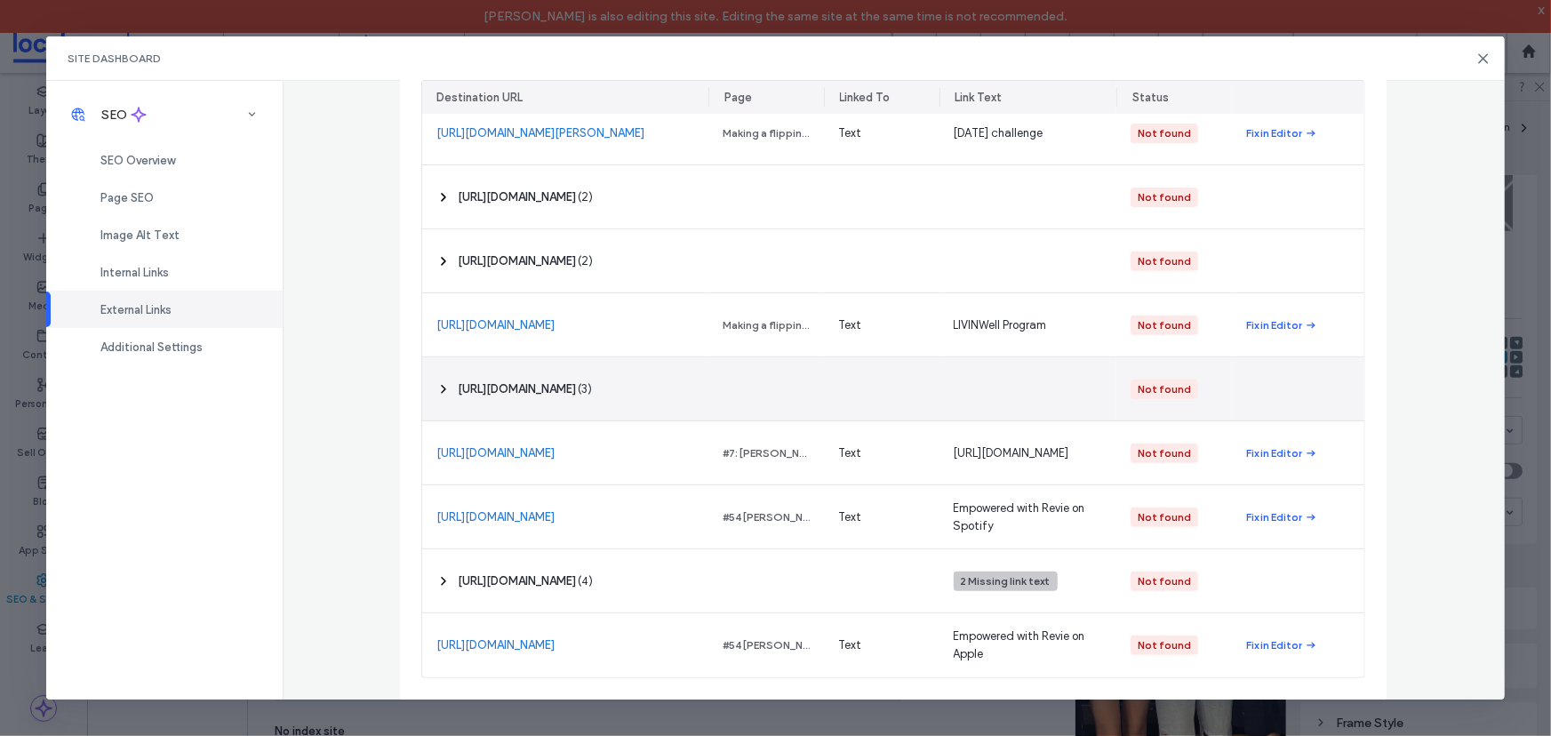
scroll to position [200, 0]
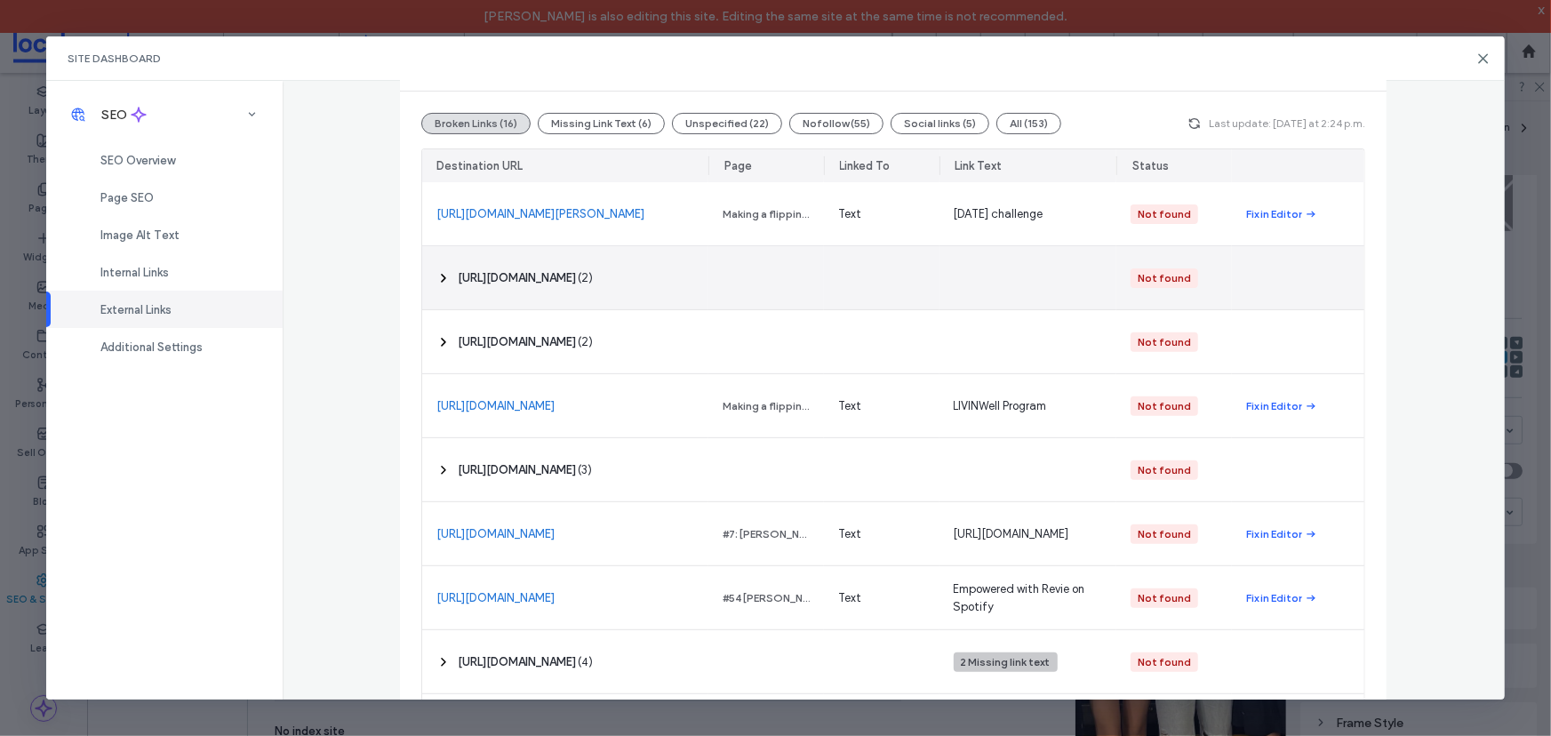
click at [576, 275] on span "‎ https://give.everydayhero.com/au/chop-n-chat-it-aint-weak-to-speak ‎" at bounding box center [517, 278] width 118 height 18
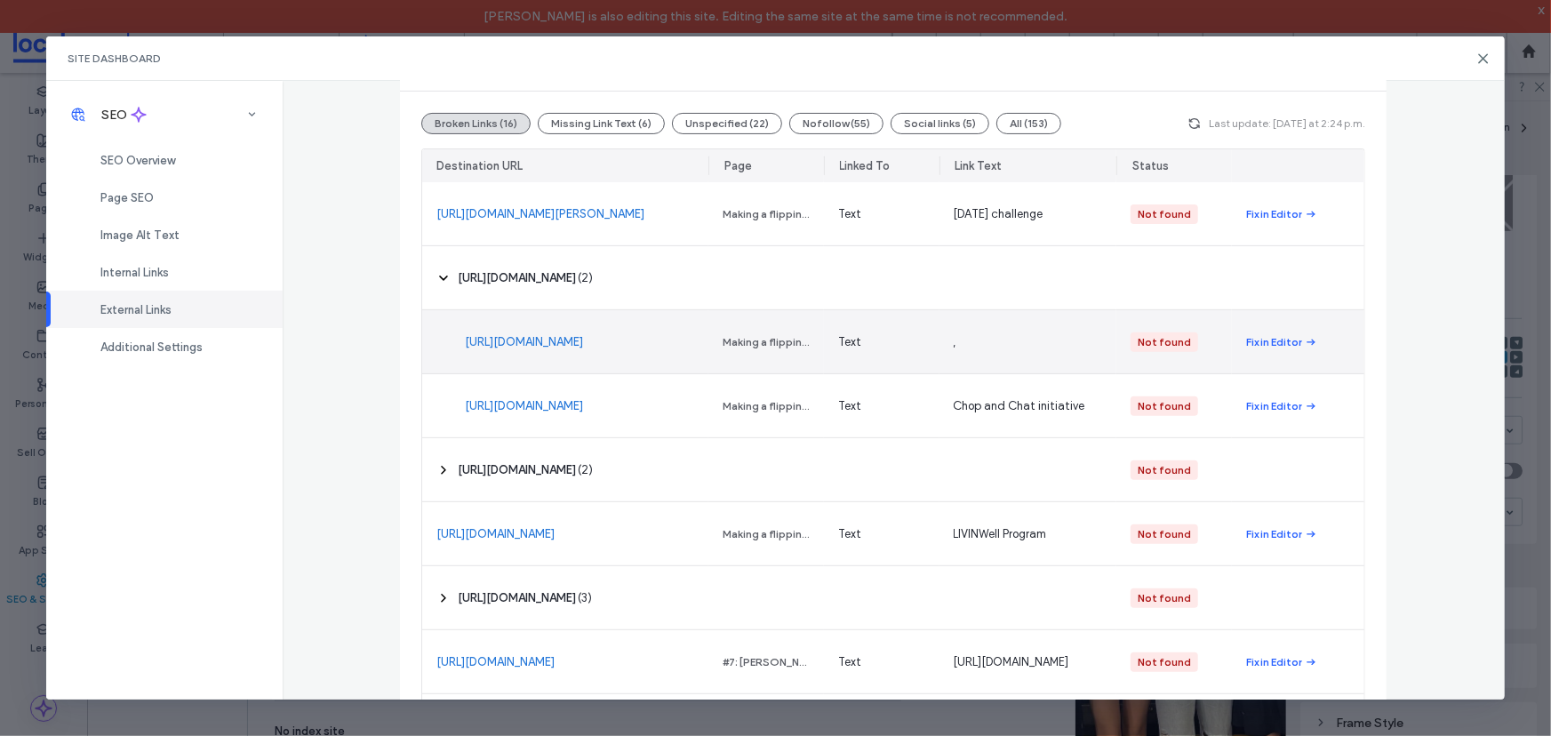
click at [531, 333] on link "https://give.everydayhero.com/au/chop-n-chat-it-aint-weak-to-speak" at bounding box center [524, 342] width 118 height 18
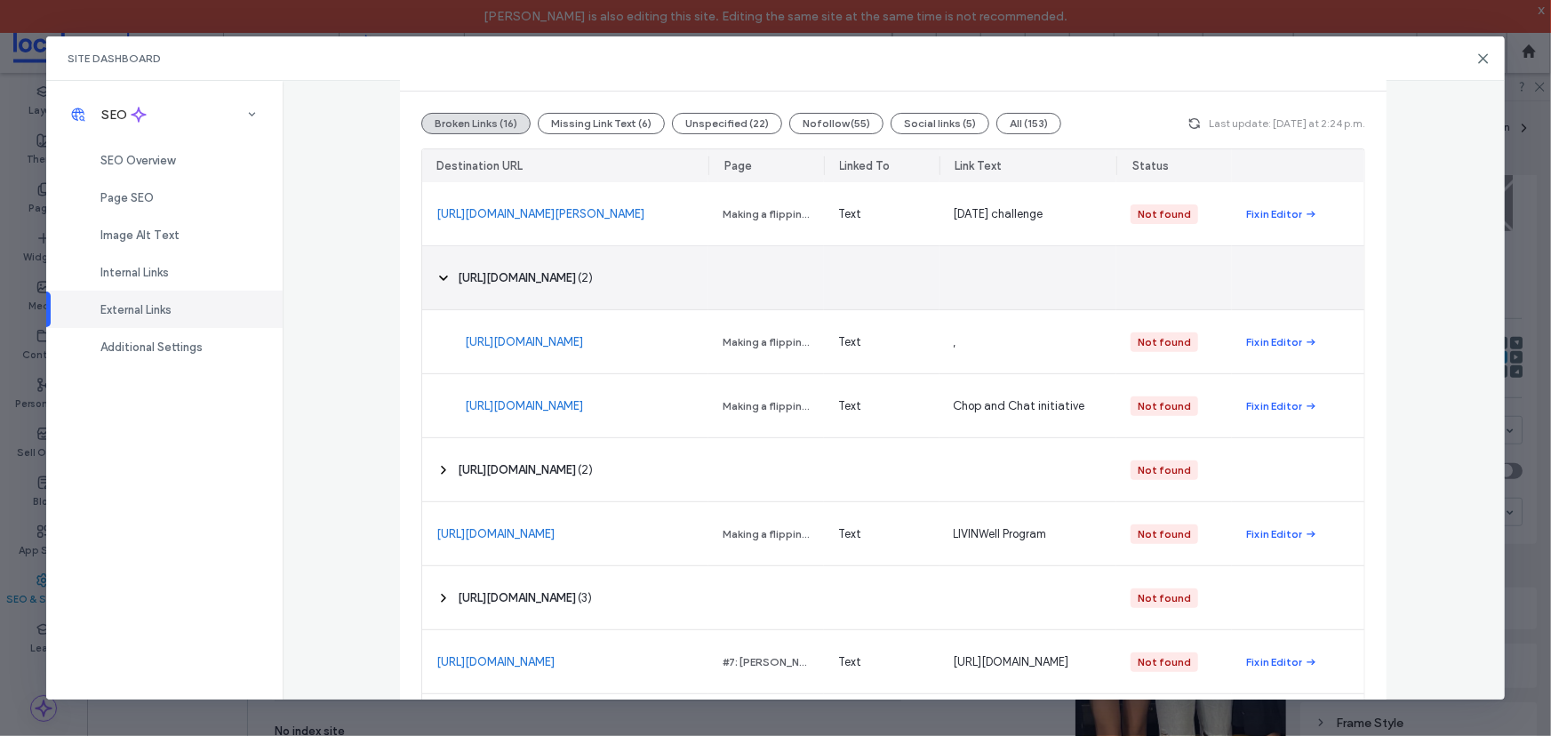
click at [791, 276] on div at bounding box center [766, 277] width 116 height 63
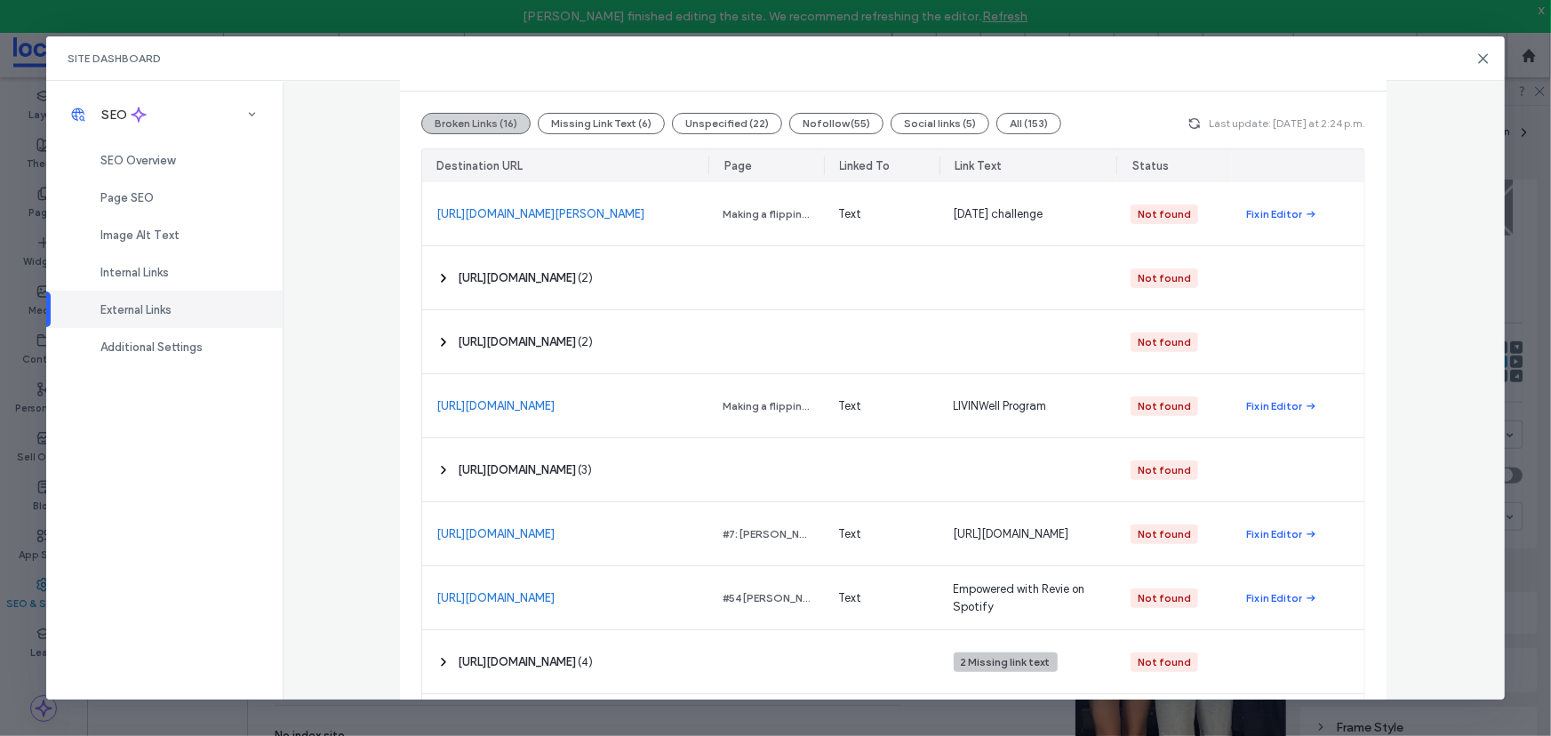
click at [475, 116] on button "Broken Links (16)" at bounding box center [475, 123] width 109 height 21
click at [589, 113] on button "Missing Link Text (6)" at bounding box center [601, 123] width 127 height 21
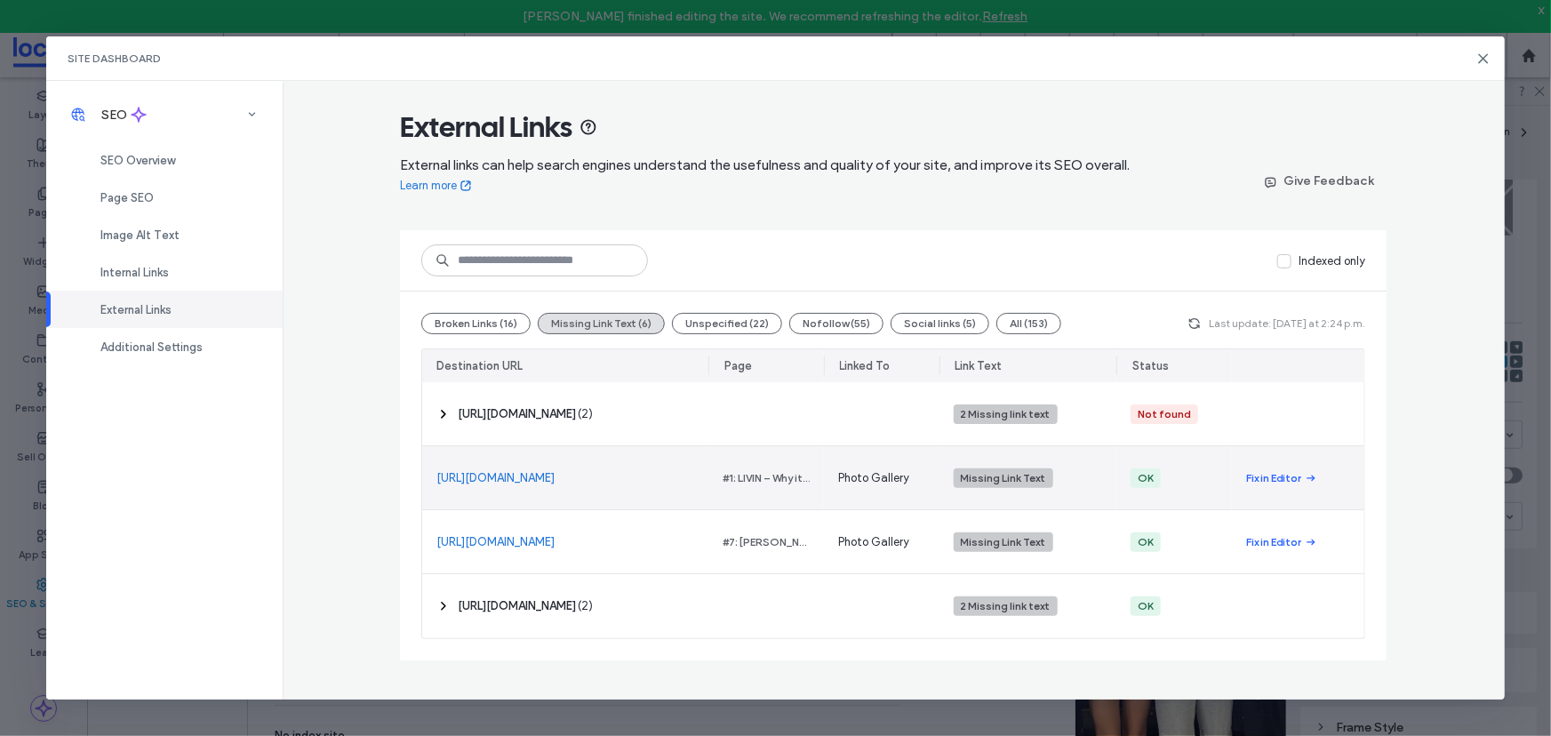
click at [554, 469] on link "https://podcasts.apple.com/au/podcast/it-aint-weak-to-speak-with-sam-webb/id150…" at bounding box center [495, 478] width 118 height 18
click at [761, 475] on div "#1: LIVIN – Why it all Began with the Co-Founders Sam Webb and Casey Lyons" at bounding box center [765, 478] width 87 height 16
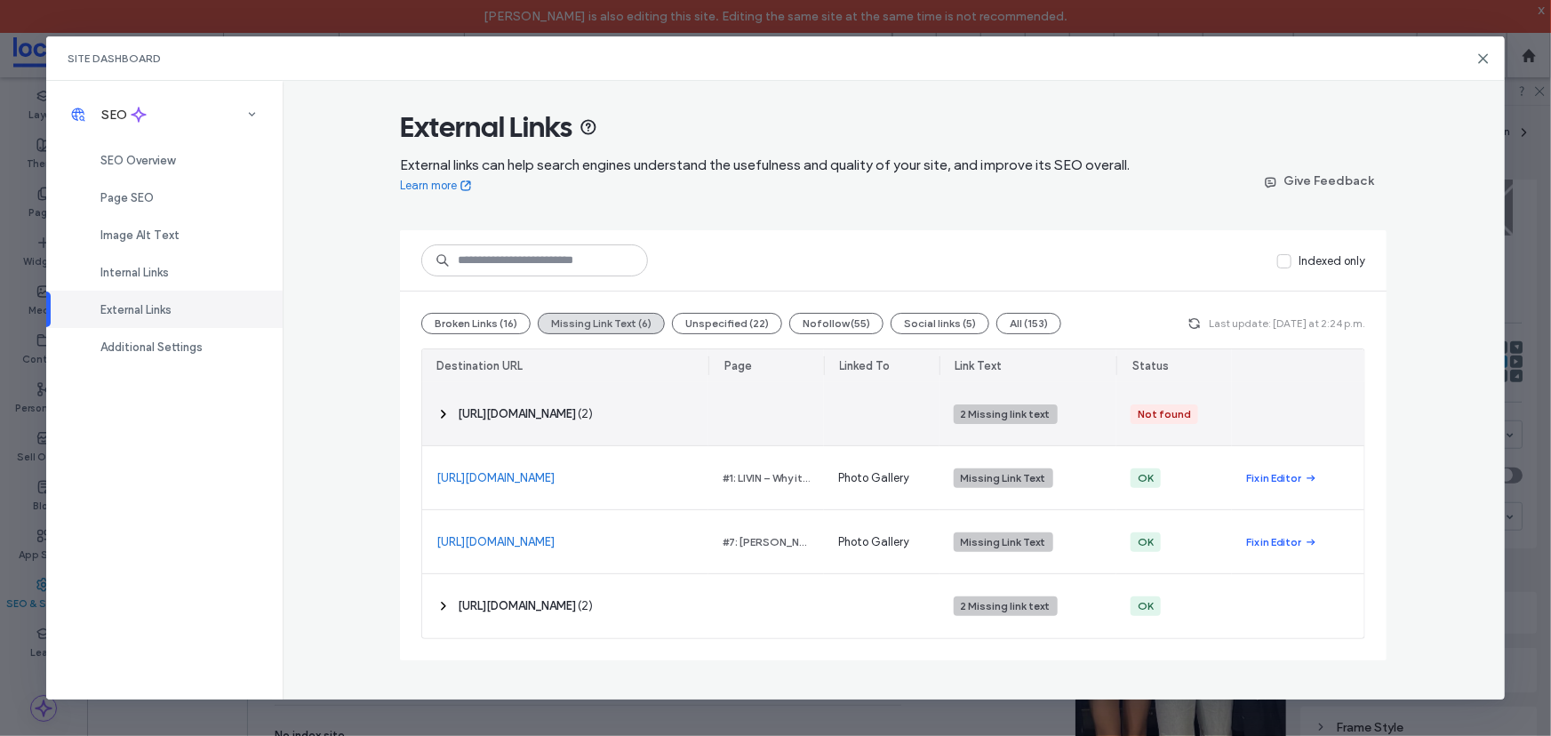
click at [576, 414] on span "‎ https://open.spotify.com/show/51LIWobpuqQ2OBvDdBGntj ‎" at bounding box center [517, 414] width 118 height 18
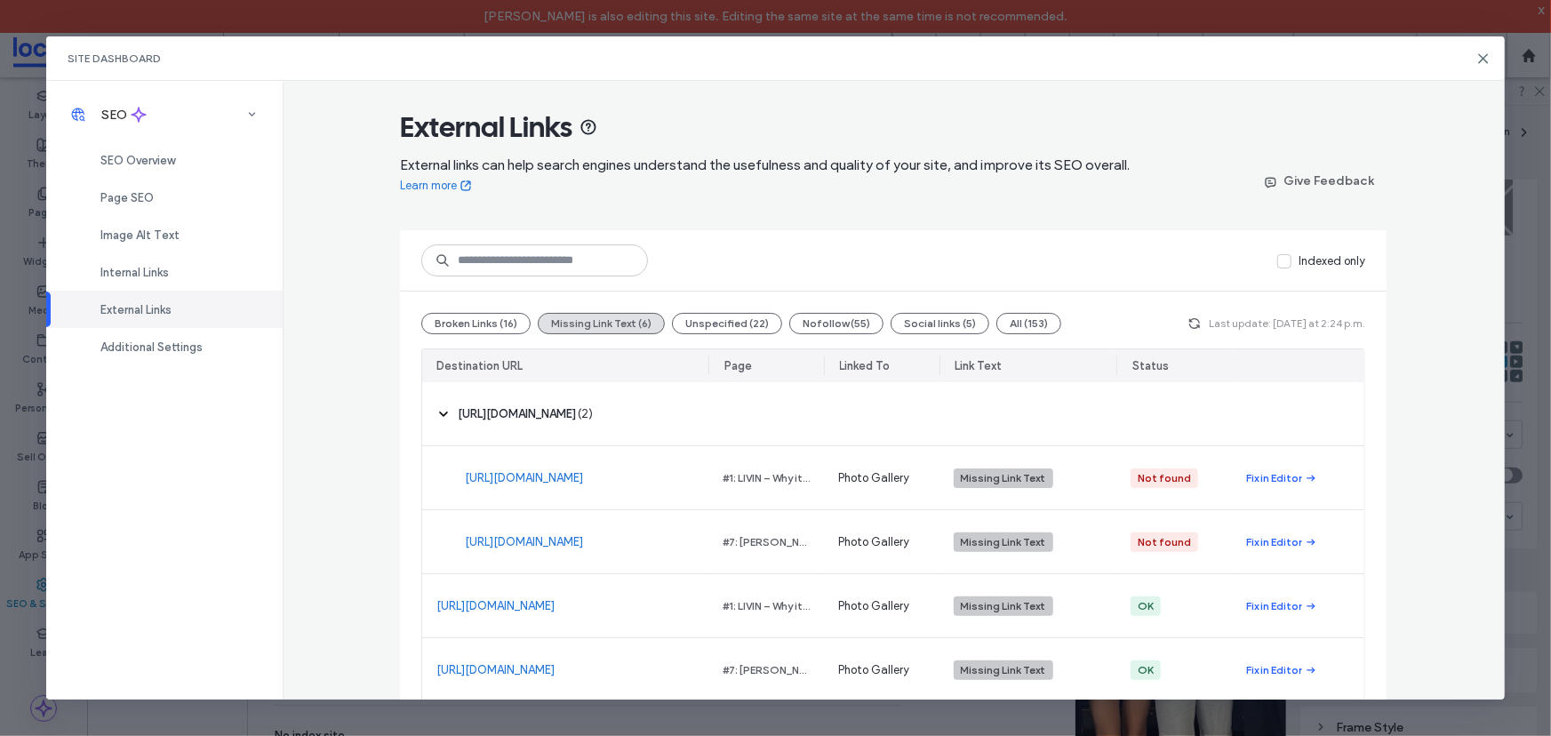
click at [1487, 59] on icon at bounding box center [1483, 59] width 14 height 14
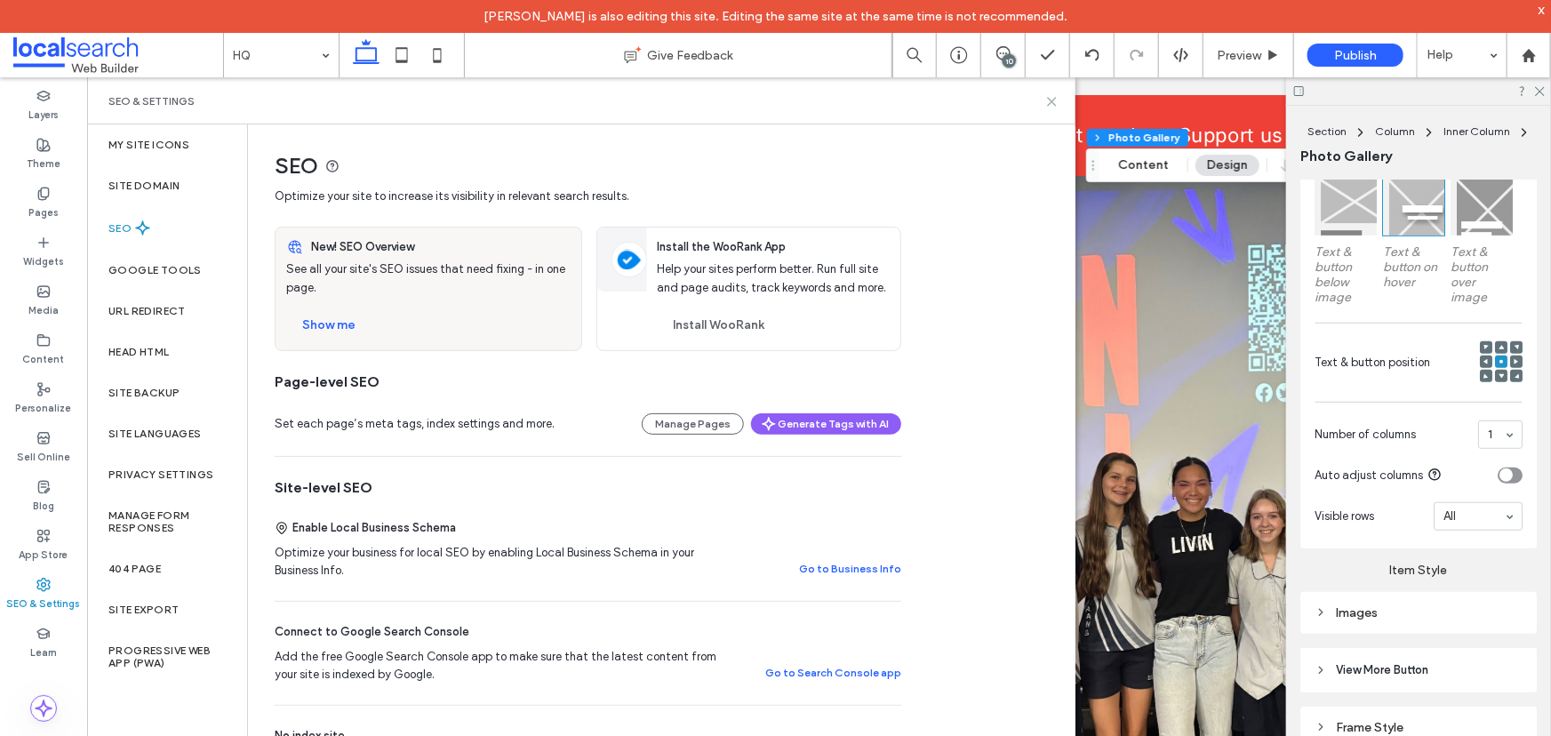
click at [1054, 97] on icon at bounding box center [1051, 101] width 13 height 13
